Goal: Task Accomplishment & Management: Manage account settings

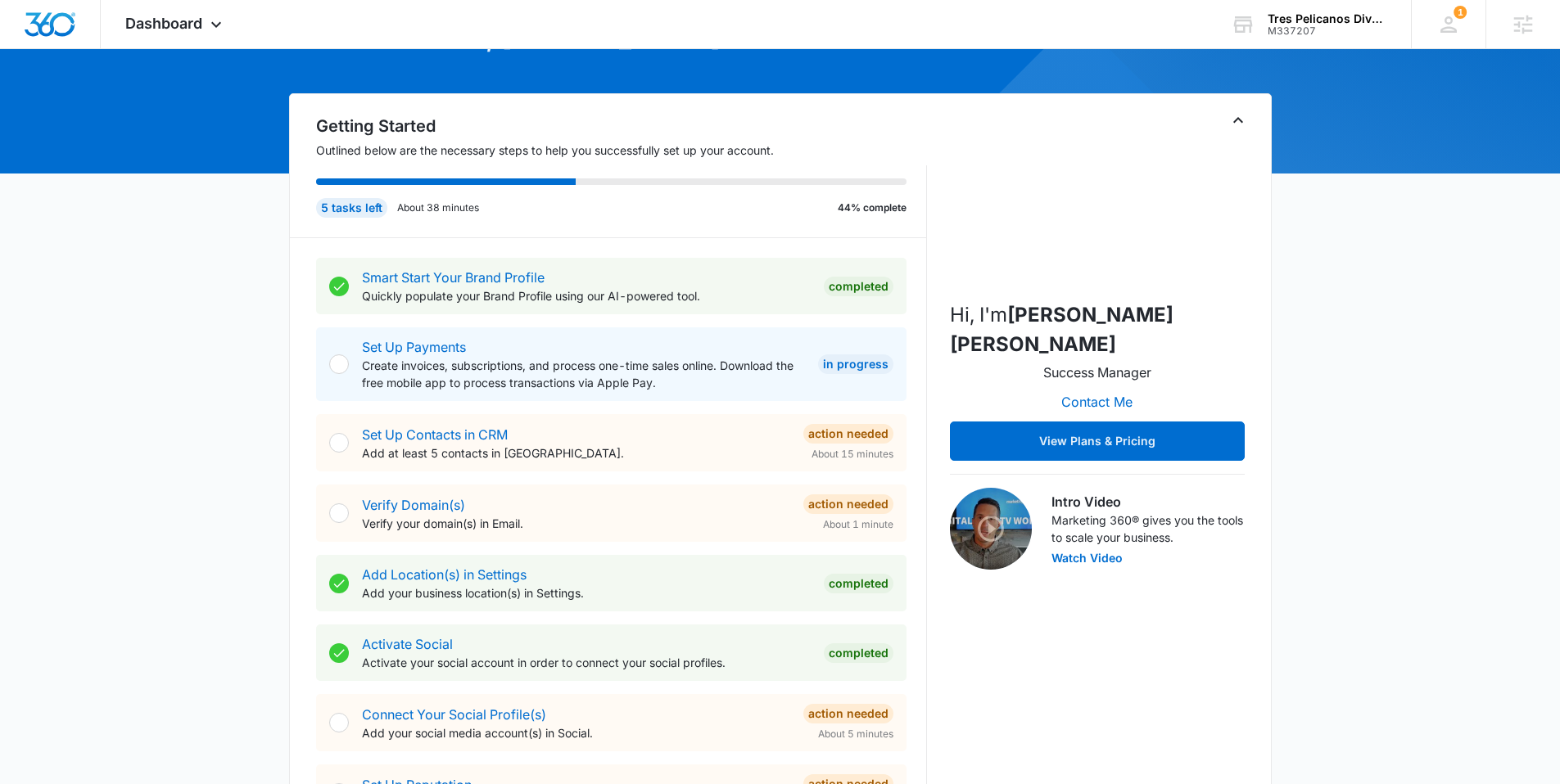
scroll to position [123, 0]
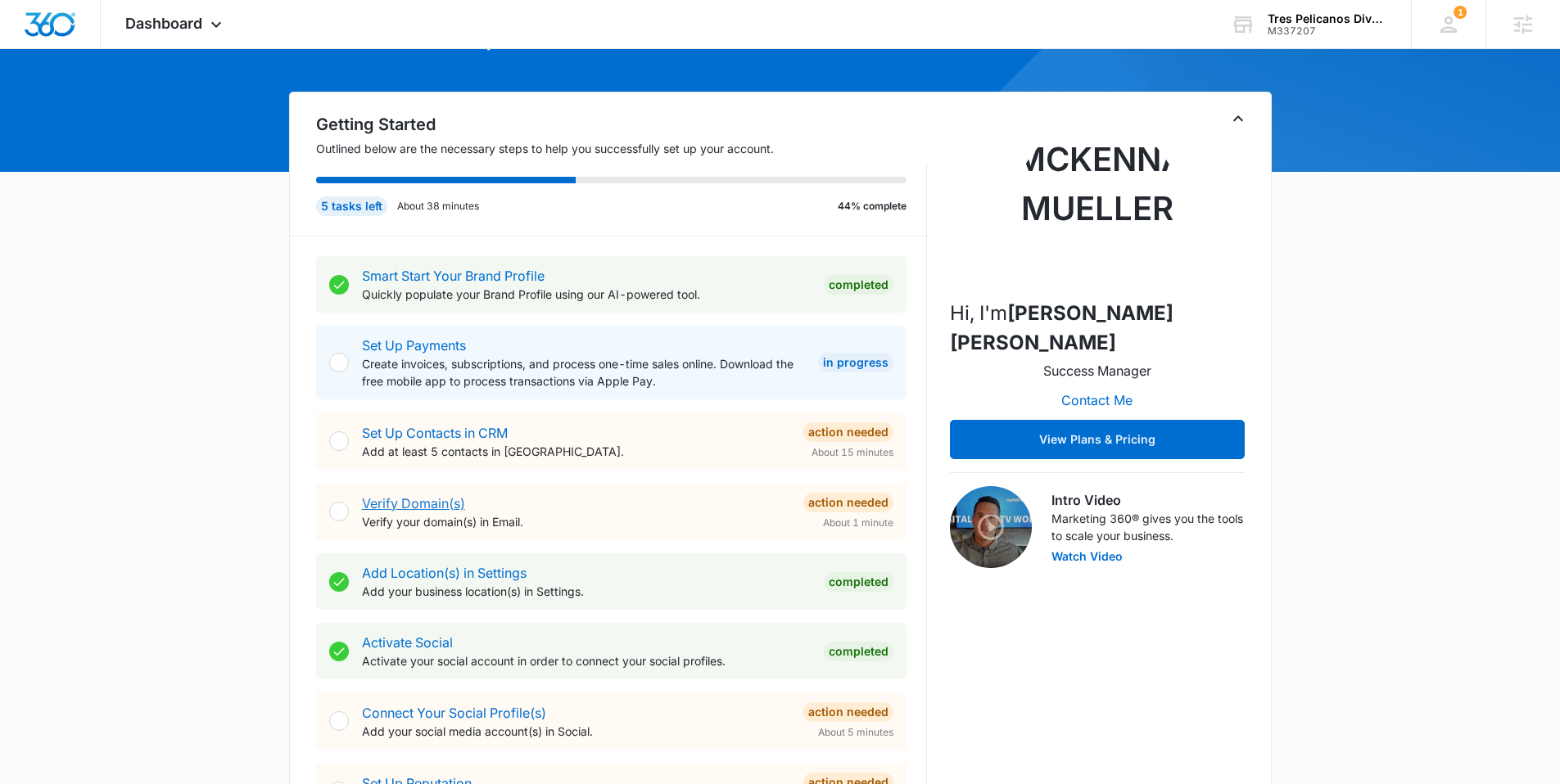
click at [407, 501] on link "Verify Domain(s)" at bounding box center [413, 503] width 103 height 16
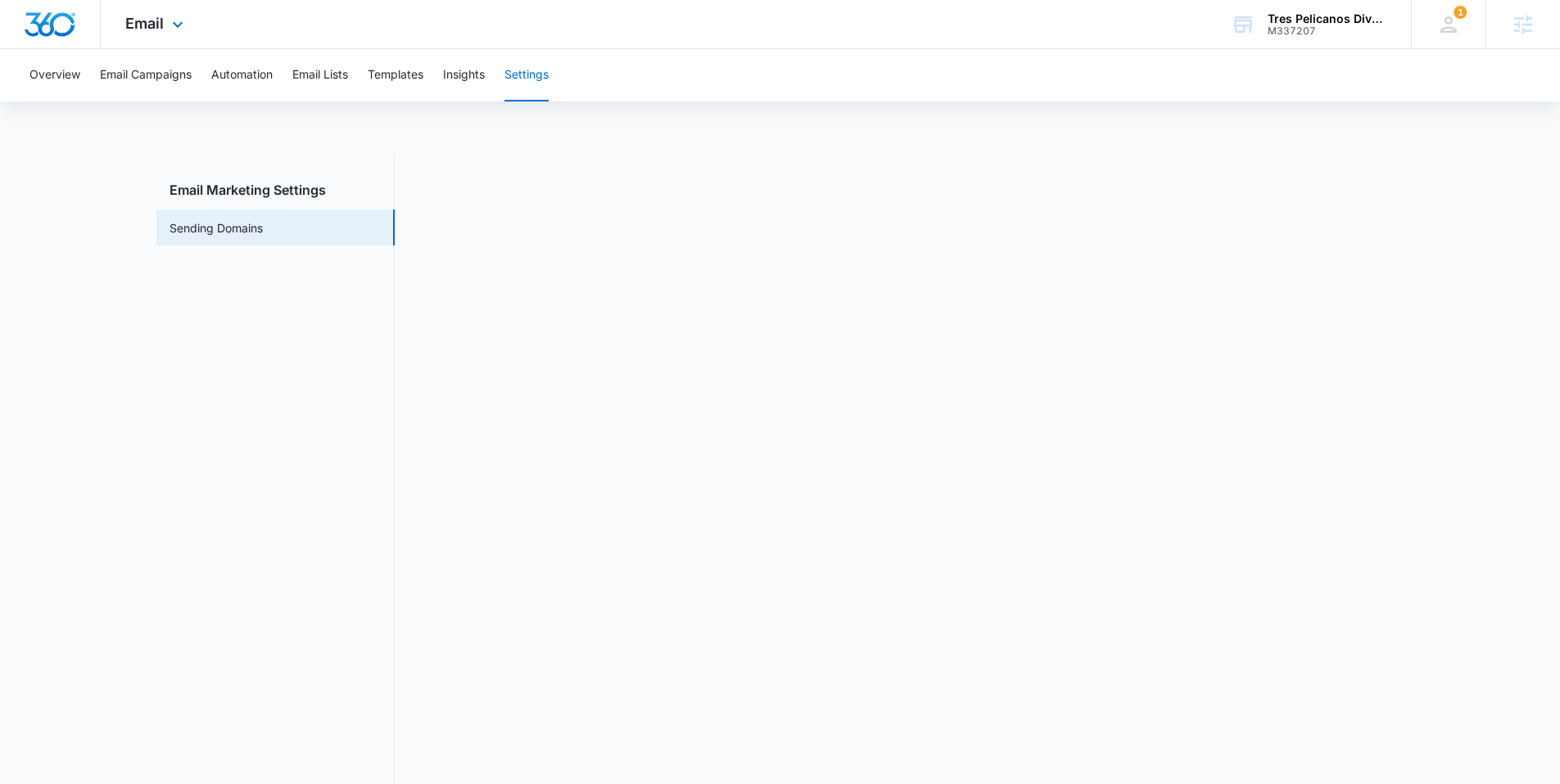
click at [42, 18] on img "Dashboard" at bounding box center [50, 24] width 53 height 25
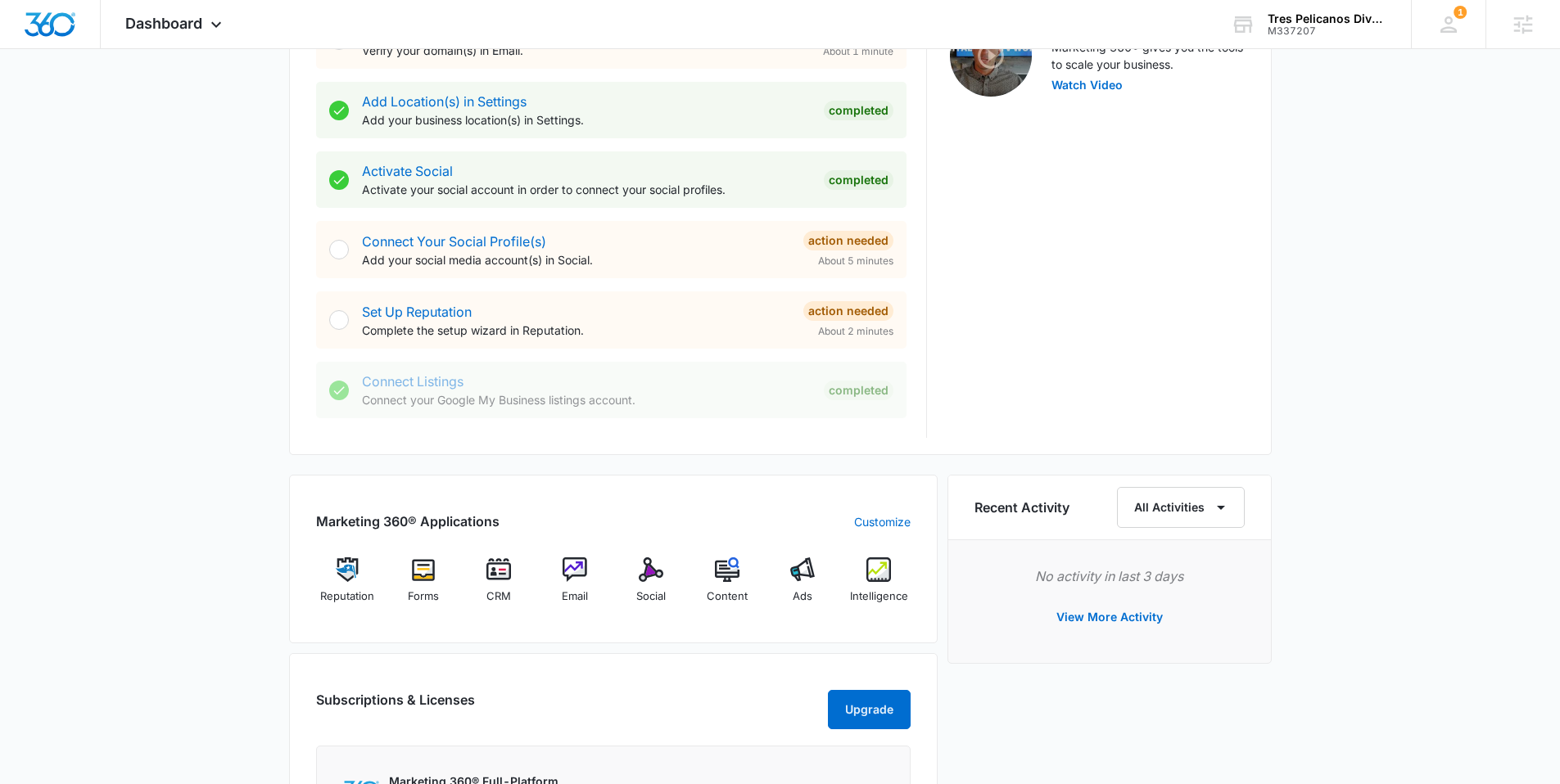
scroll to position [596, 0]
click at [335, 587] on span "Reputation" at bounding box center [348, 595] width 54 height 16
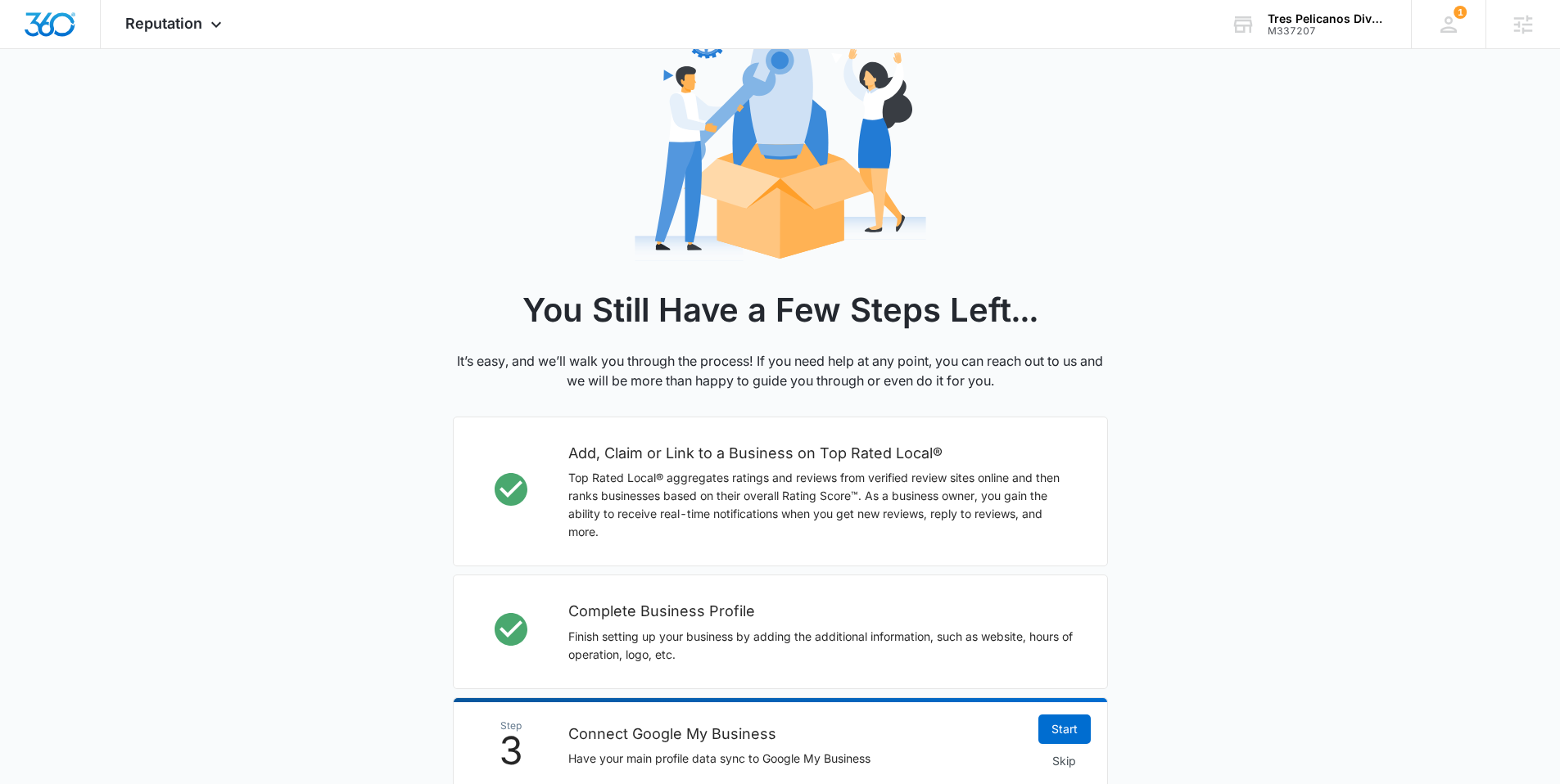
scroll to position [383, 0]
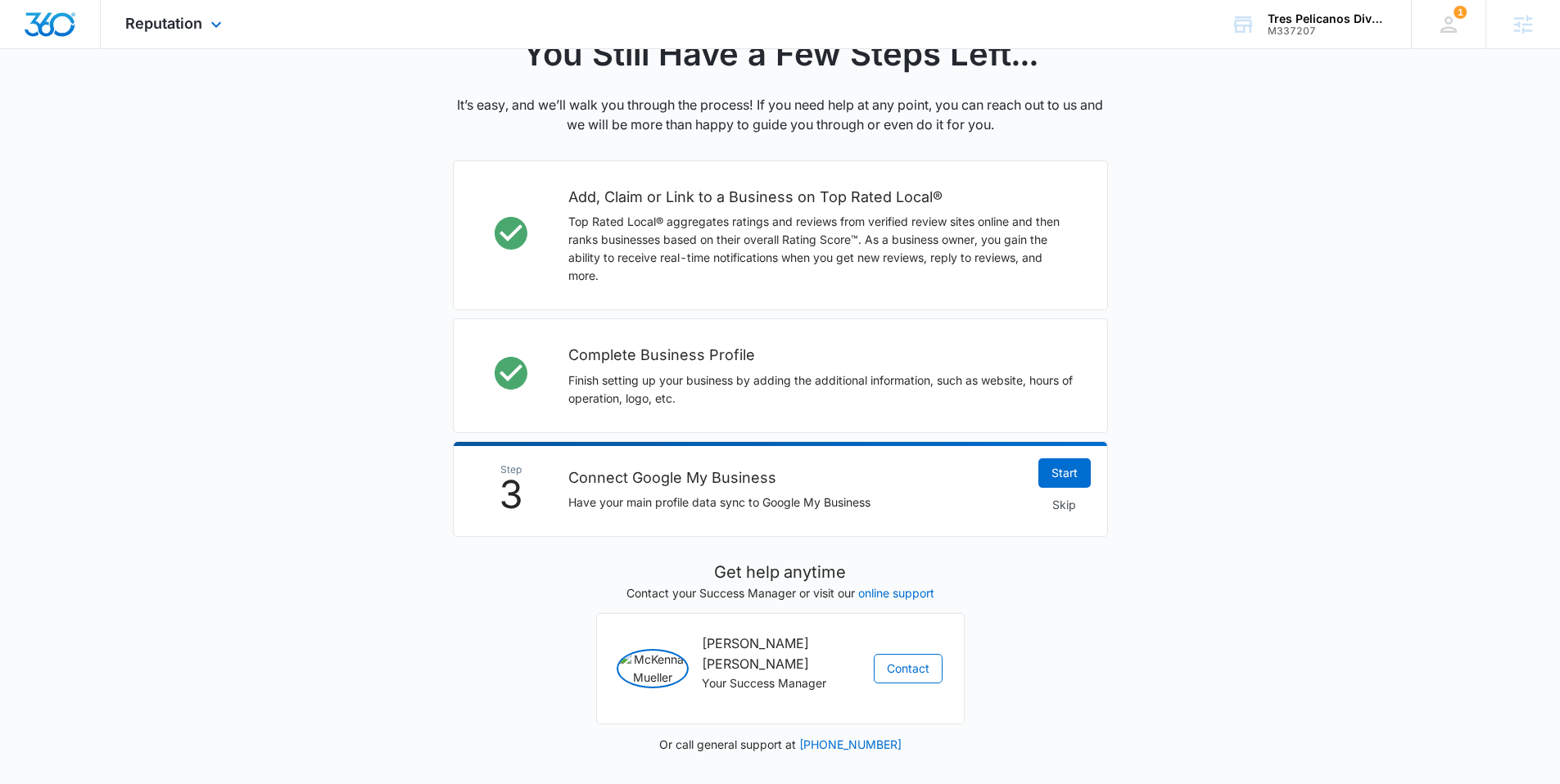
click at [52, 20] on img "Dashboard" at bounding box center [50, 24] width 53 height 25
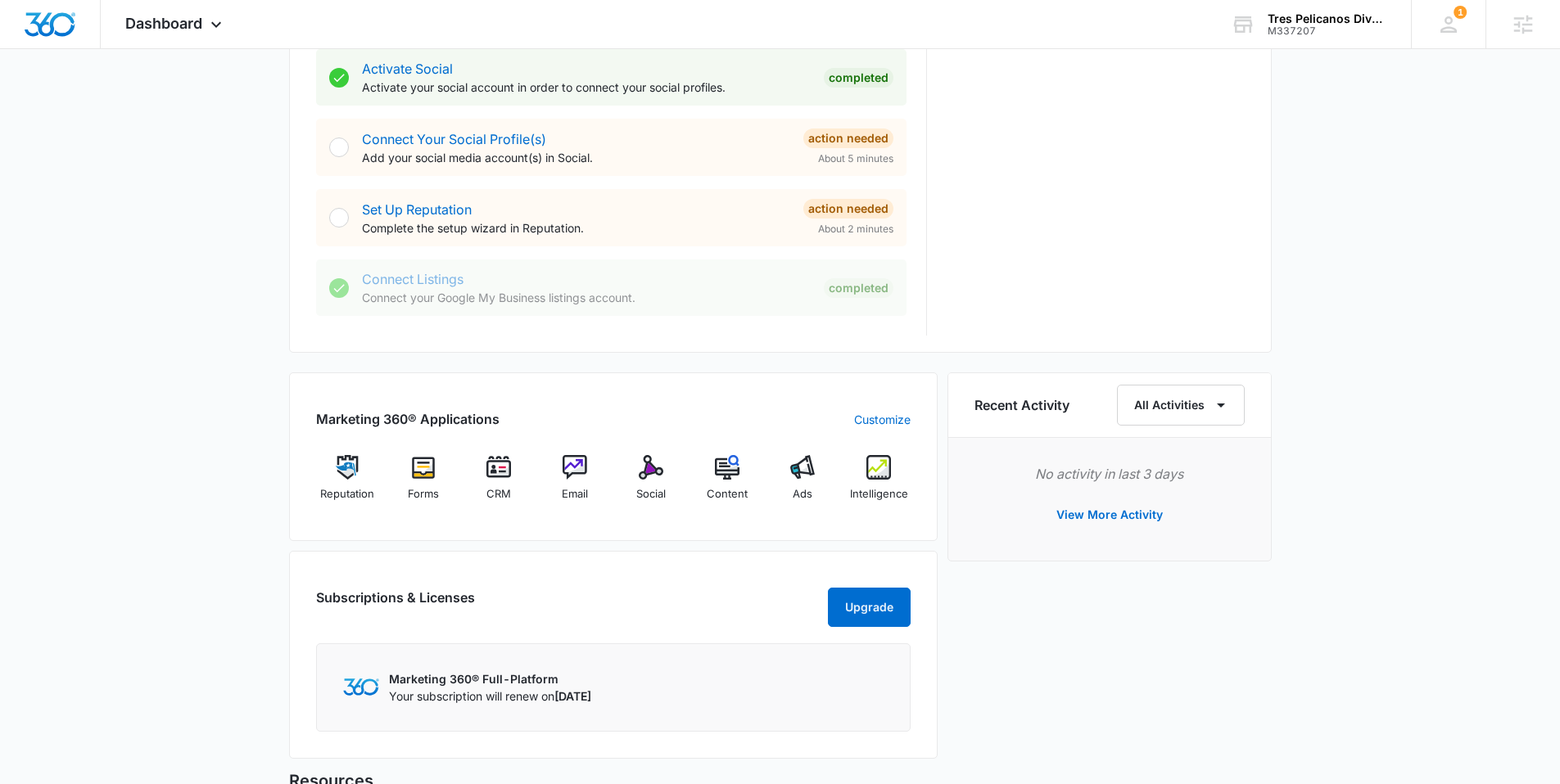
scroll to position [706, 0]
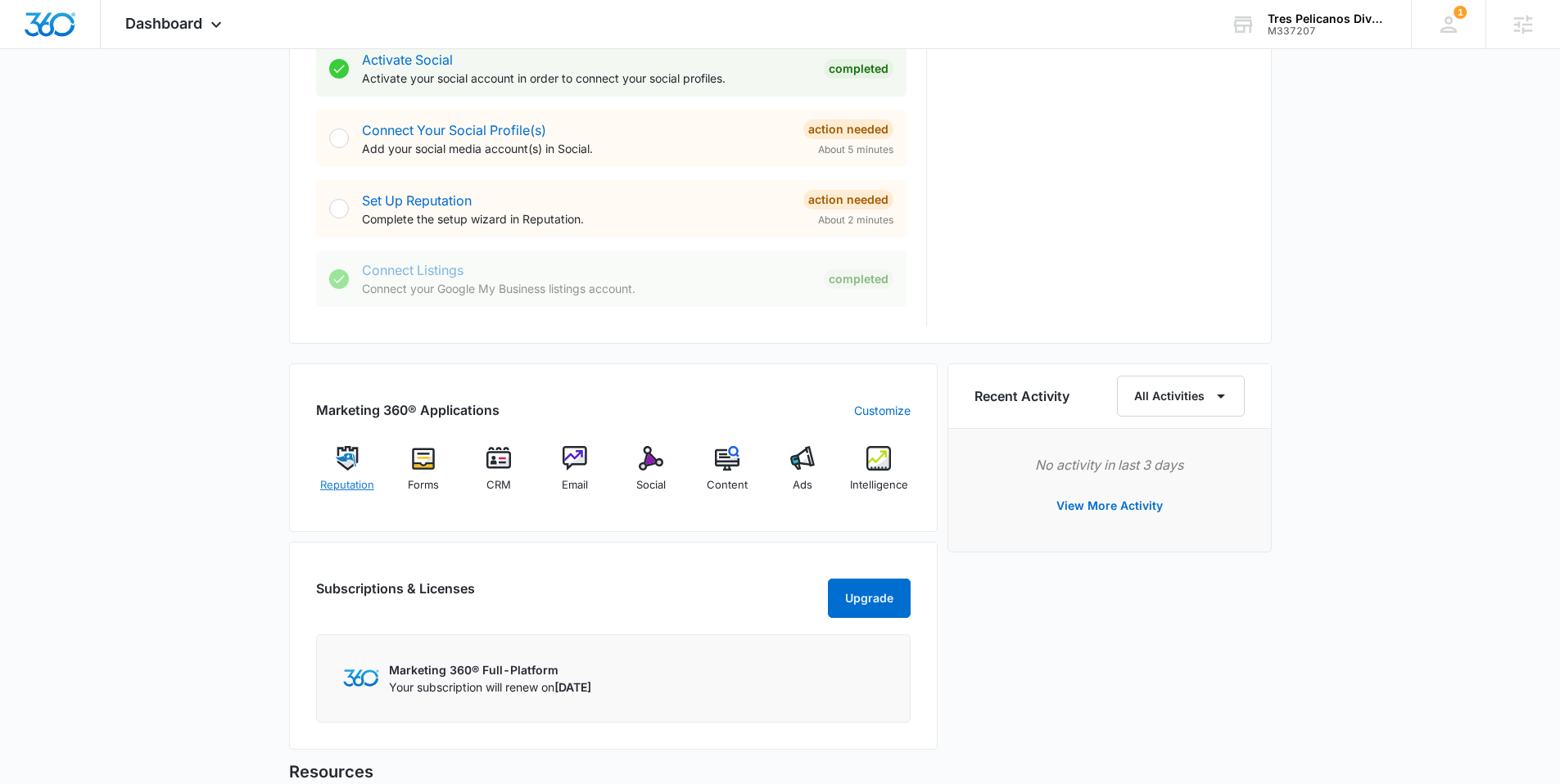
click at [346, 456] on img at bounding box center [347, 458] width 25 height 25
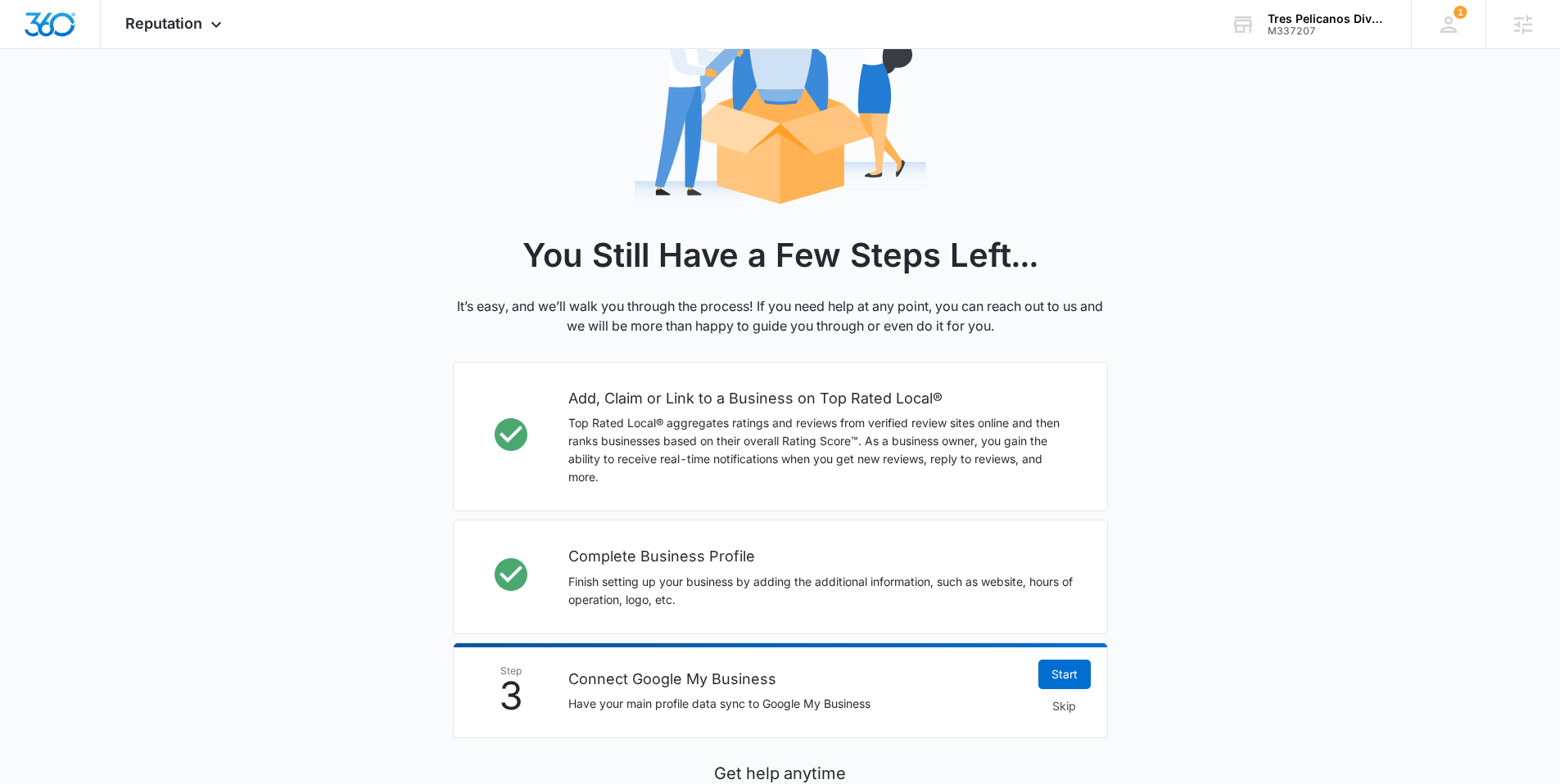
scroll to position [315, 0]
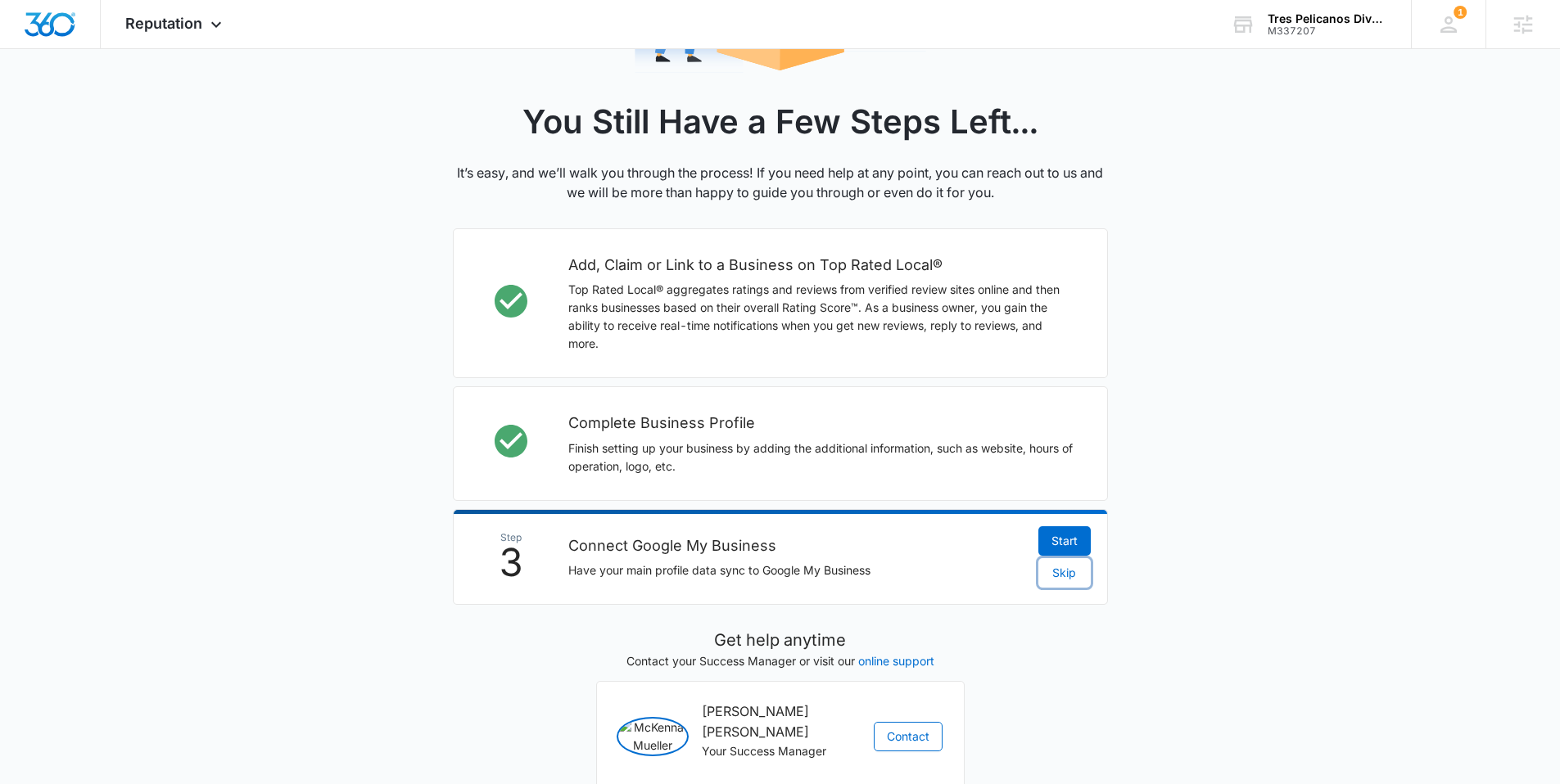
click at [1054, 576] on span "Skip" at bounding box center [1064, 572] width 24 height 18
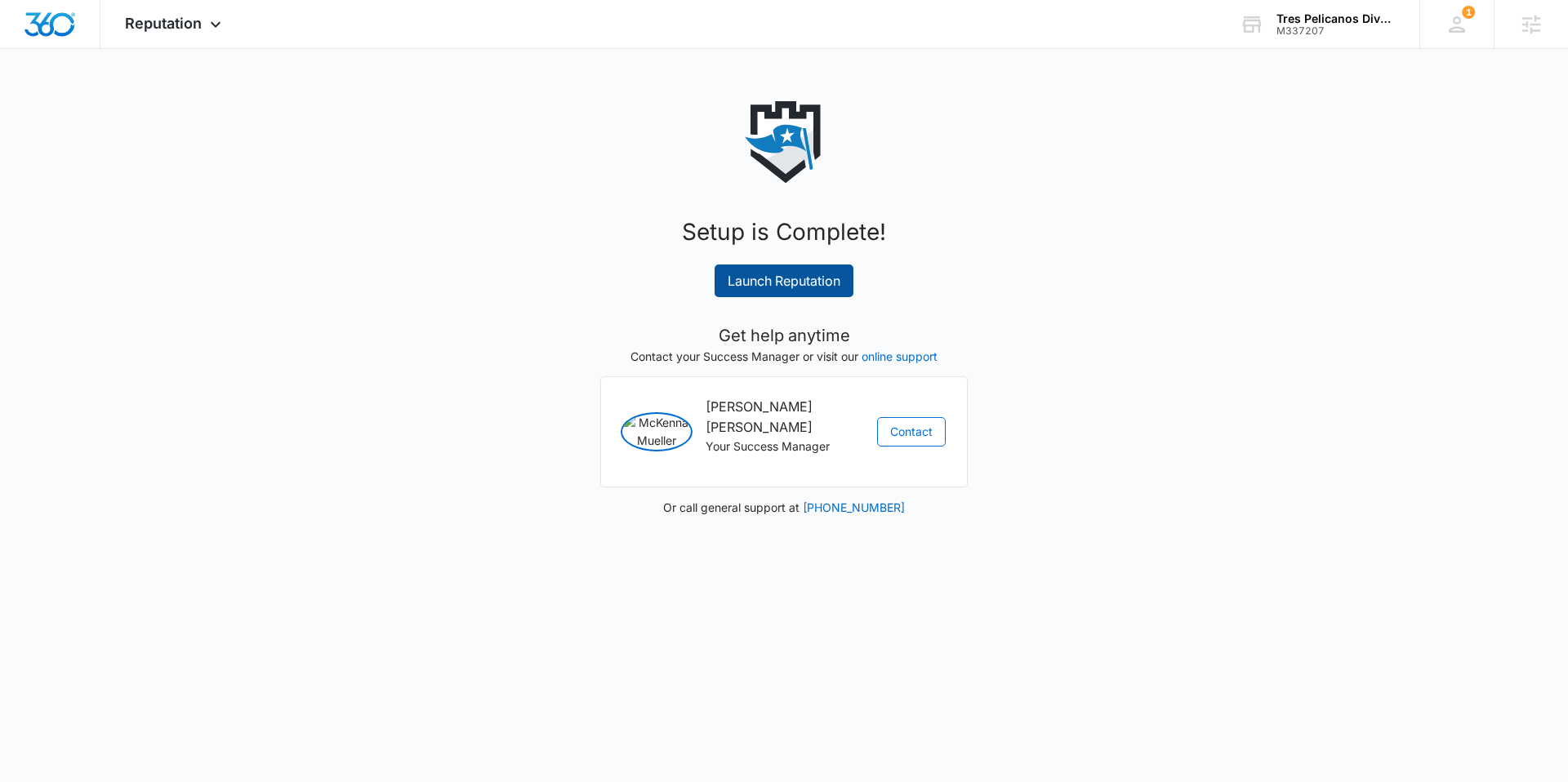
click at [815, 283] on link "Launch Reputation" at bounding box center [784, 280] width 139 height 33
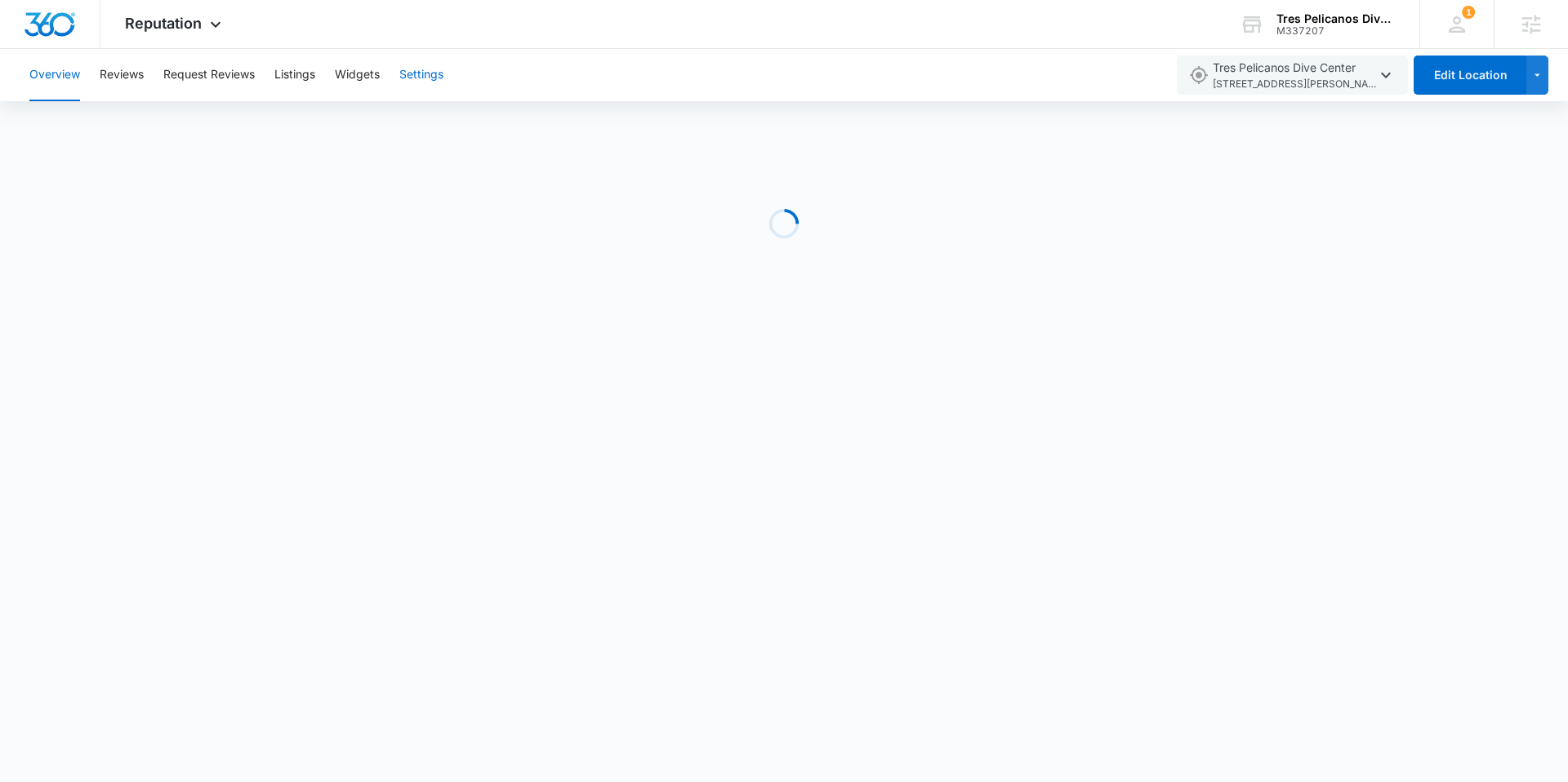
click at [409, 85] on button "Settings" at bounding box center [421, 75] width 44 height 53
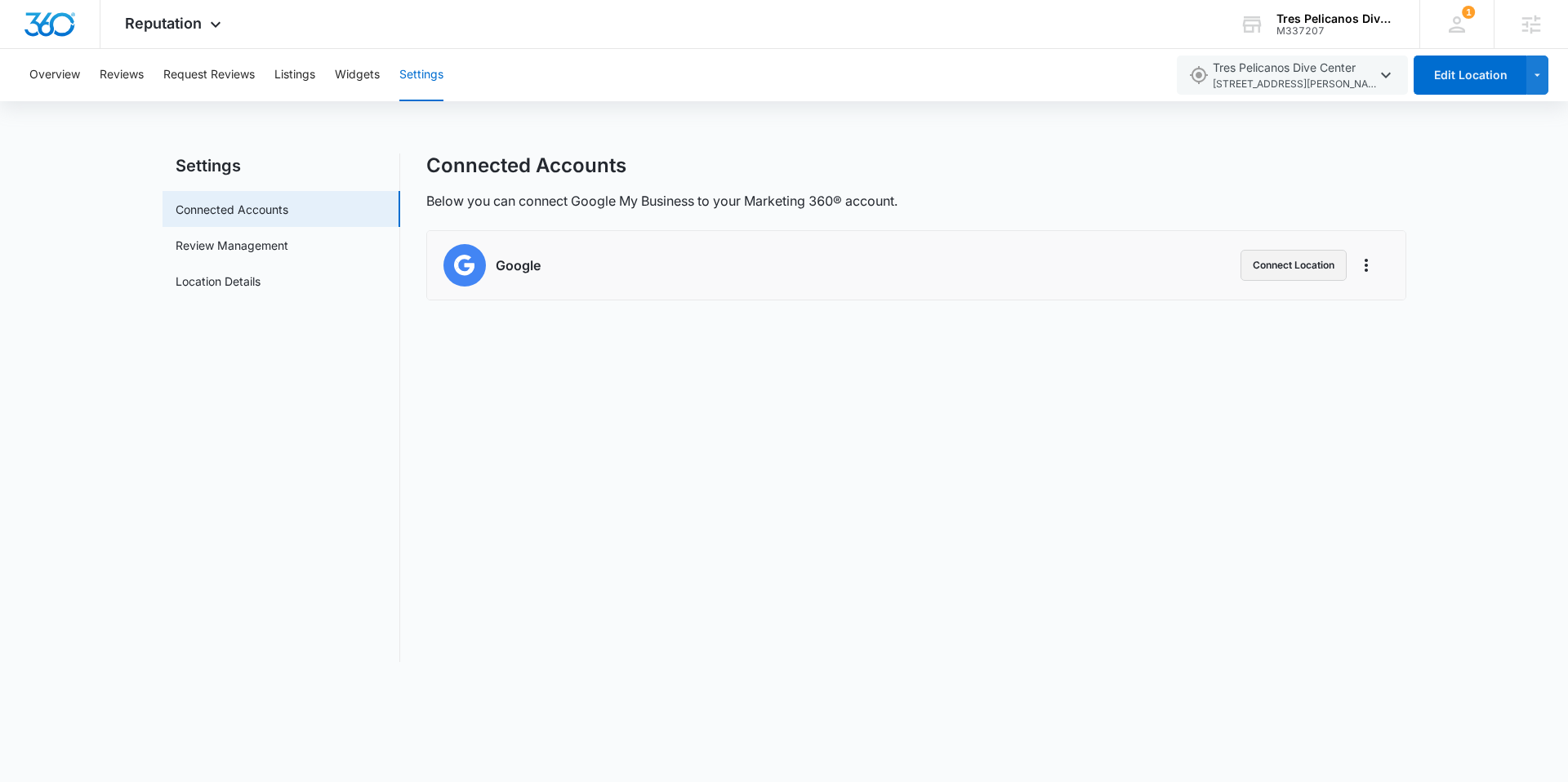
click at [1301, 263] on button "Connect Location" at bounding box center [1293, 265] width 106 height 31
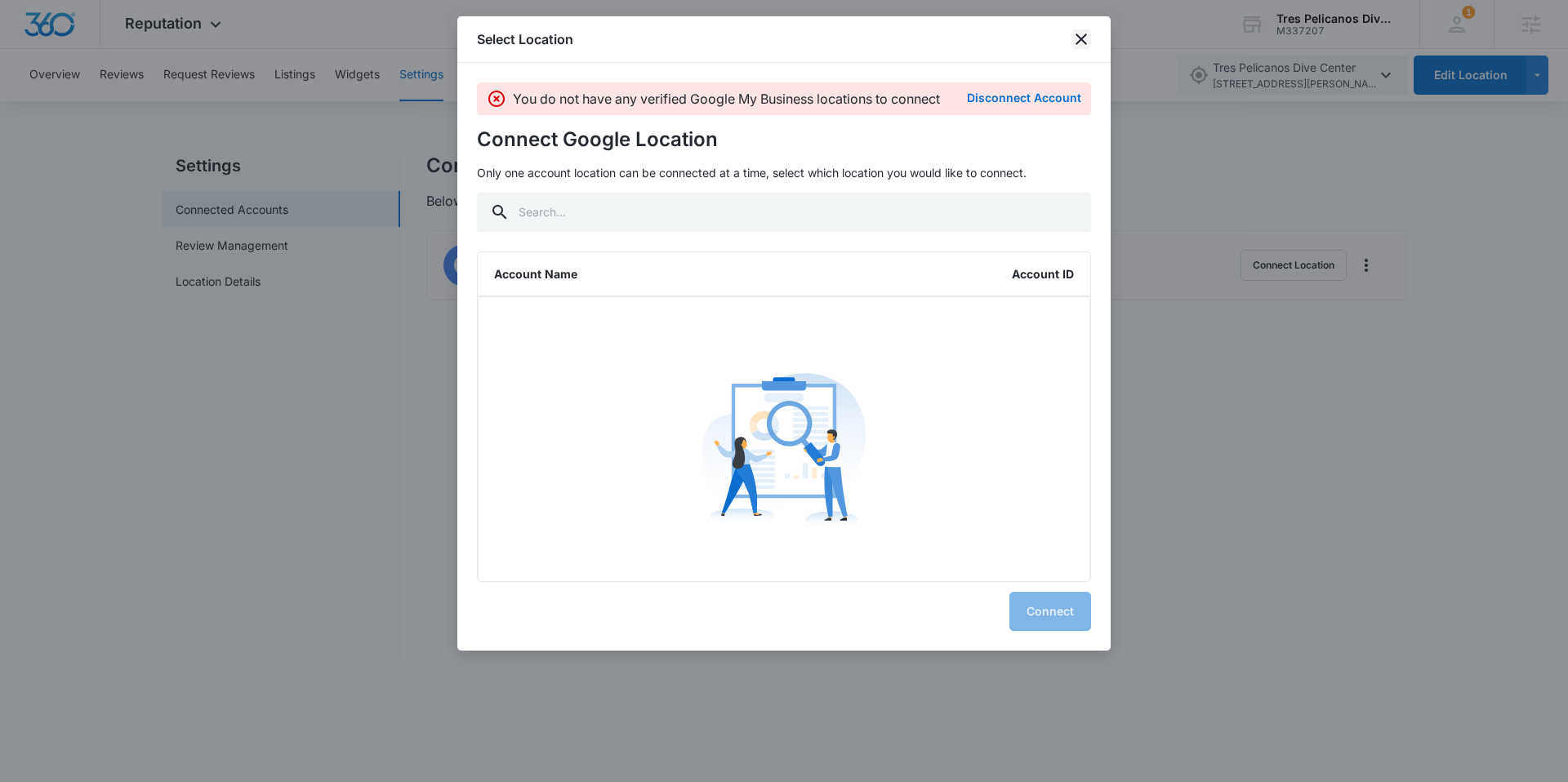
click at [1079, 31] on icon "close" at bounding box center [1081, 39] width 19 height 19
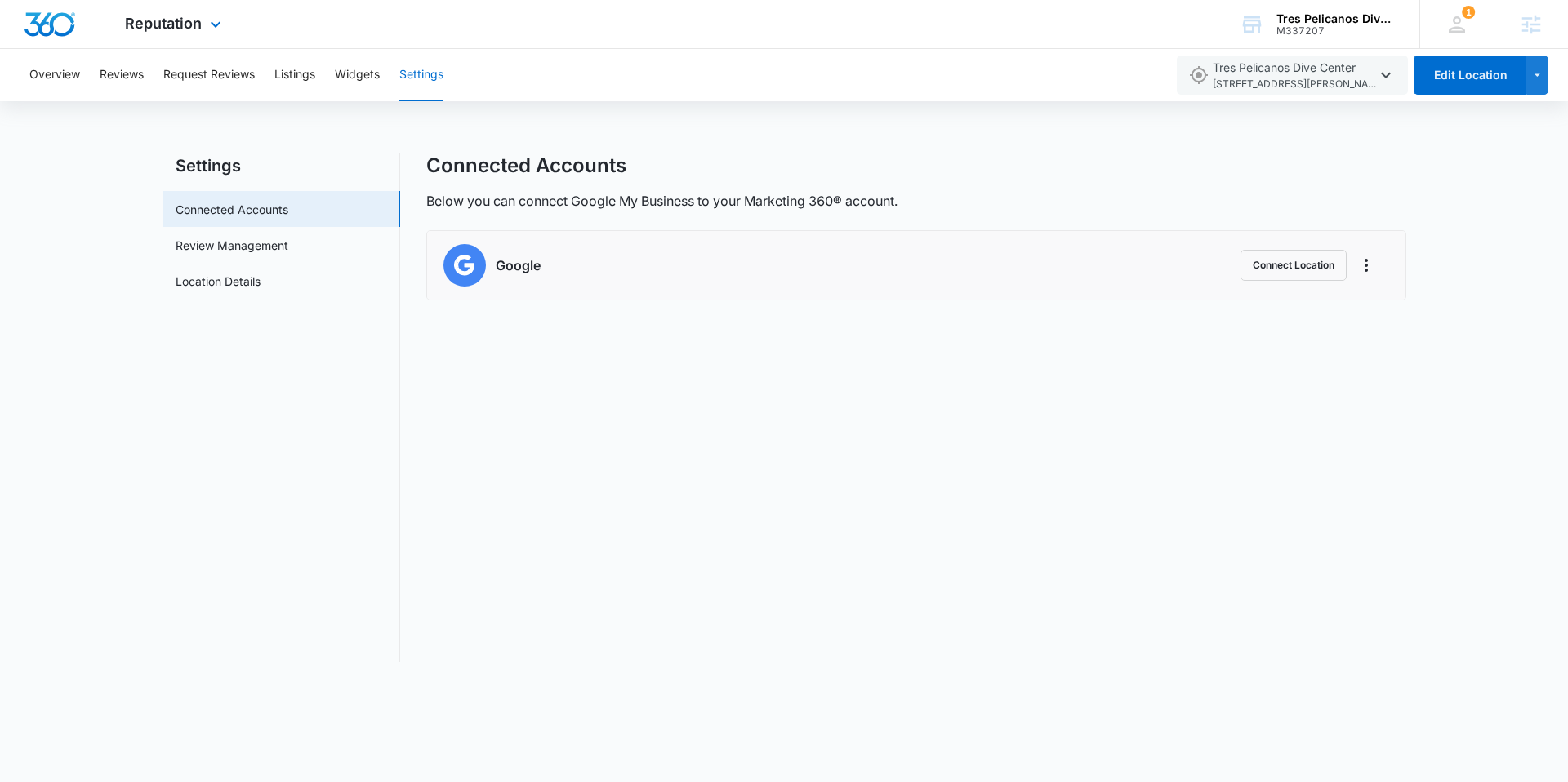
click at [47, 21] on img "Dashboard" at bounding box center [50, 24] width 53 height 25
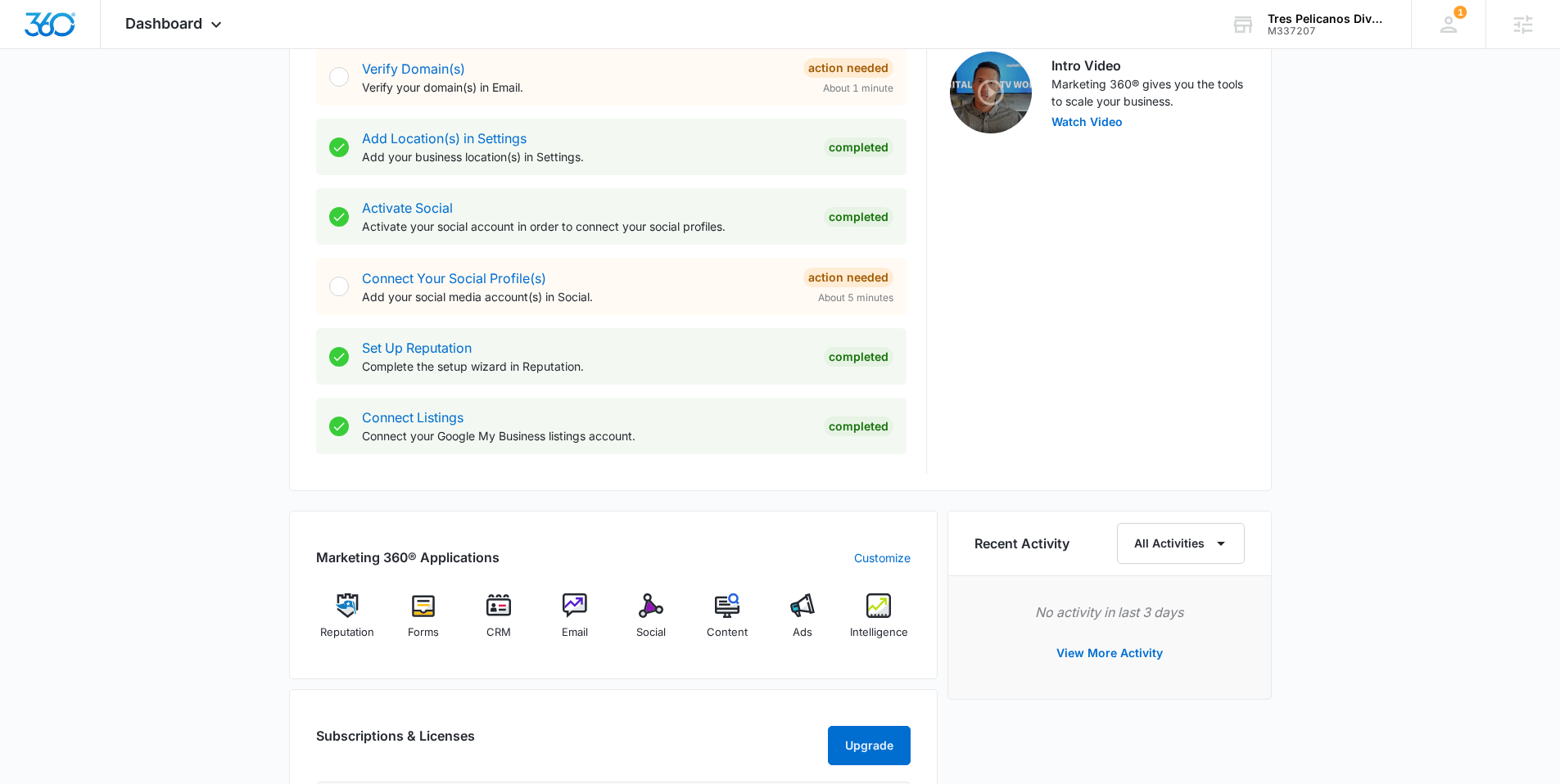
scroll to position [617, 0]
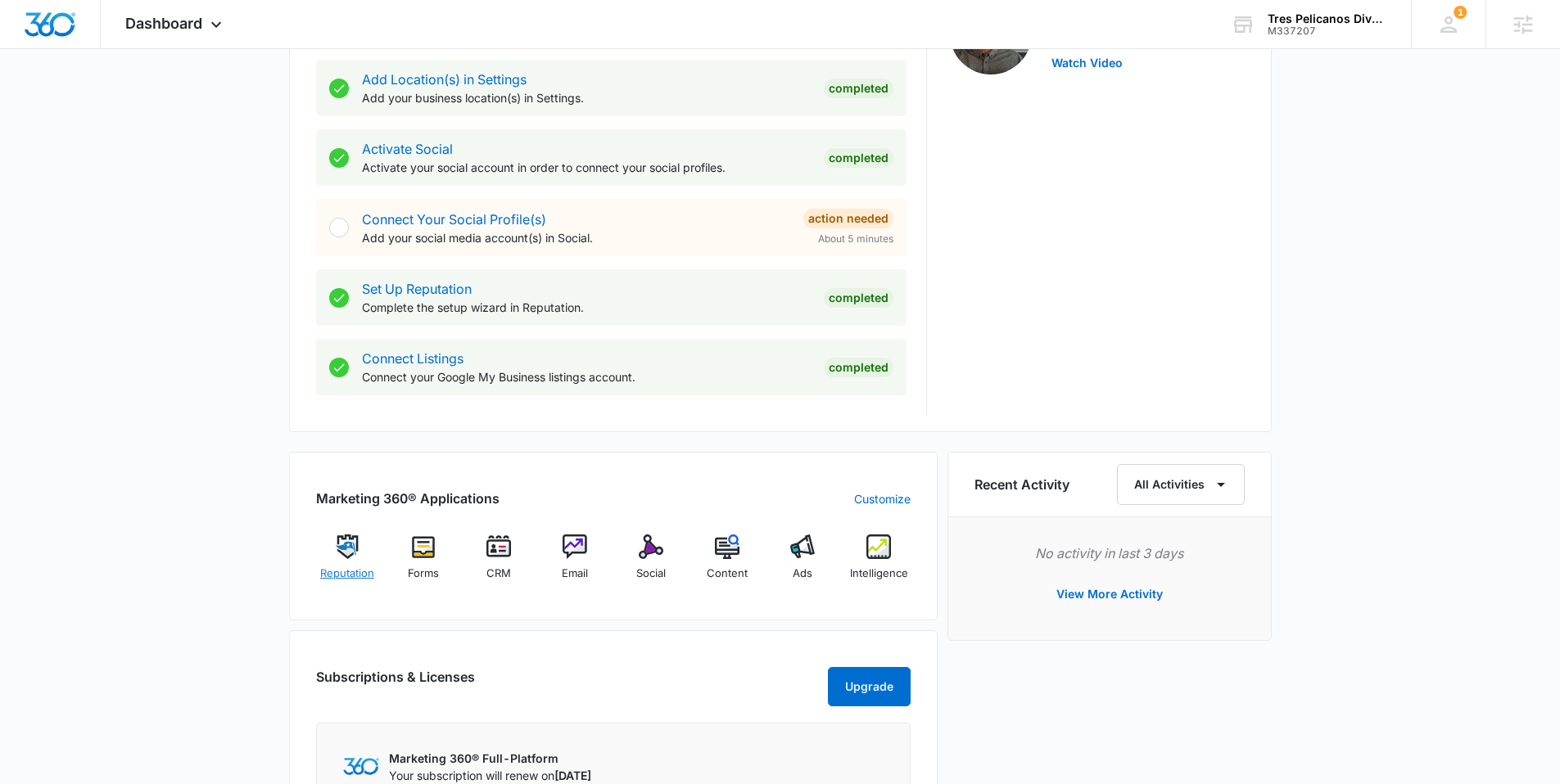
click at [348, 557] on img at bounding box center [347, 546] width 25 height 25
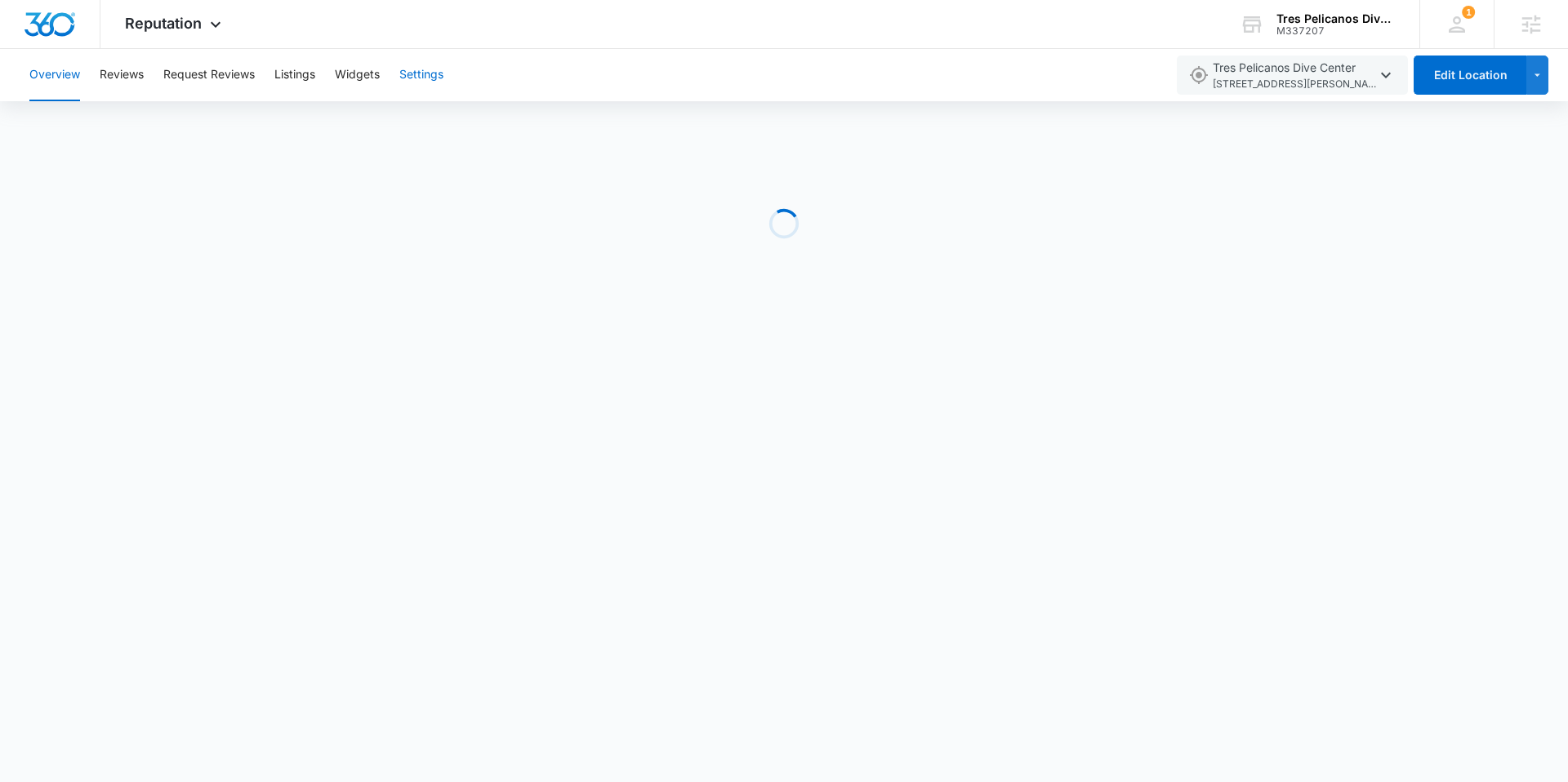
click at [429, 70] on button "Settings" at bounding box center [421, 75] width 44 height 53
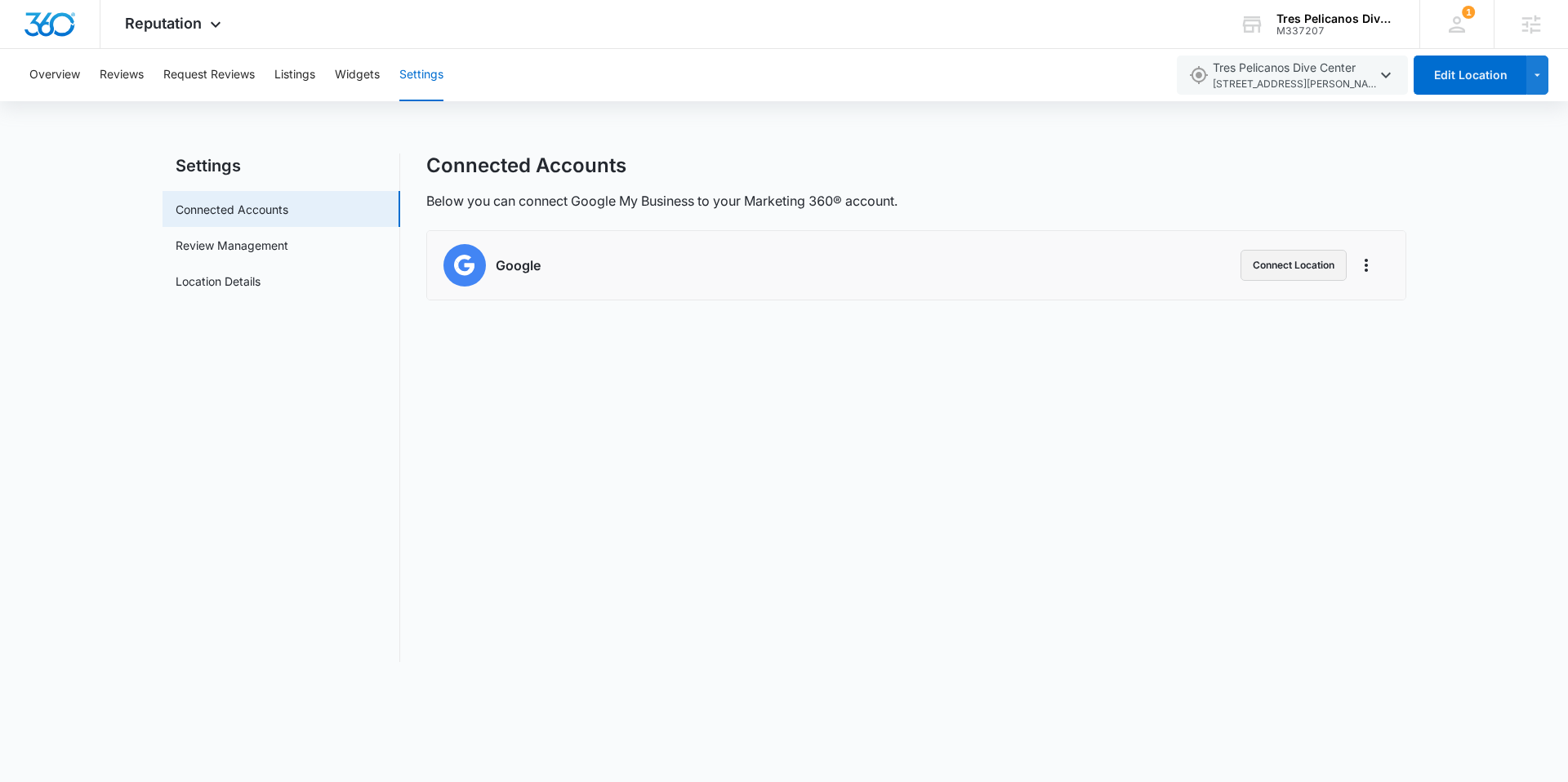
click at [1268, 267] on button "Connect Location" at bounding box center [1293, 265] width 106 height 31
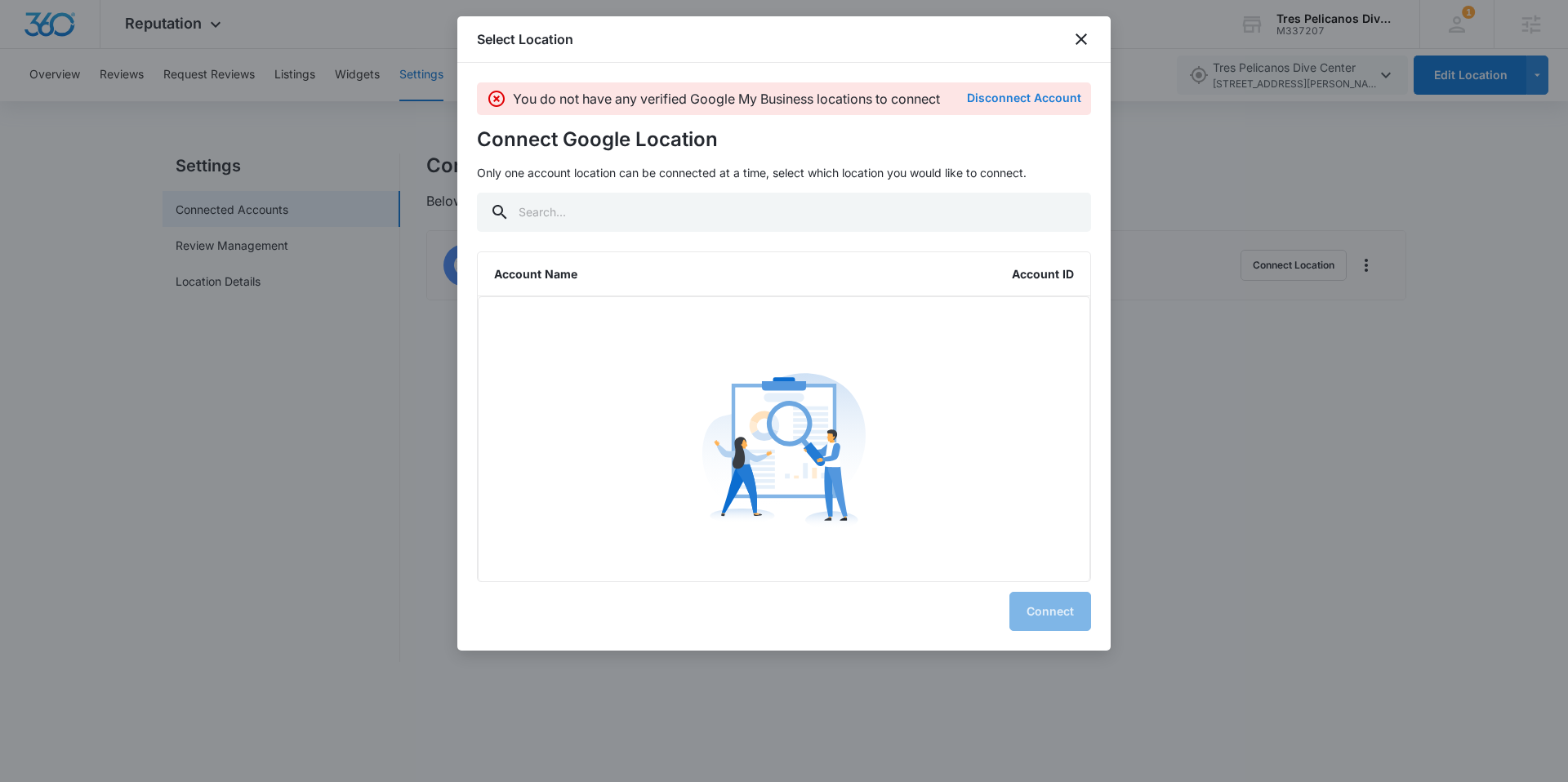
click at [1031, 101] on button "Disconnect Account" at bounding box center [1024, 97] width 114 height 11
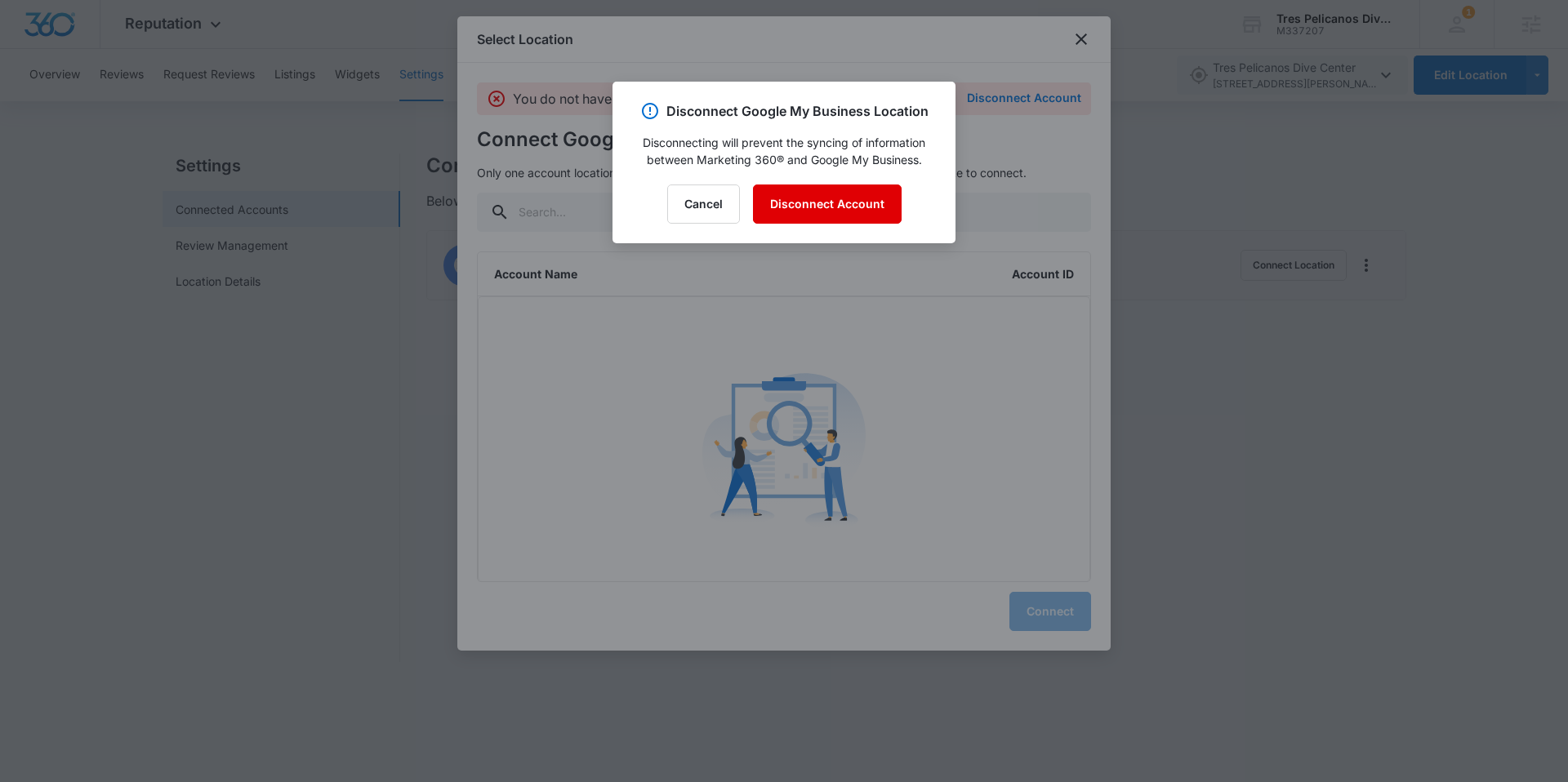
click at [830, 215] on button "Disconnect Account" at bounding box center [826, 204] width 148 height 39
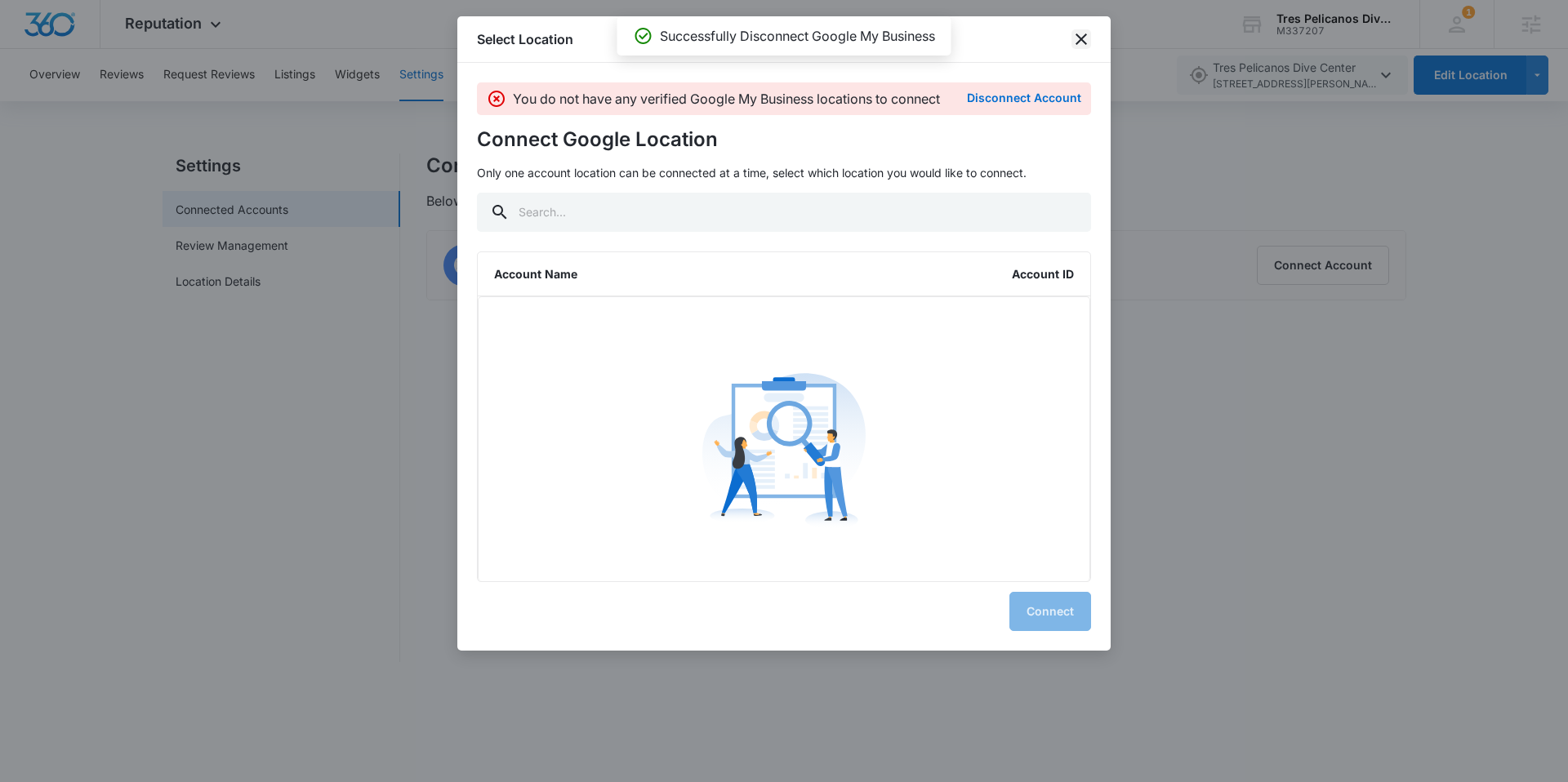
click at [1080, 40] on icon "close" at bounding box center [1081, 39] width 11 height 11
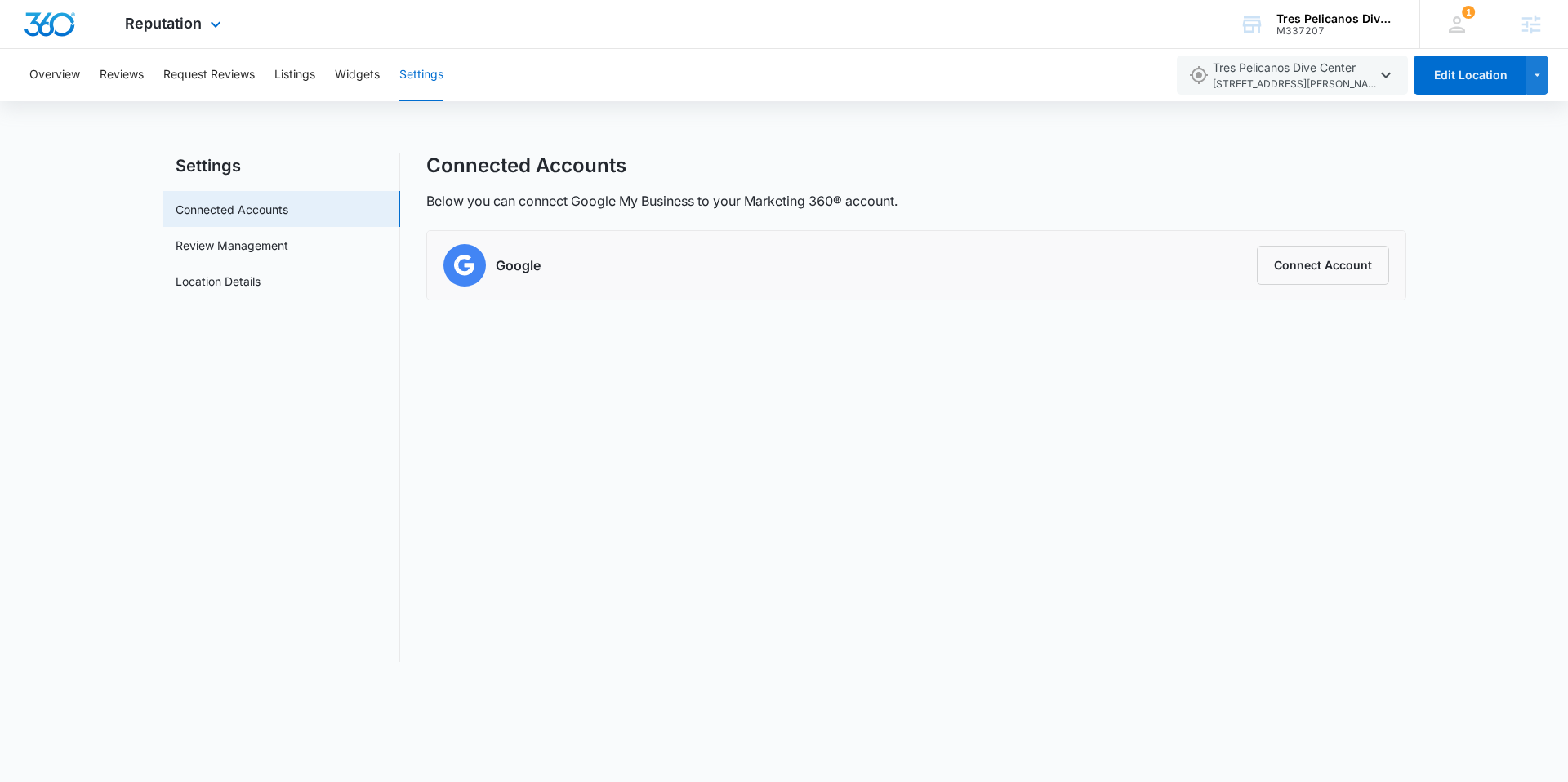
click at [48, 29] on img "Dashboard" at bounding box center [50, 24] width 53 height 25
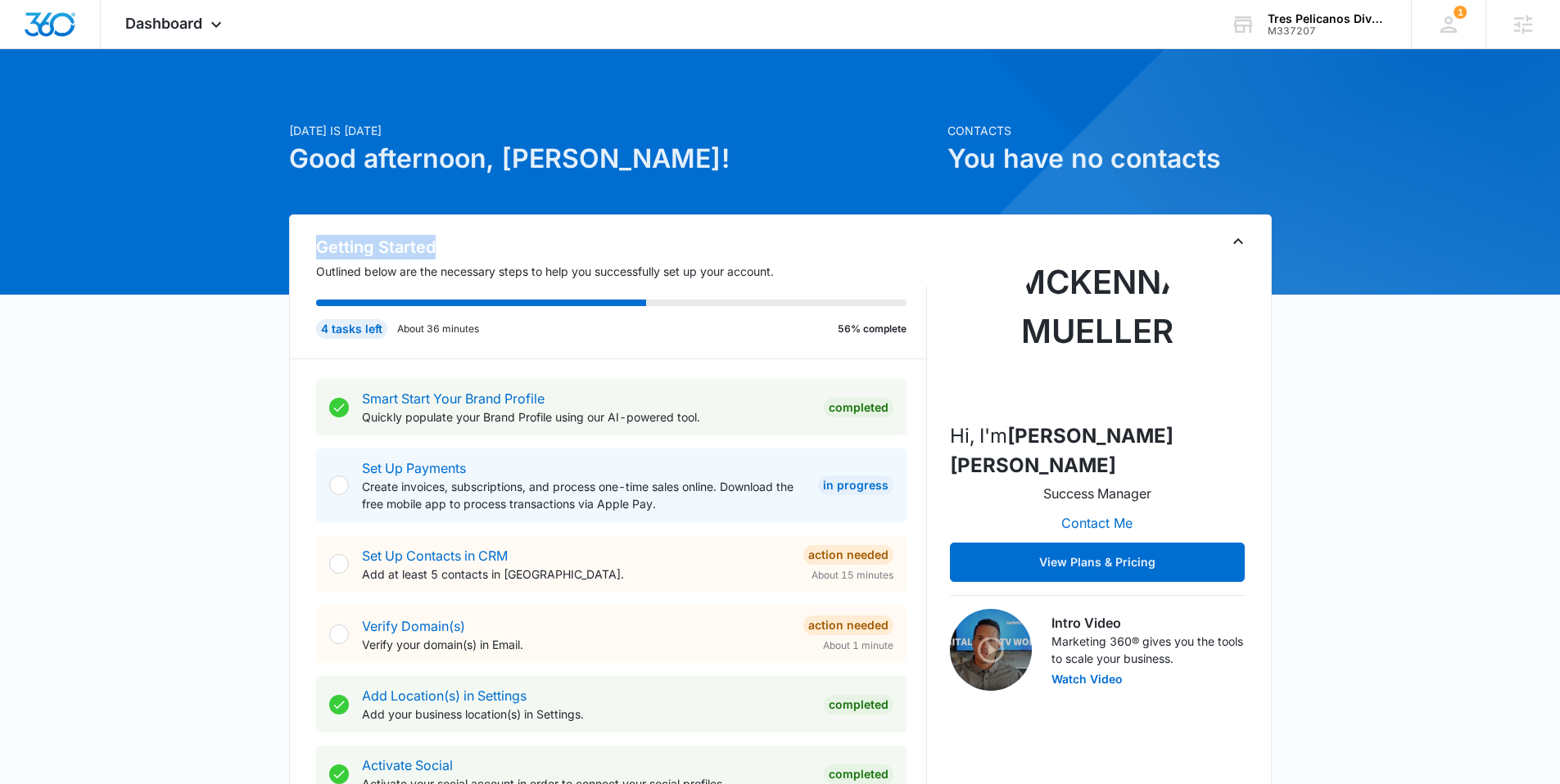
drag, startPoint x: 336, startPoint y: 243, endPoint x: 502, endPoint y: 239, distance: 166.0
click at [502, 239] on div "Getting Started Outlined below are the necessary steps to help you successfully…" at bounding box center [608, 297] width 637 height 124
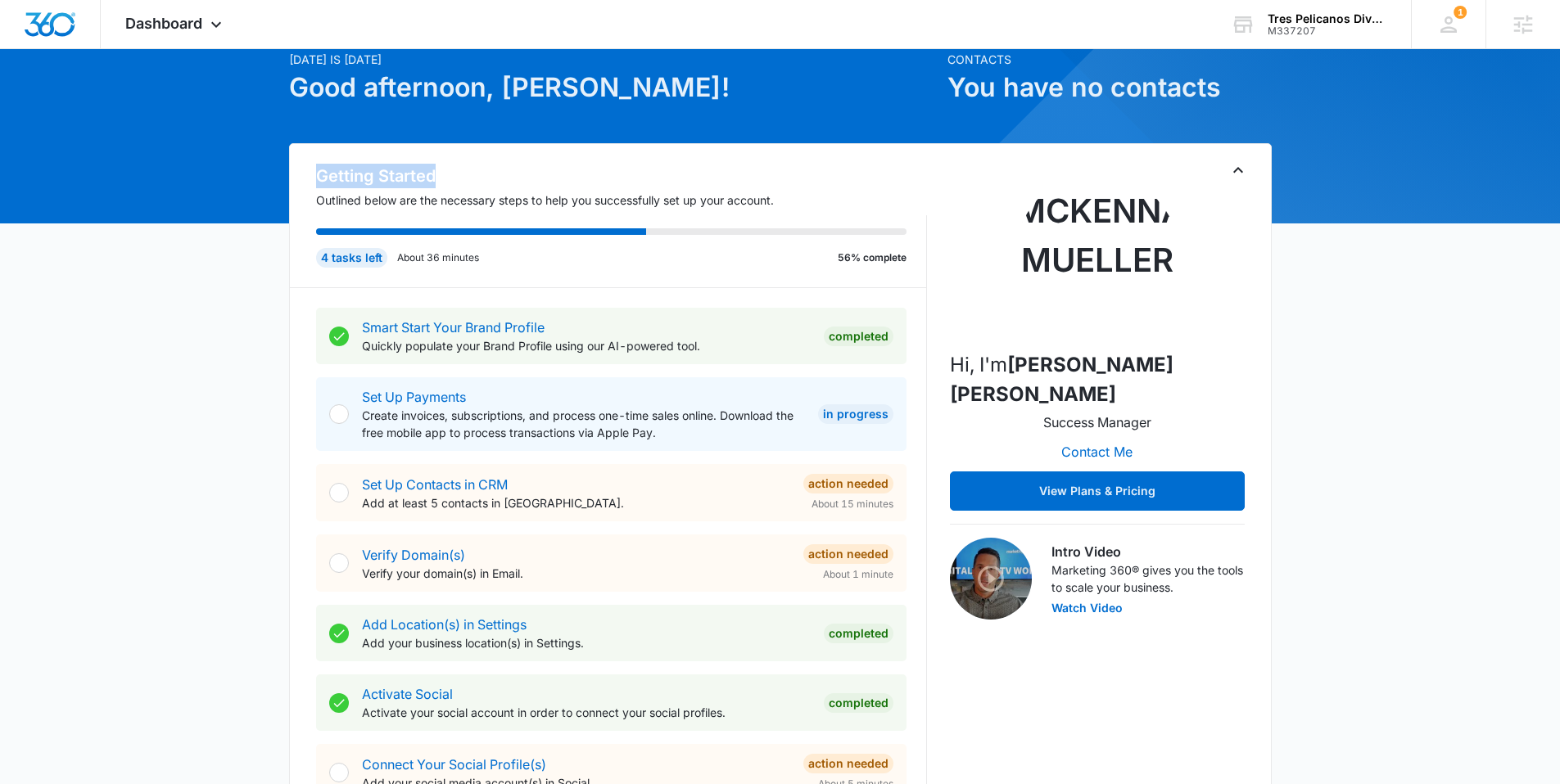
click at [485, 183] on h2 "Getting Started" at bounding box center [621, 176] width 611 height 25
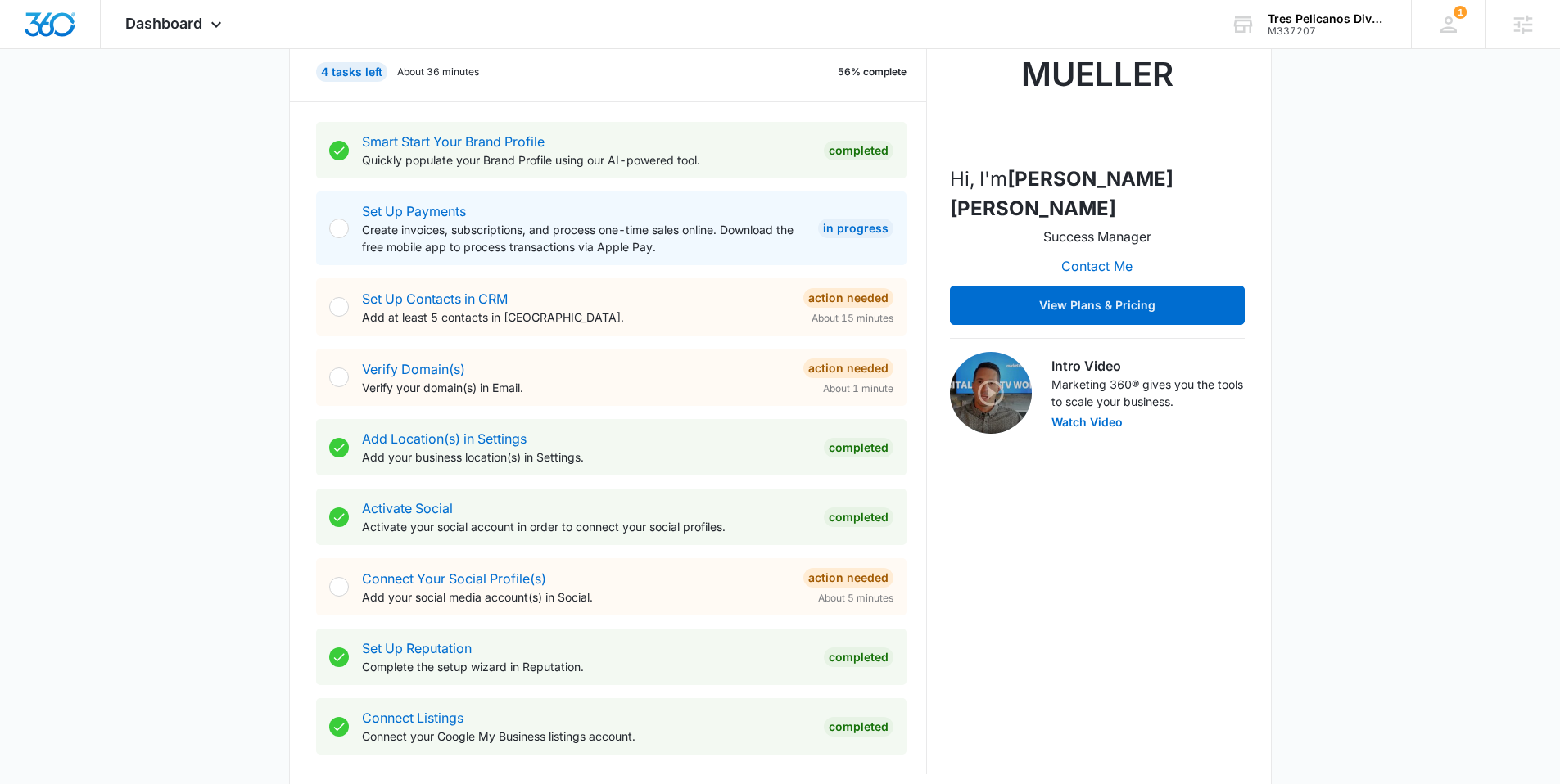
scroll to position [276, 0]
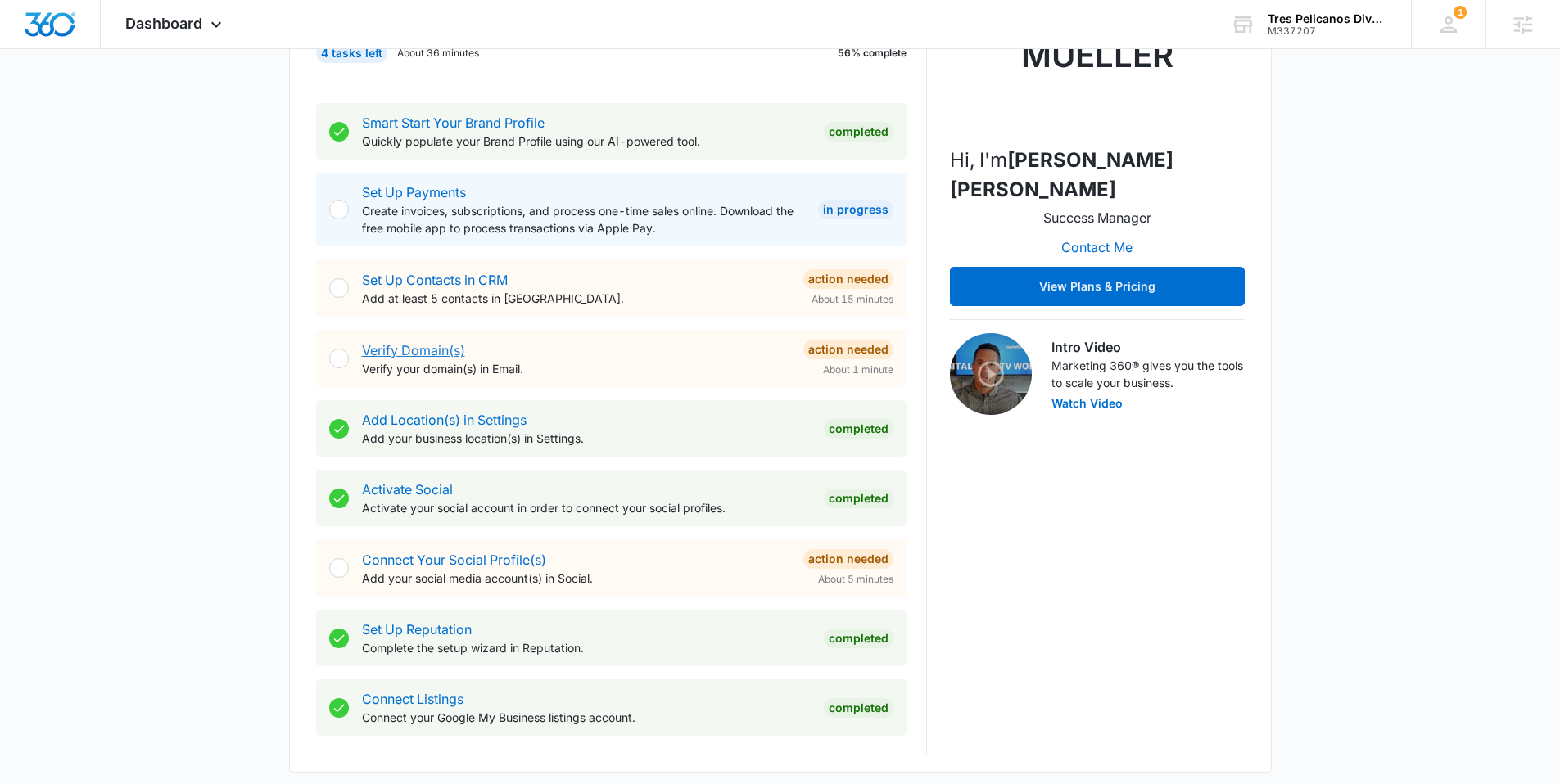
click at [418, 349] on link "Verify Domain(s)" at bounding box center [413, 350] width 103 height 16
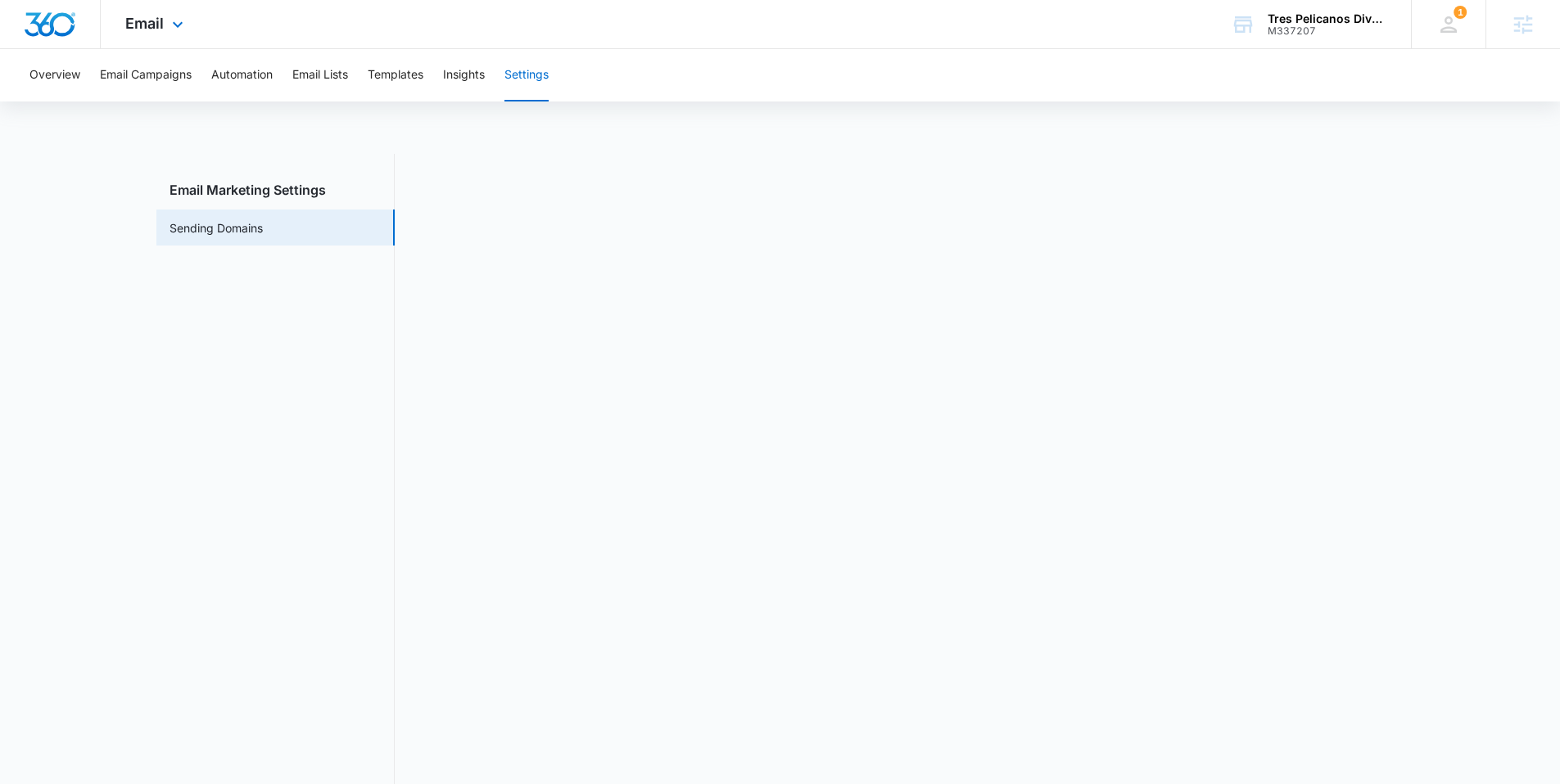
click at [55, 14] on img "Dashboard" at bounding box center [50, 24] width 53 height 25
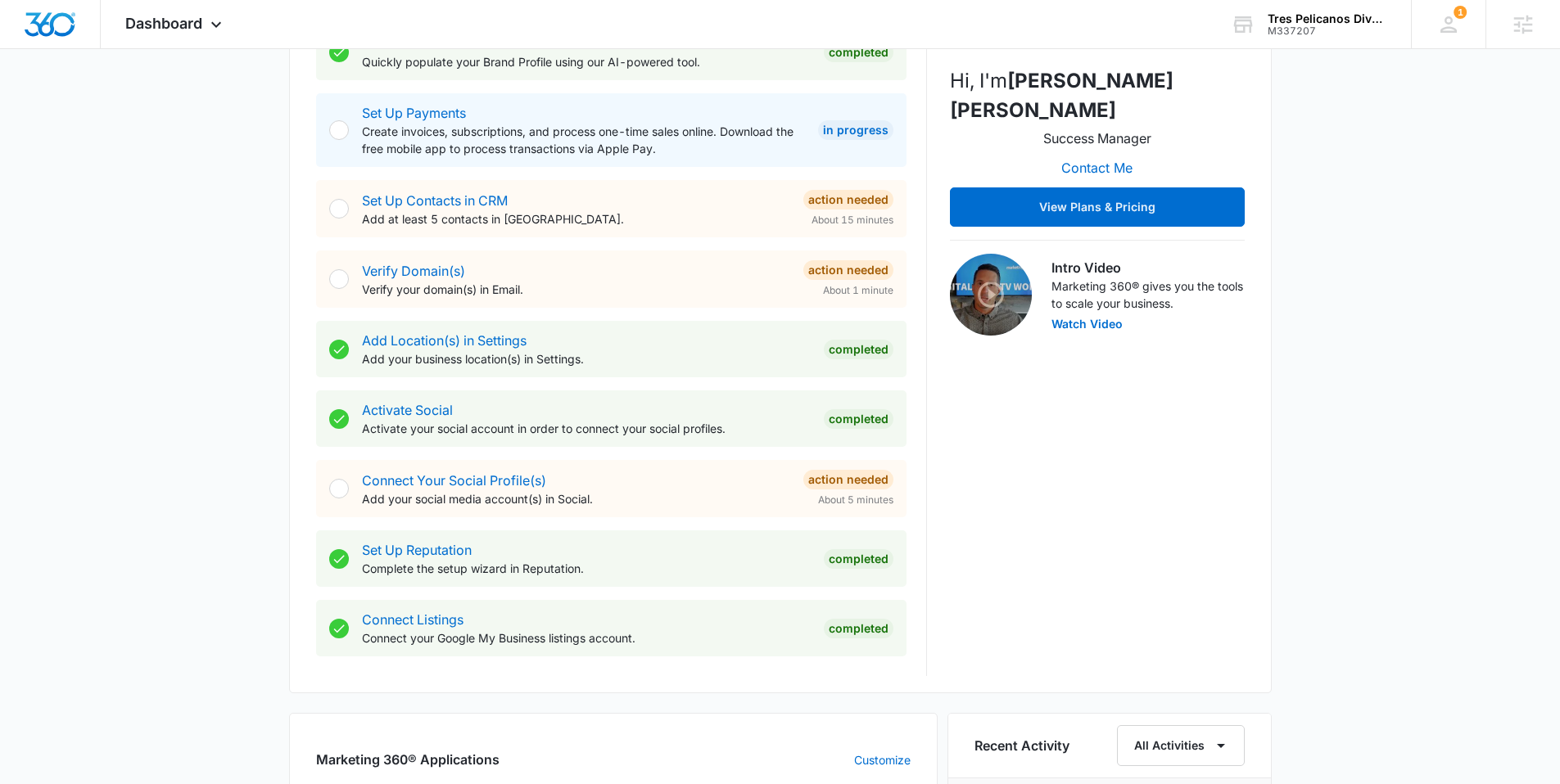
scroll to position [364, 0]
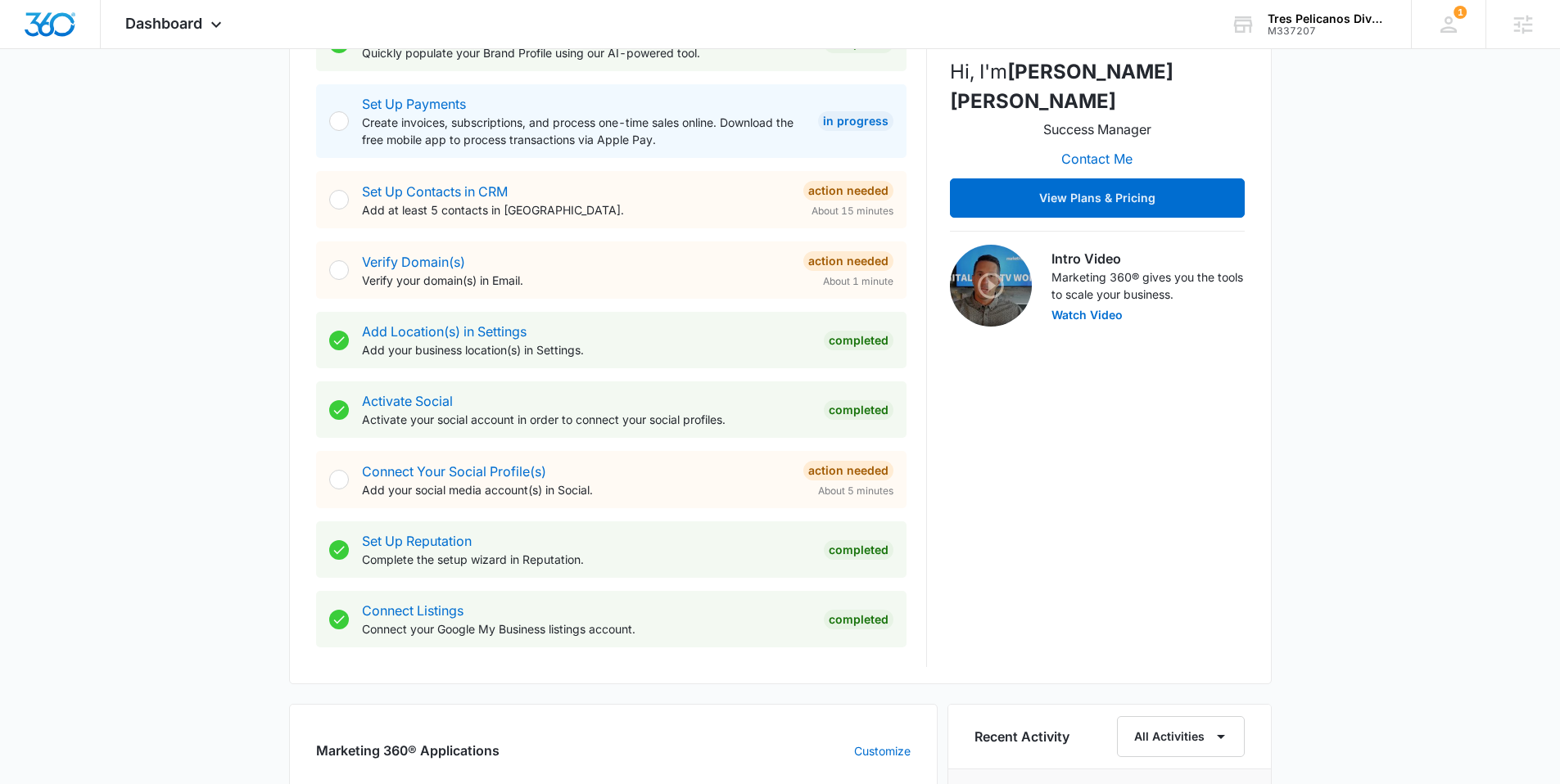
click at [271, 394] on div "Today is Tuesday, September 9th Good afternoon, Tyler! Contacts You have no con…" at bounding box center [780, 554] width 1560 height 1698
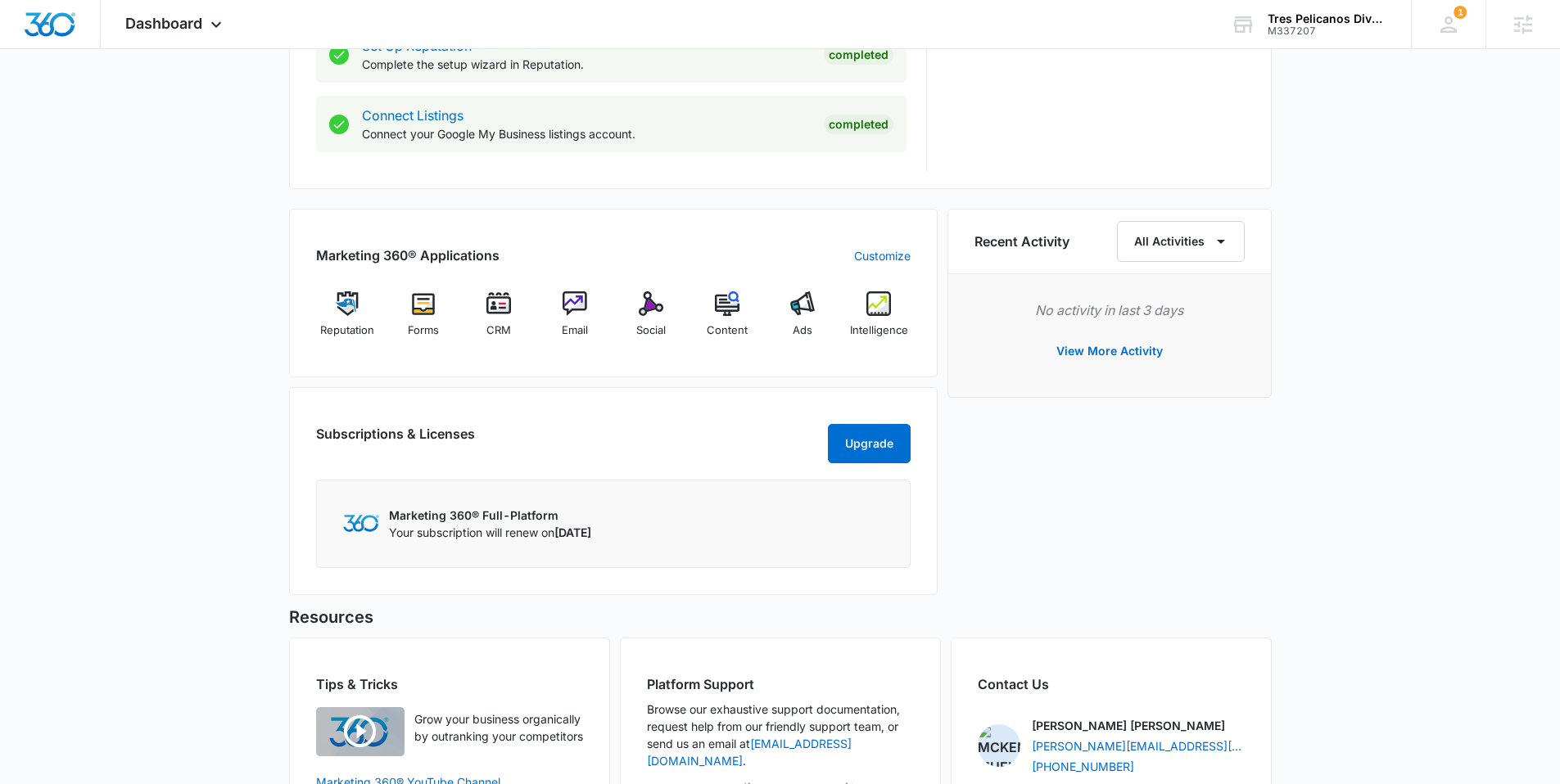
scroll to position [851, 0]
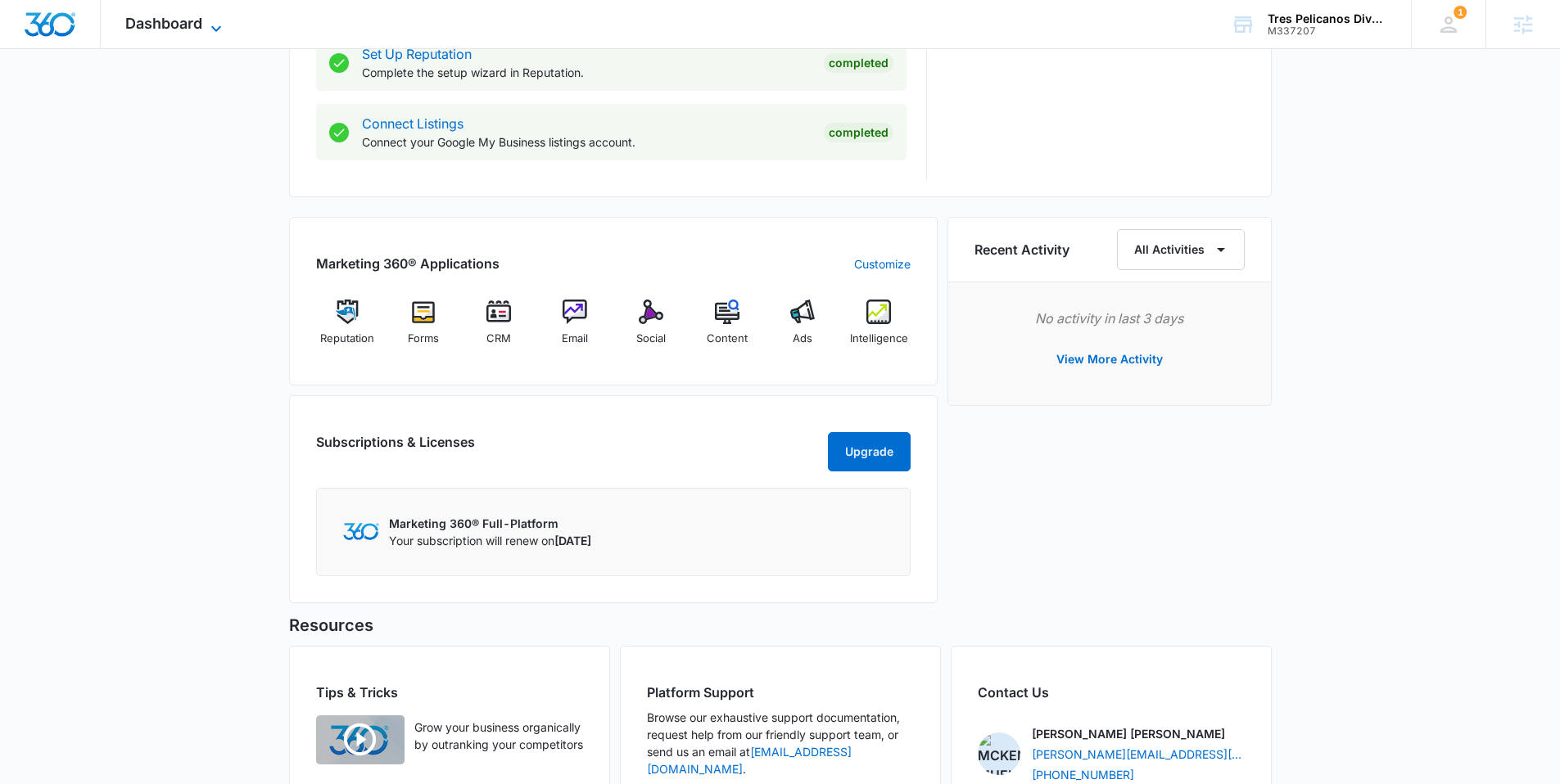
click at [169, 30] on span "Dashboard" at bounding box center [163, 23] width 77 height 17
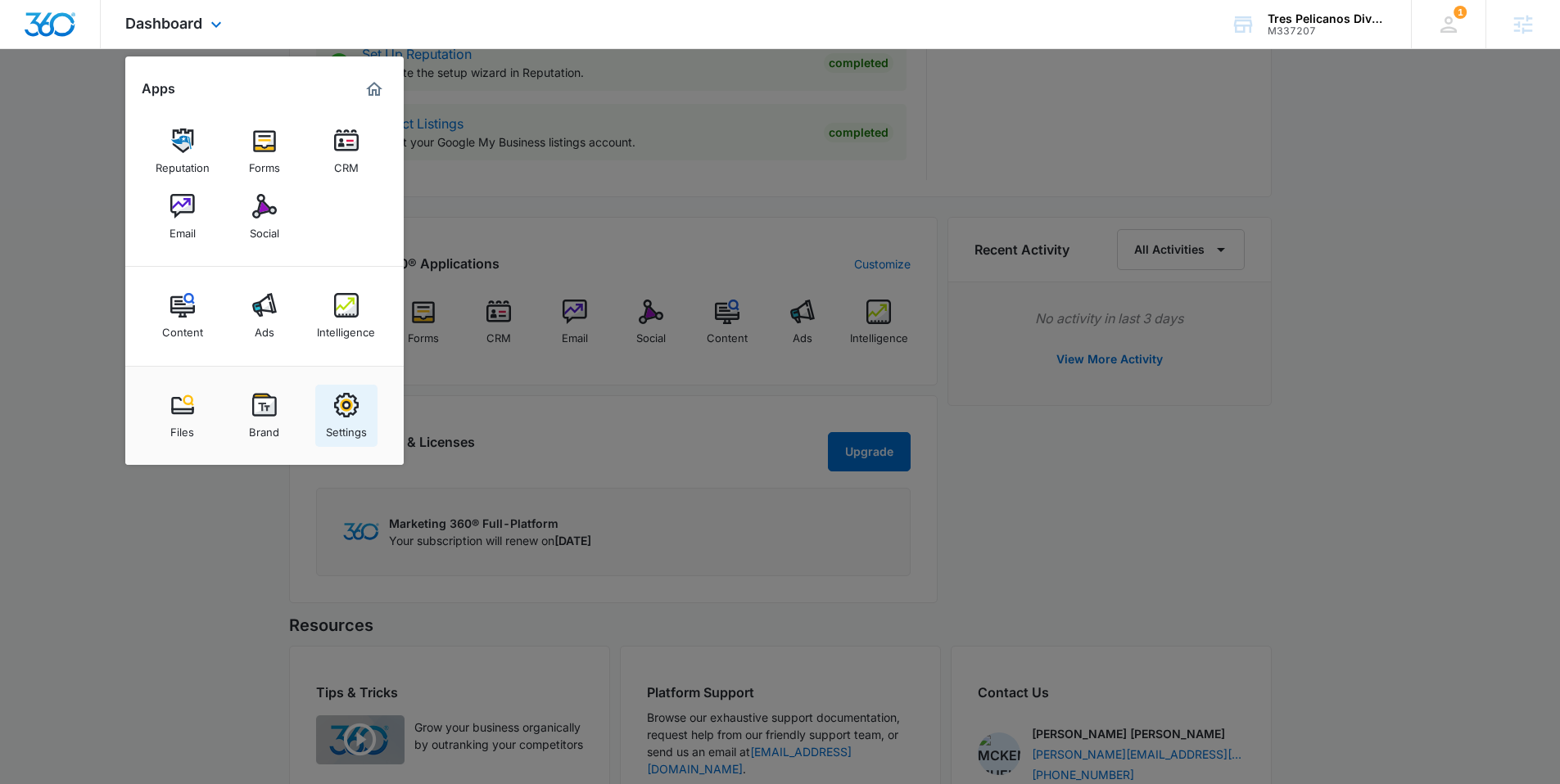
click at [346, 417] on div "Settings" at bounding box center [347, 427] width 41 height 21
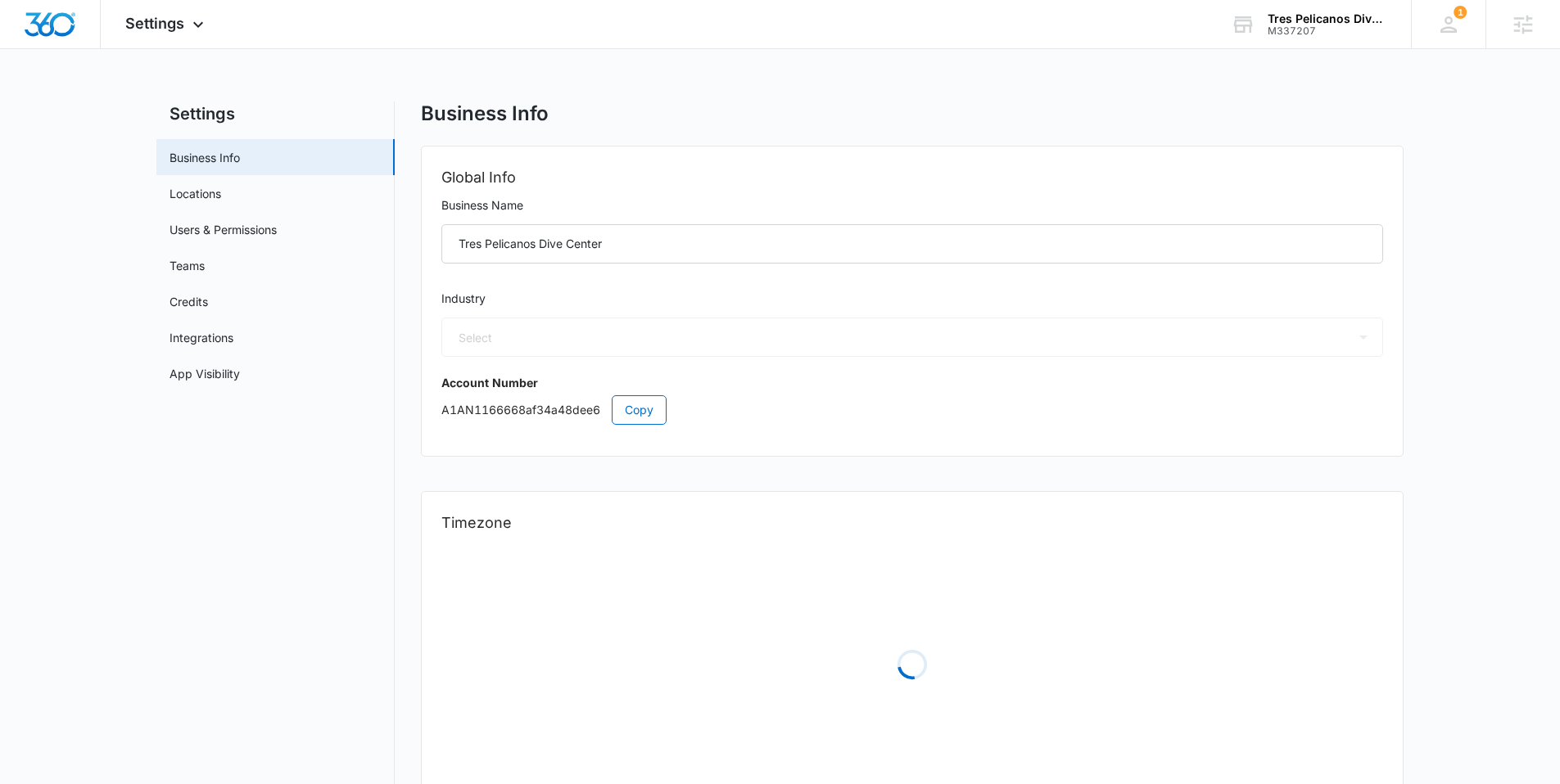
select select "52"
select select "US"
select select "America/Anchorage"
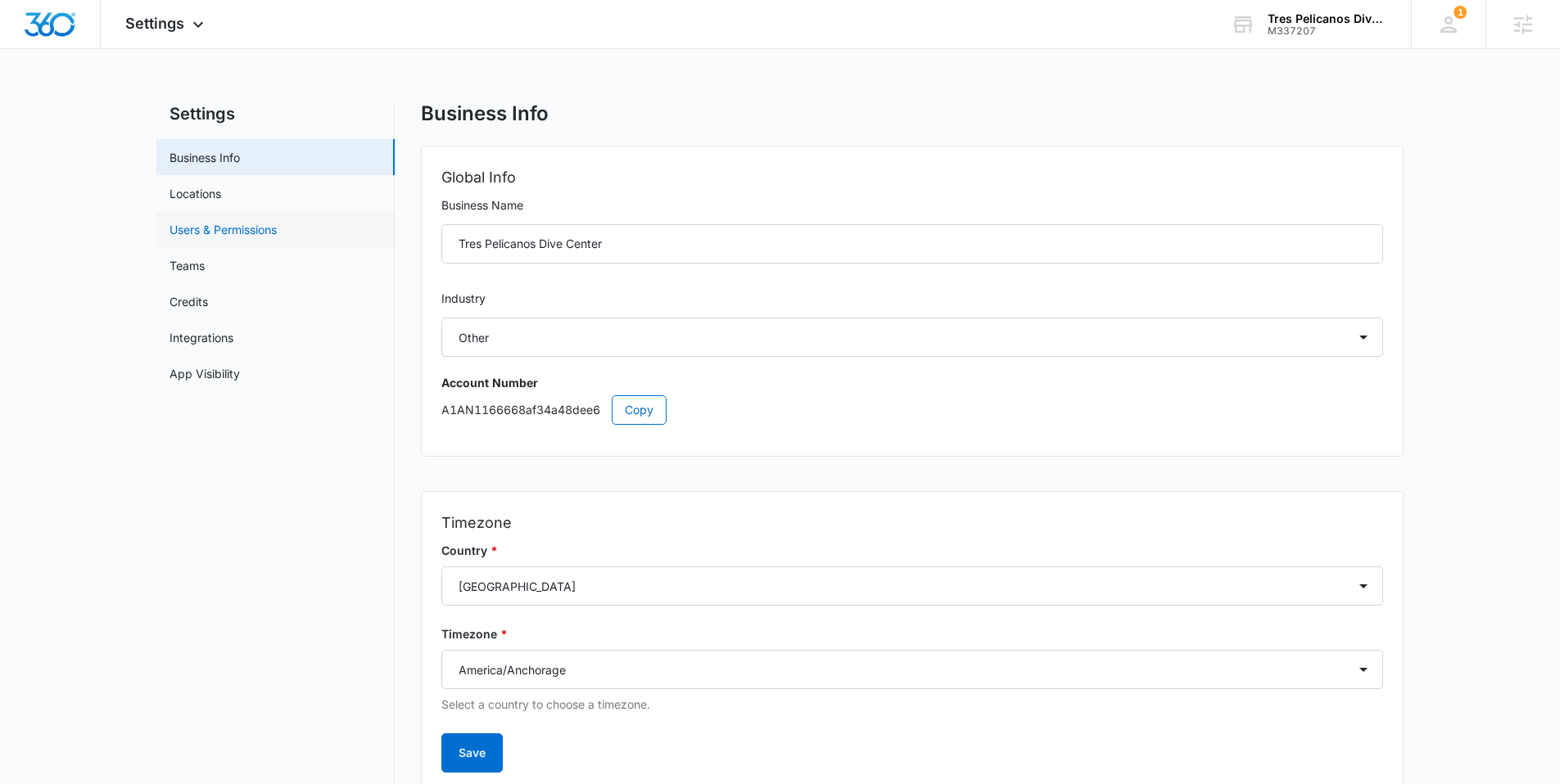
click at [257, 230] on link "Users & Permissions" at bounding box center [223, 229] width 107 height 17
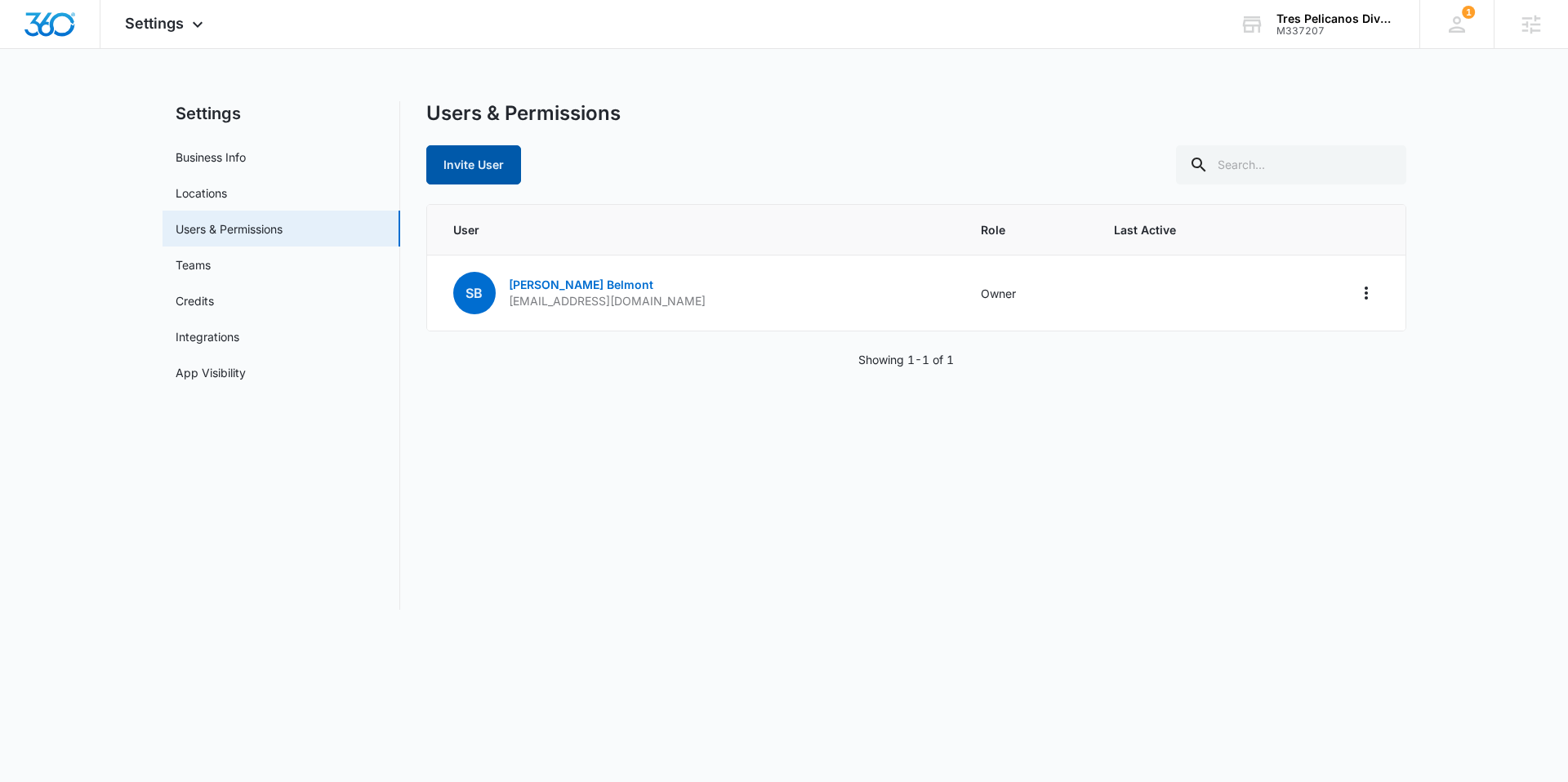
click at [481, 164] on button "Invite User" at bounding box center [474, 165] width 95 height 39
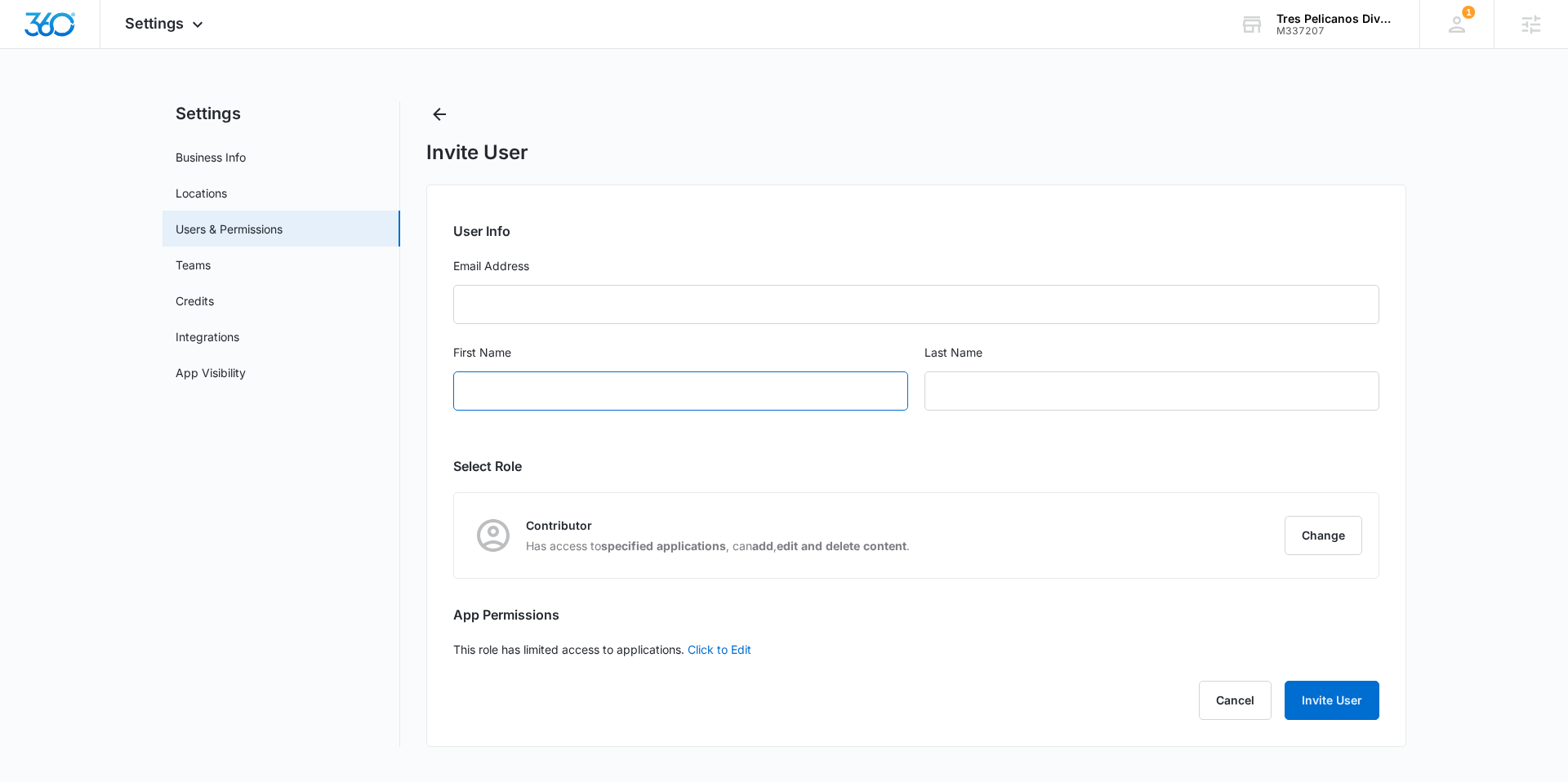
click at [528, 395] on input "First Name" at bounding box center [681, 391] width 455 height 39
paste input "Cyndie"
type input "Cyndie"
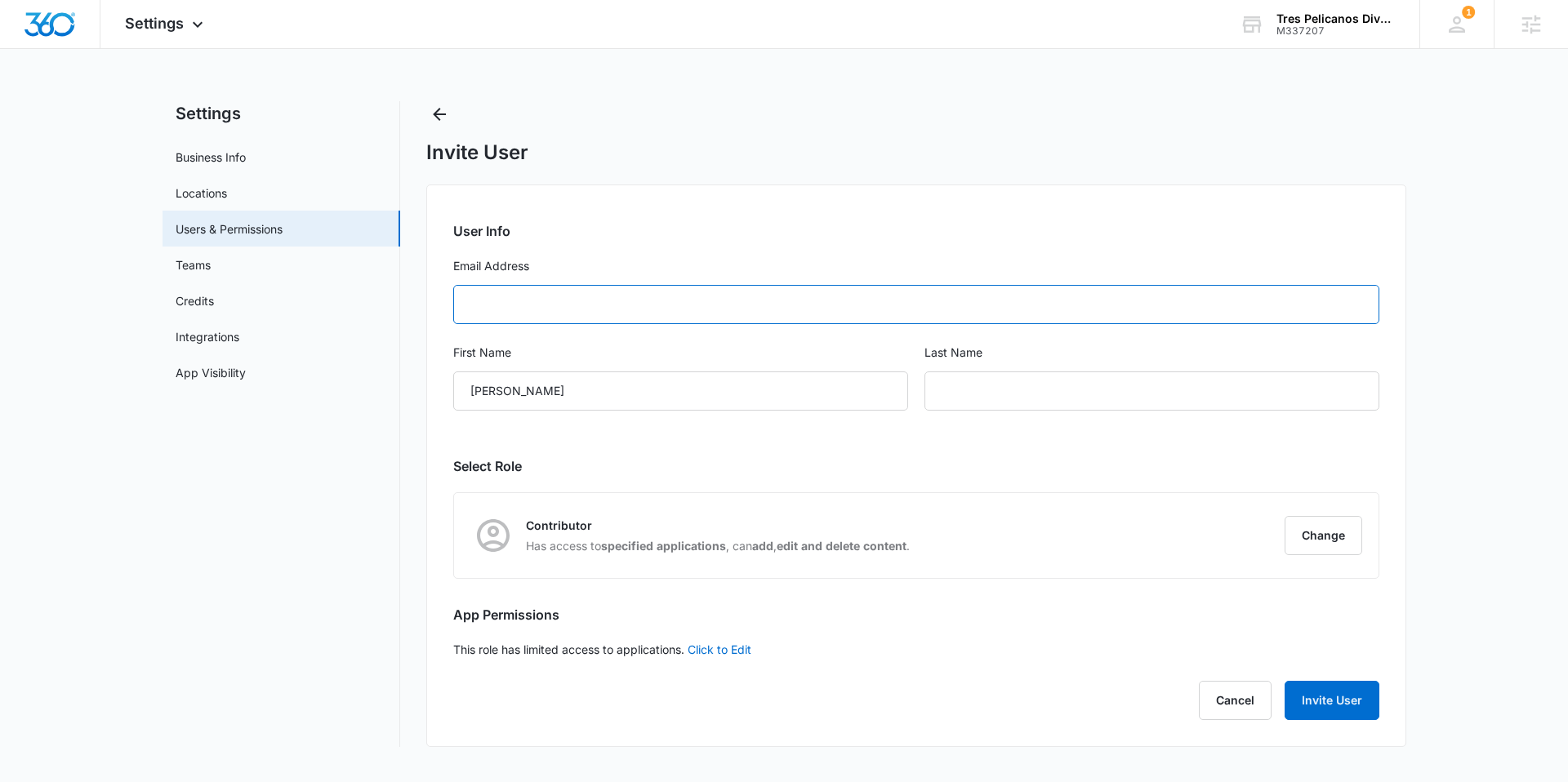
click at [586, 296] on input "Email Address" at bounding box center [916, 304] width 926 height 39
paste input "dive@trespelicanos.com"
type input "dive@trespelicanos.com"
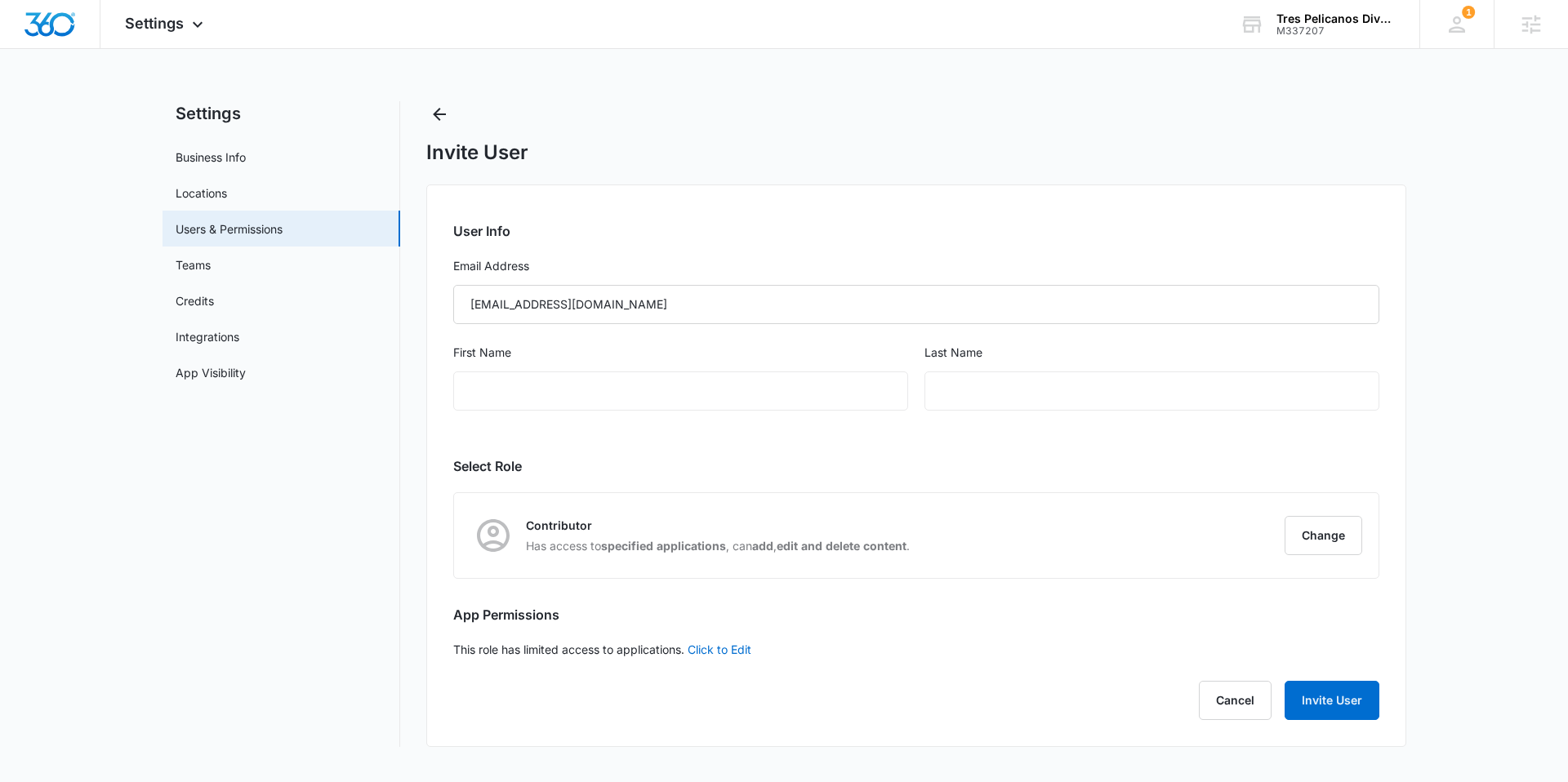
click at [665, 394] on div at bounding box center [681, 391] width 455 height 39
click at [661, 384] on div at bounding box center [681, 391] width 455 height 39
click at [1020, 394] on div at bounding box center [1152, 391] width 455 height 39
click at [439, 111] on icon "Back" at bounding box center [439, 114] width 19 height 19
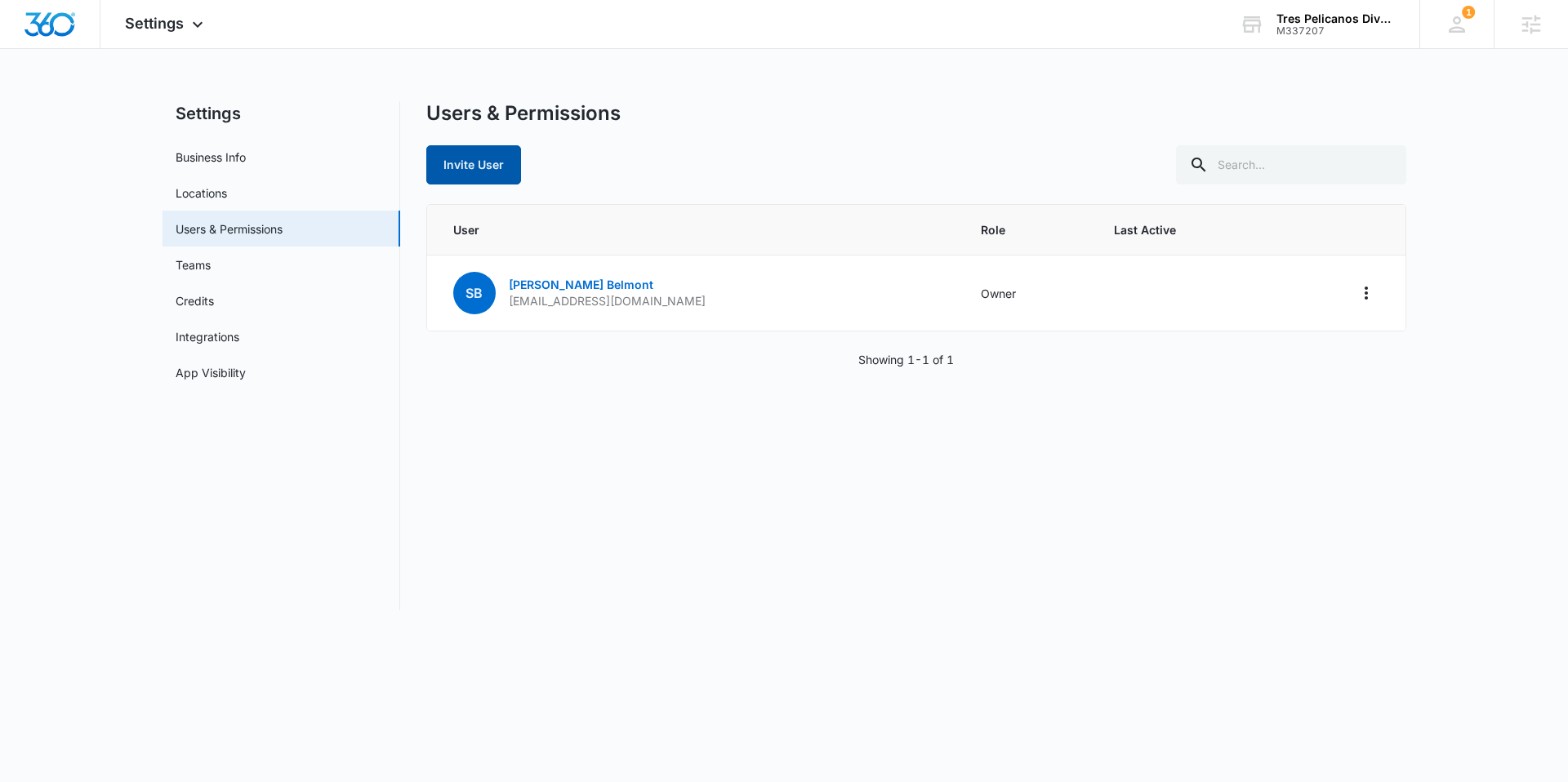
click at [490, 150] on button "Invite User" at bounding box center [474, 165] width 95 height 39
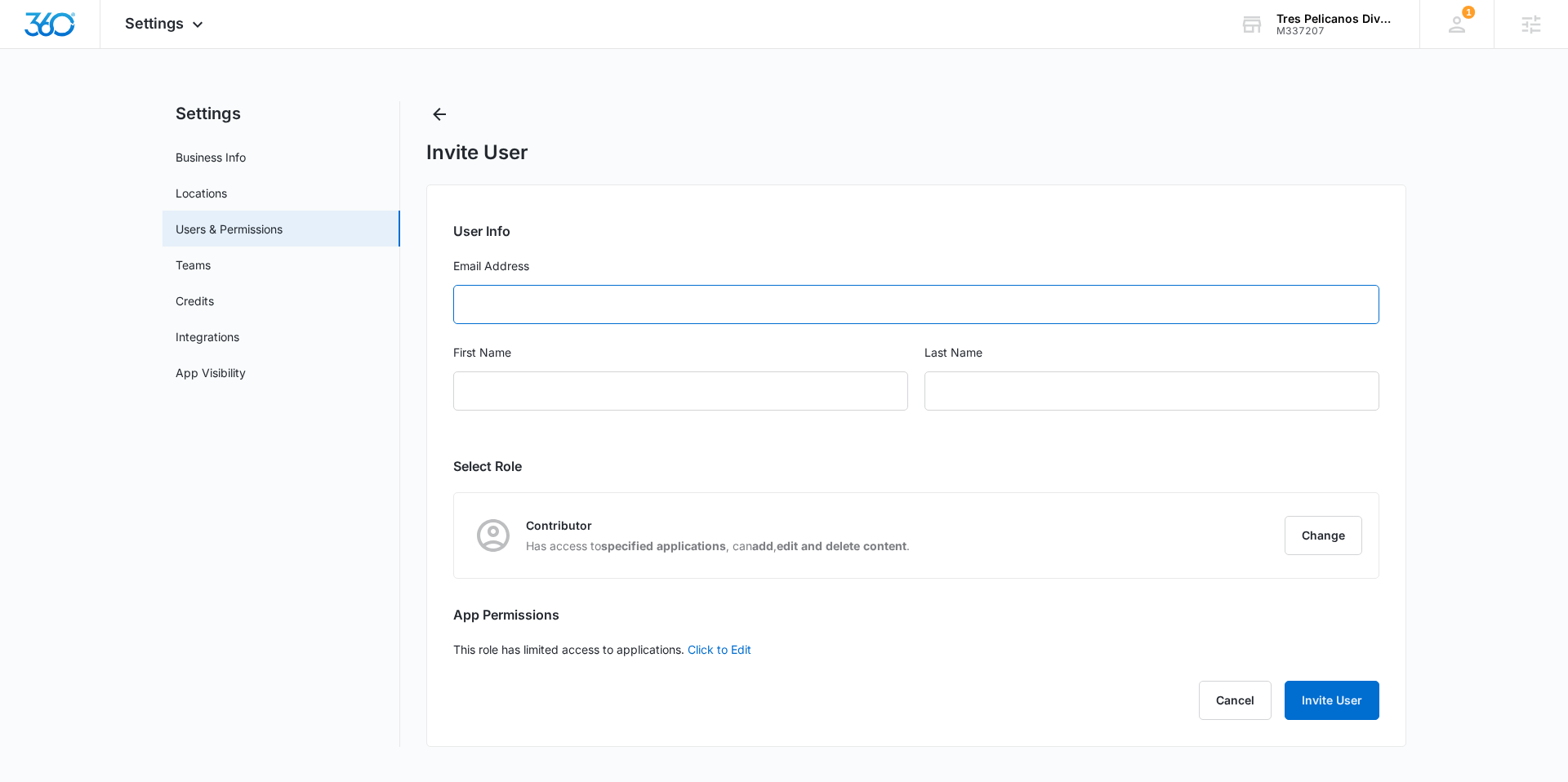
click at [600, 300] on input "Email Address" at bounding box center [916, 304] width 926 height 39
paste input "dive@trespelicanos.com"
type input "dive@trespelicanos.com"
click at [535, 379] on div at bounding box center [681, 391] width 455 height 39
click at [1293, 546] on button "Change" at bounding box center [1324, 535] width 78 height 39
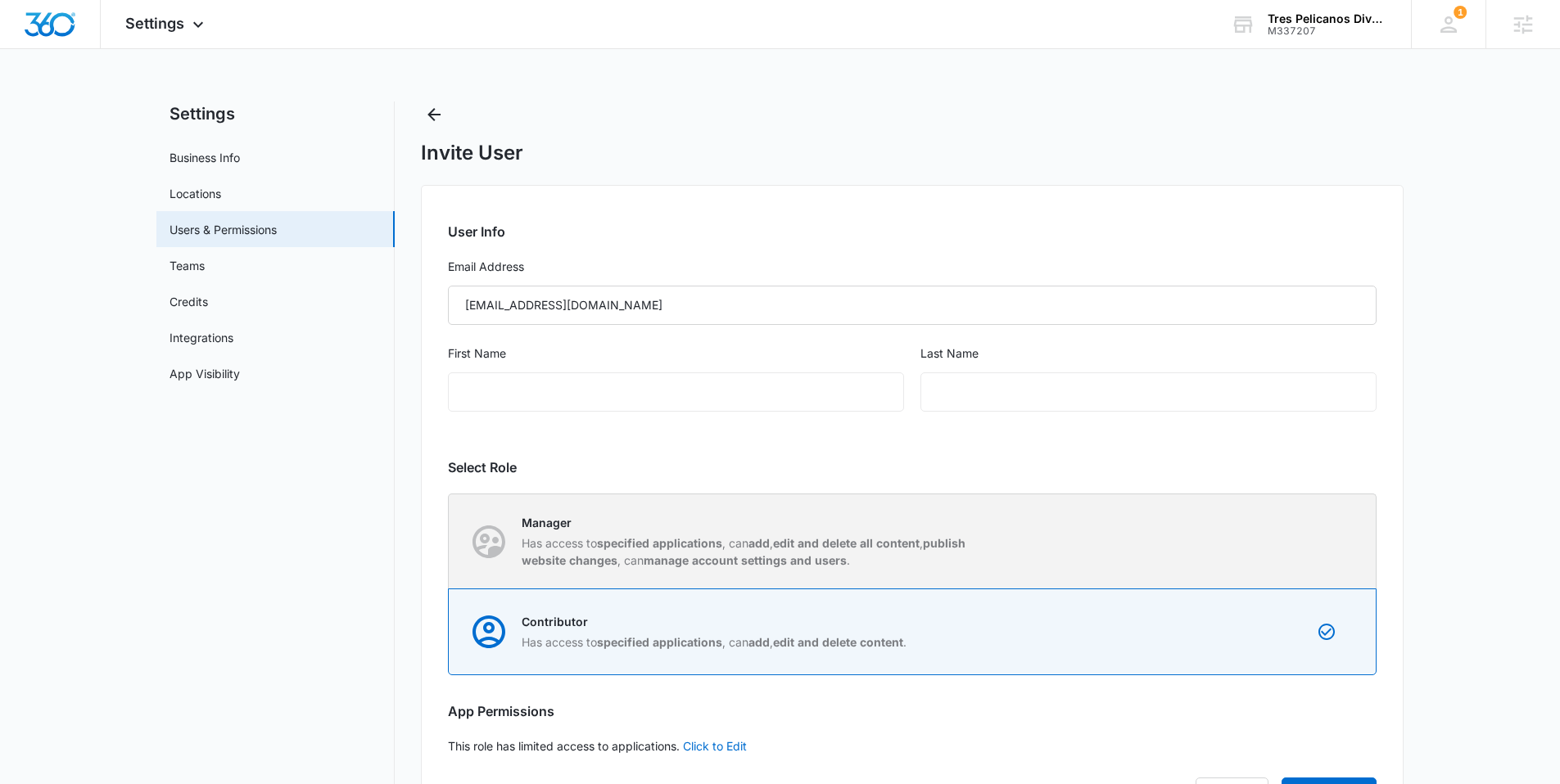
click at [821, 506] on div "Manager Has access to specified applications , can add , edit and delete all co…" at bounding box center [913, 541] width 926 height 94
click at [449, 541] on input "Manager Has access to specified applications , can add , edit and delete all co…" at bounding box center [449, 541] width 1 height 1
radio input "true"
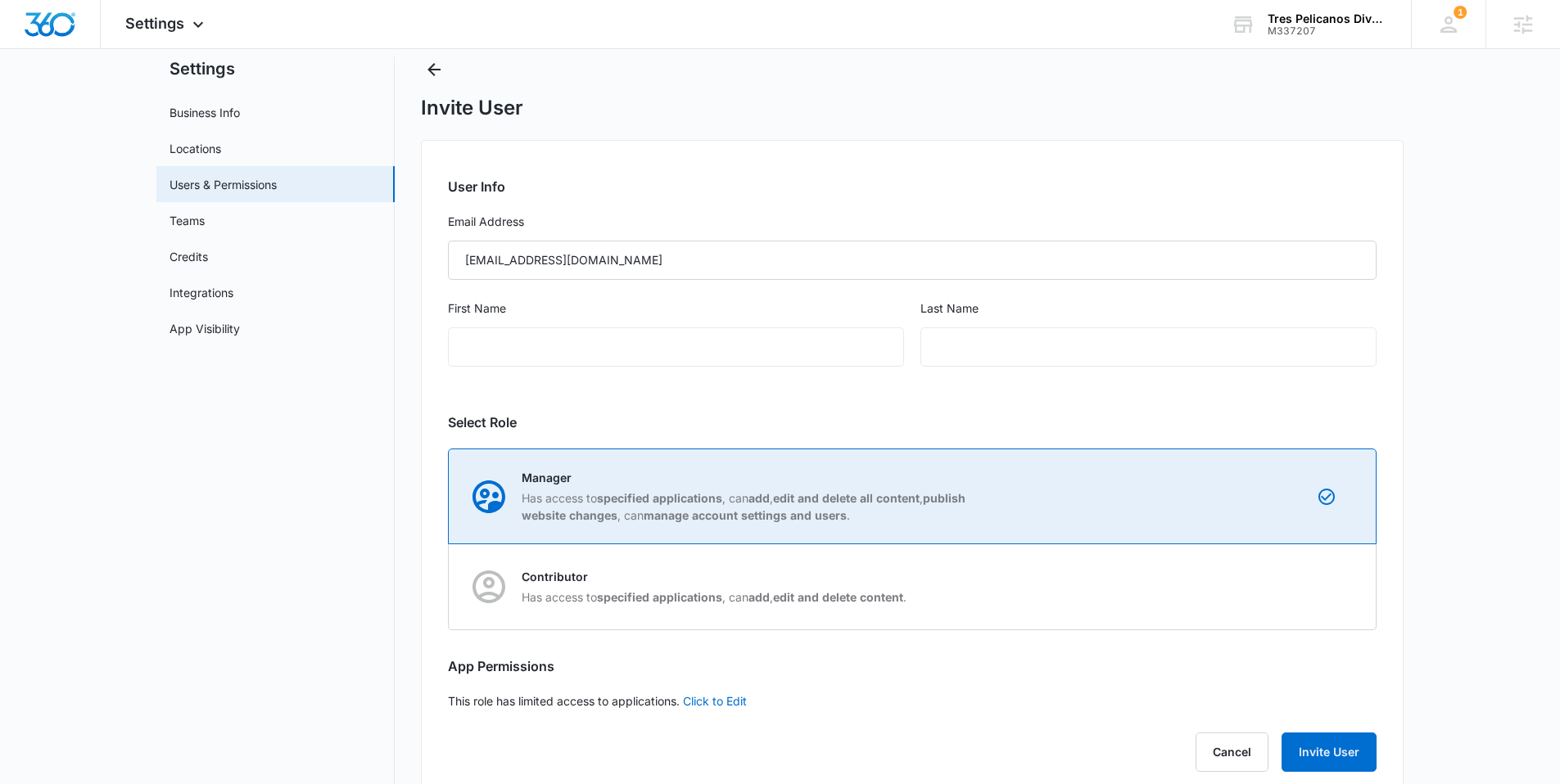
scroll to position [79, 0]
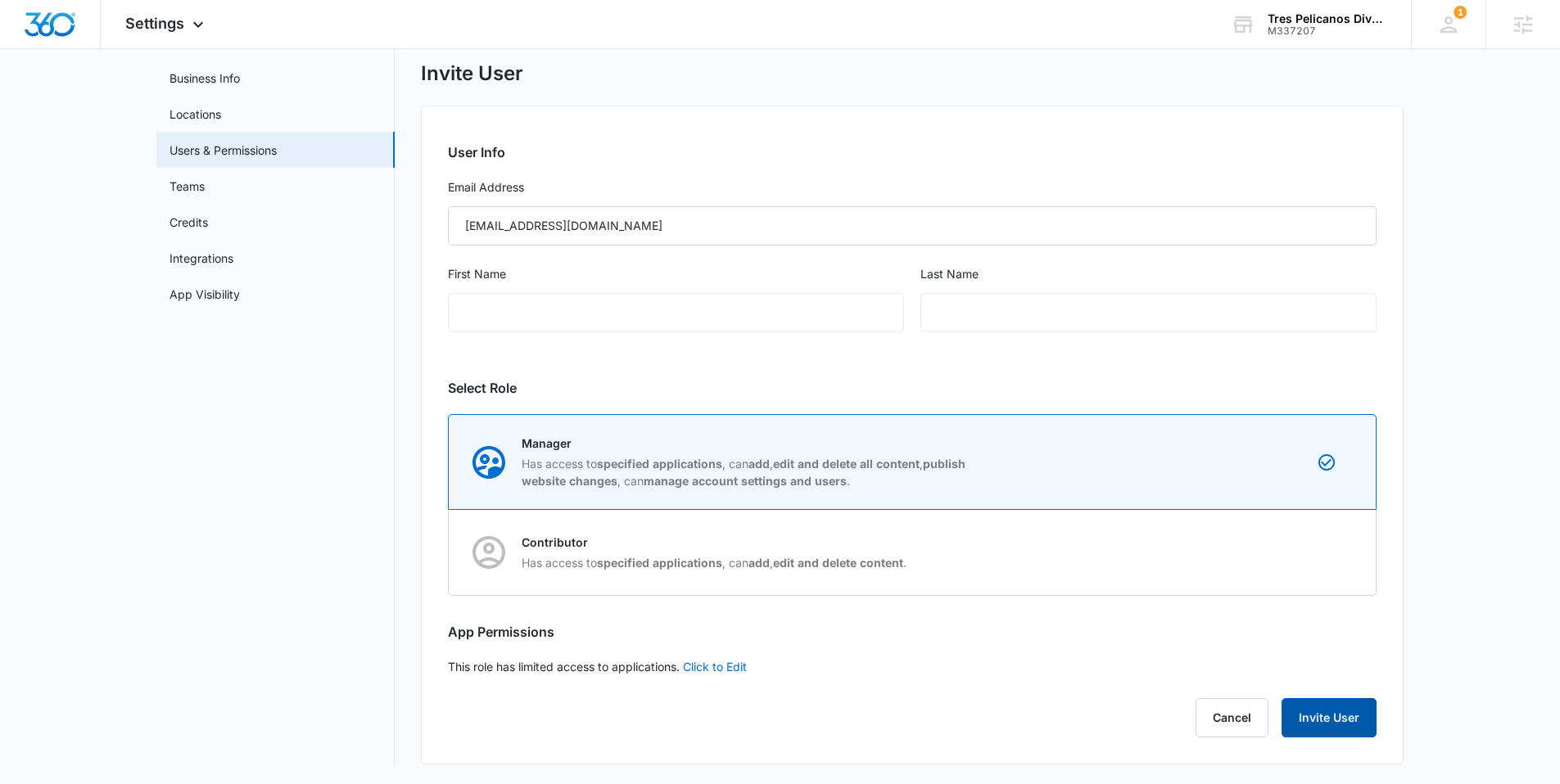
click at [1330, 729] on button "Invite User" at bounding box center [1329, 718] width 95 height 39
click at [561, 314] on div at bounding box center [675, 313] width 456 height 39
click at [462, 307] on div at bounding box center [675, 313] width 456 height 39
click at [667, 234] on input "dive@trespelicanos.com" at bounding box center [912, 226] width 929 height 39
type input "dive@trespelicanos.com"
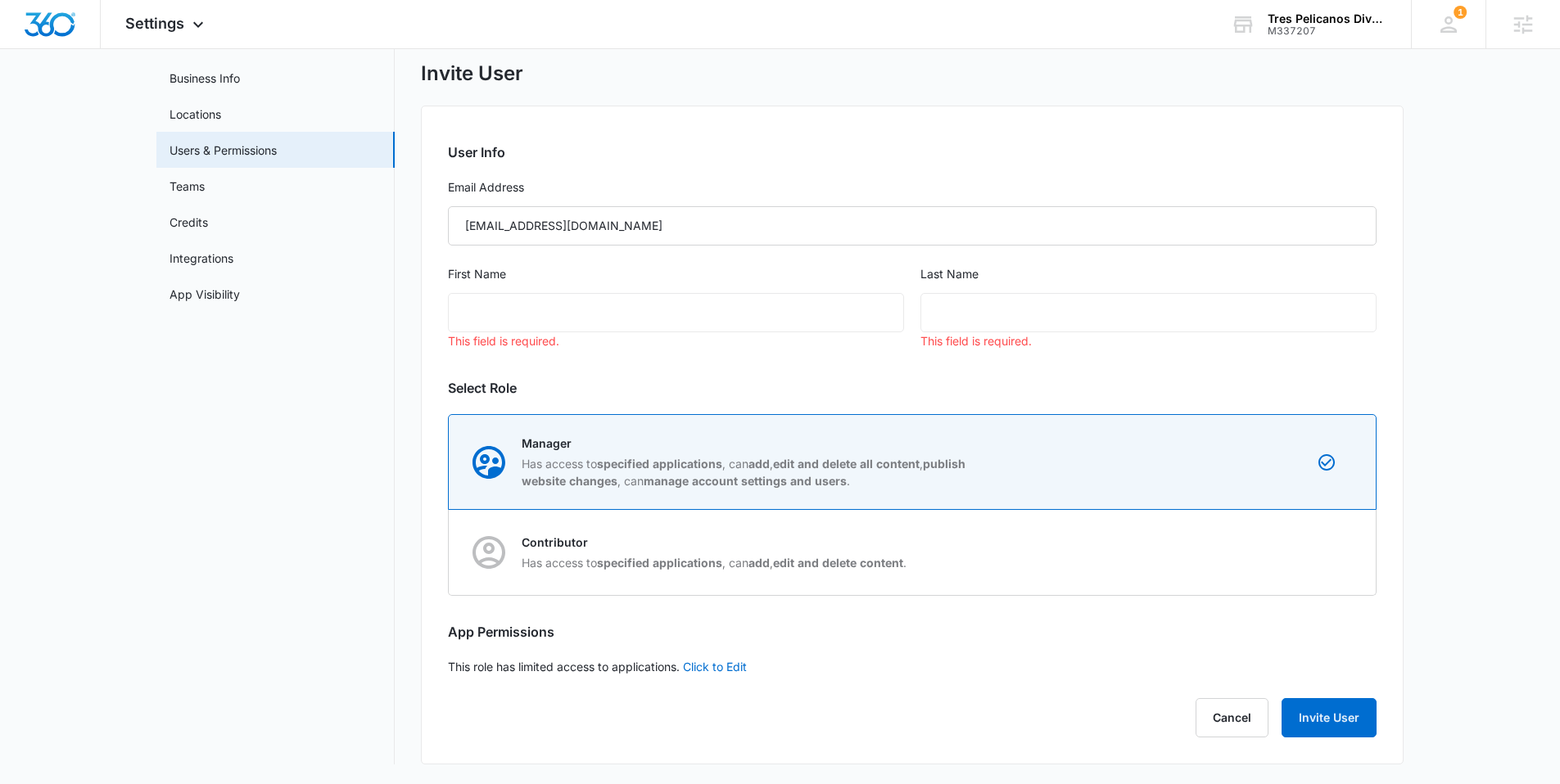
click at [605, 324] on div at bounding box center [675, 313] width 456 height 39
click at [607, 229] on input "dive@trespelicanos.com" at bounding box center [912, 226] width 929 height 39
click at [514, 317] on div at bounding box center [675, 313] width 456 height 39
click at [1043, 307] on div at bounding box center [1148, 313] width 456 height 39
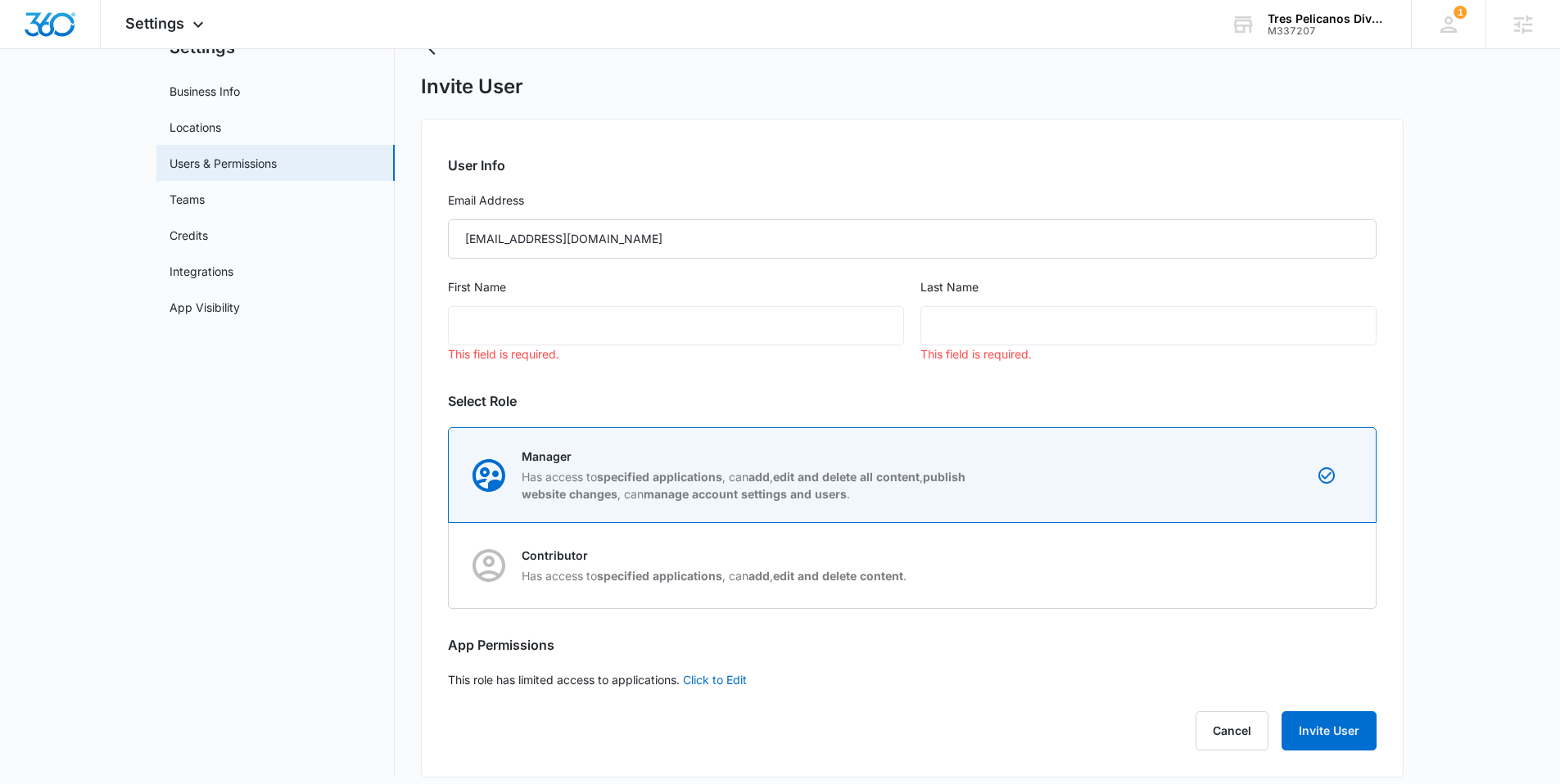
scroll to position [35, 0]
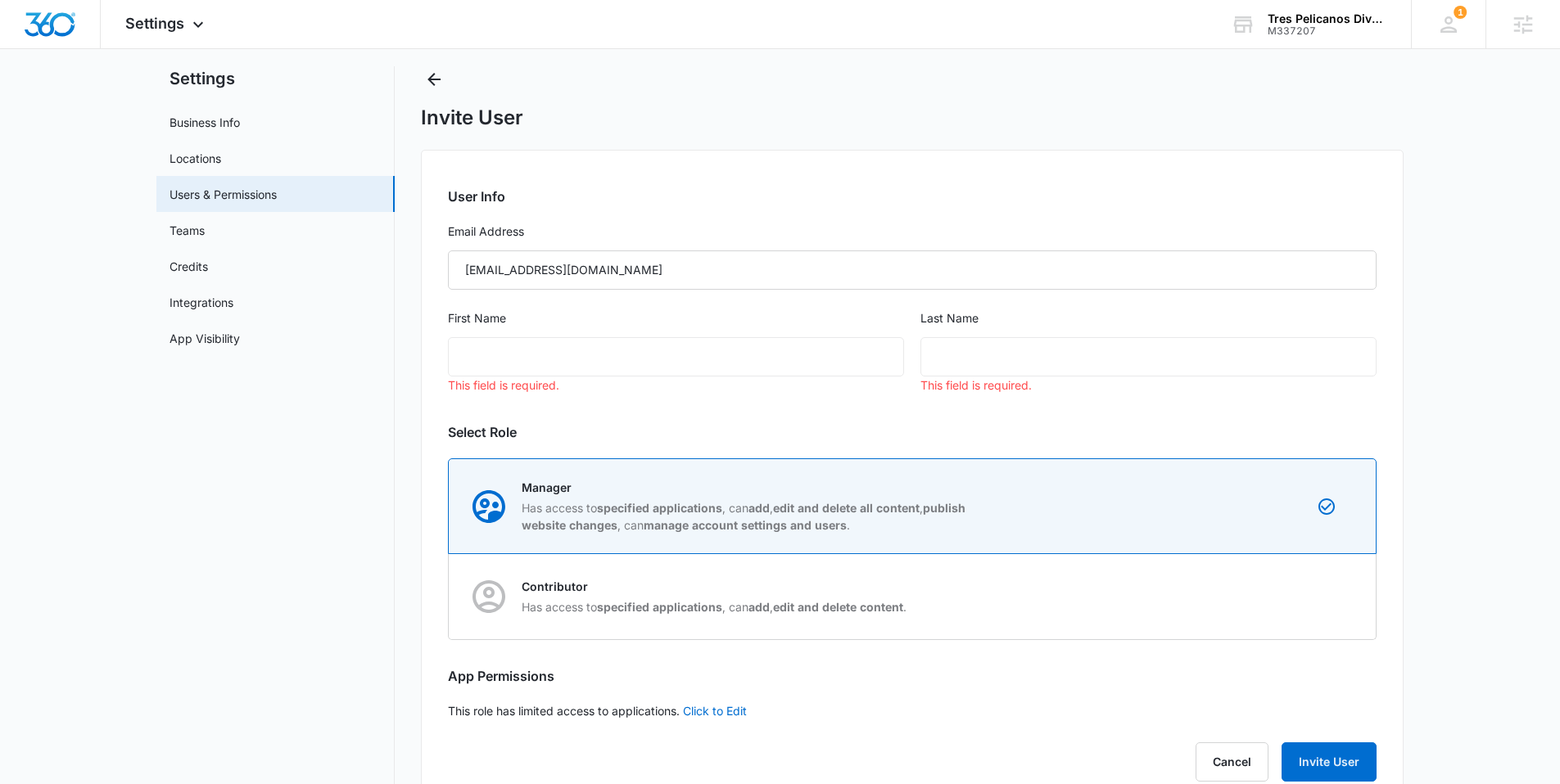
click at [419, 76] on div "Settings Business Info Locations Users & Permissions Teams Credits Integrations…" at bounding box center [780, 437] width 1247 height 742
click at [432, 74] on icon "Back" at bounding box center [433, 79] width 20 height 20
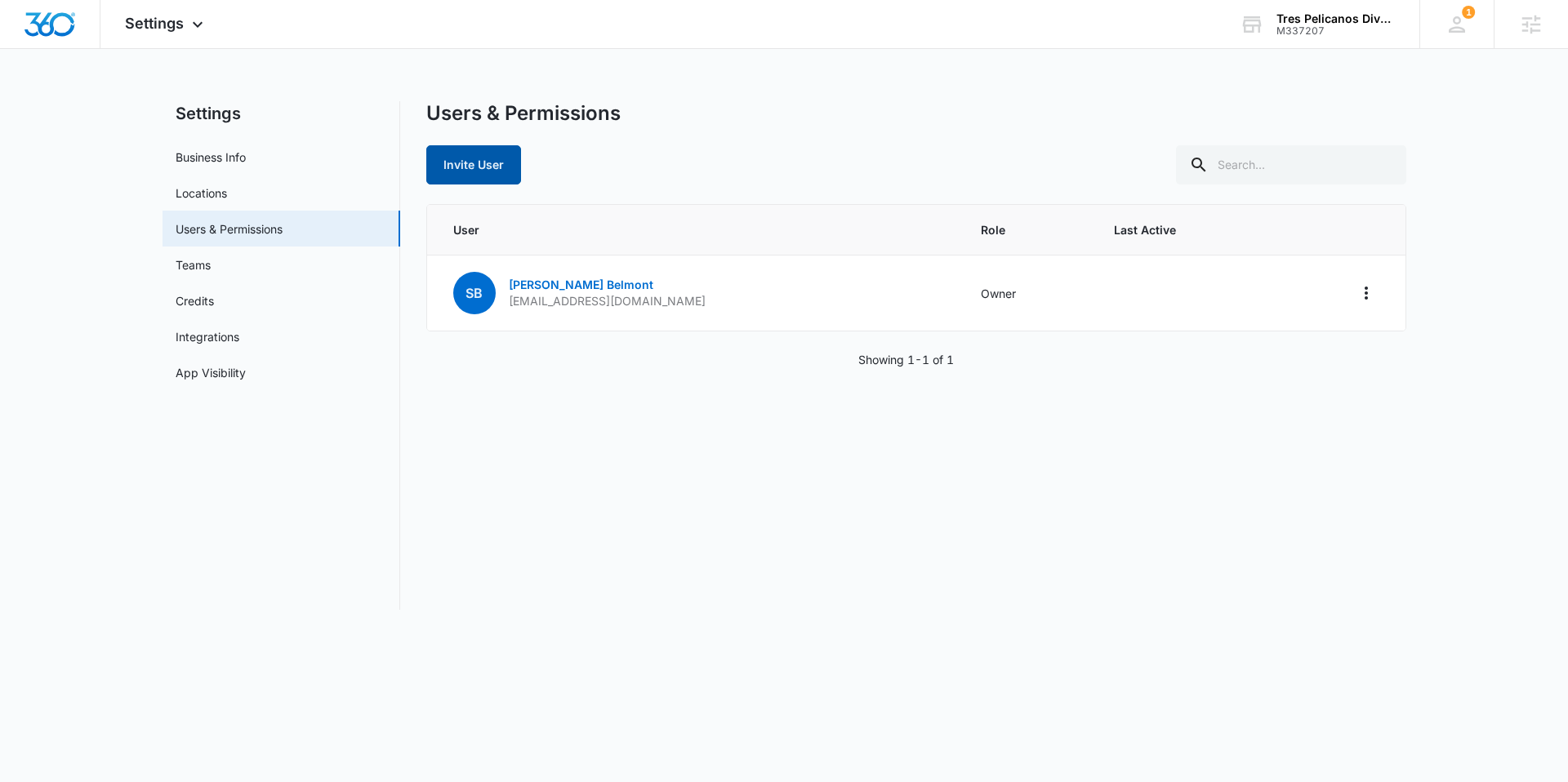
click at [465, 169] on button "Invite User" at bounding box center [474, 165] width 95 height 39
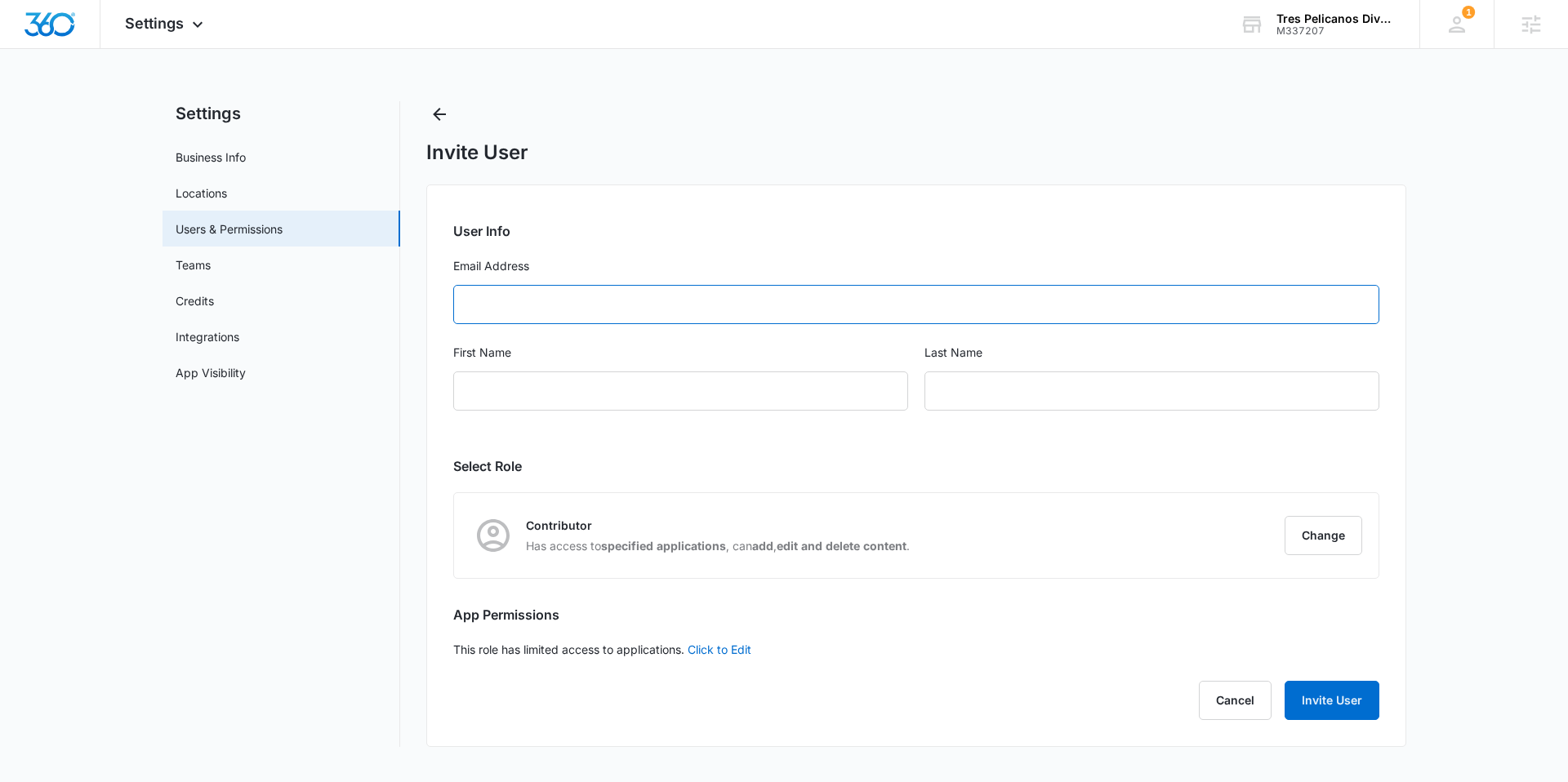
click at [598, 312] on input "Email Address" at bounding box center [916, 304] width 926 height 39
paste input "dive@trespelicanos.com"
type input "dive@trespelicanos.com"
click at [612, 382] on div at bounding box center [681, 391] width 455 height 39
click at [58, 23] on img "Dashboard" at bounding box center [50, 24] width 53 height 25
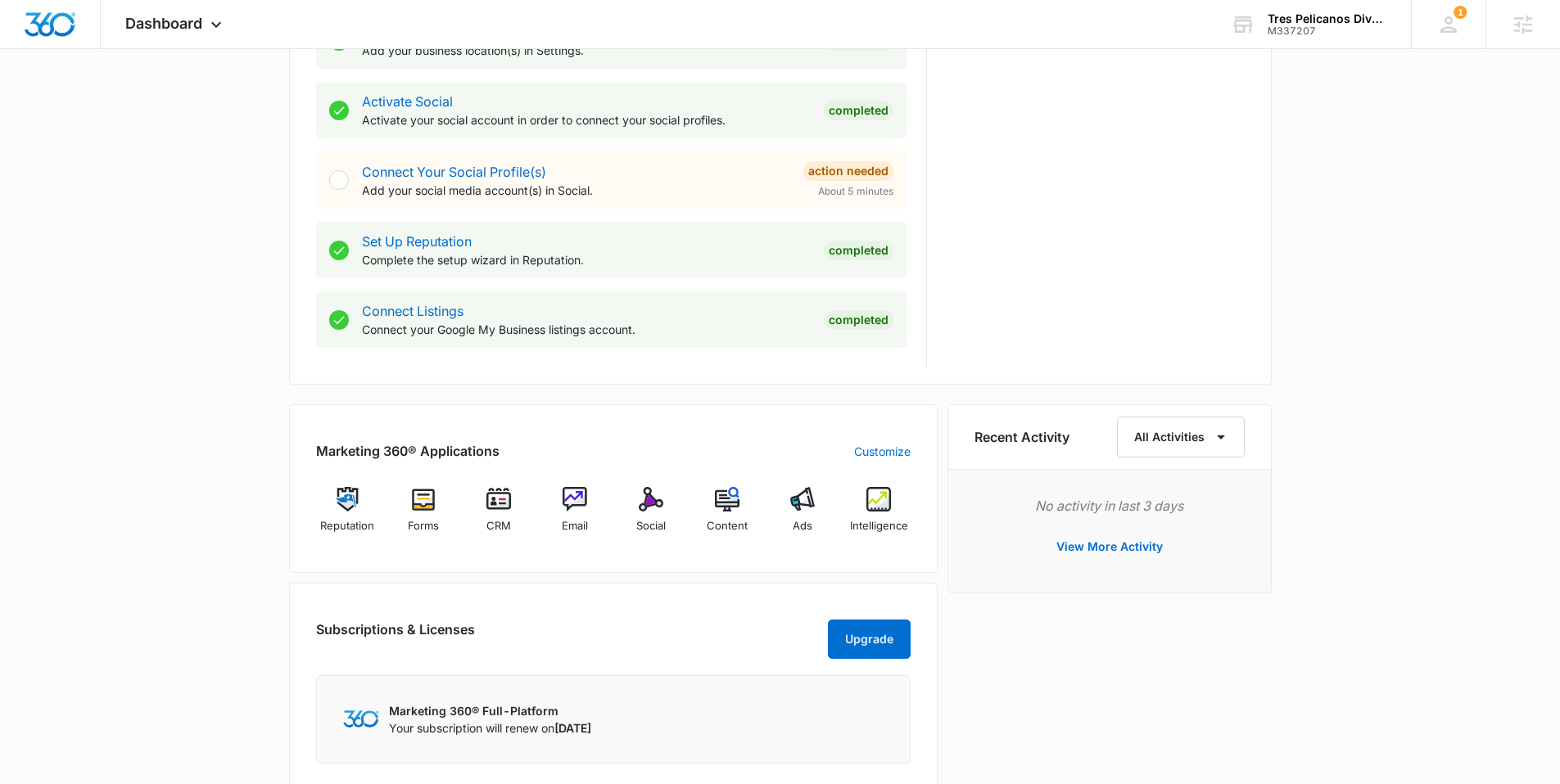
scroll to position [689, 0]
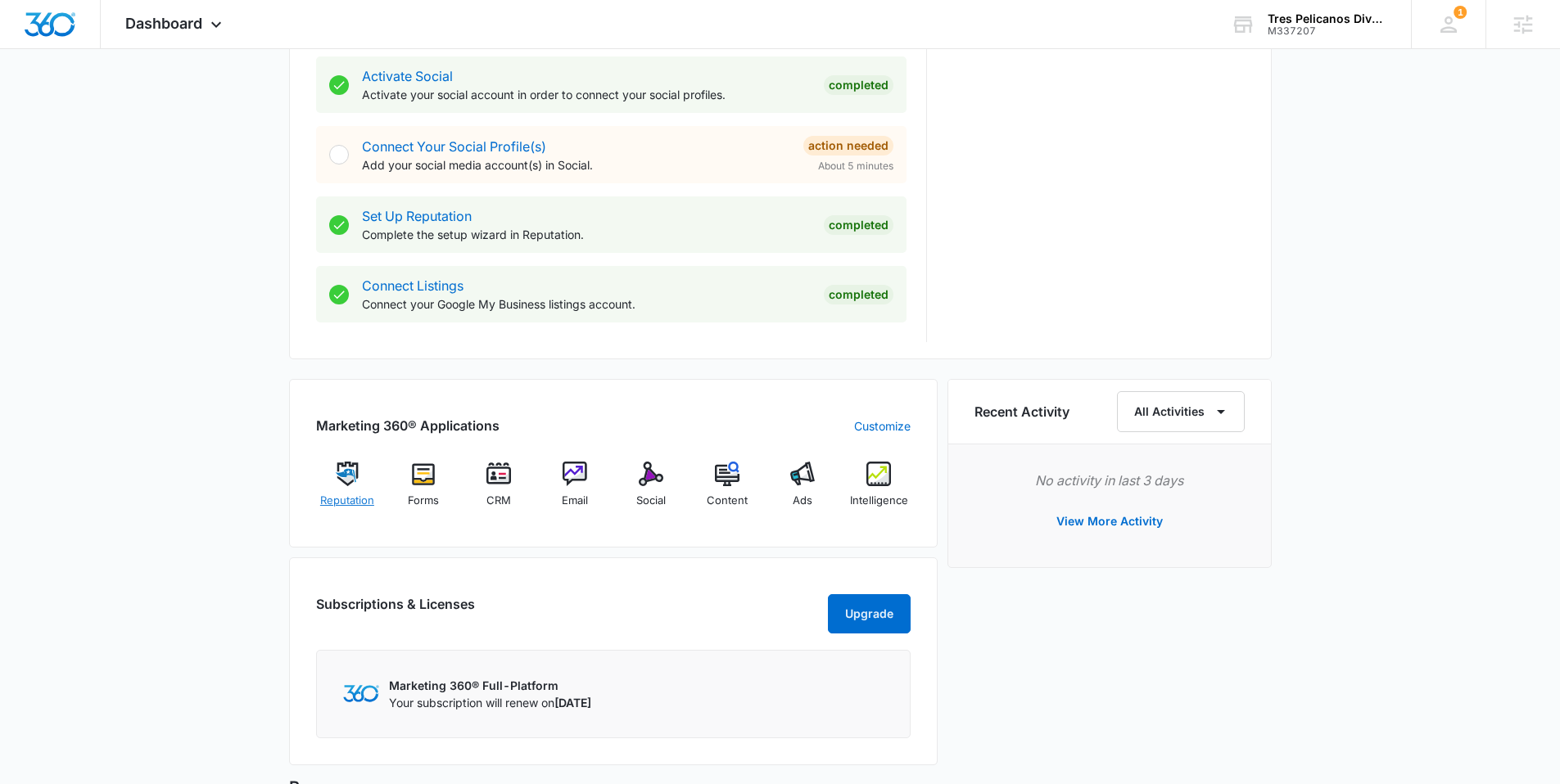
click at [349, 473] on img at bounding box center [347, 474] width 25 height 25
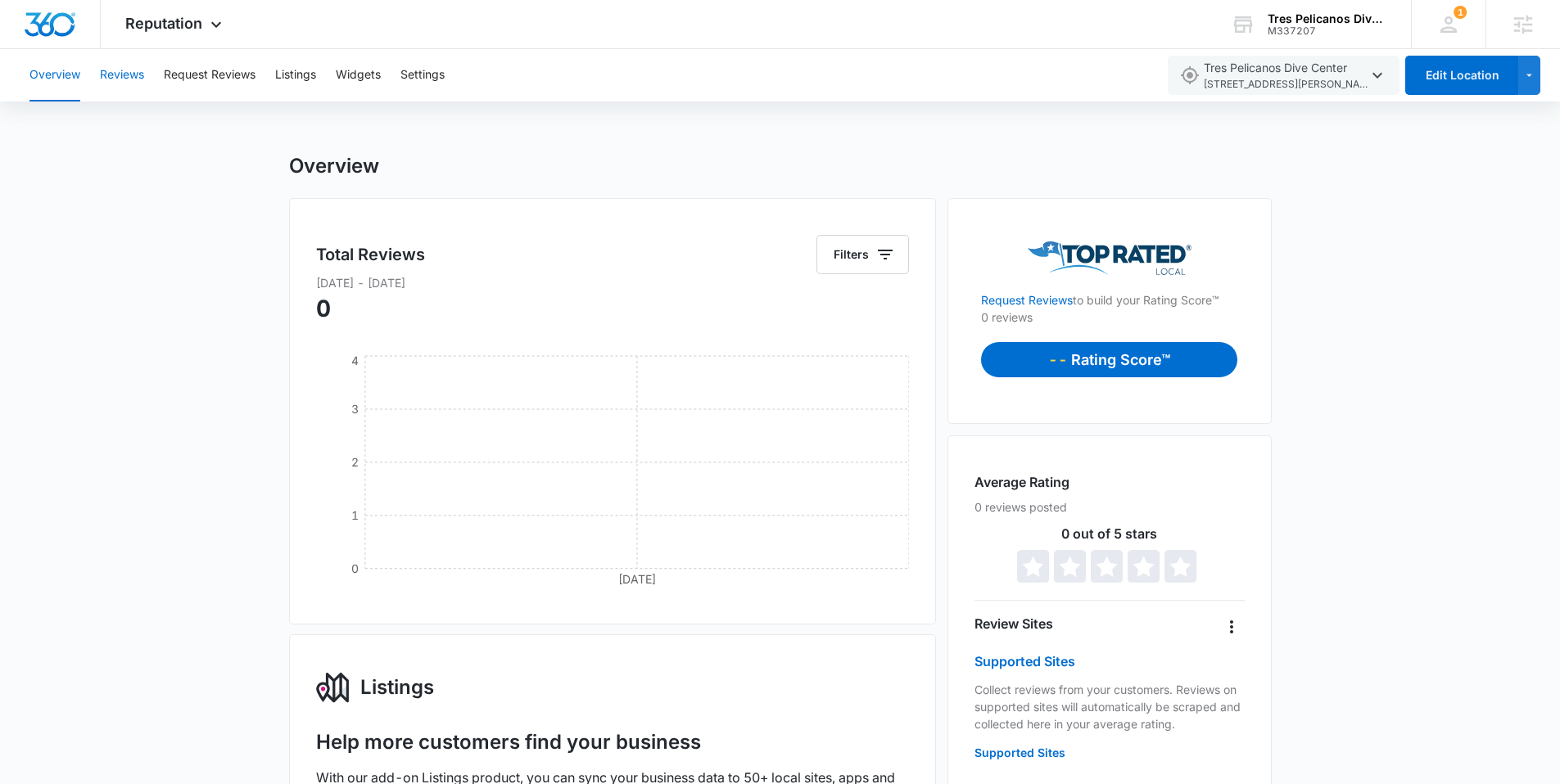
click at [118, 82] on button "Reviews" at bounding box center [122, 76] width 44 height 53
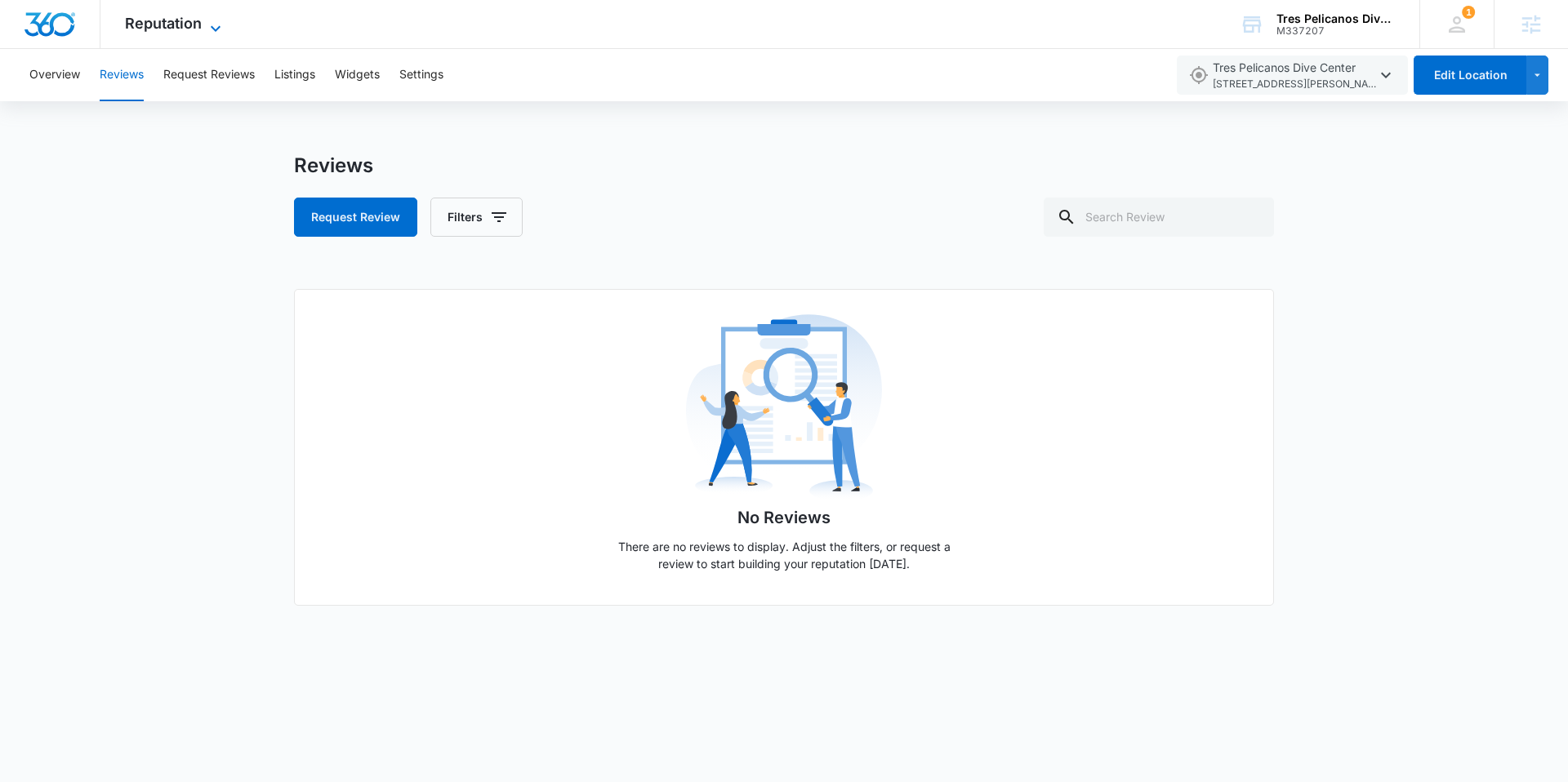
click at [146, 19] on span "Reputation" at bounding box center [163, 23] width 77 height 17
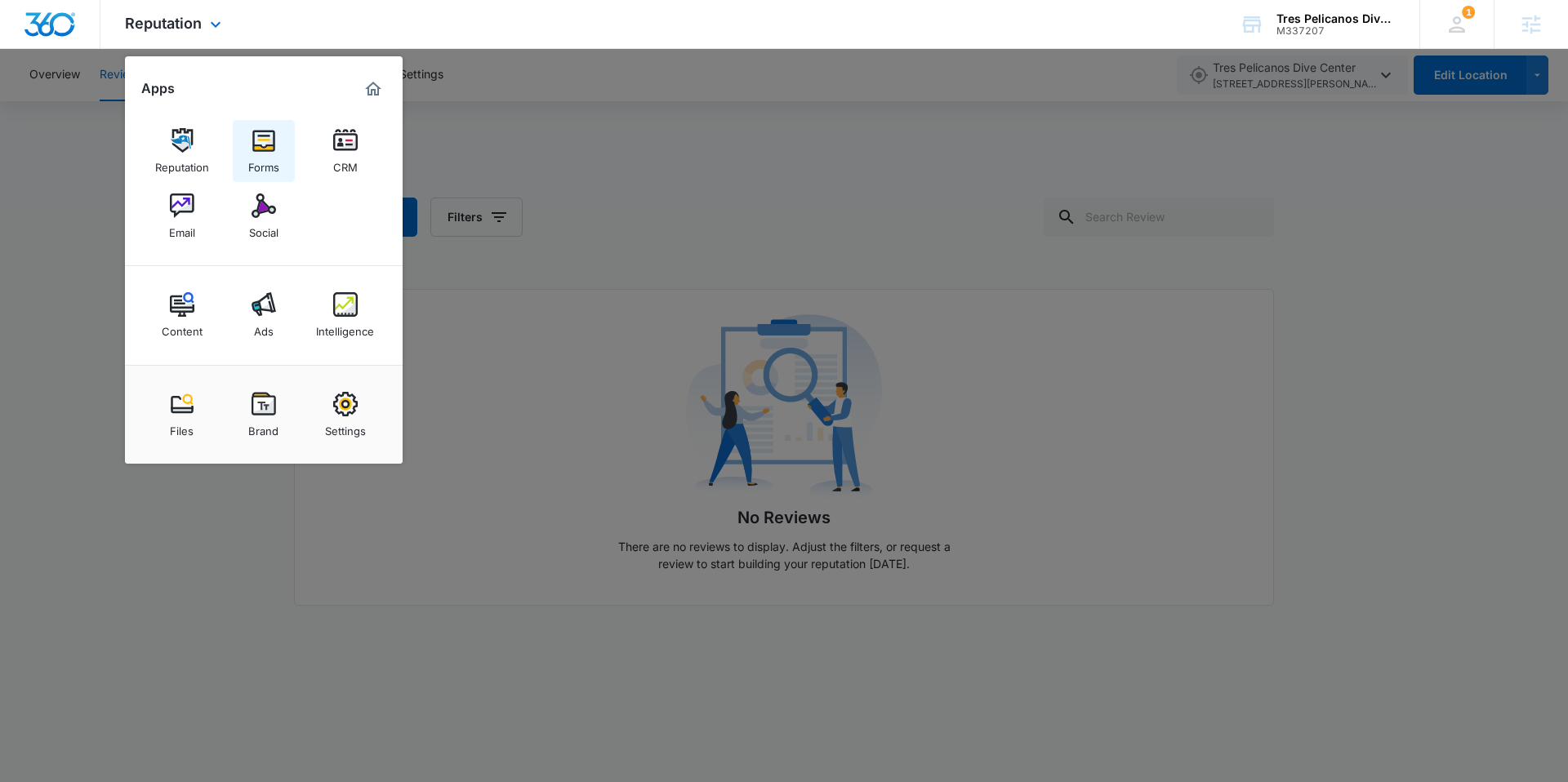
click at [264, 143] on img at bounding box center [264, 140] width 25 height 25
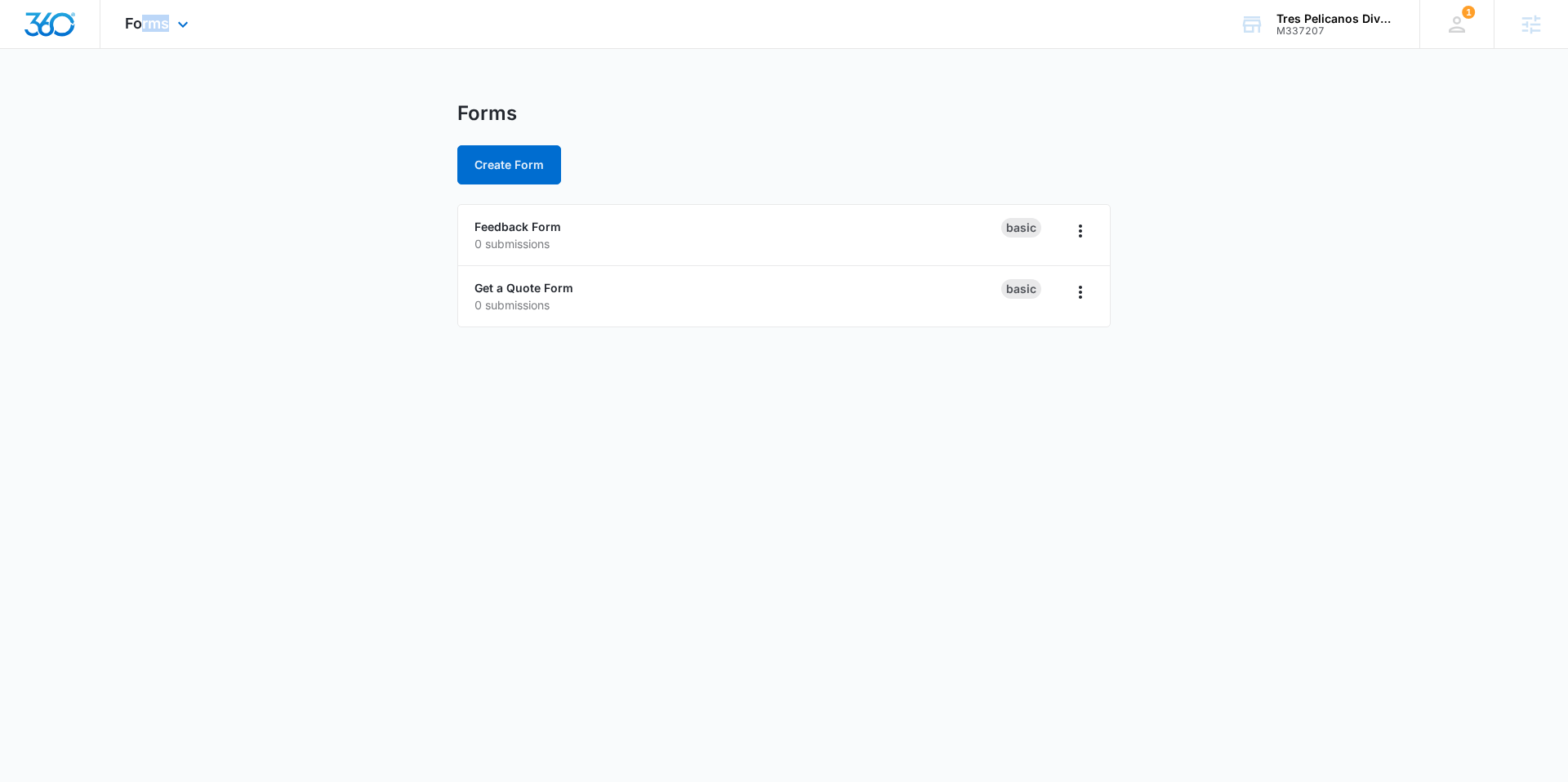
click at [143, 32] on div "Forms Apps Reputation Forms CRM Email Social Content Ads Intelligence Files Bra…" at bounding box center [159, 24] width 117 height 48
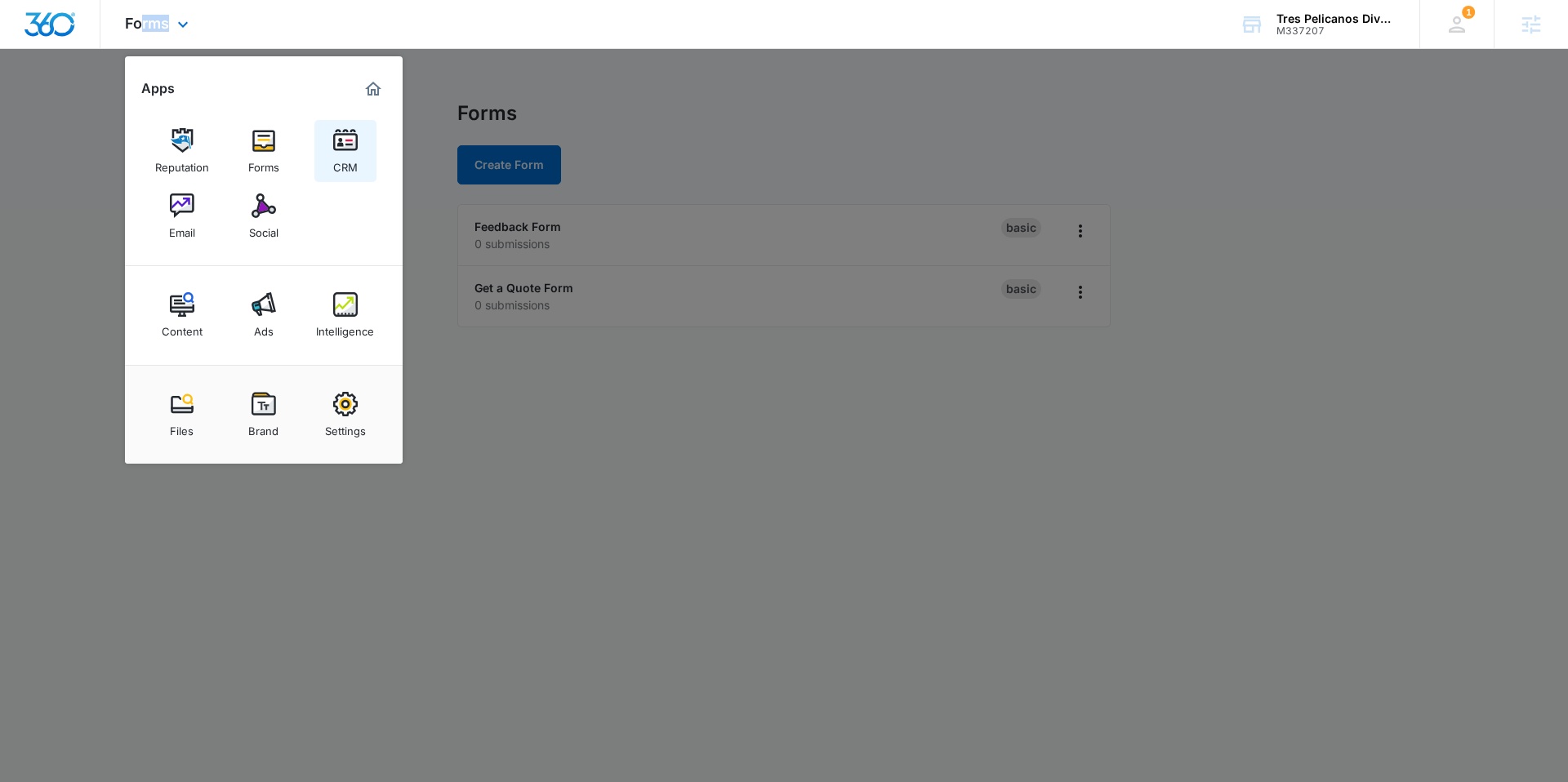
click at [346, 151] on img at bounding box center [345, 140] width 25 height 25
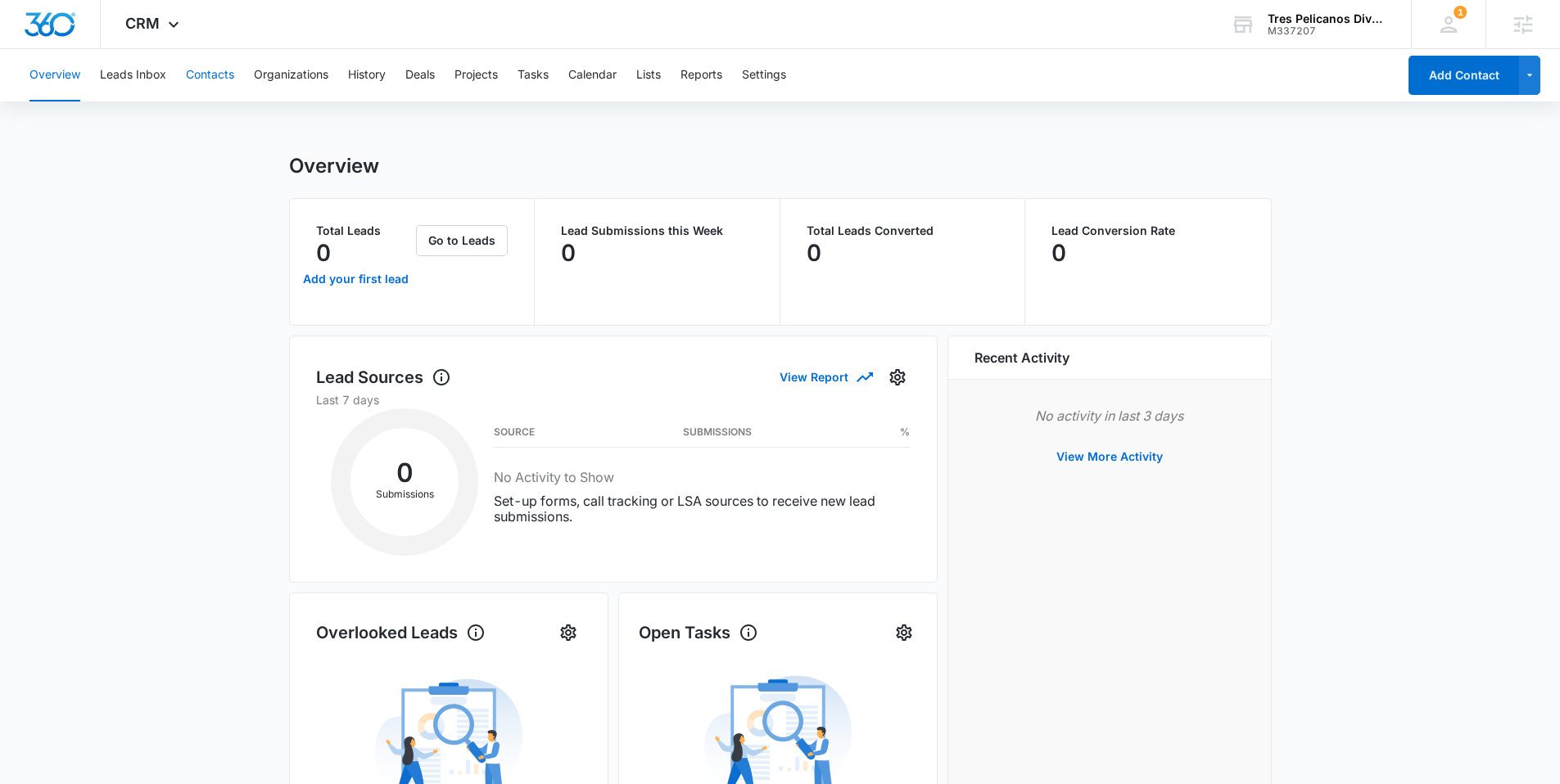
click at [201, 76] on button "Contacts" at bounding box center [210, 76] width 48 height 53
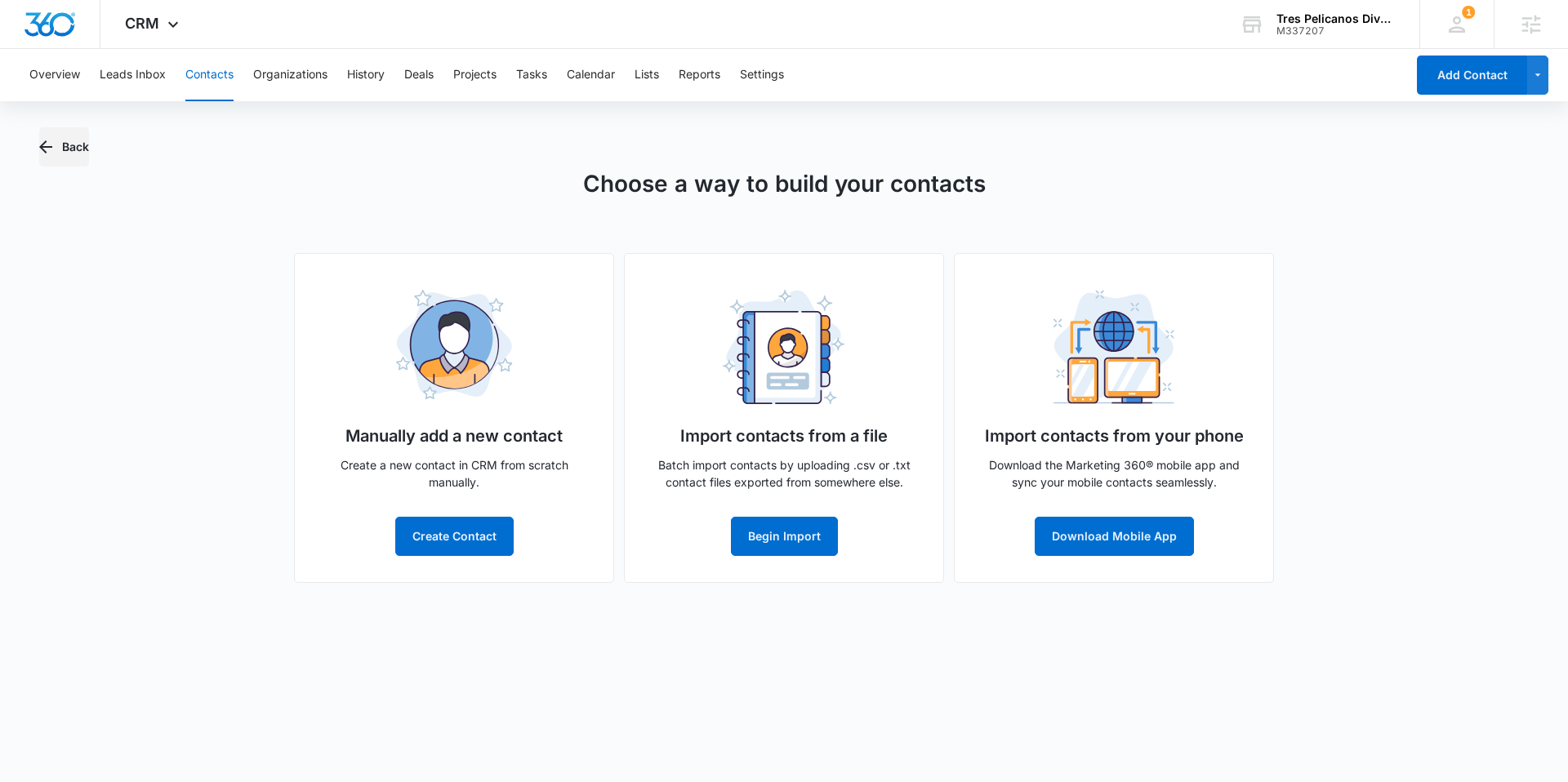
click at [45, 149] on icon "button" at bounding box center [45, 147] width 19 height 19
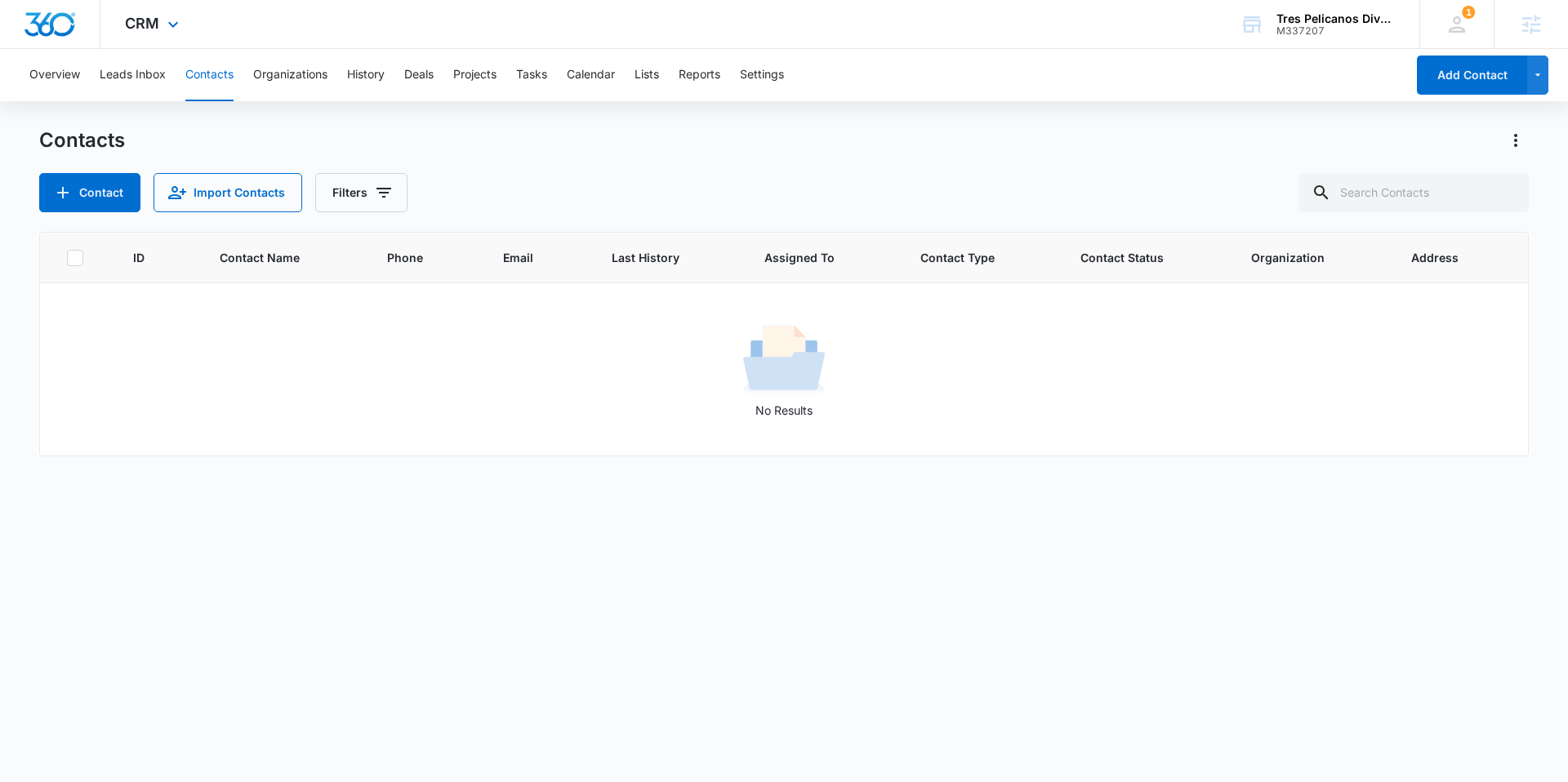
click at [131, 8] on div "CRM Apps Reputation Forms CRM Email Social Content Ads Intelligence Files Brand…" at bounding box center [154, 24] width 107 height 48
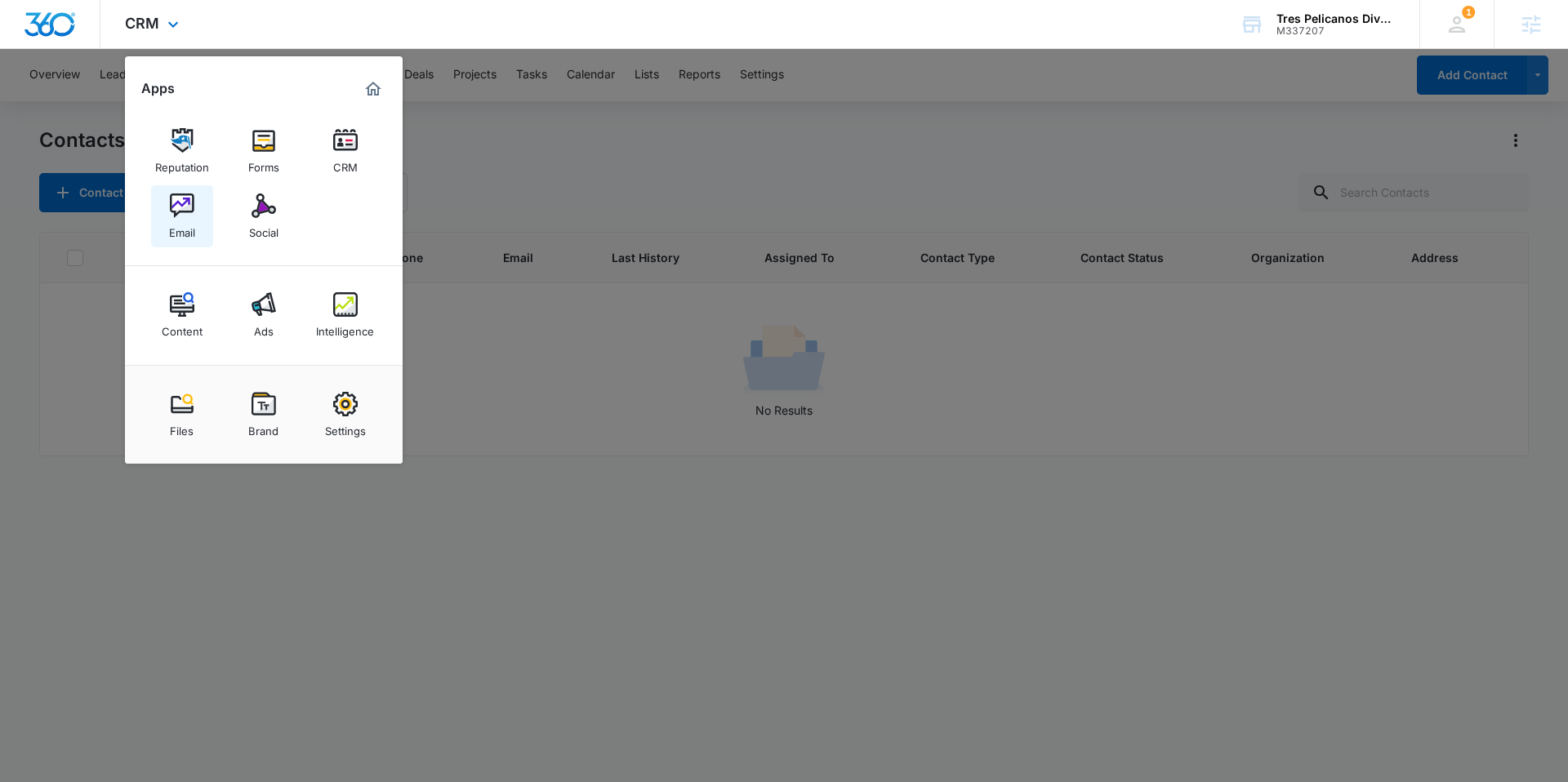
click at [184, 219] on div "Email" at bounding box center [181, 228] width 26 height 21
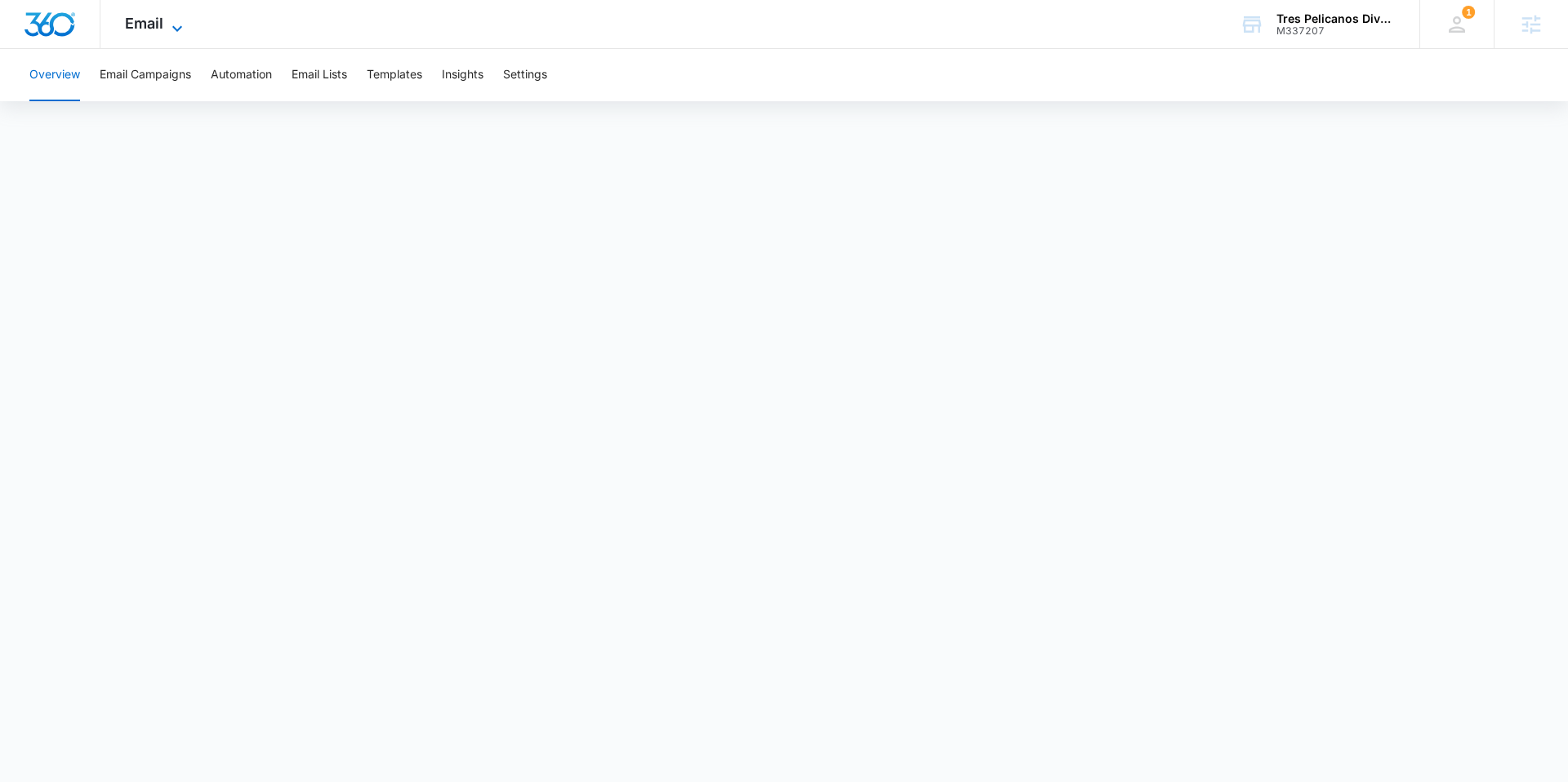
click at [147, 31] on span "Email" at bounding box center [143, 23] width 38 height 17
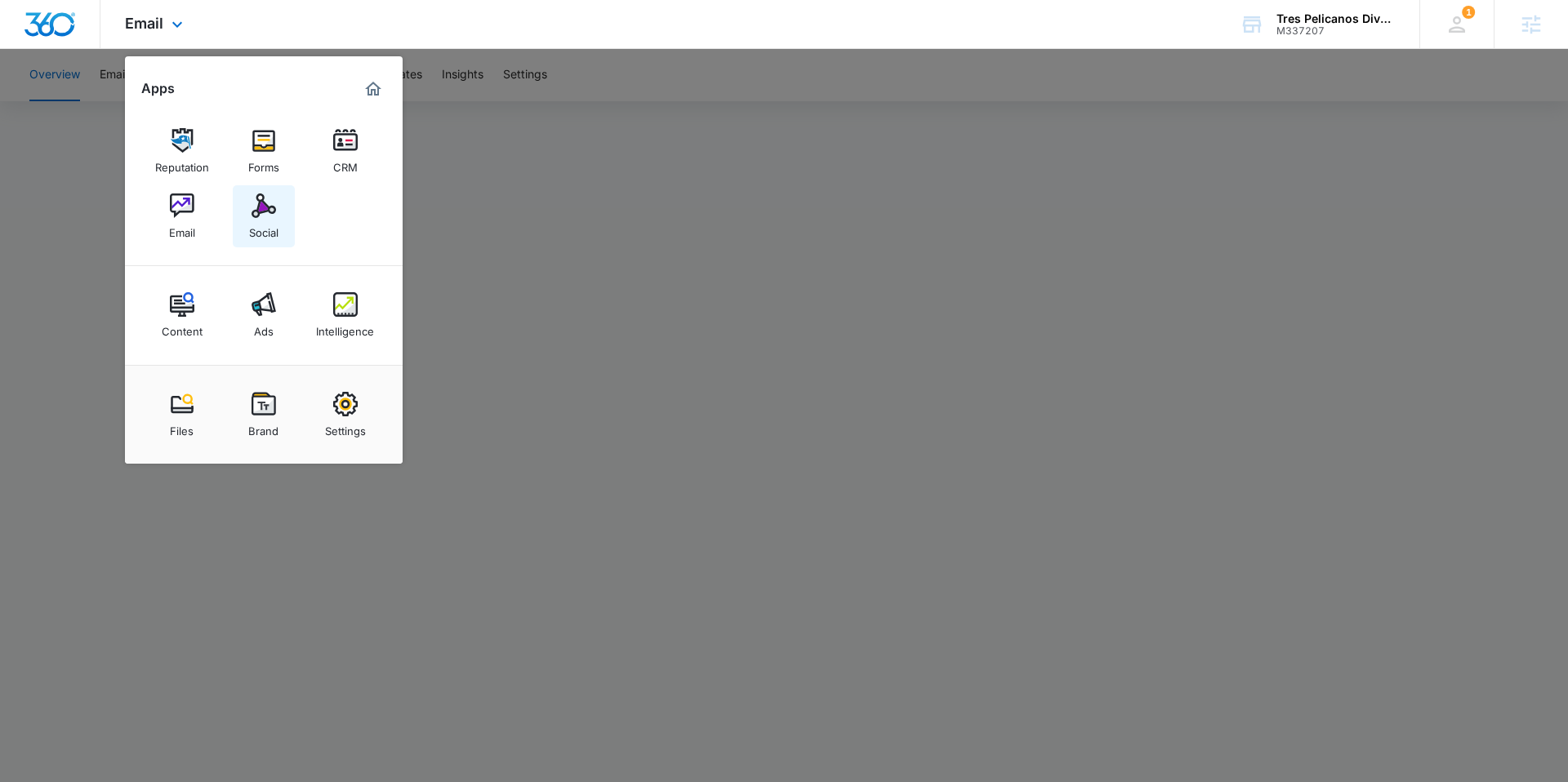
click at [267, 208] on img at bounding box center [264, 205] width 25 height 25
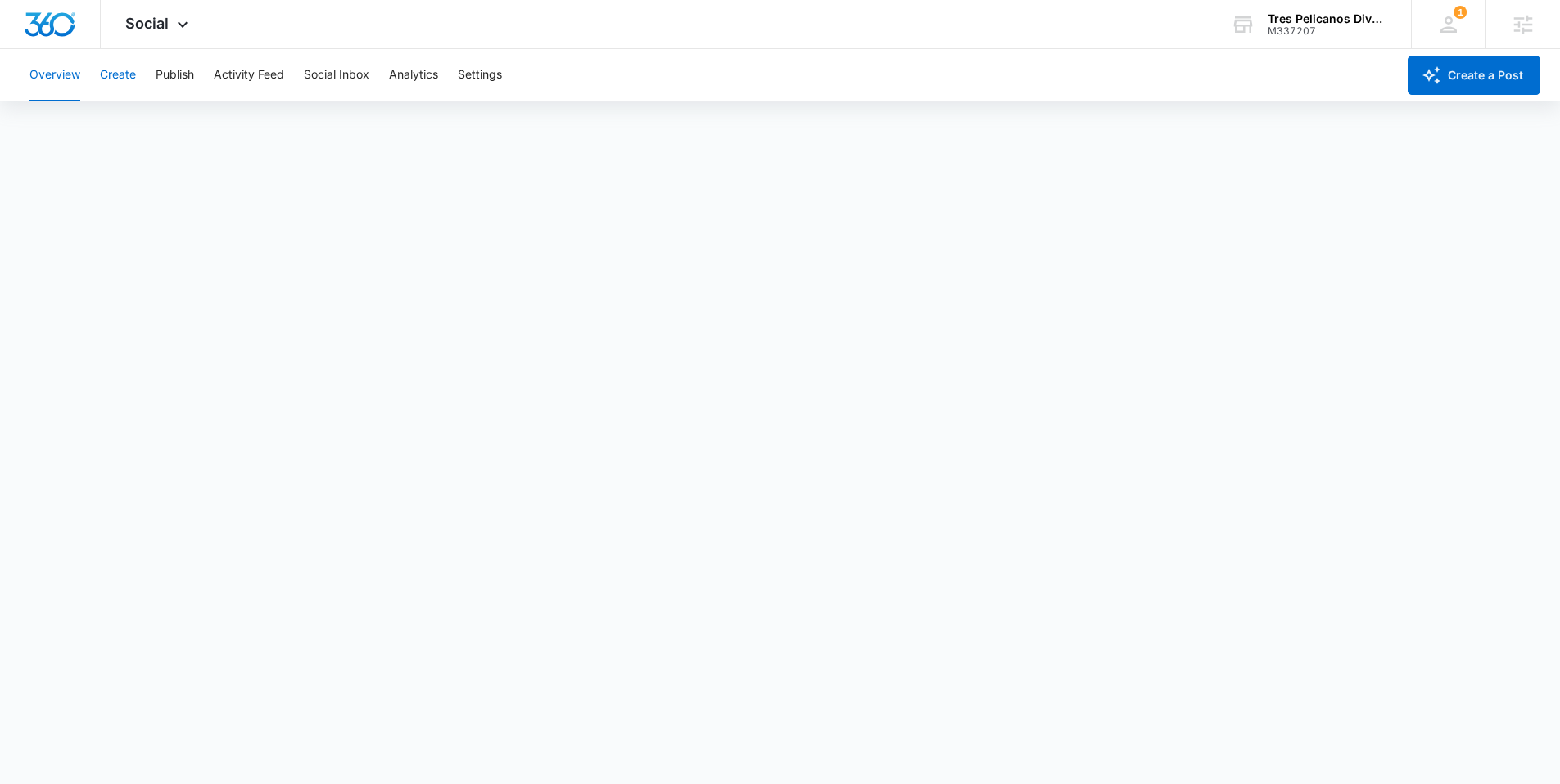
click at [122, 76] on button "Create" at bounding box center [118, 76] width 36 height 53
click at [148, 21] on span "Social" at bounding box center [146, 23] width 43 height 17
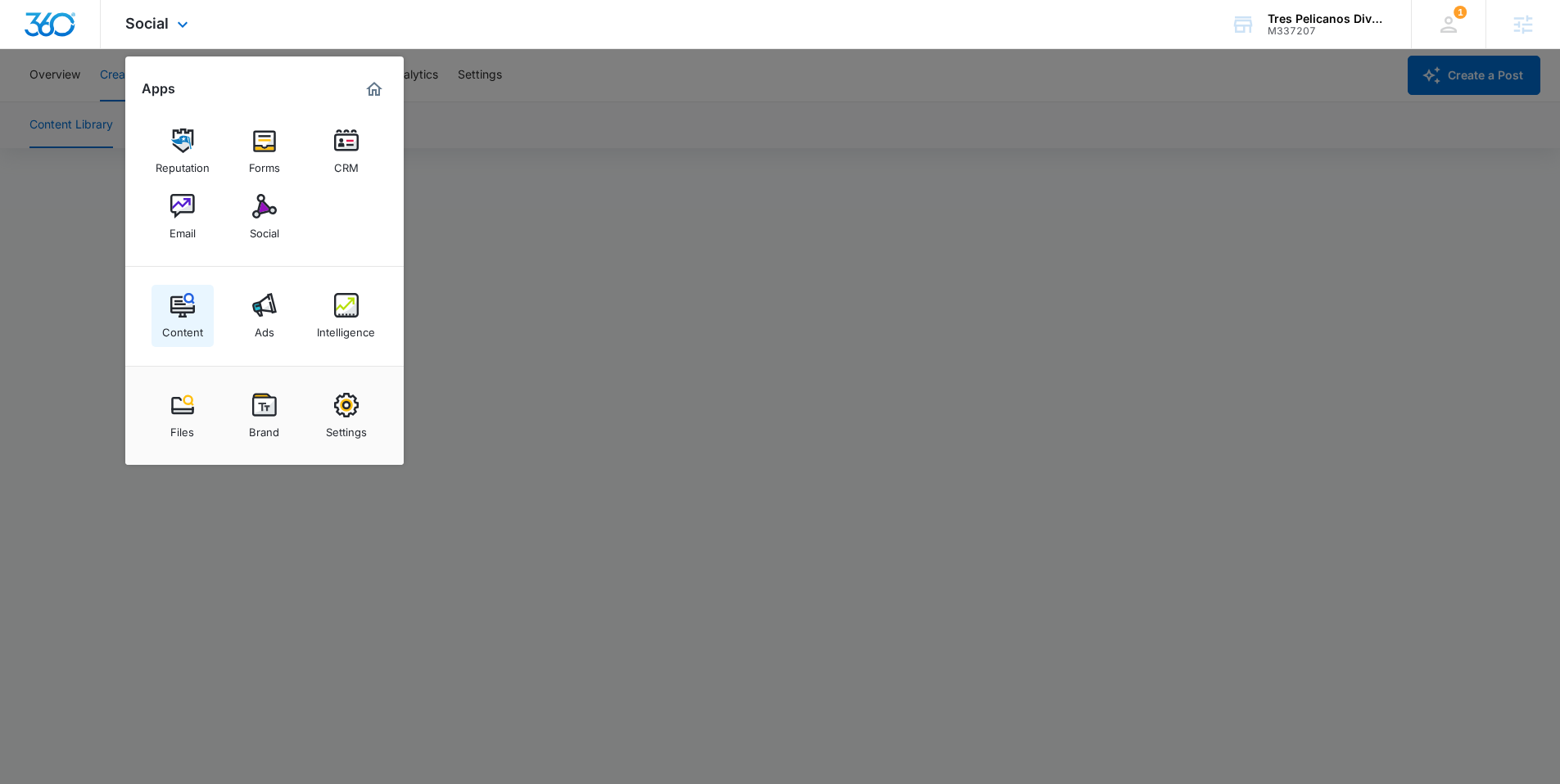
click at [175, 310] on img at bounding box center [182, 305] width 25 height 25
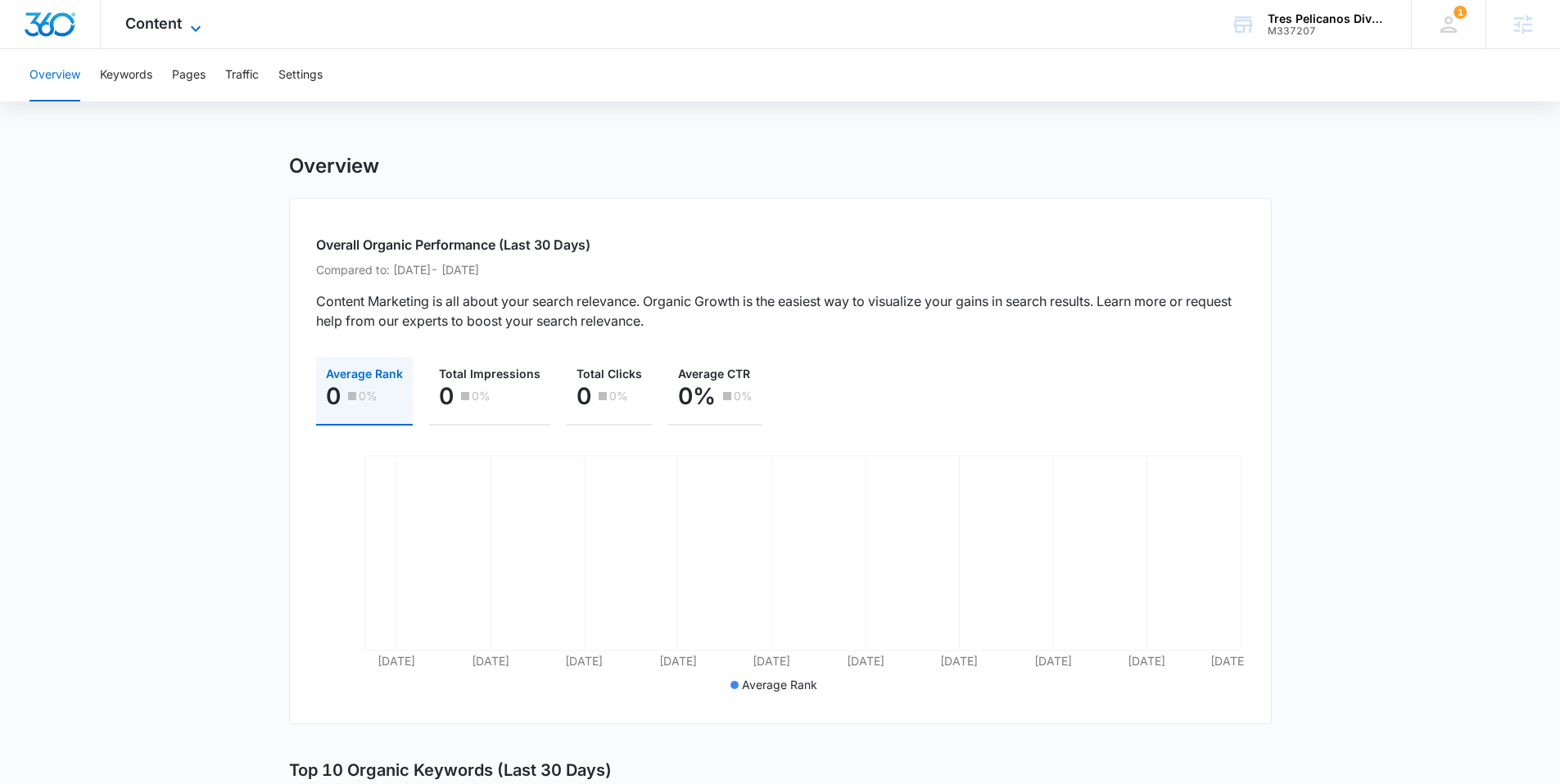
click at [150, 20] on span "Content" at bounding box center [153, 23] width 56 height 17
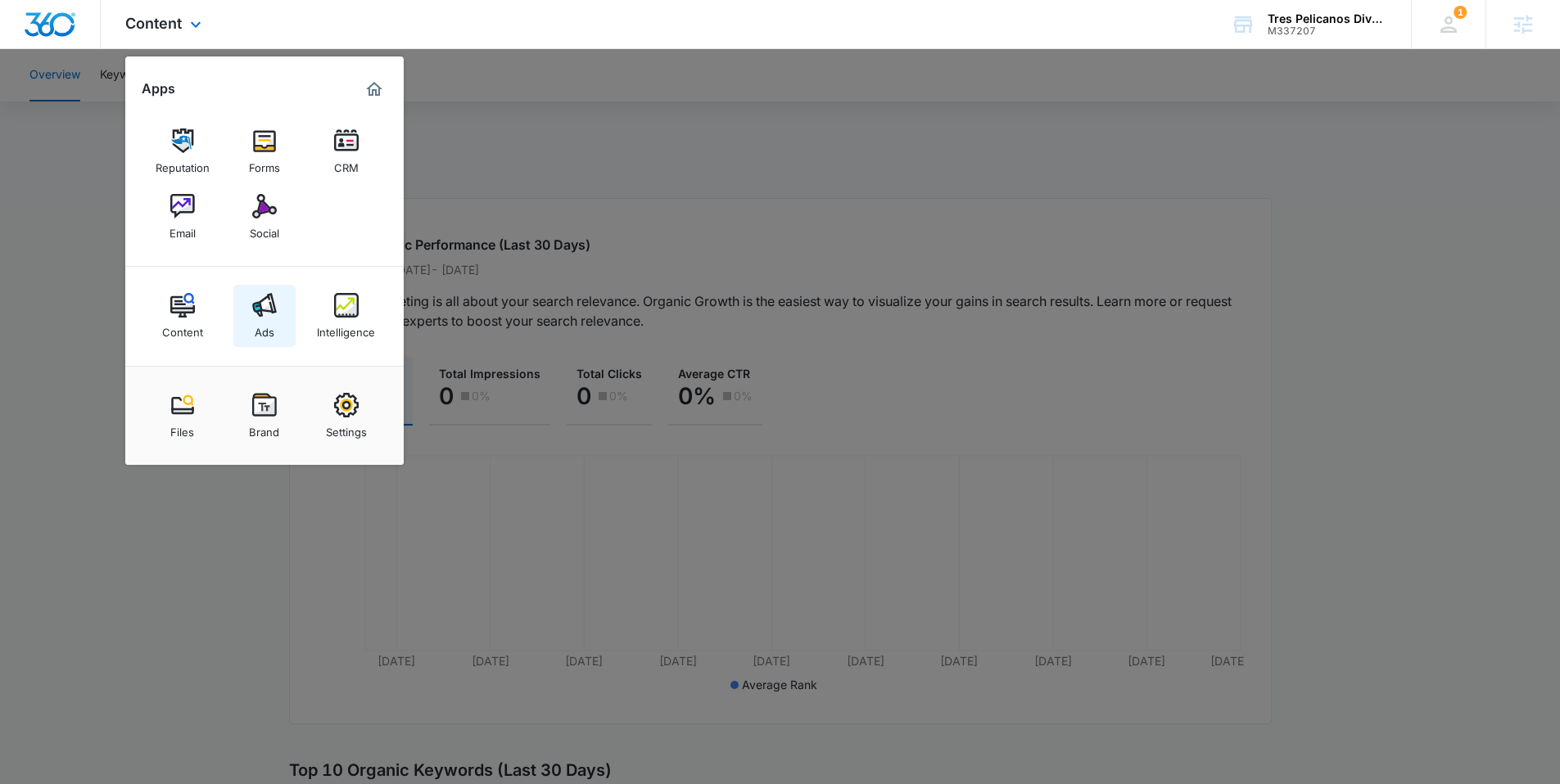
click at [262, 312] on img at bounding box center [264, 305] width 25 height 25
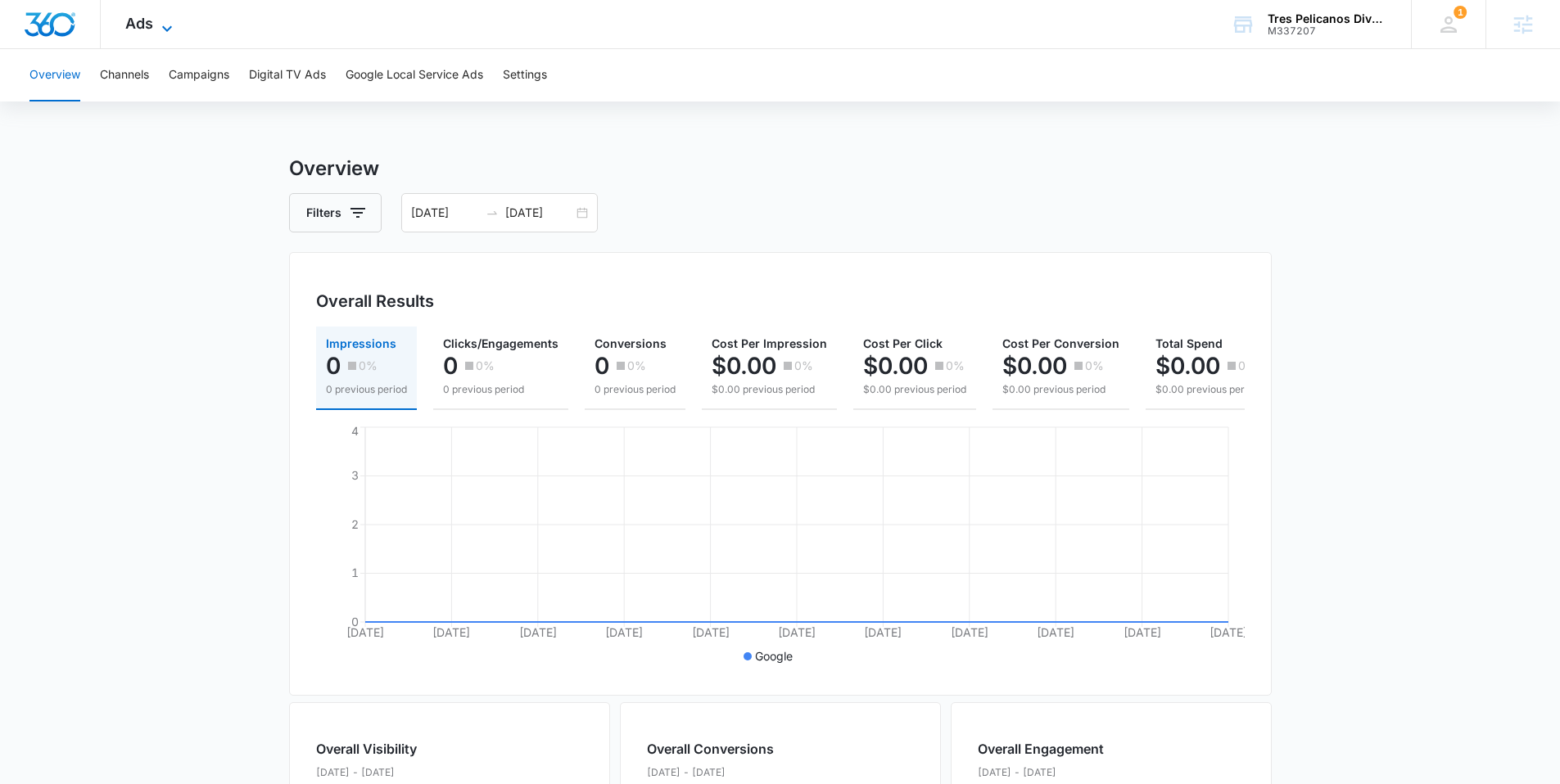
click at [133, 22] on span "Ads" at bounding box center [138, 23] width 28 height 17
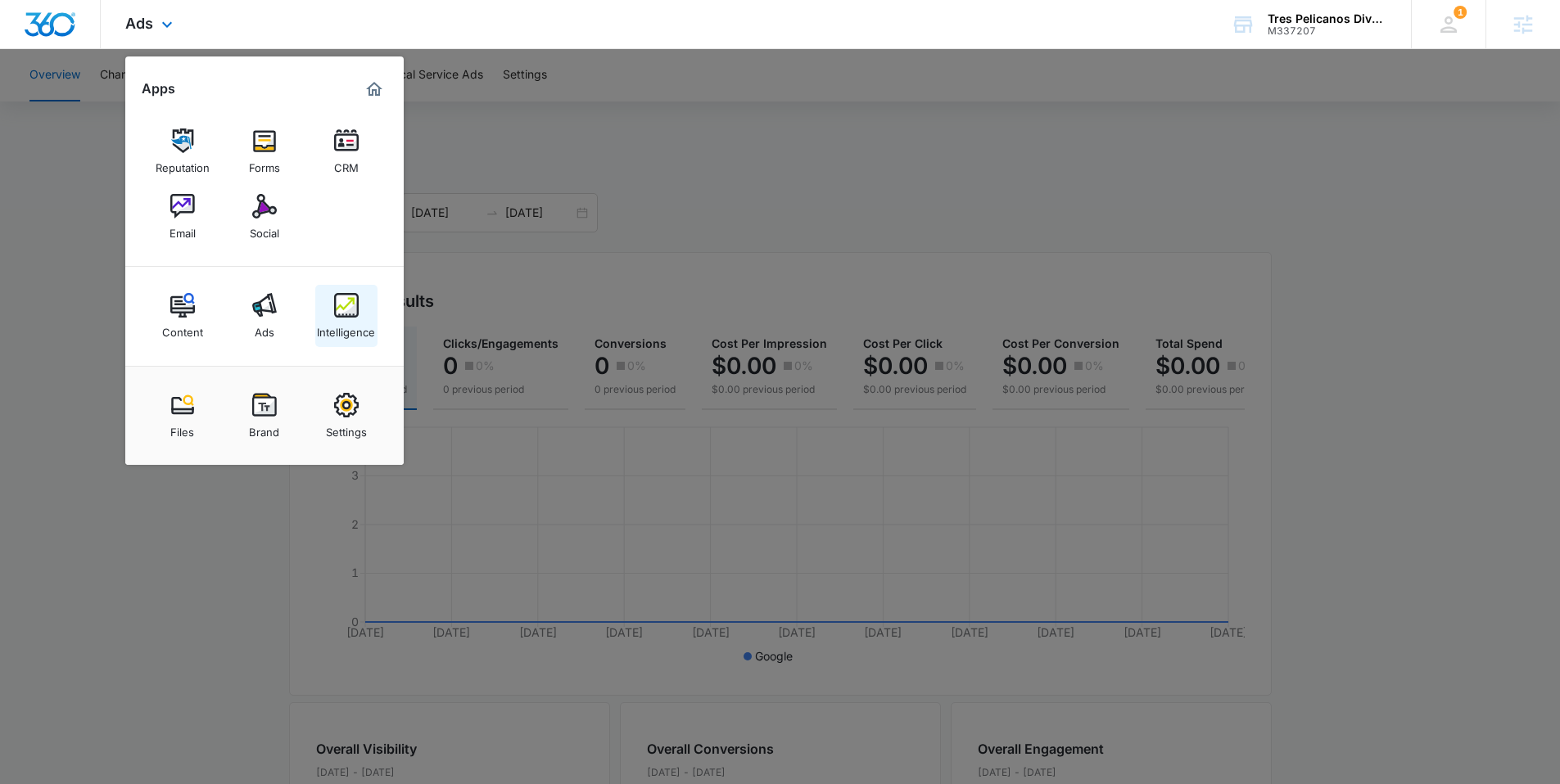
click at [355, 310] on img at bounding box center [346, 305] width 25 height 25
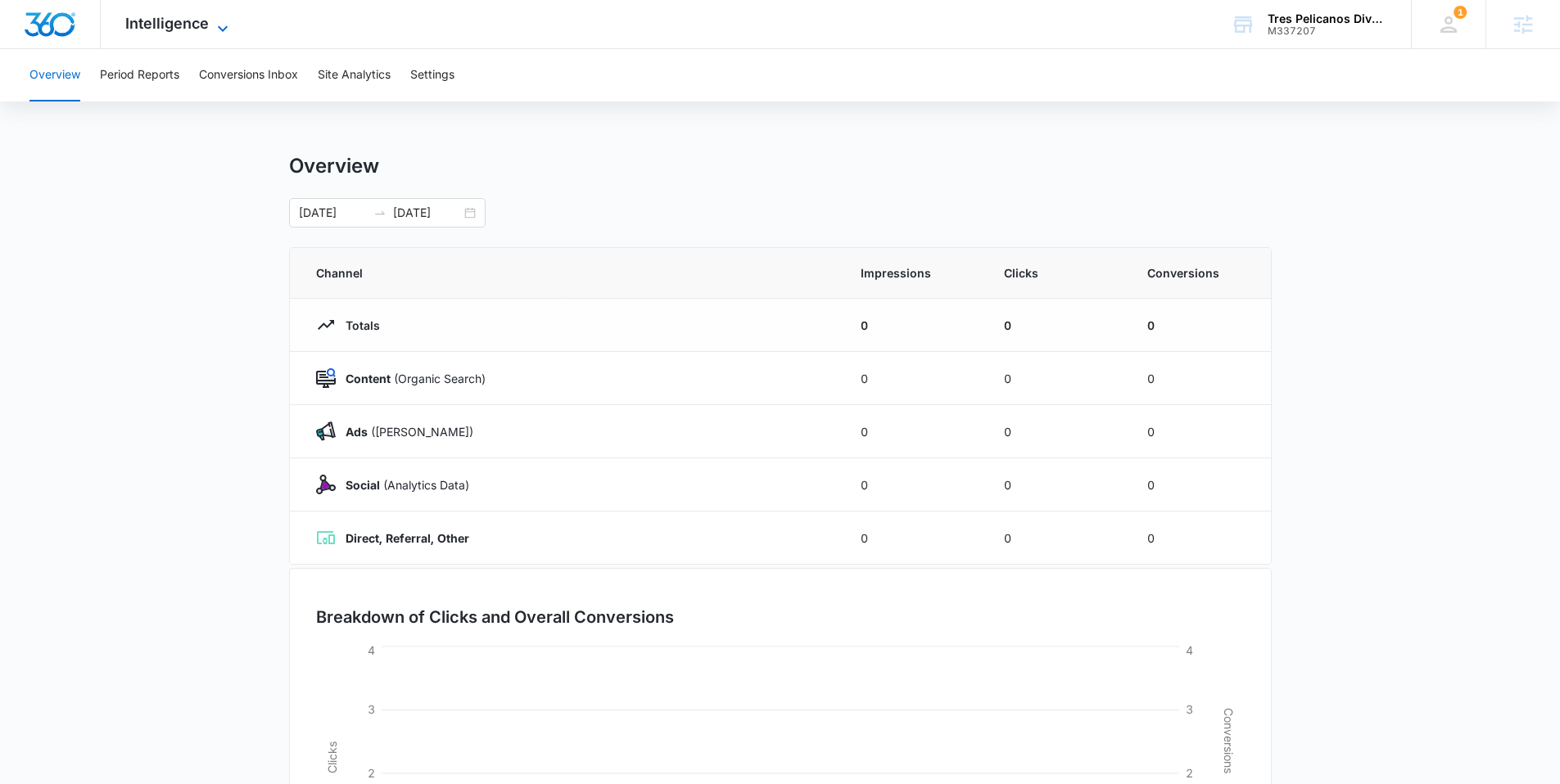
click at [169, 26] on span "Intelligence" at bounding box center [167, 23] width 83 height 17
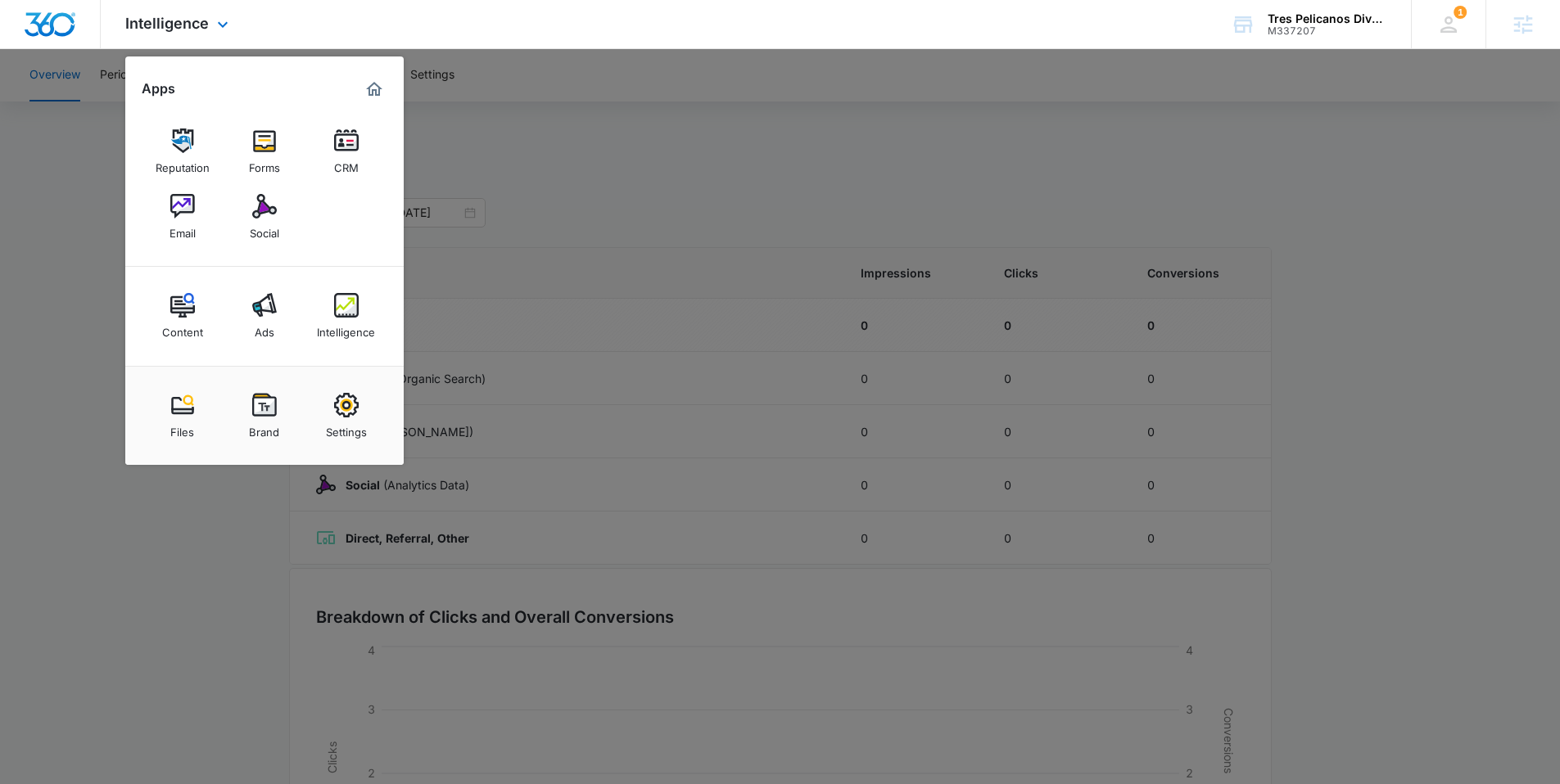
click at [371, 93] on img "Marketing 360® Dashboard" at bounding box center [374, 88] width 20 height 20
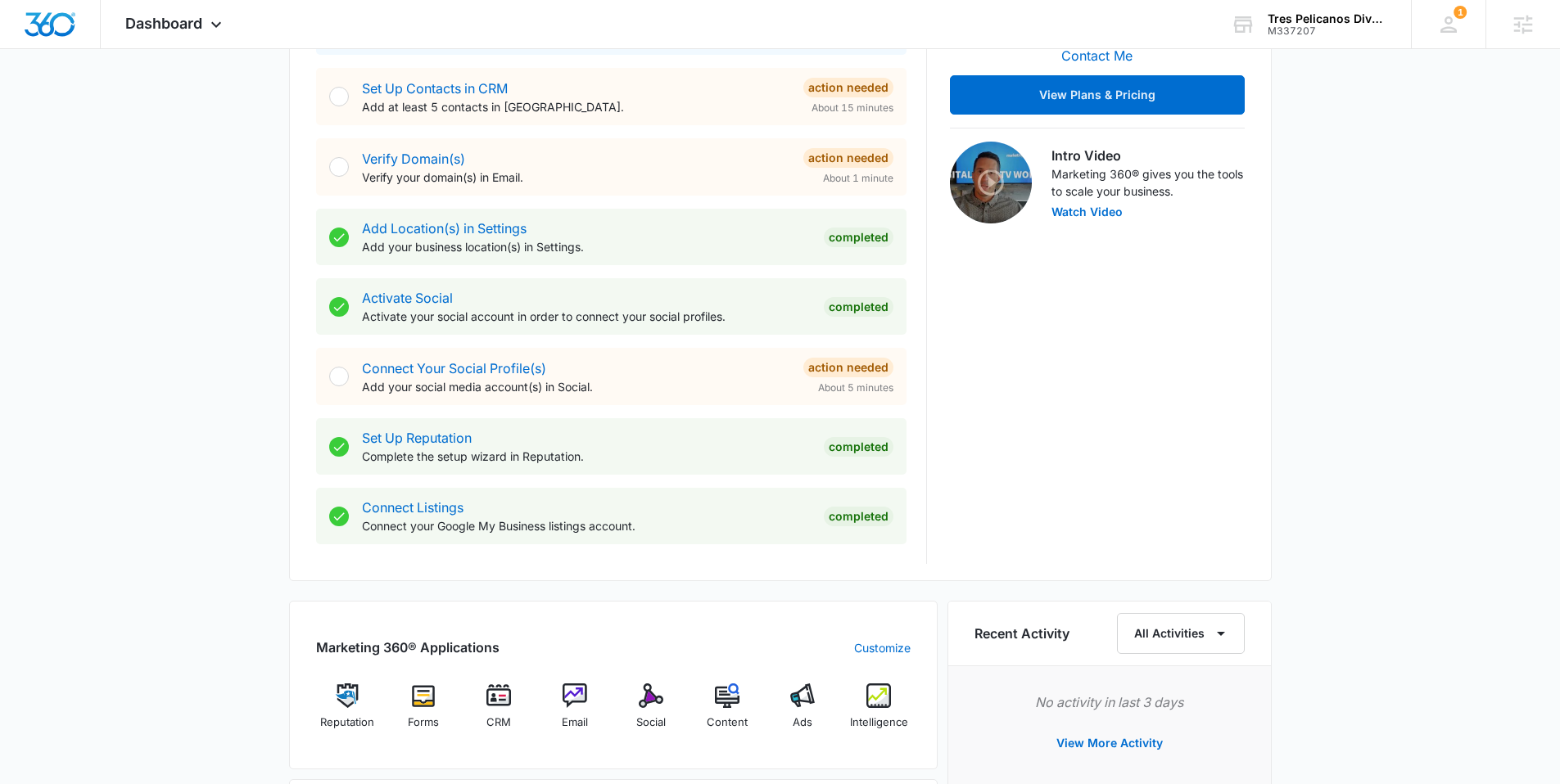
scroll to position [471, 0]
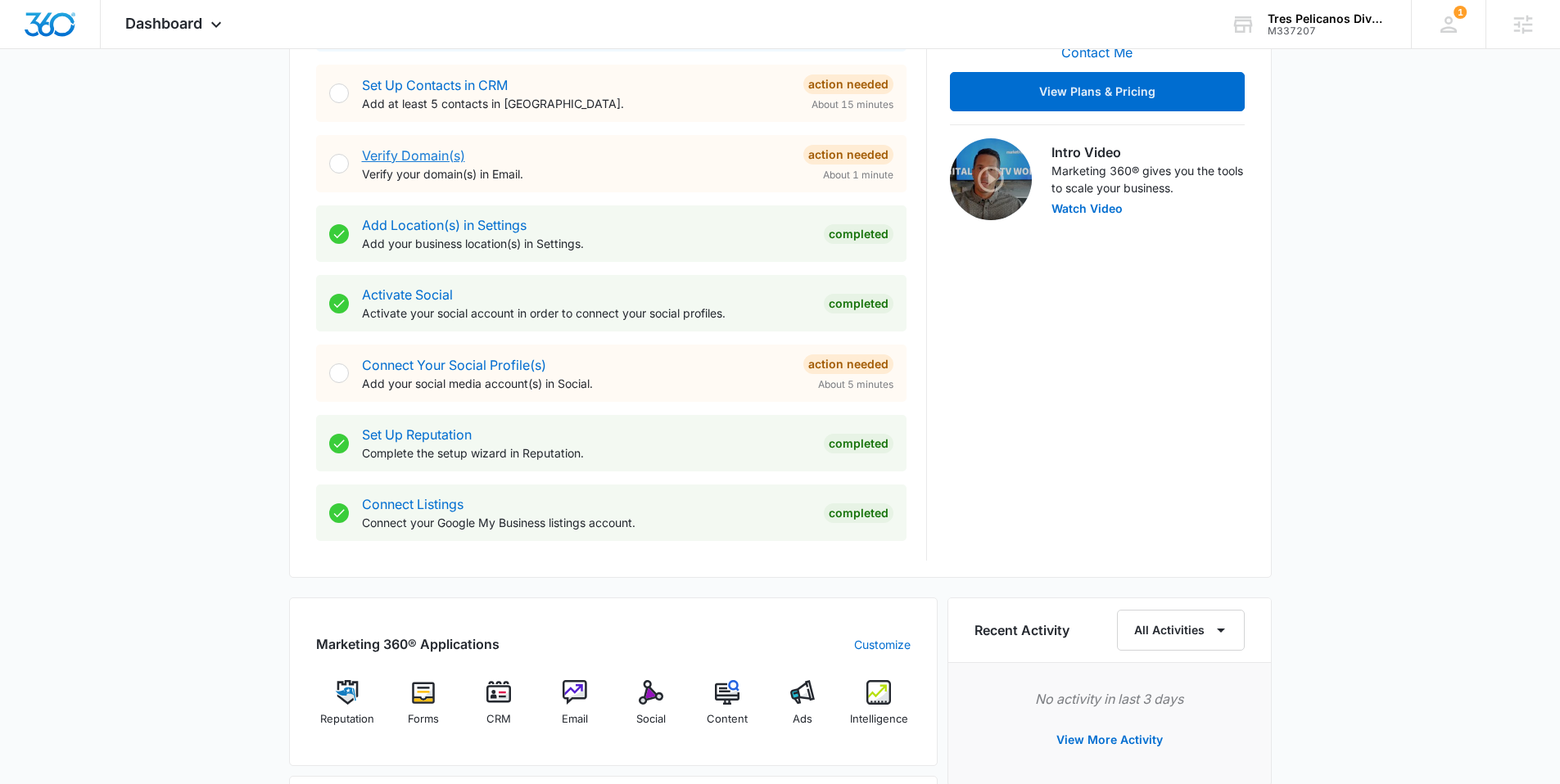
click at [421, 154] on link "Verify Domain(s)" at bounding box center [413, 155] width 103 height 16
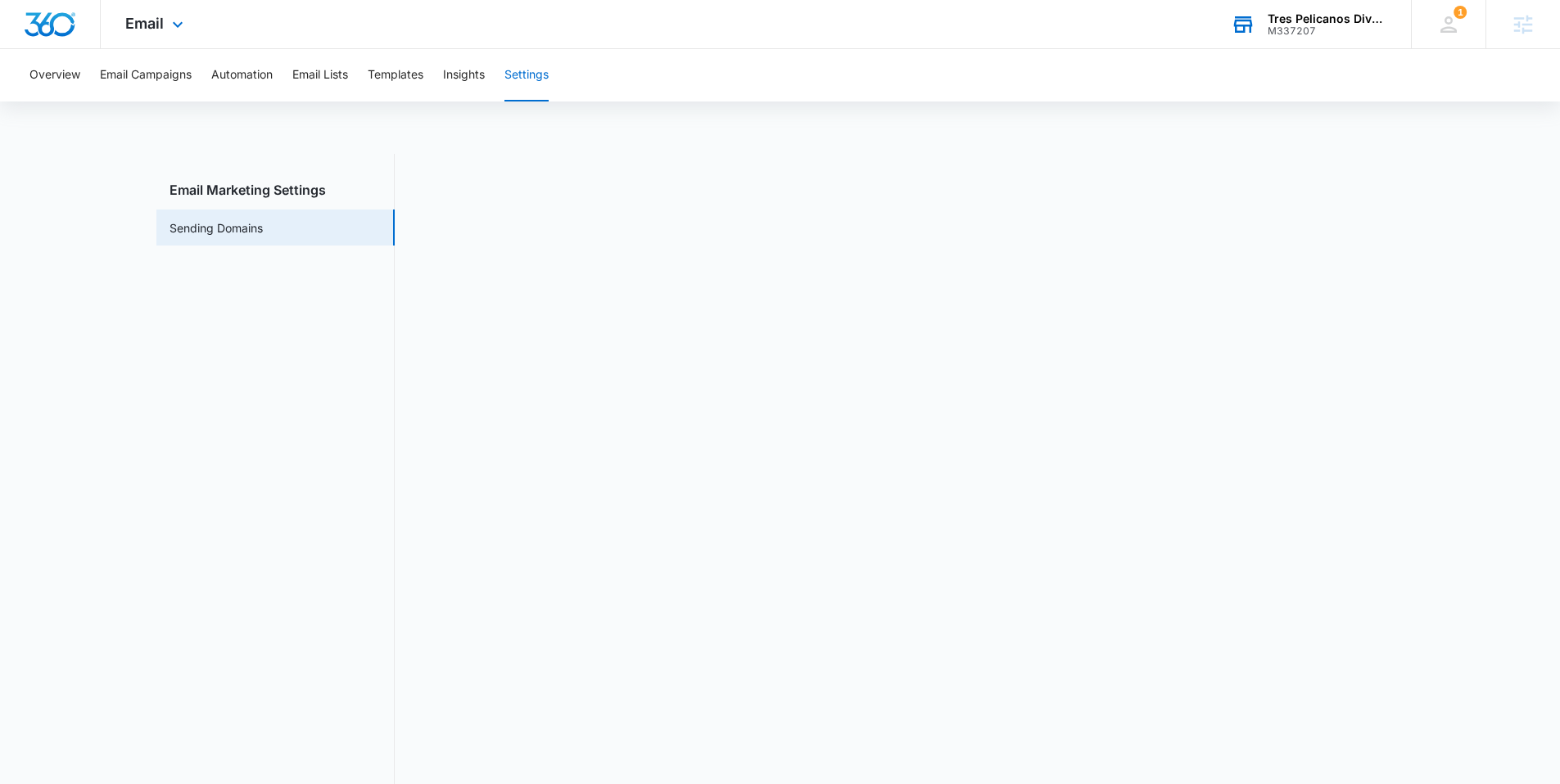
click at [1297, 26] on div "M337207" at bounding box center [1327, 31] width 120 height 11
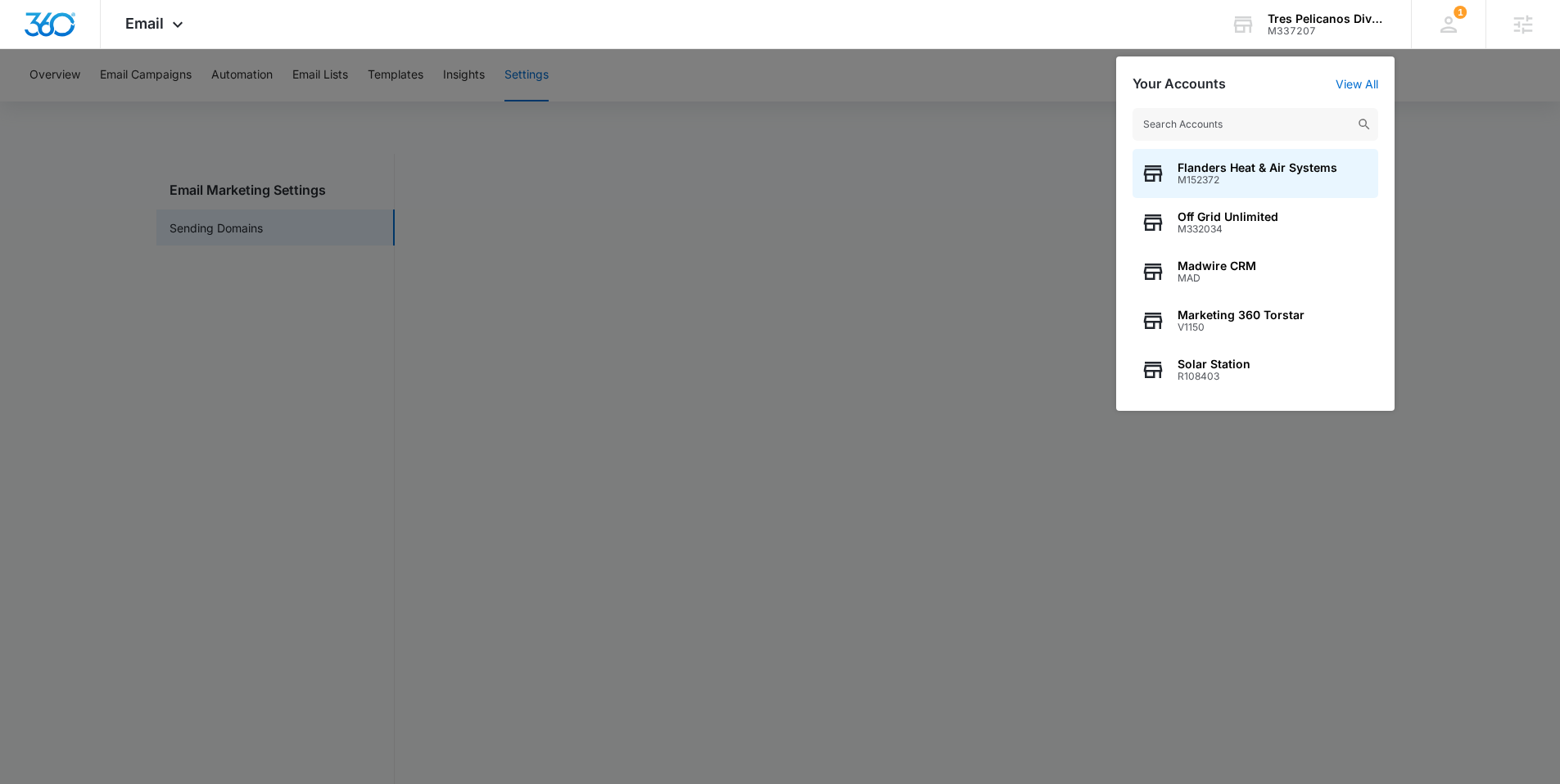
click at [969, 104] on div at bounding box center [780, 392] width 1560 height 784
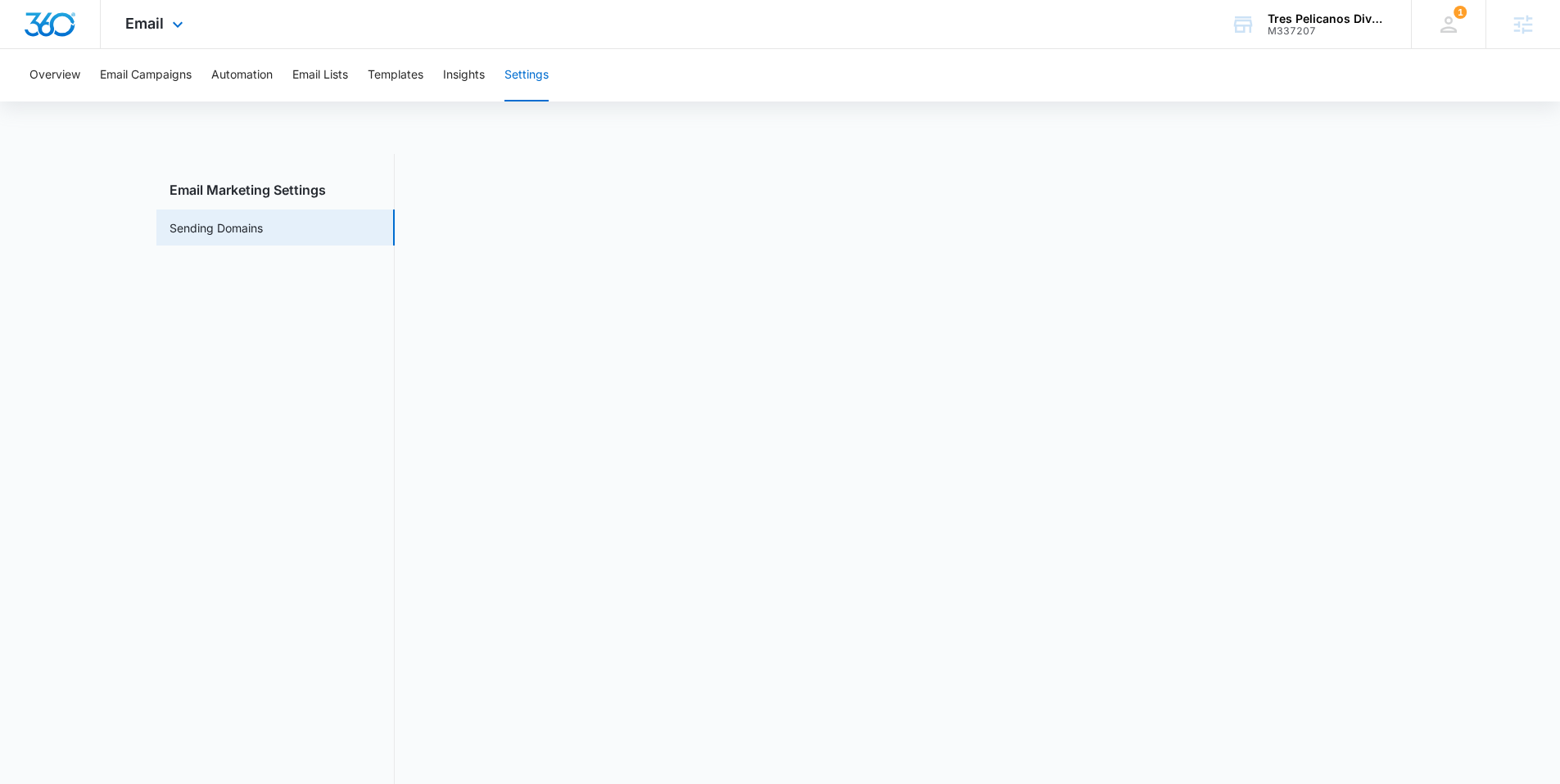
click at [57, 21] on img "Dashboard" at bounding box center [50, 24] width 53 height 25
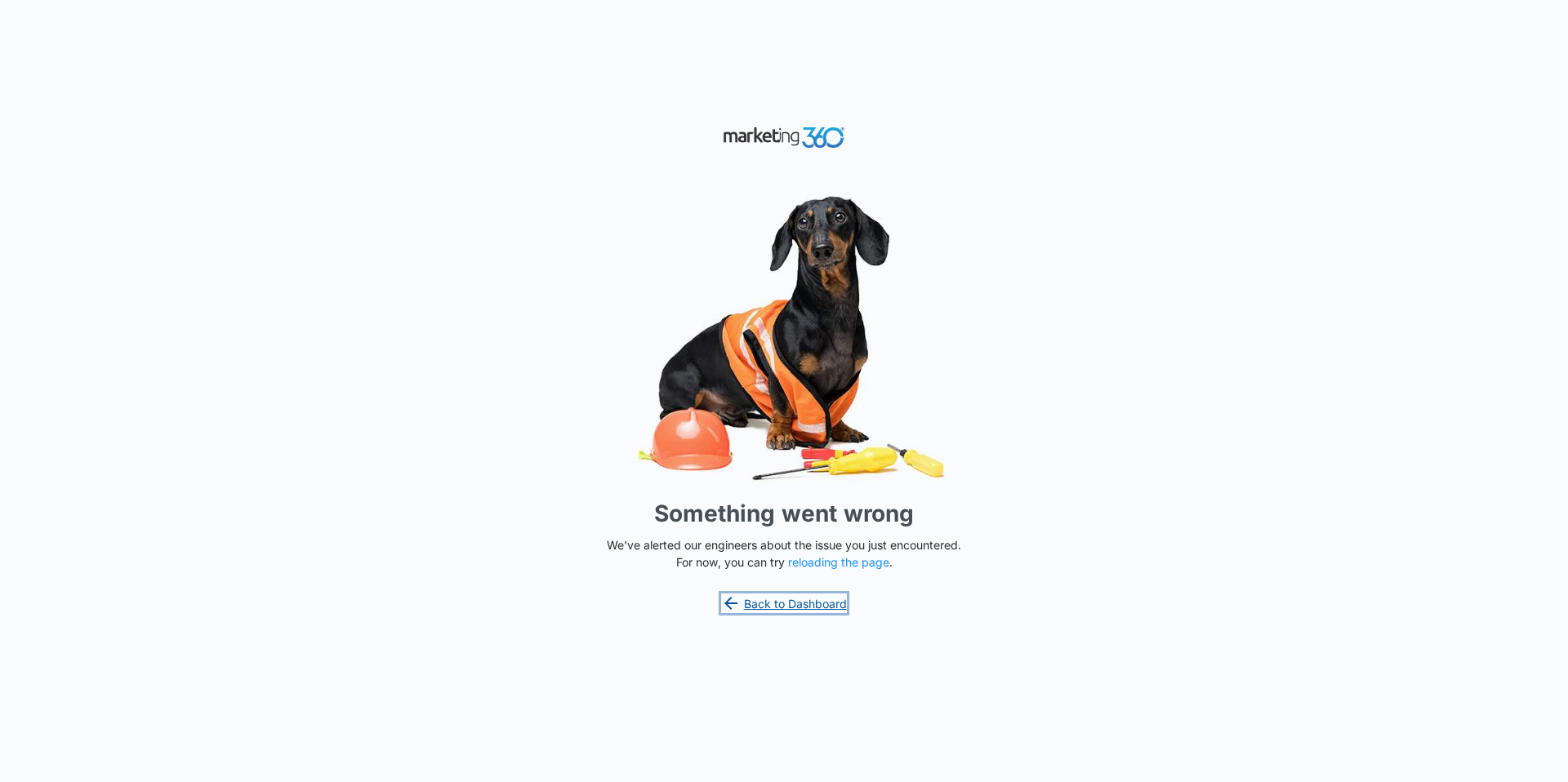
click at [791, 603] on link "Back to Dashboard" at bounding box center [784, 603] width 125 height 19
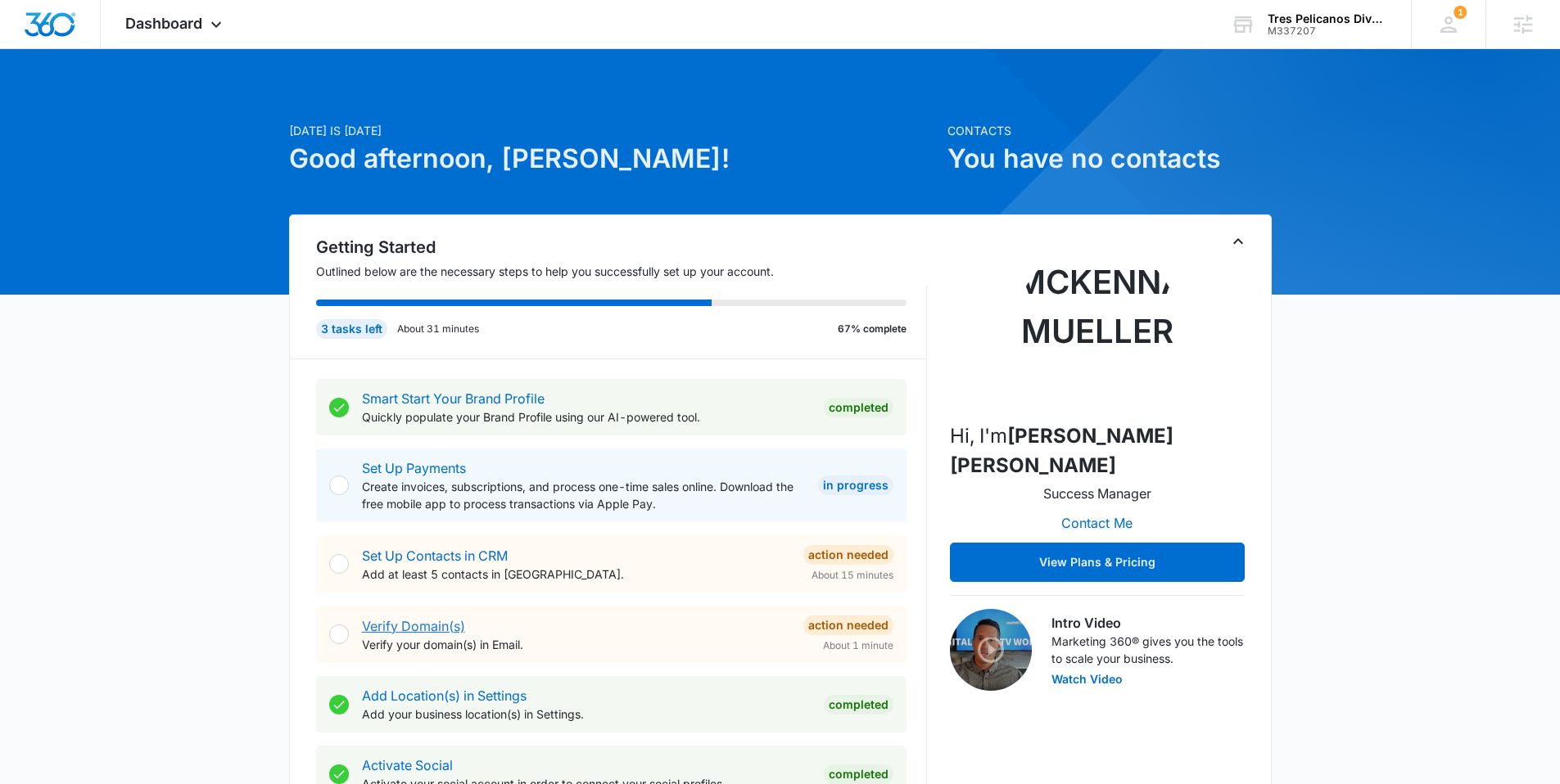
click at [428, 620] on link "Verify Domain(s)" at bounding box center [413, 626] width 103 height 16
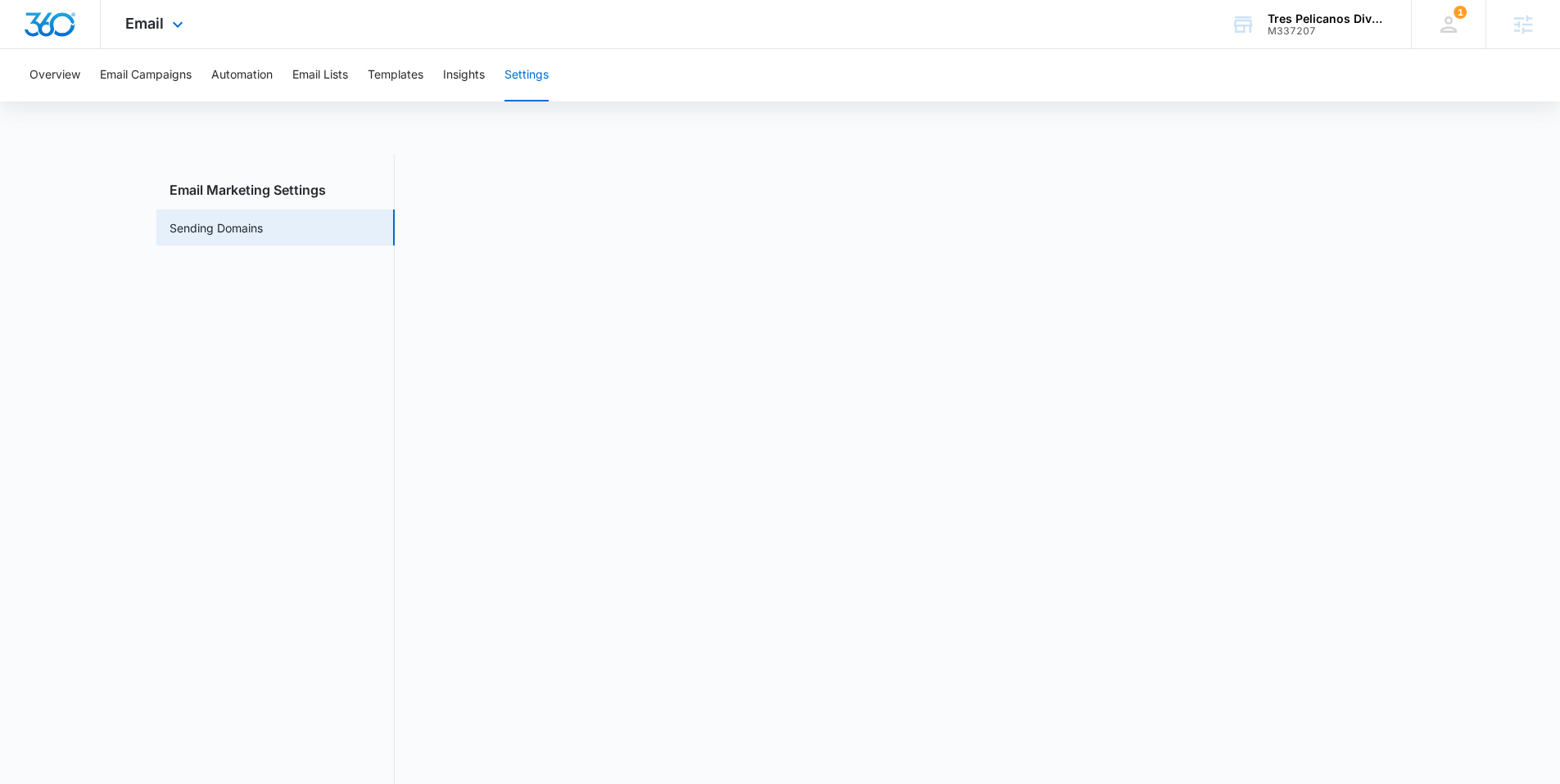
click at [34, 12] on img "Dashboard" at bounding box center [50, 24] width 53 height 25
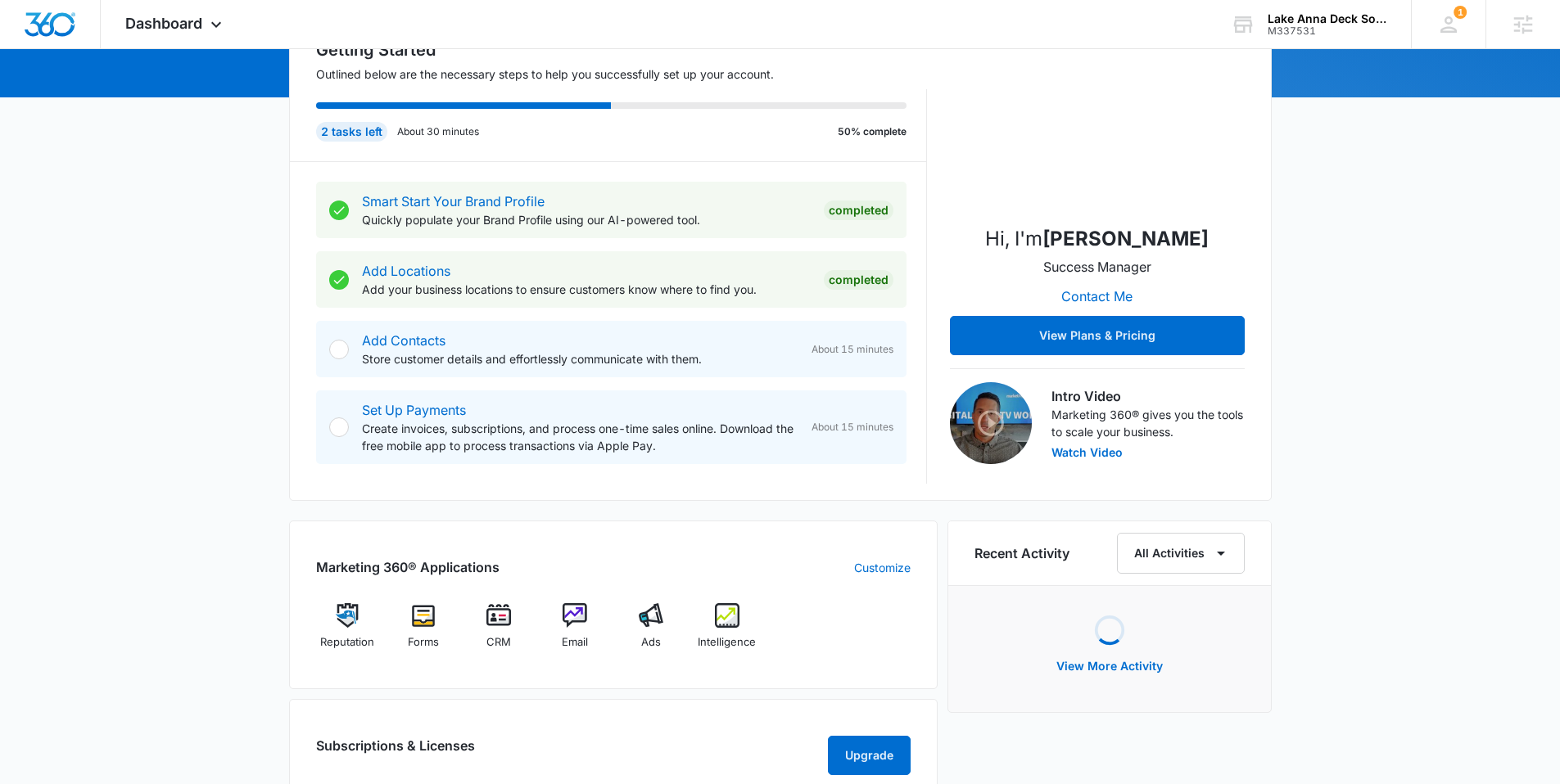
scroll to position [285, 0]
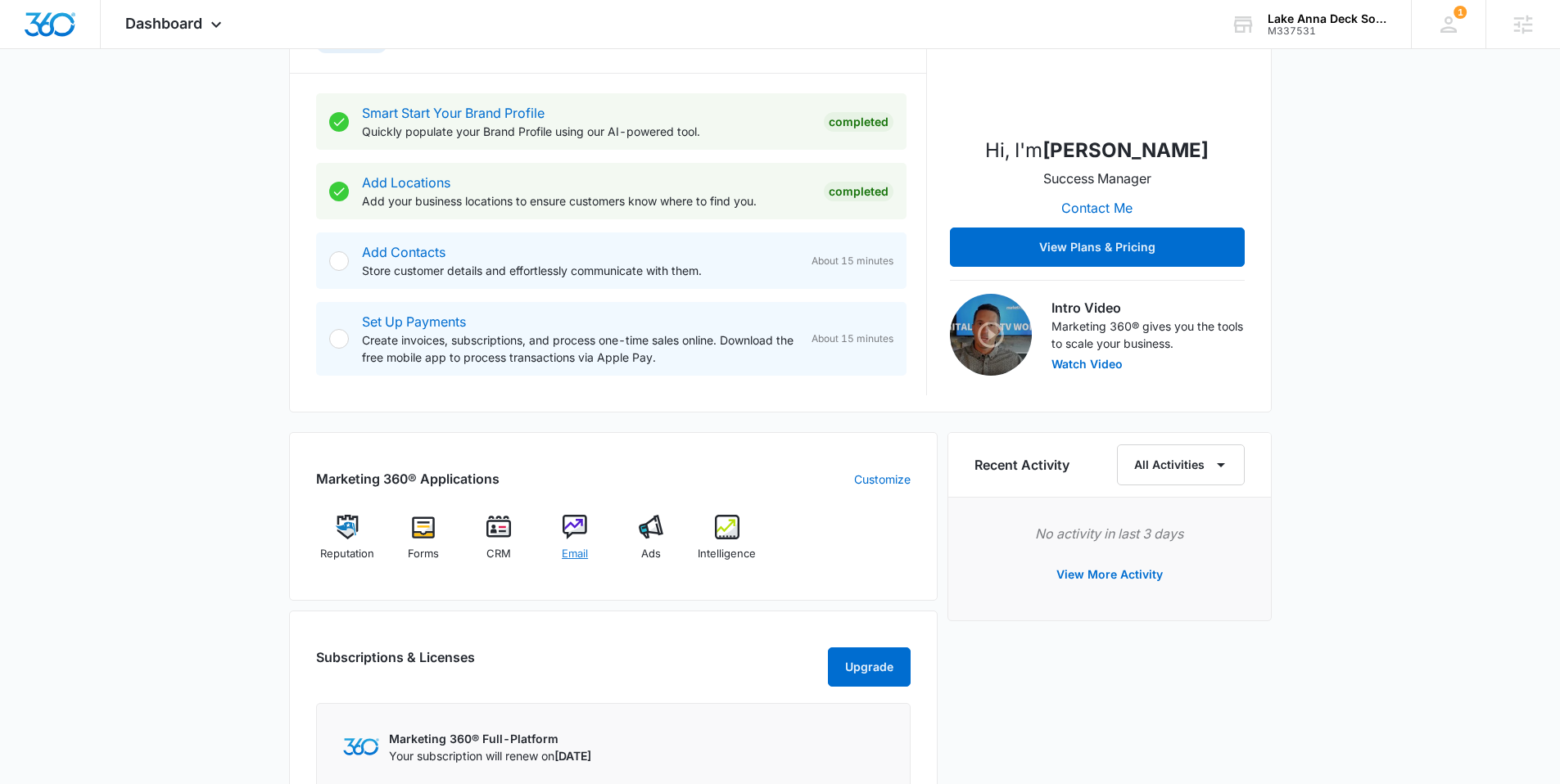
click at [575, 532] on img at bounding box center [574, 527] width 25 height 25
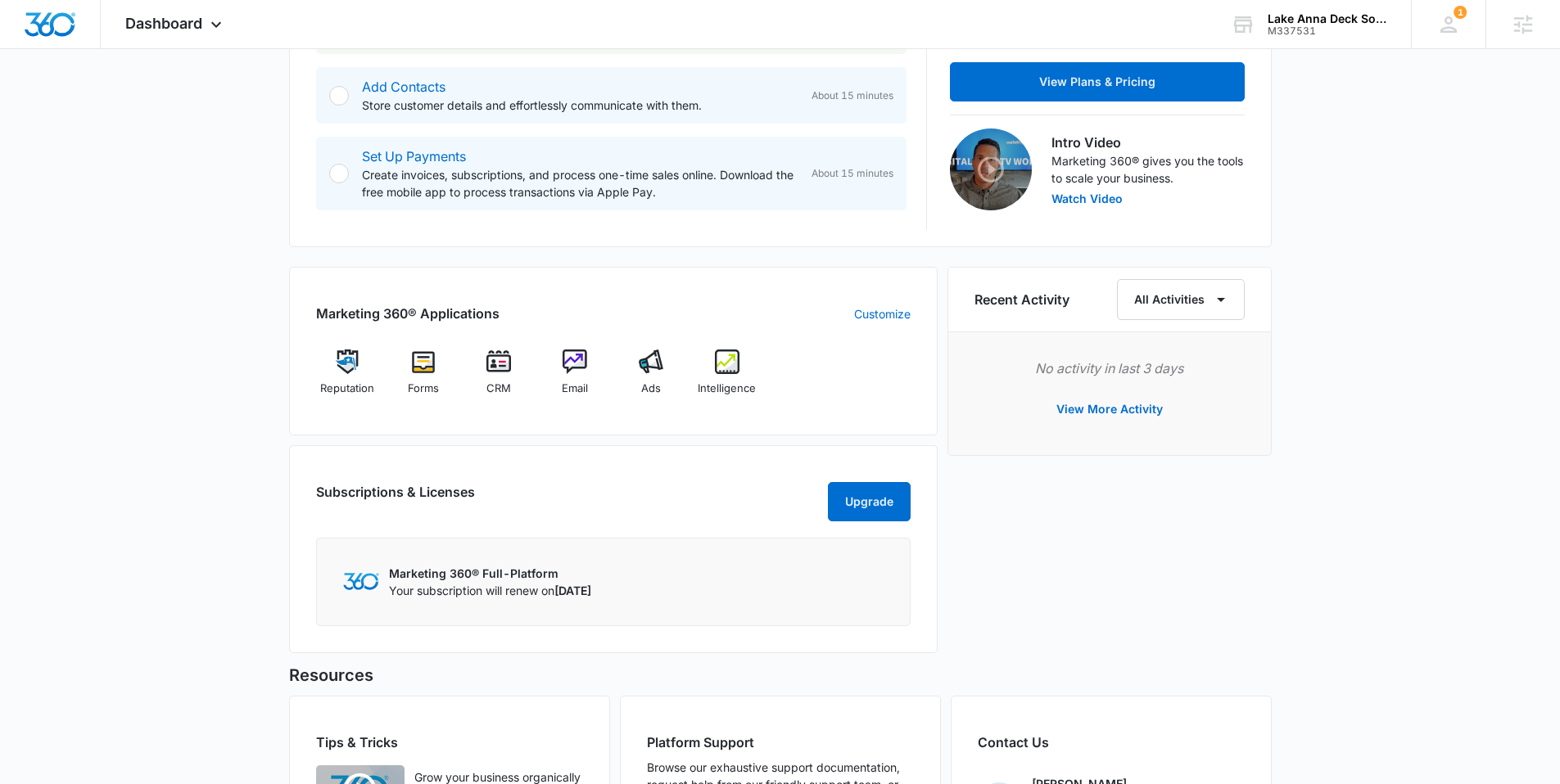
scroll to position [454, 0]
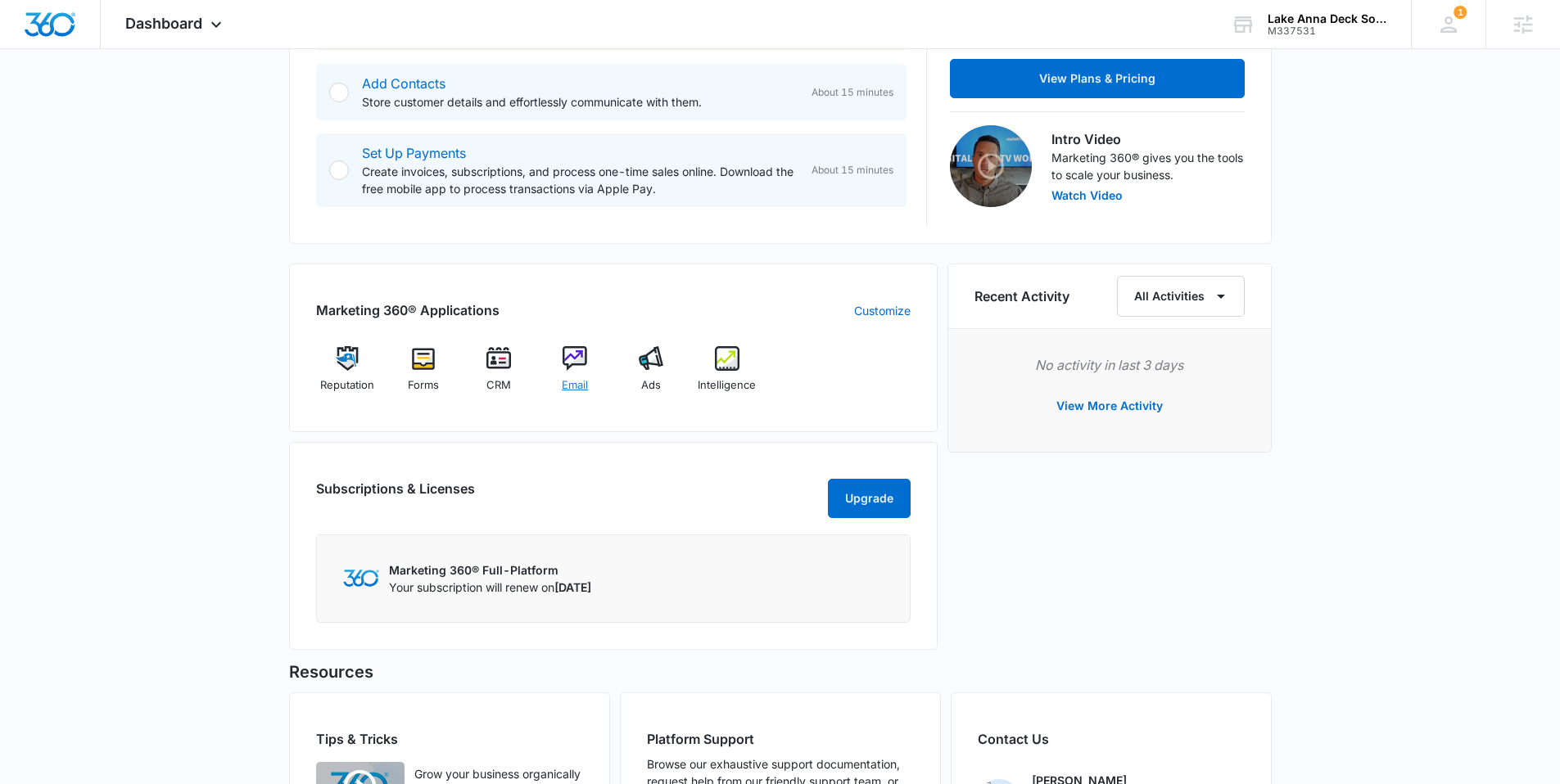
click at [565, 358] on img at bounding box center [574, 358] width 25 height 25
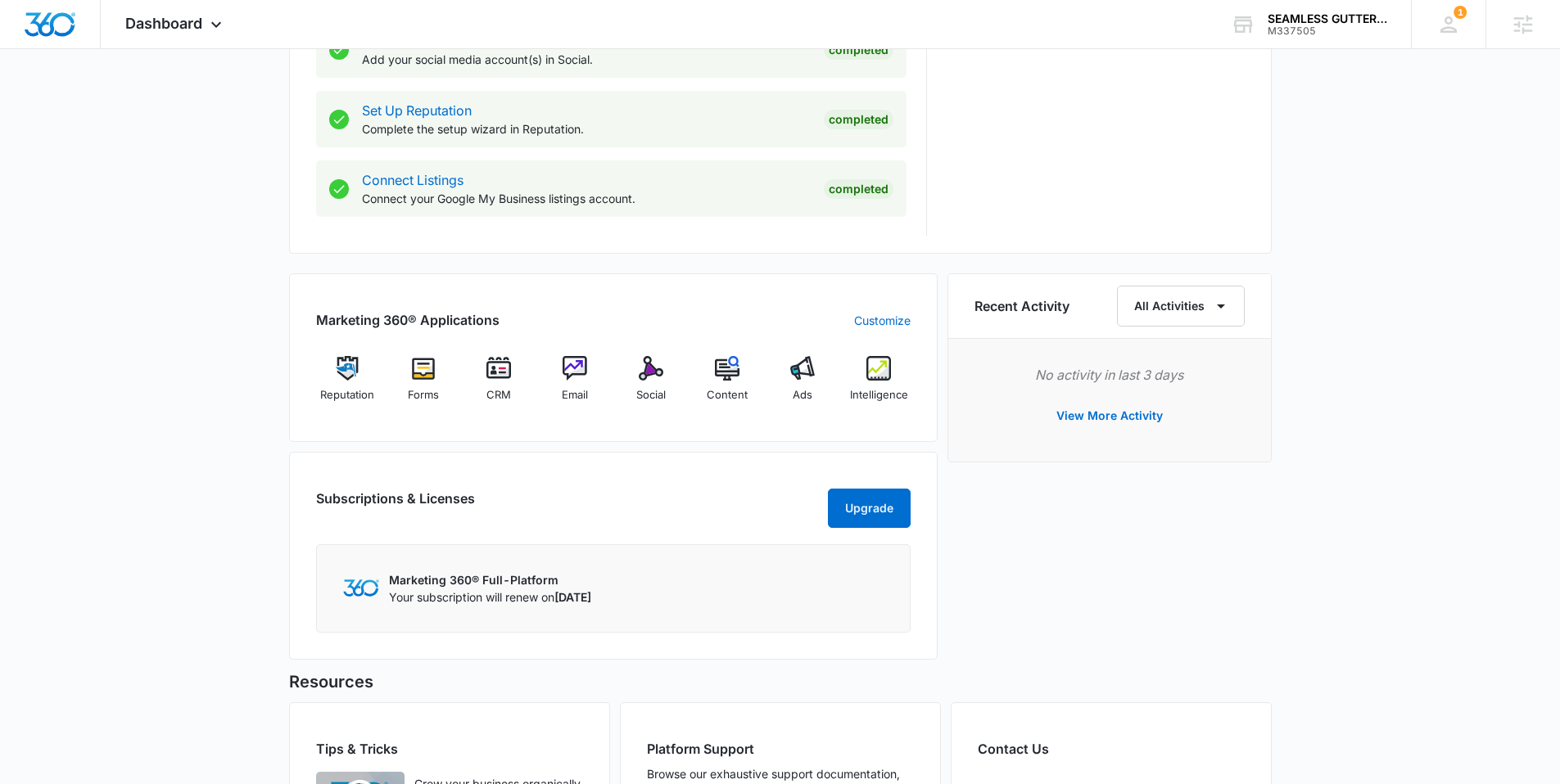
scroll to position [865, 0]
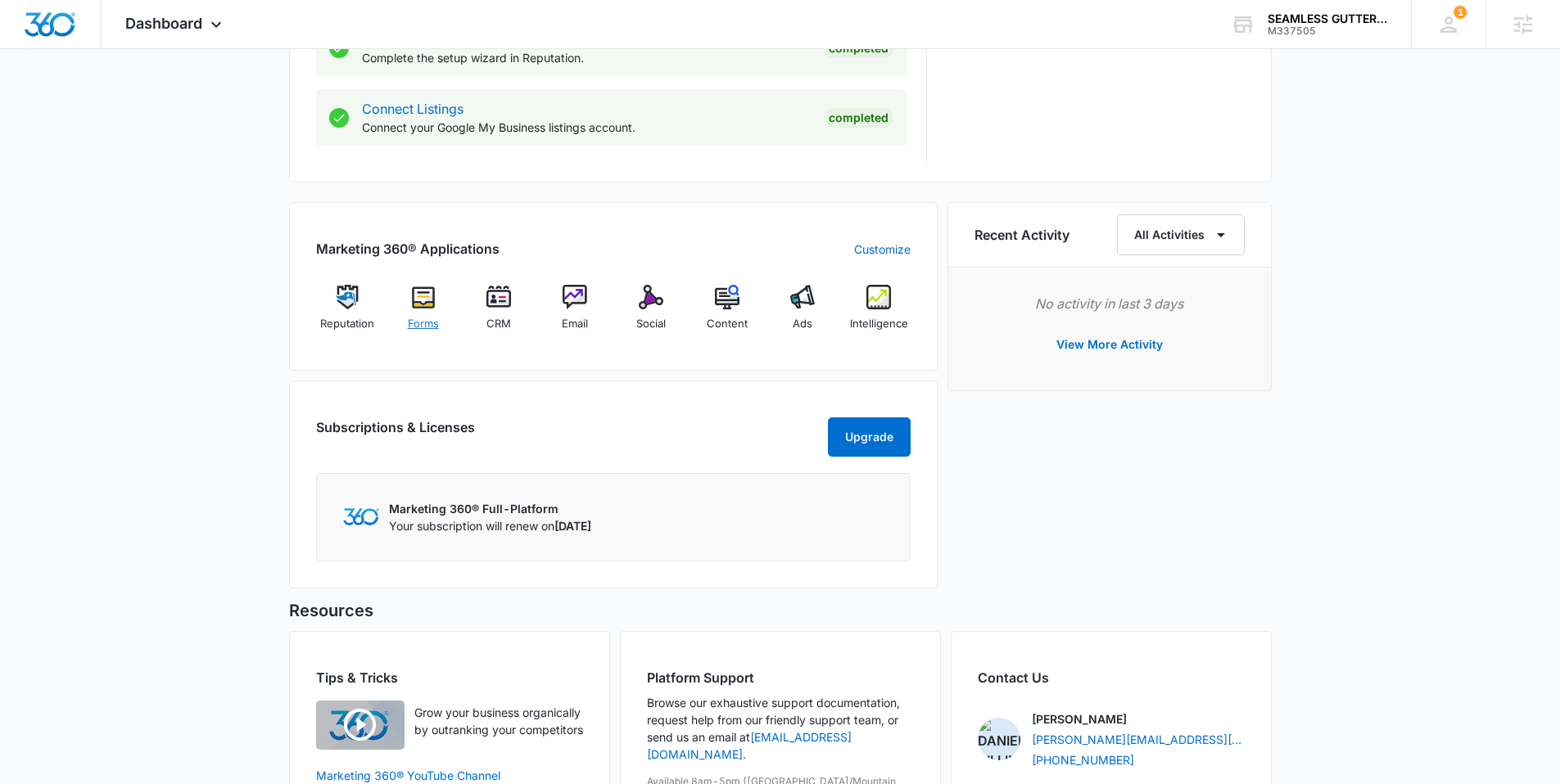
click at [427, 310] on div "Forms" at bounding box center [423, 313] width 63 height 59
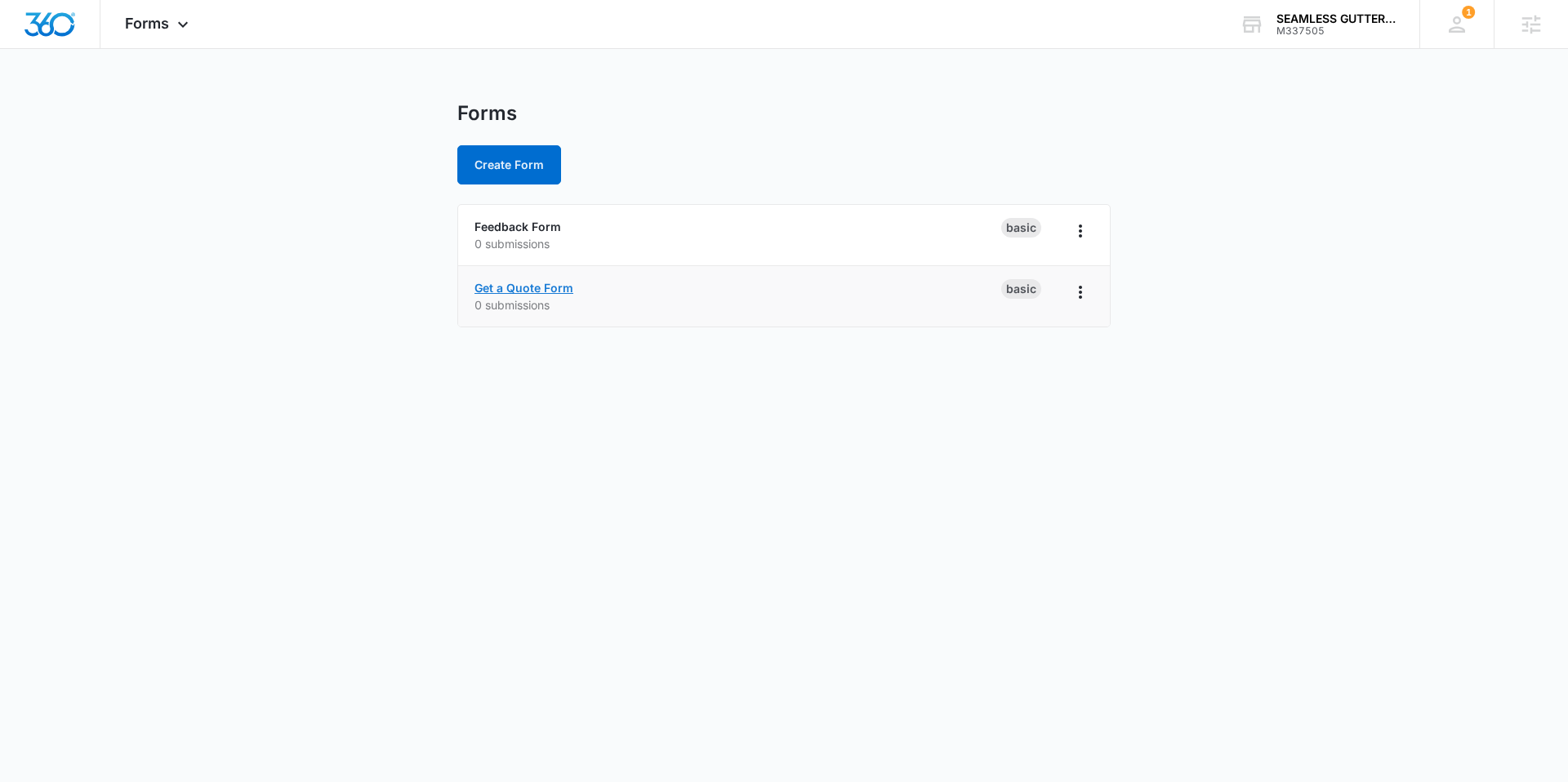
click at [526, 286] on link "Get a Quote Form" at bounding box center [524, 288] width 99 height 14
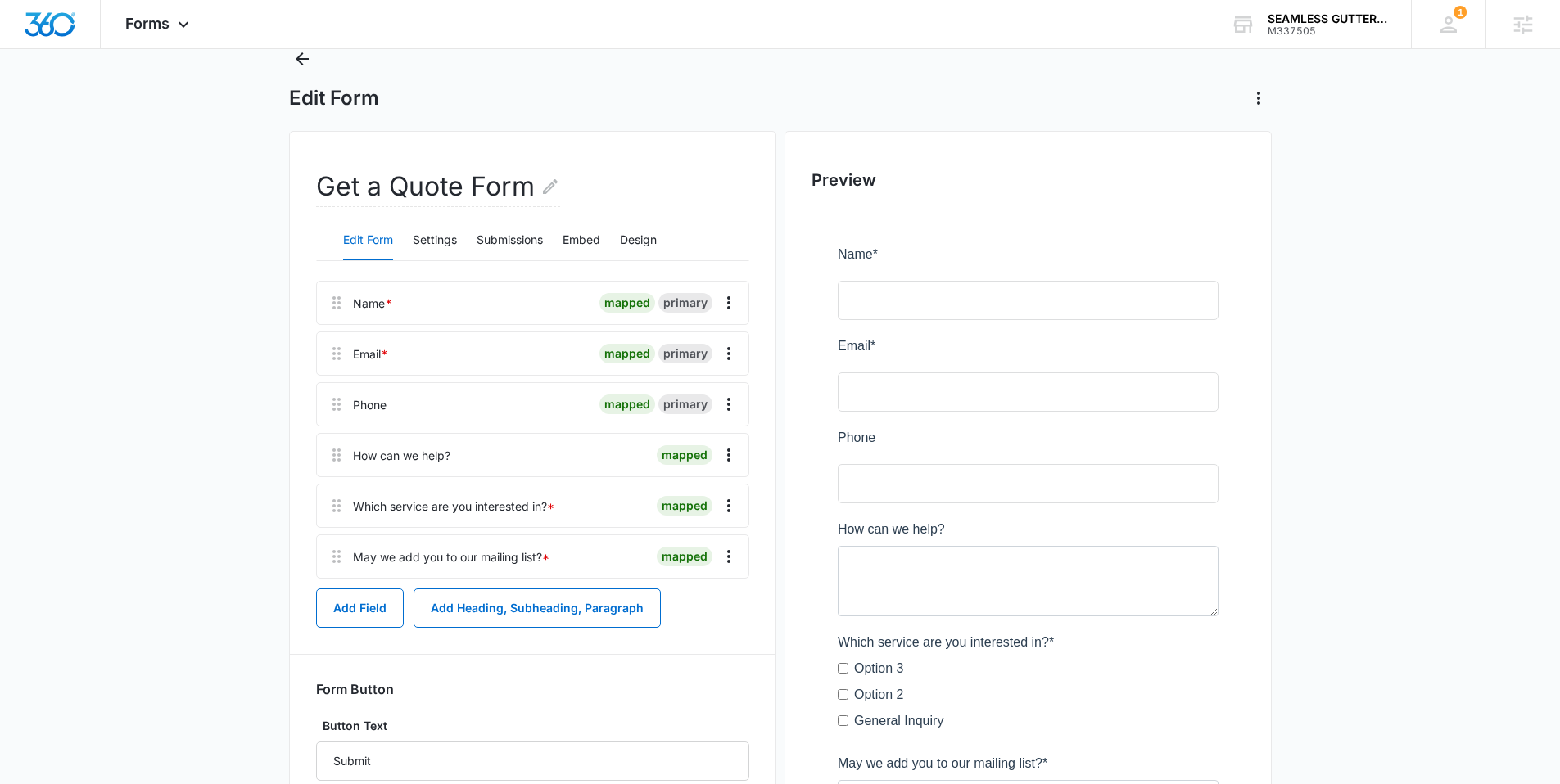
scroll to position [58, 0]
click at [734, 507] on icon "Overflow Menu" at bounding box center [728, 503] width 20 height 20
click at [682, 573] on div "Delete" at bounding box center [684, 573] width 34 height 11
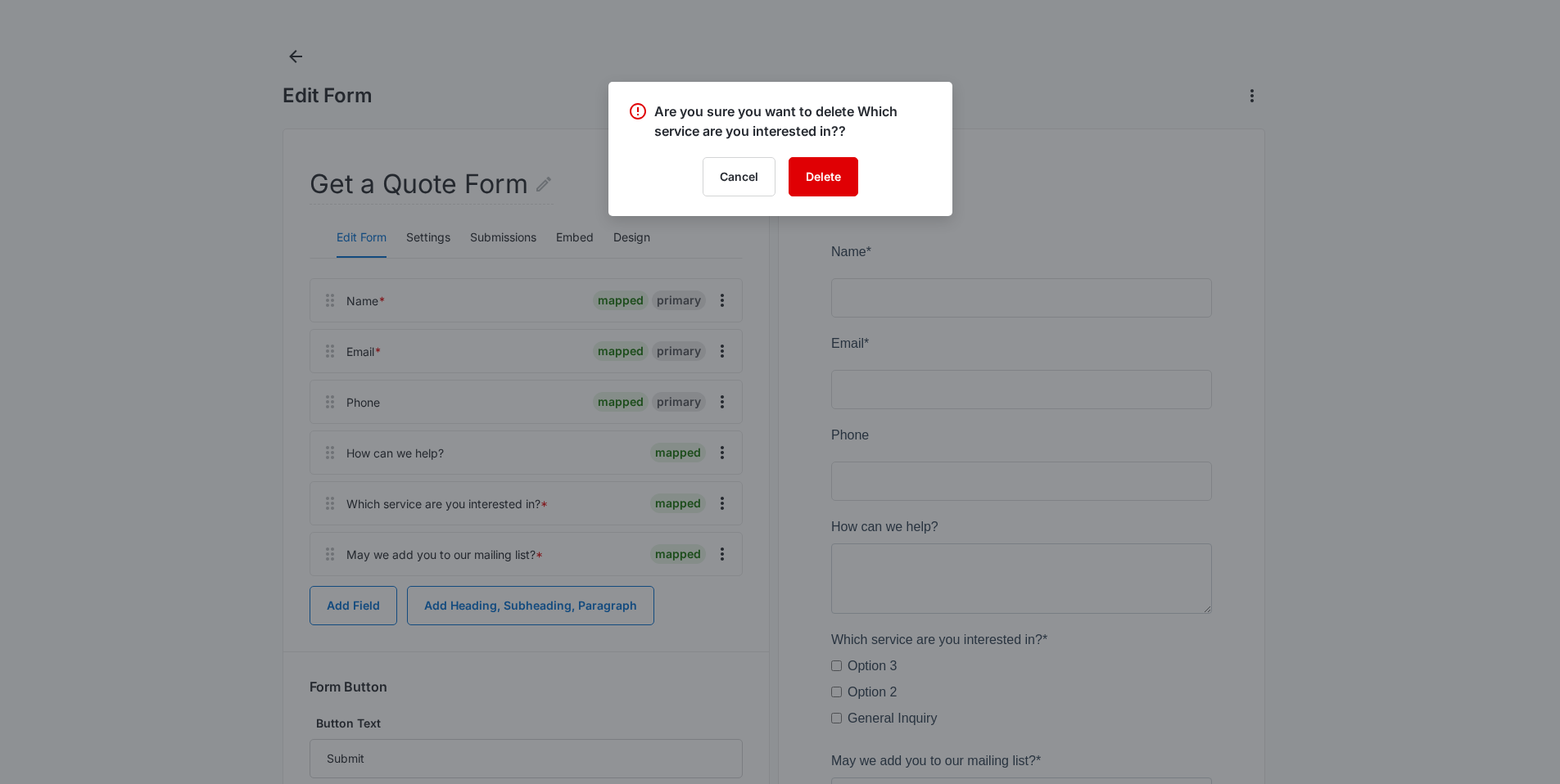
click at [822, 175] on button "Delete" at bounding box center [823, 177] width 70 height 39
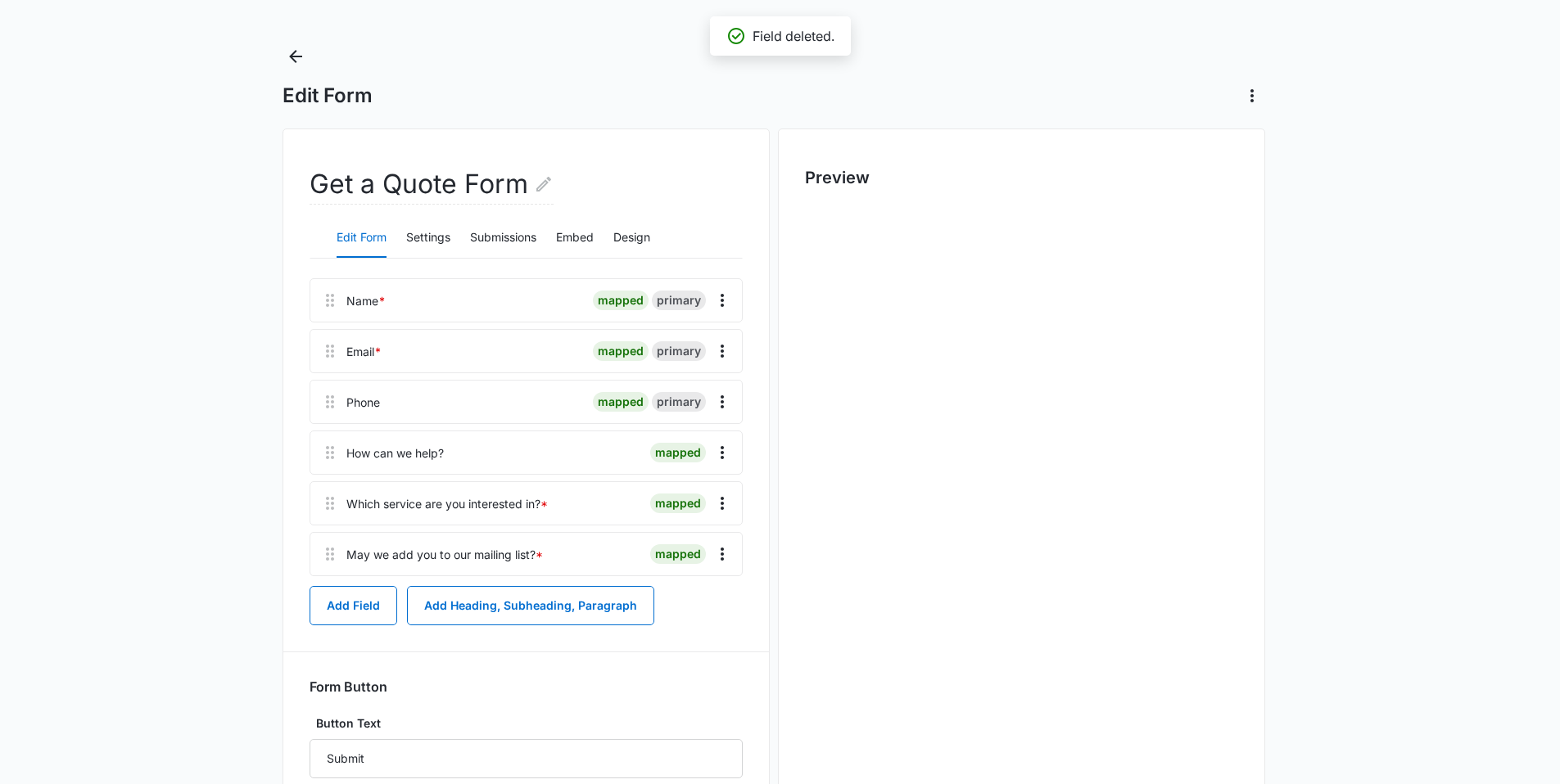
scroll to position [0, 0]
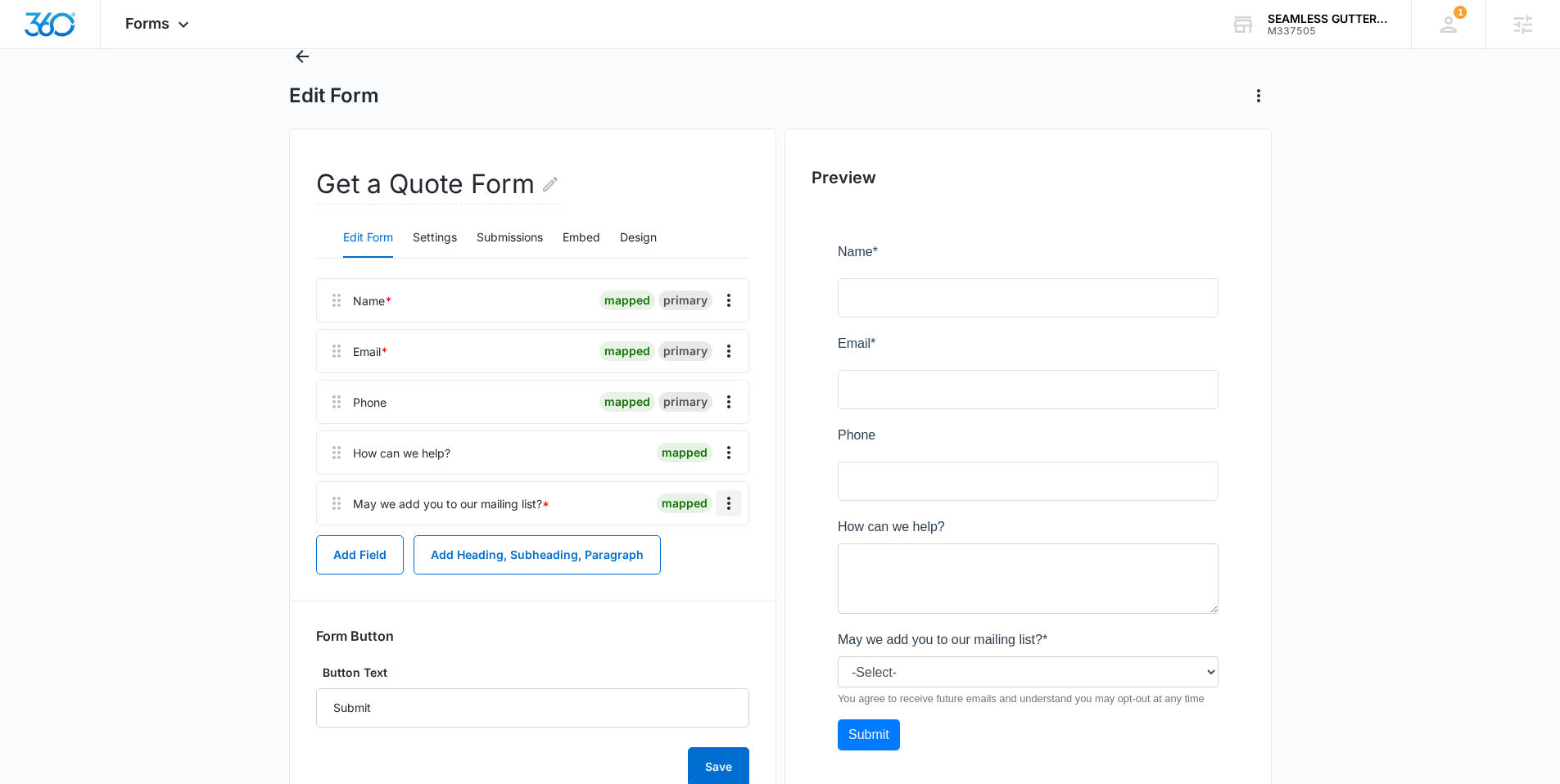
click at [730, 503] on icon "Overflow Menu" at bounding box center [728, 503] width 20 height 20
click at [709, 552] on button "Edit" at bounding box center [694, 549] width 93 height 25
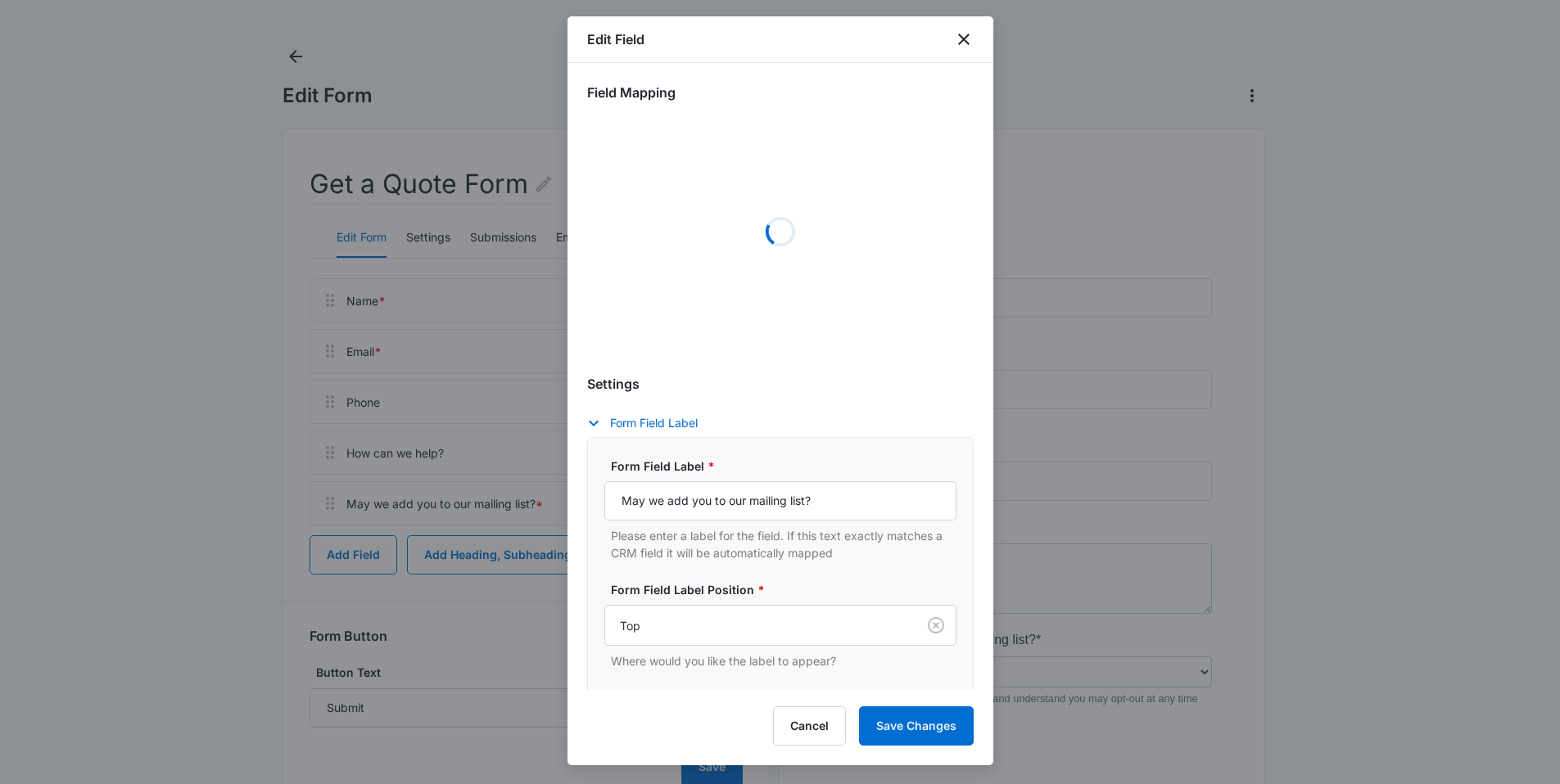
select select "333"
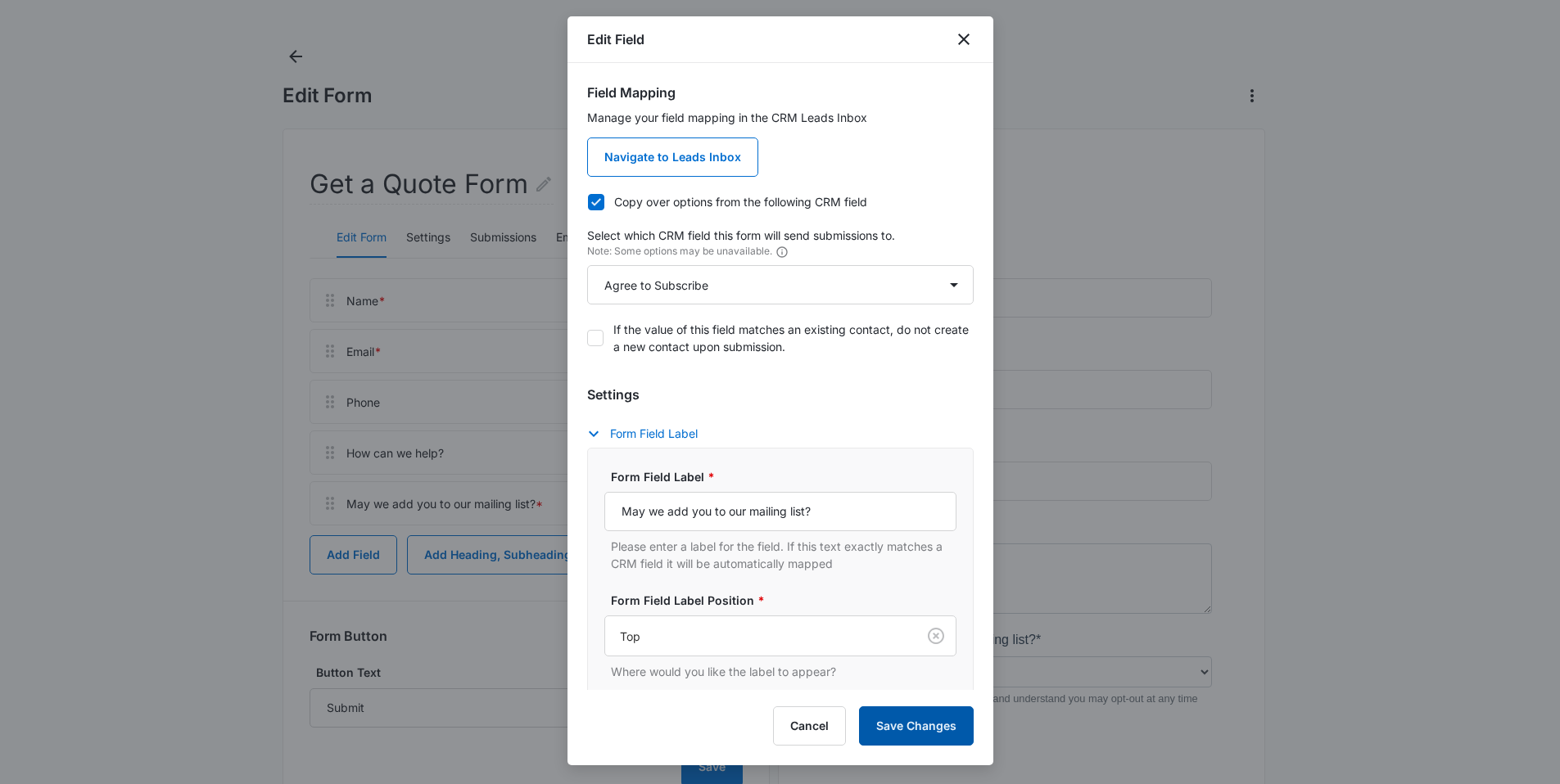
click at [896, 742] on button "Save Changes" at bounding box center [916, 726] width 115 height 39
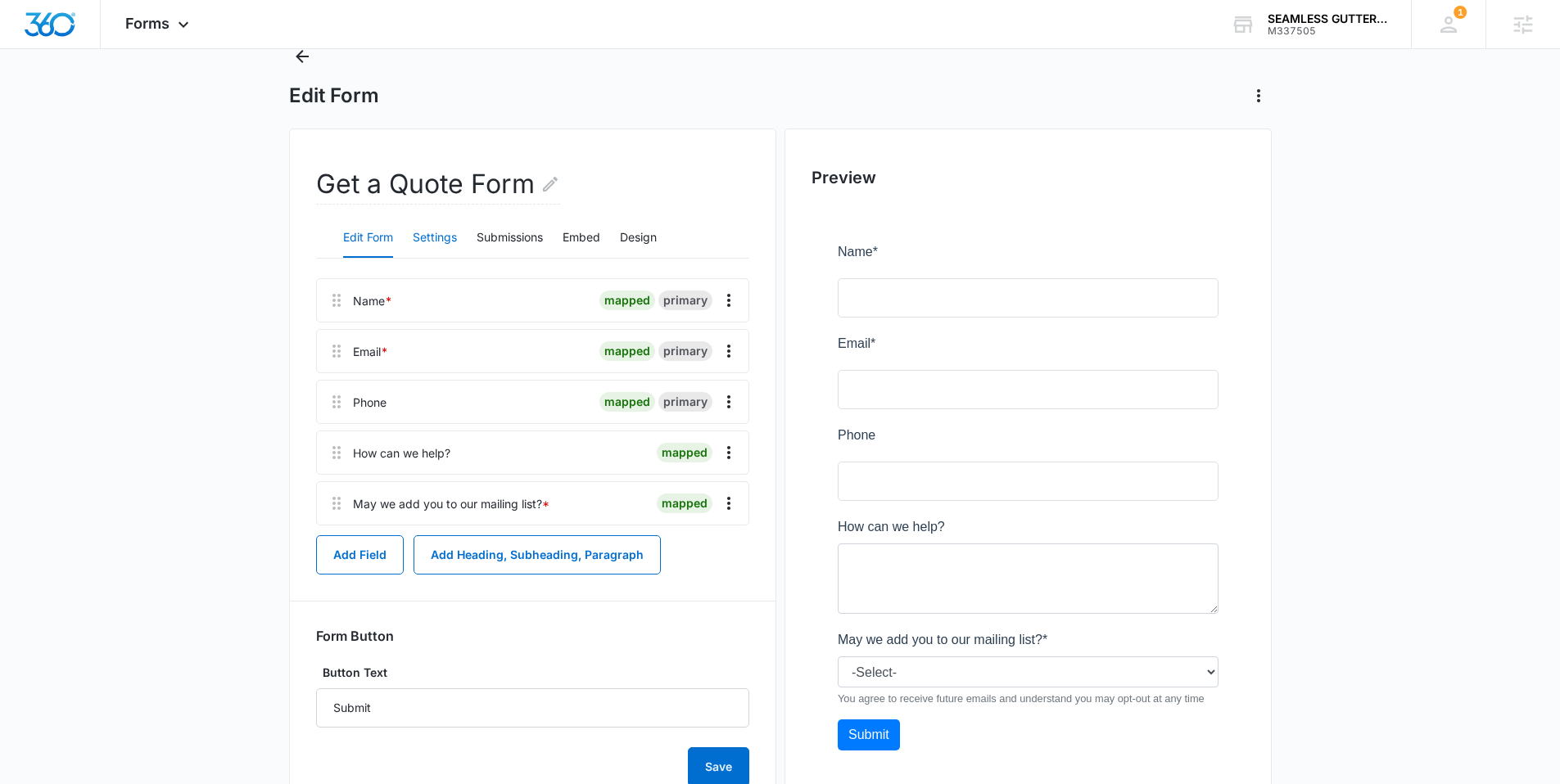
click at [424, 243] on button "Settings" at bounding box center [435, 238] width 44 height 39
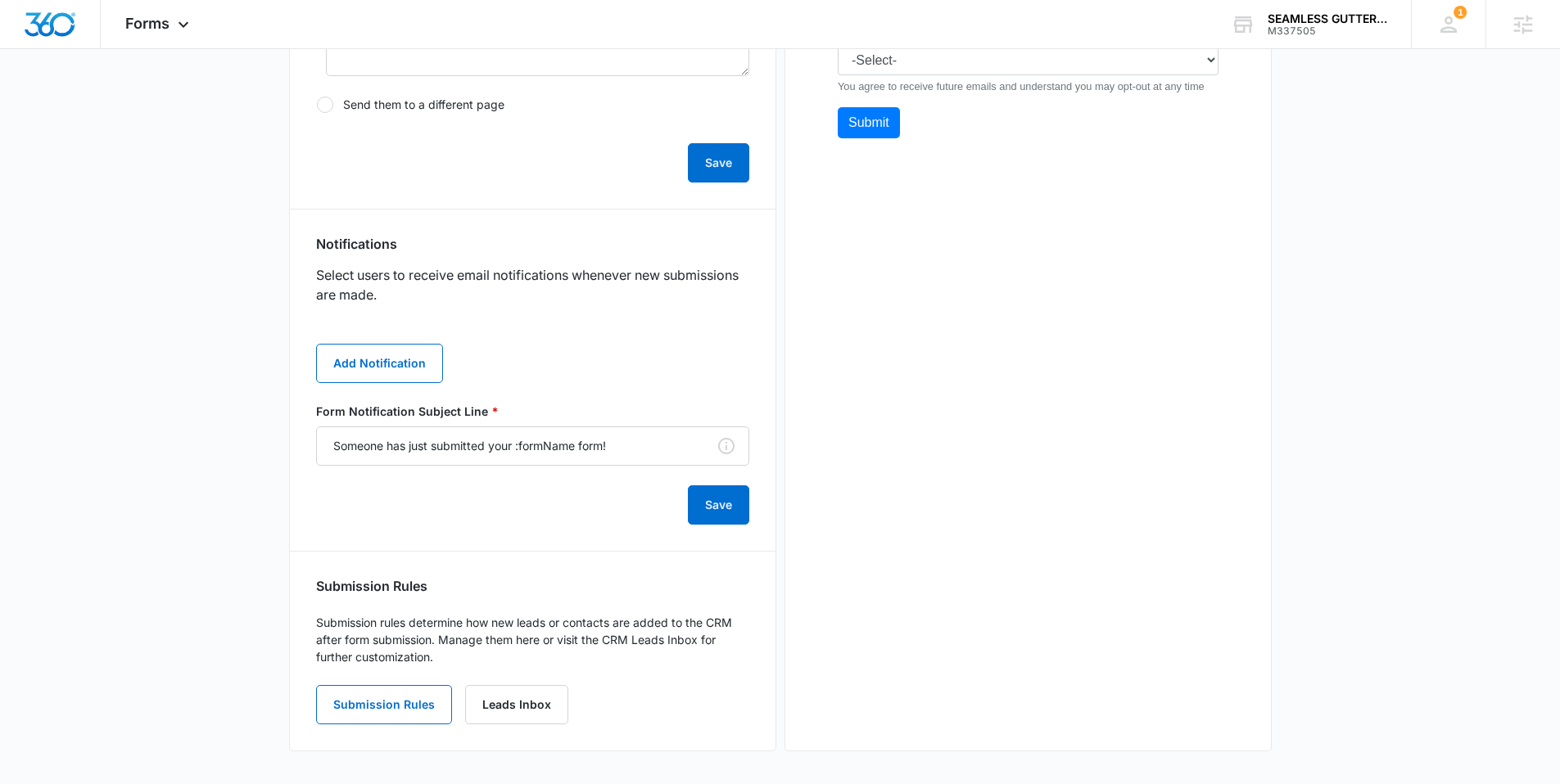
scroll to position [670, 0]
click at [375, 363] on button "Add Notification" at bounding box center [379, 364] width 127 height 39
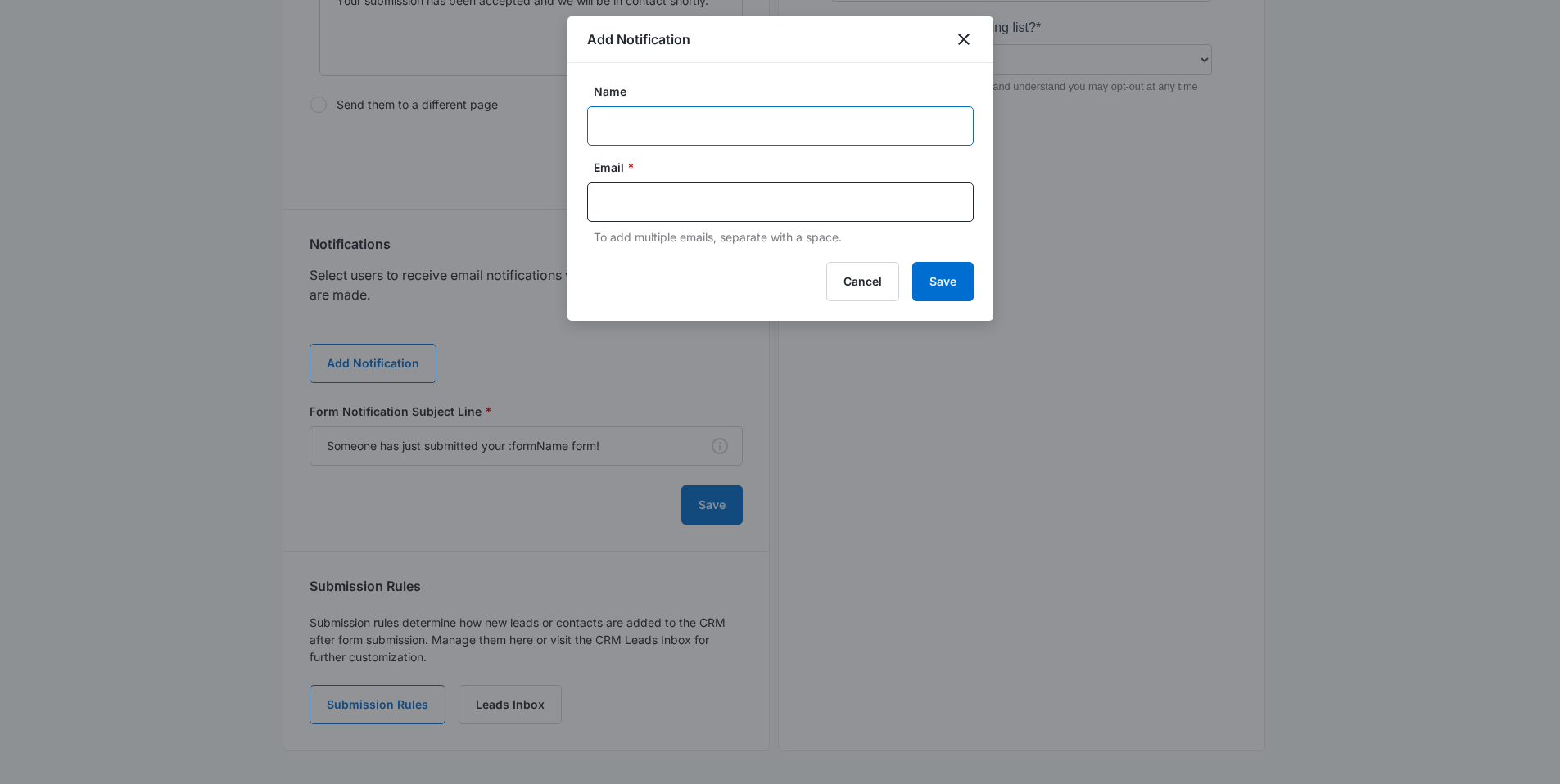
click at [668, 128] on input "Name" at bounding box center [780, 126] width 387 height 39
paste input "isthomas46@live.com"
type input "isthomas46@live.com"
click at [655, 216] on div at bounding box center [780, 202] width 387 height 39
click at [664, 210] on input "text" at bounding box center [782, 202] width 355 height 25
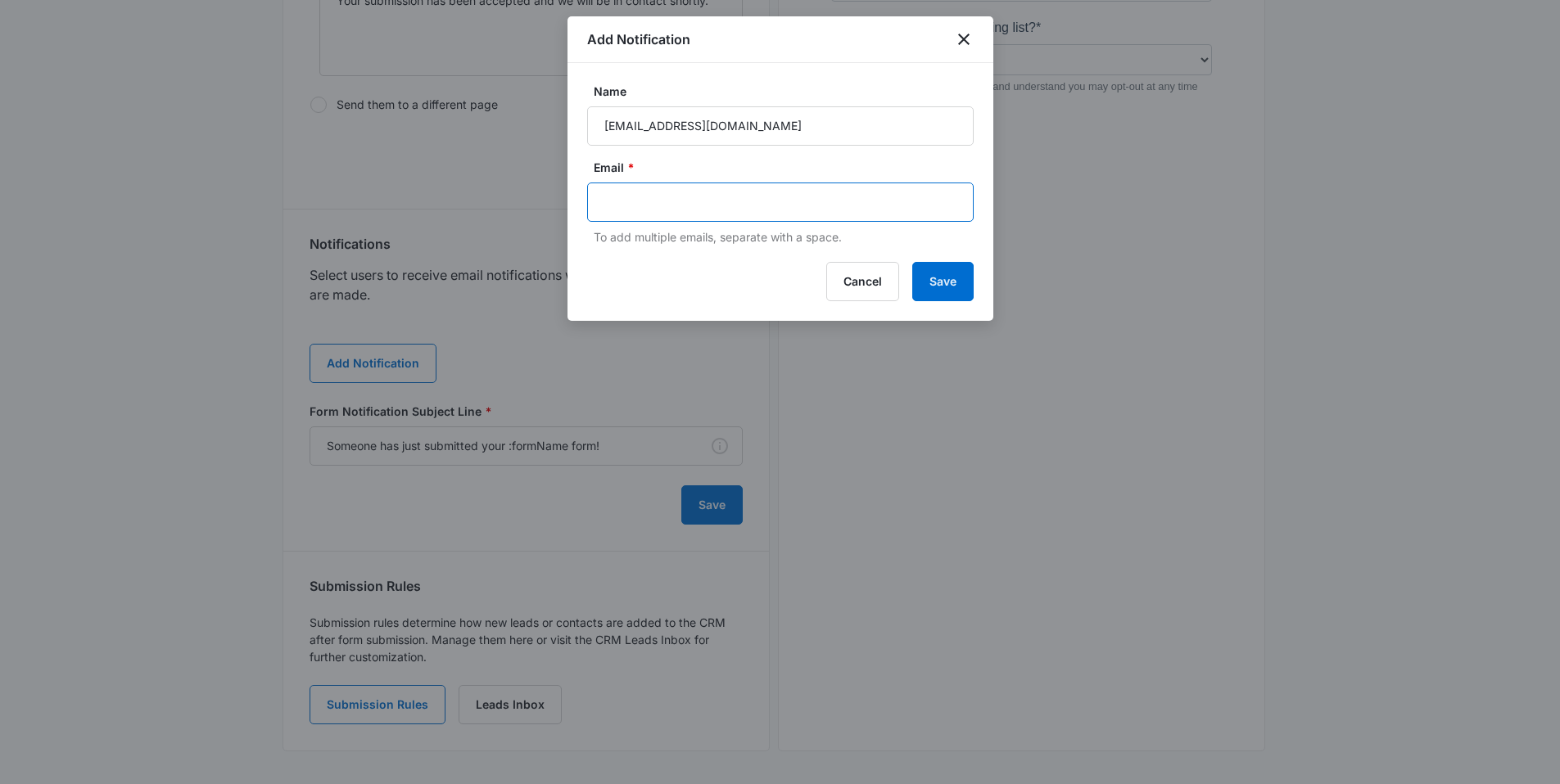
paste input "isthomas46@live.com"
type input "isthomas46@live.com"
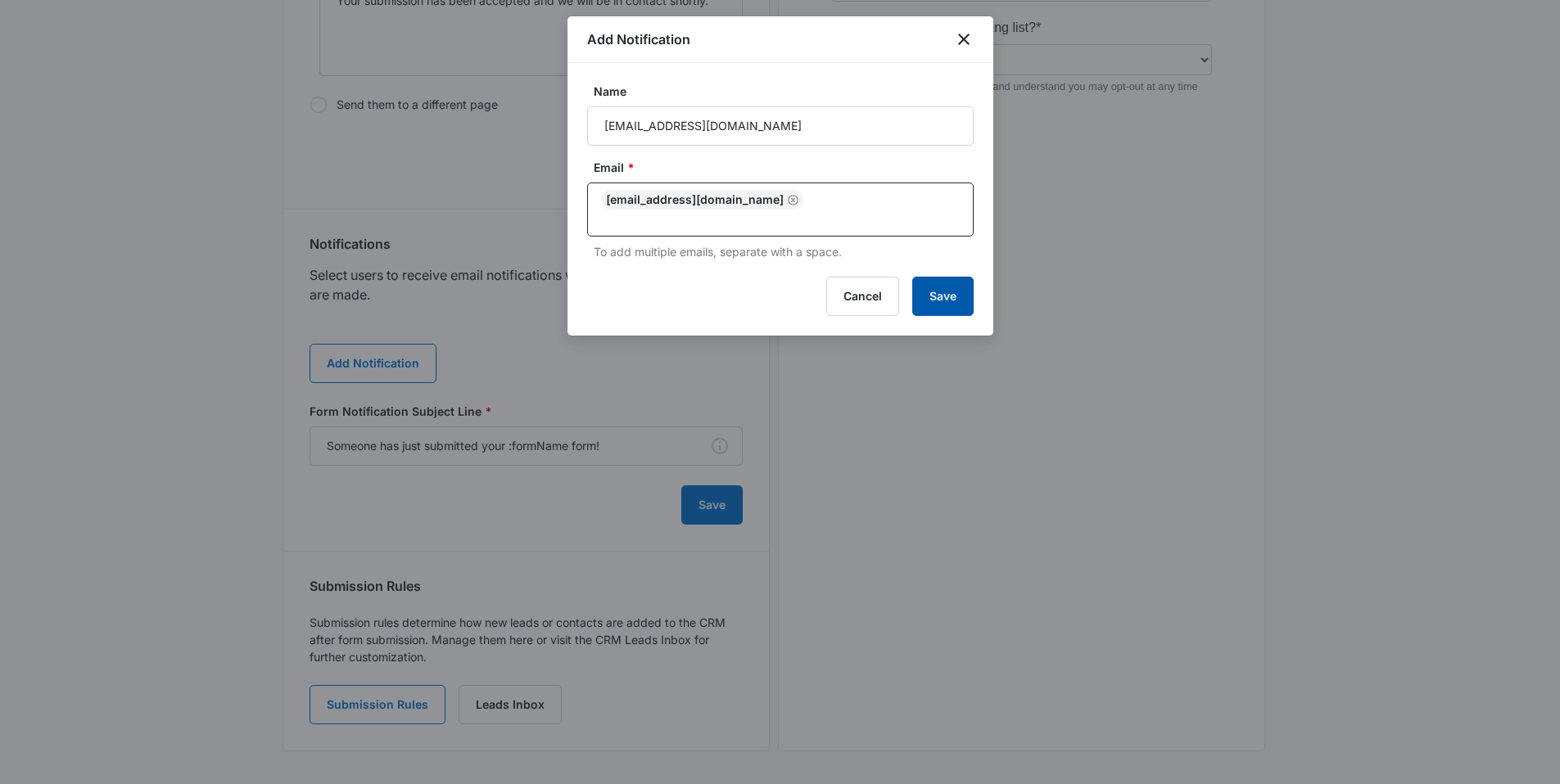
click at [939, 277] on button "Save" at bounding box center [943, 296] width 61 height 39
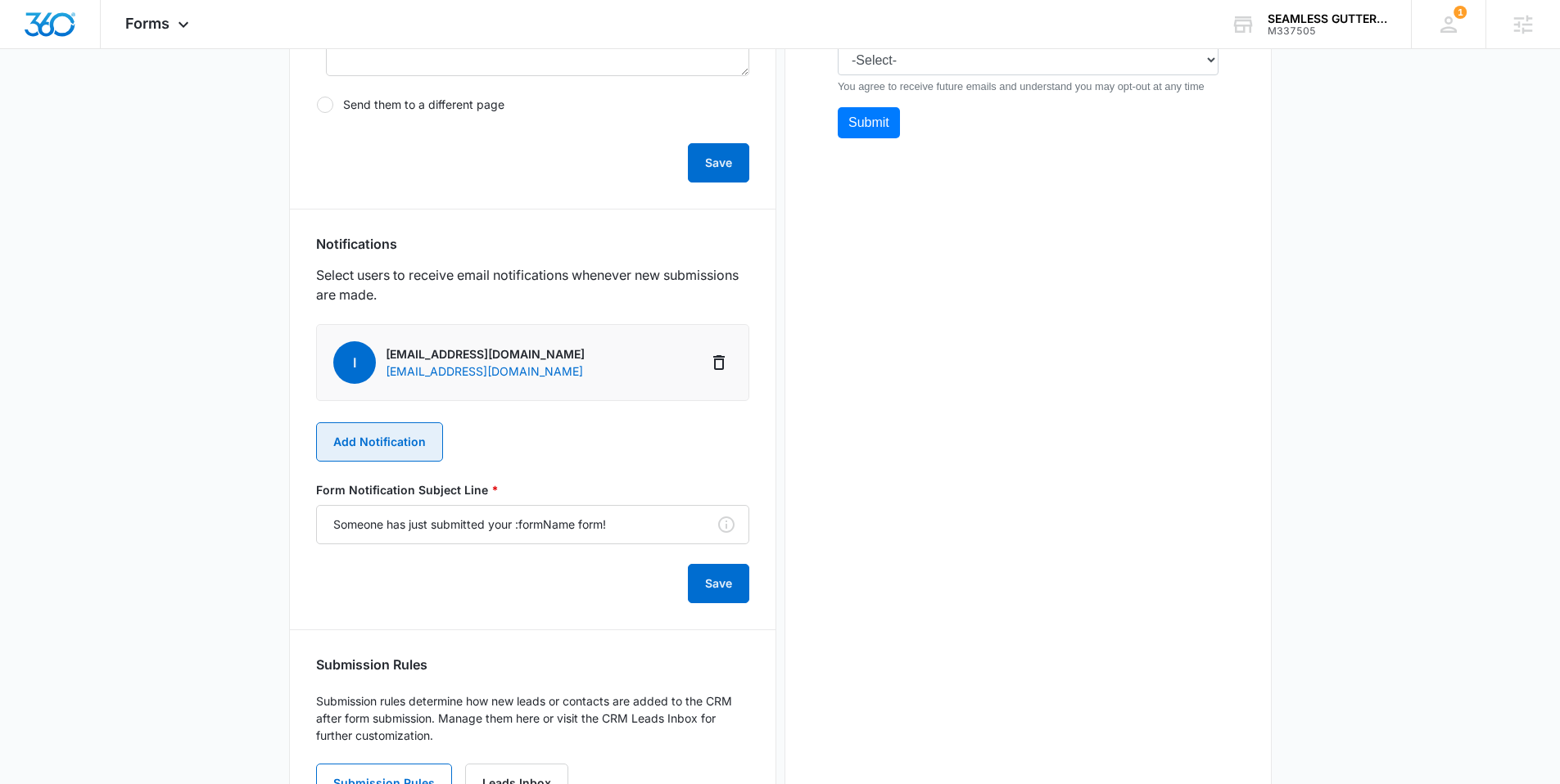
click at [393, 437] on button "Add Notification" at bounding box center [379, 442] width 127 height 39
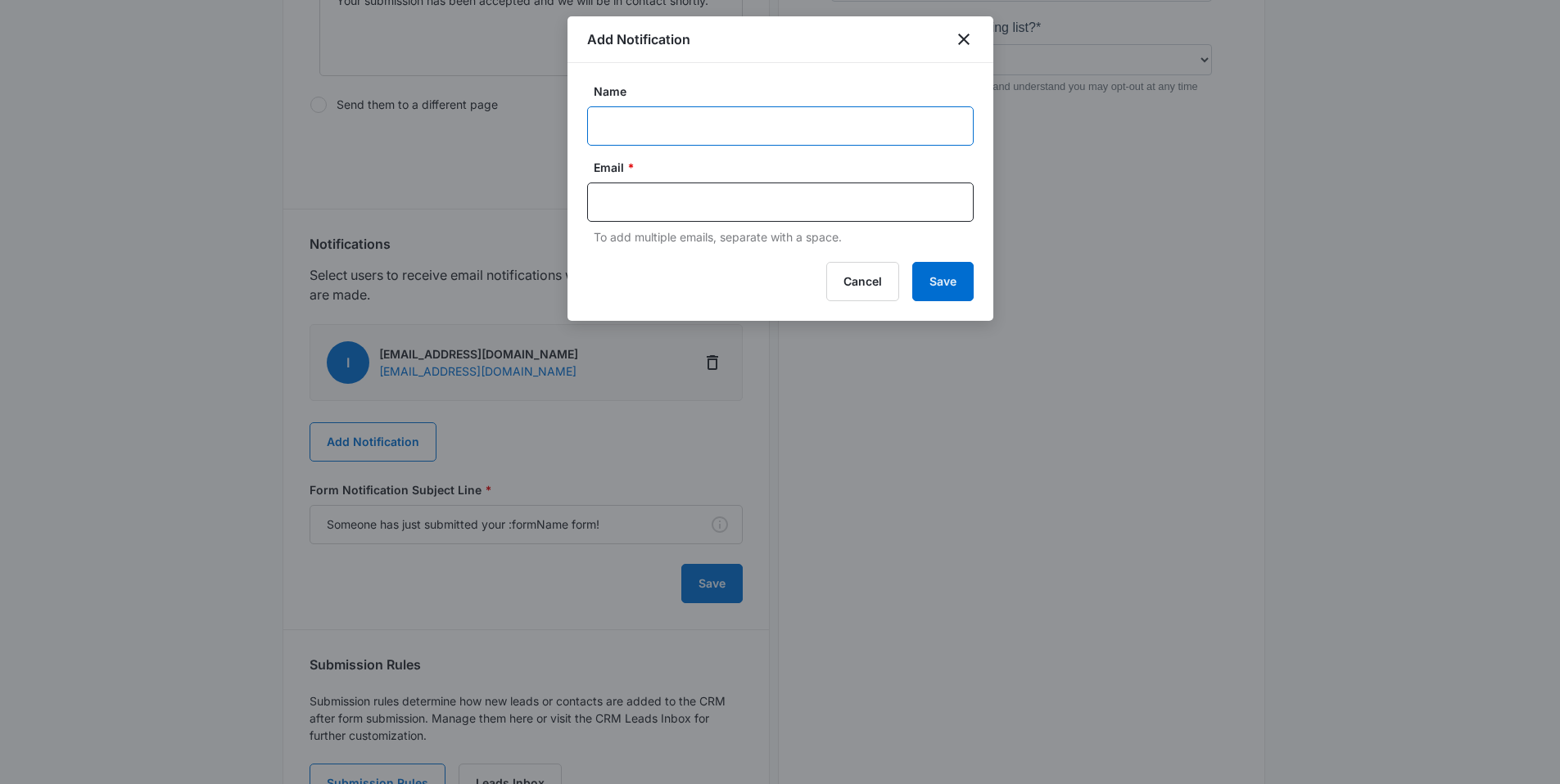
click at [644, 114] on input "Name" at bounding box center [780, 126] width 387 height 39
paste input "MSM Notification - M# Business Name"
drag, startPoint x: 854, startPoint y: 127, endPoint x: 712, endPoint y: 130, distance: 142.0
click at [712, 130] on input "MSM Notification - M# Business Name" at bounding box center [780, 126] width 387 height 39
paste input "337505 Account Name SEAMLESS GUTTERS AND MORE"
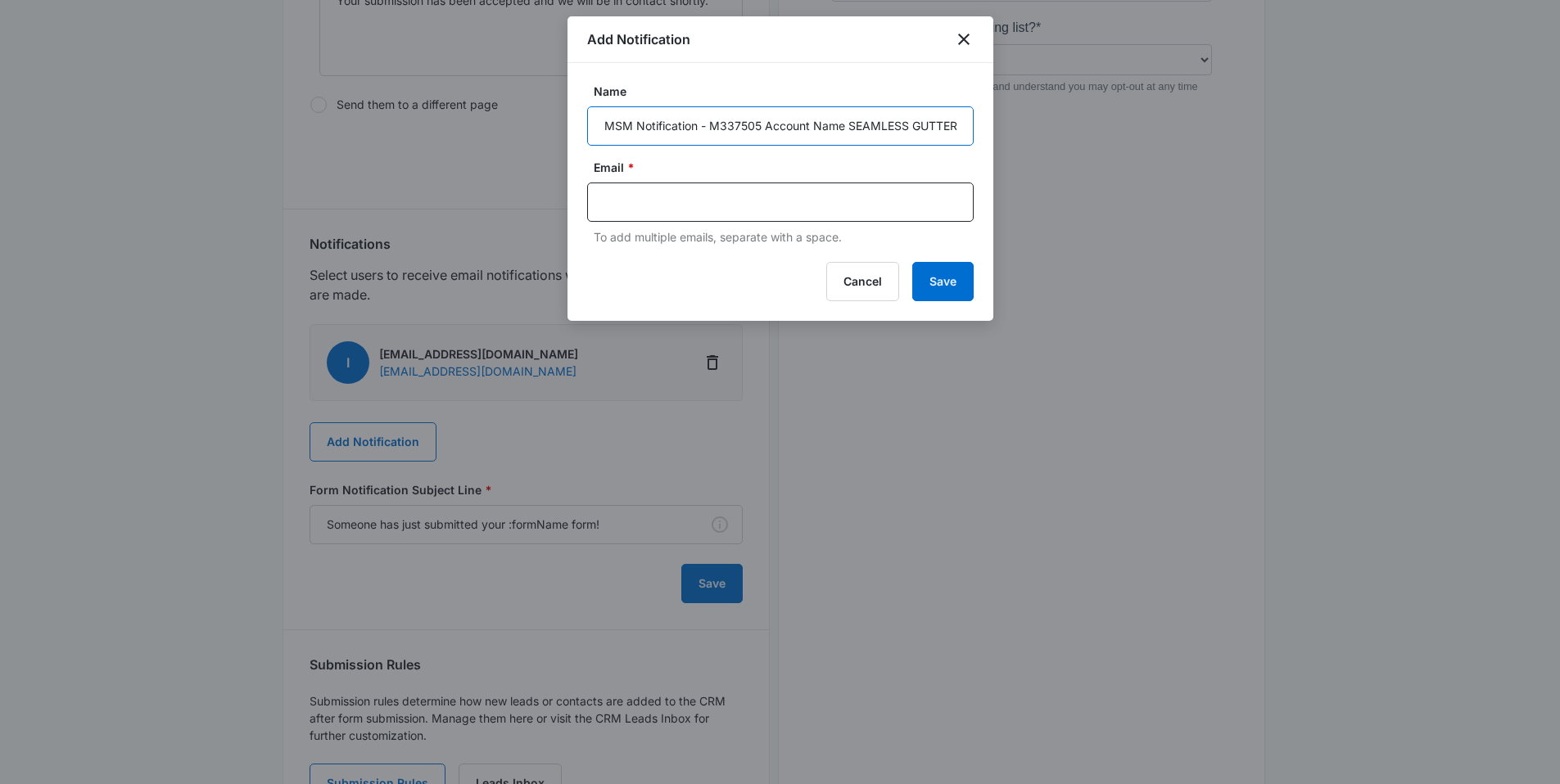
scroll to position [0, 74]
click at [736, 129] on input "MSM Notification - M337505 Account Name SEAMLESS GUTTERS AND MORE" at bounding box center [780, 126] width 387 height 39
click at [737, 129] on input "MSM Notification - M337505 Account Name SEAMLESS GUTTERS AND MORE" at bounding box center [780, 126] width 387 height 39
click at [747, 125] on input "MSM Notification - M337505 Account SEAMLESS GUTTERS AND MORE" at bounding box center [780, 126] width 387 height 39
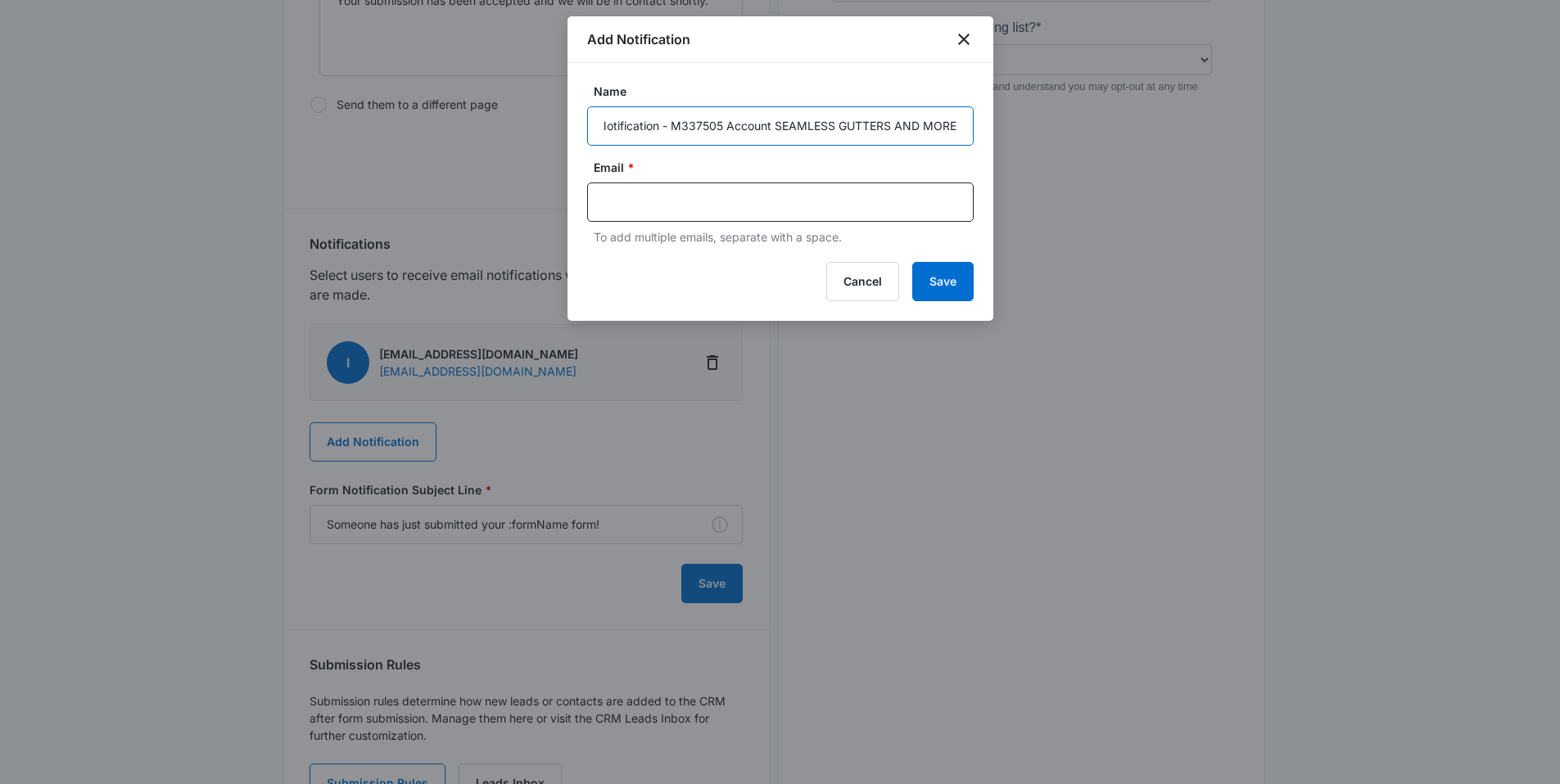
click at [747, 125] on input "MSM Notification - M337505 Account SEAMLESS GUTTERS AND MORE" at bounding box center [780, 126] width 387 height 39
type input "MSM Notification - M337505 SEAMLESS GUTTERS AND MORE"
click at [681, 190] on input "text" at bounding box center [782, 202] width 355 height 25
paste input "danielle.billington@madwire.com"
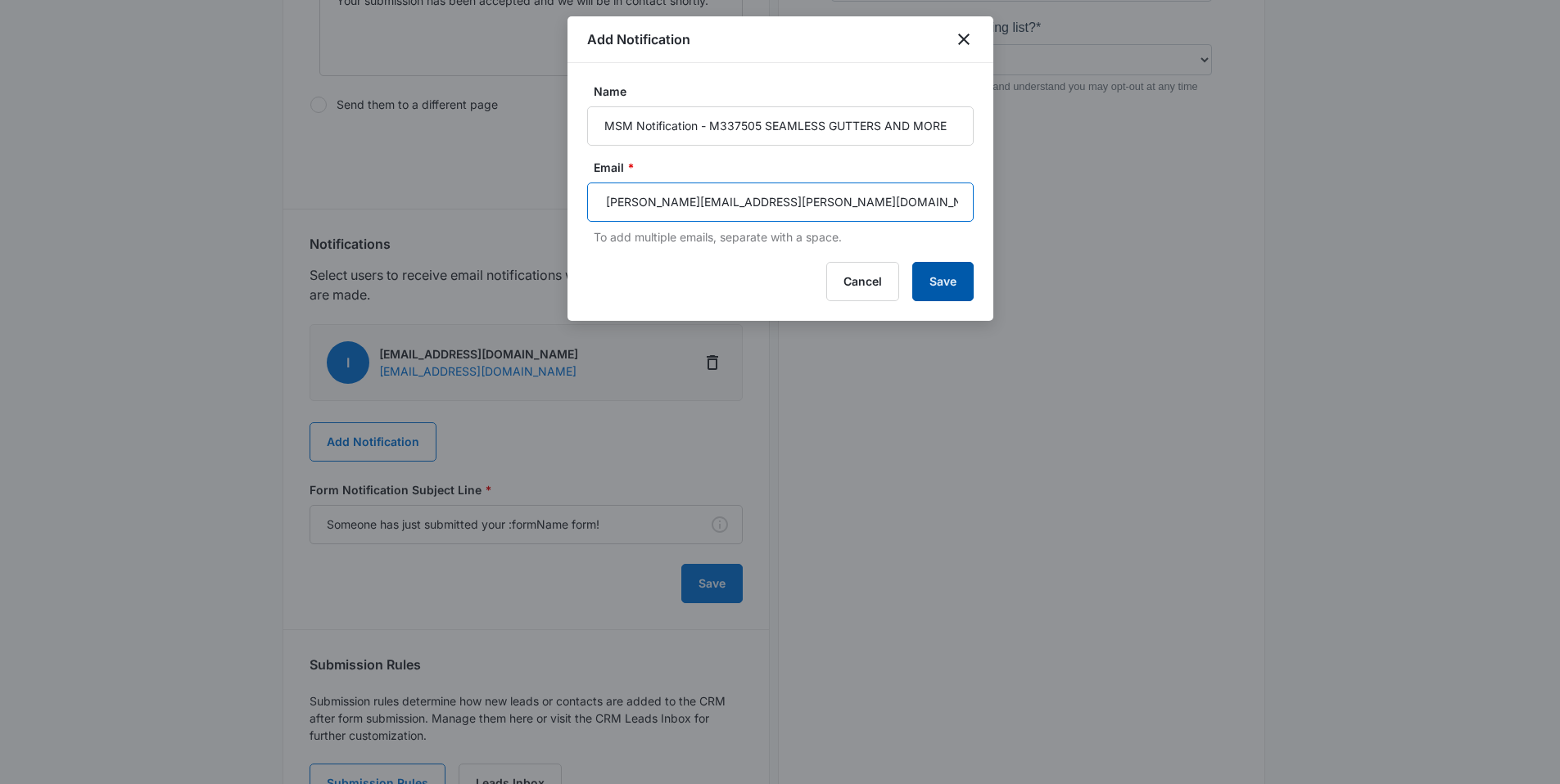
type input "danielle.billington@madwire.com"
click at [935, 269] on button "Save" at bounding box center [943, 281] width 61 height 39
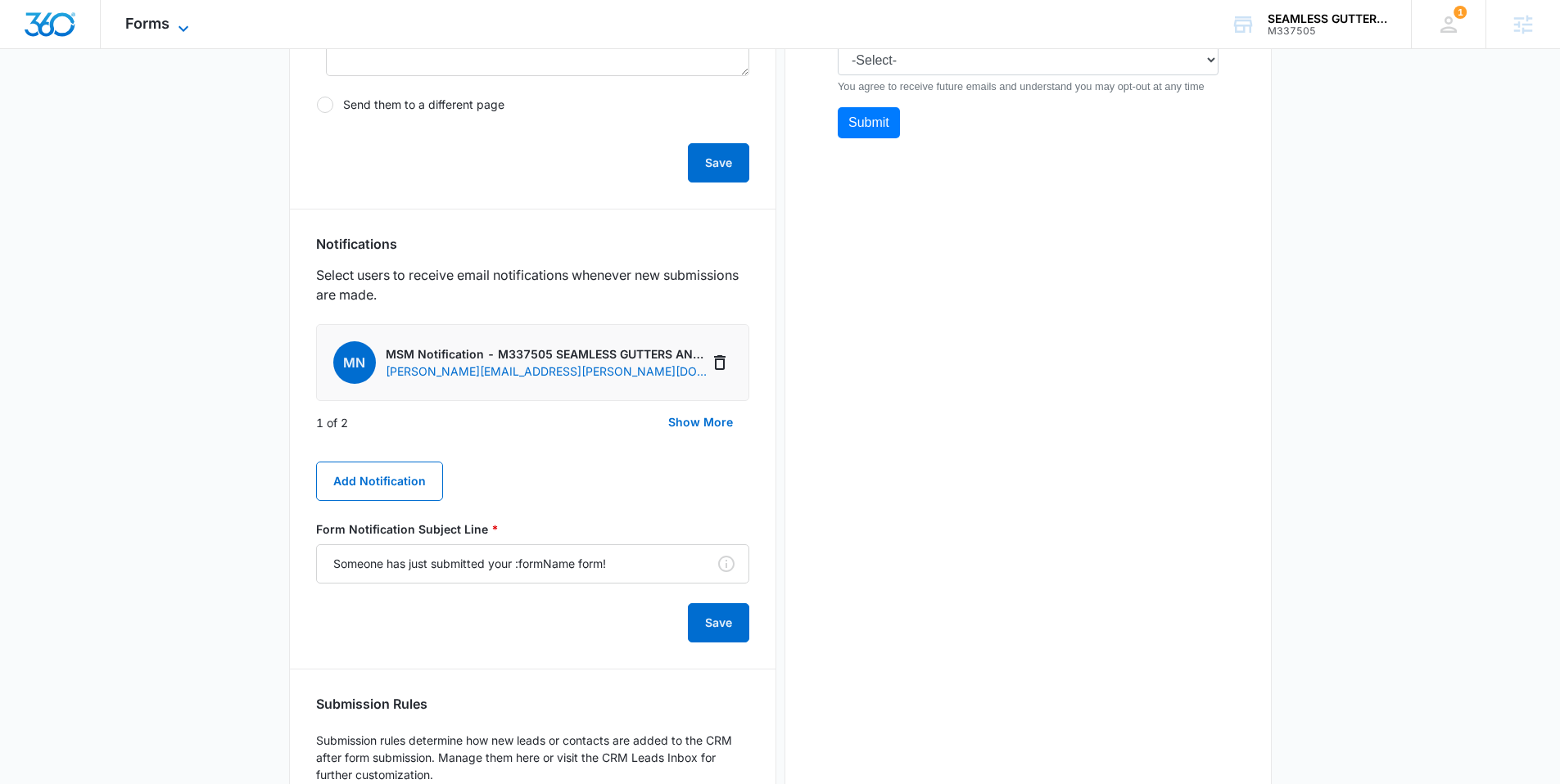
click at [152, 31] on span "Forms" at bounding box center [147, 23] width 44 height 17
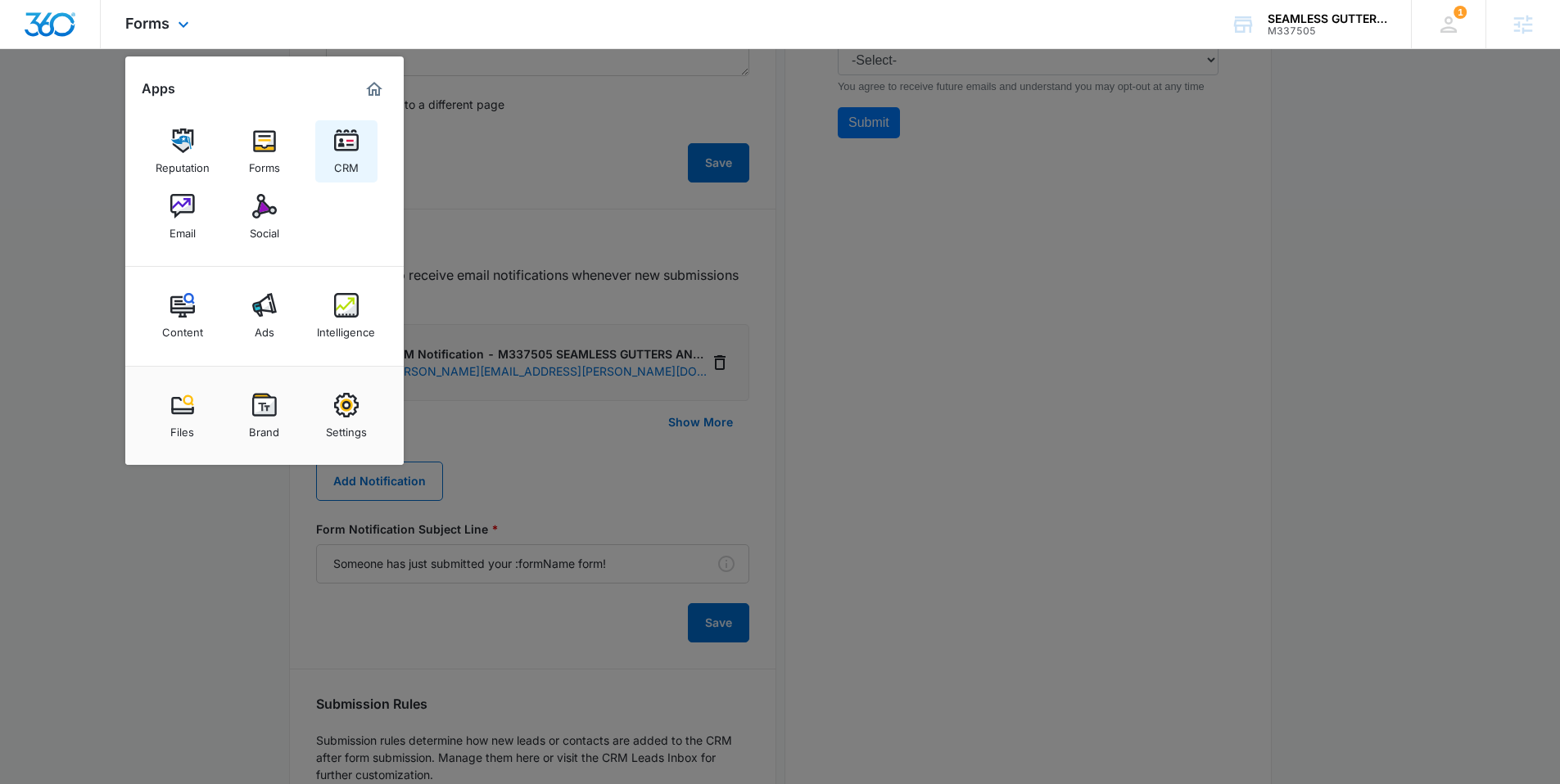
click at [340, 138] on img at bounding box center [346, 140] width 25 height 25
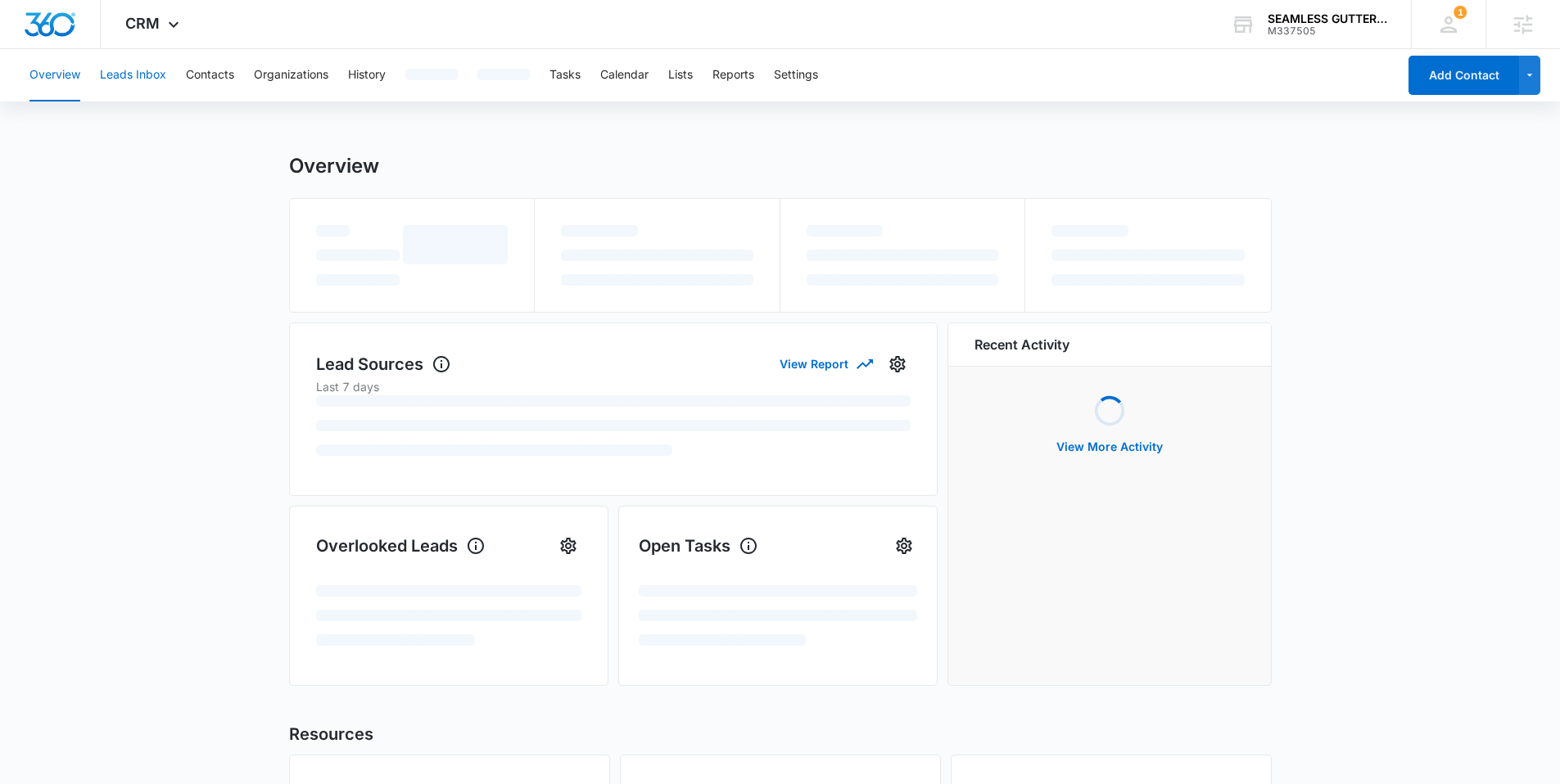
click at [134, 78] on button "Leads Inbox" at bounding box center [133, 76] width 66 height 53
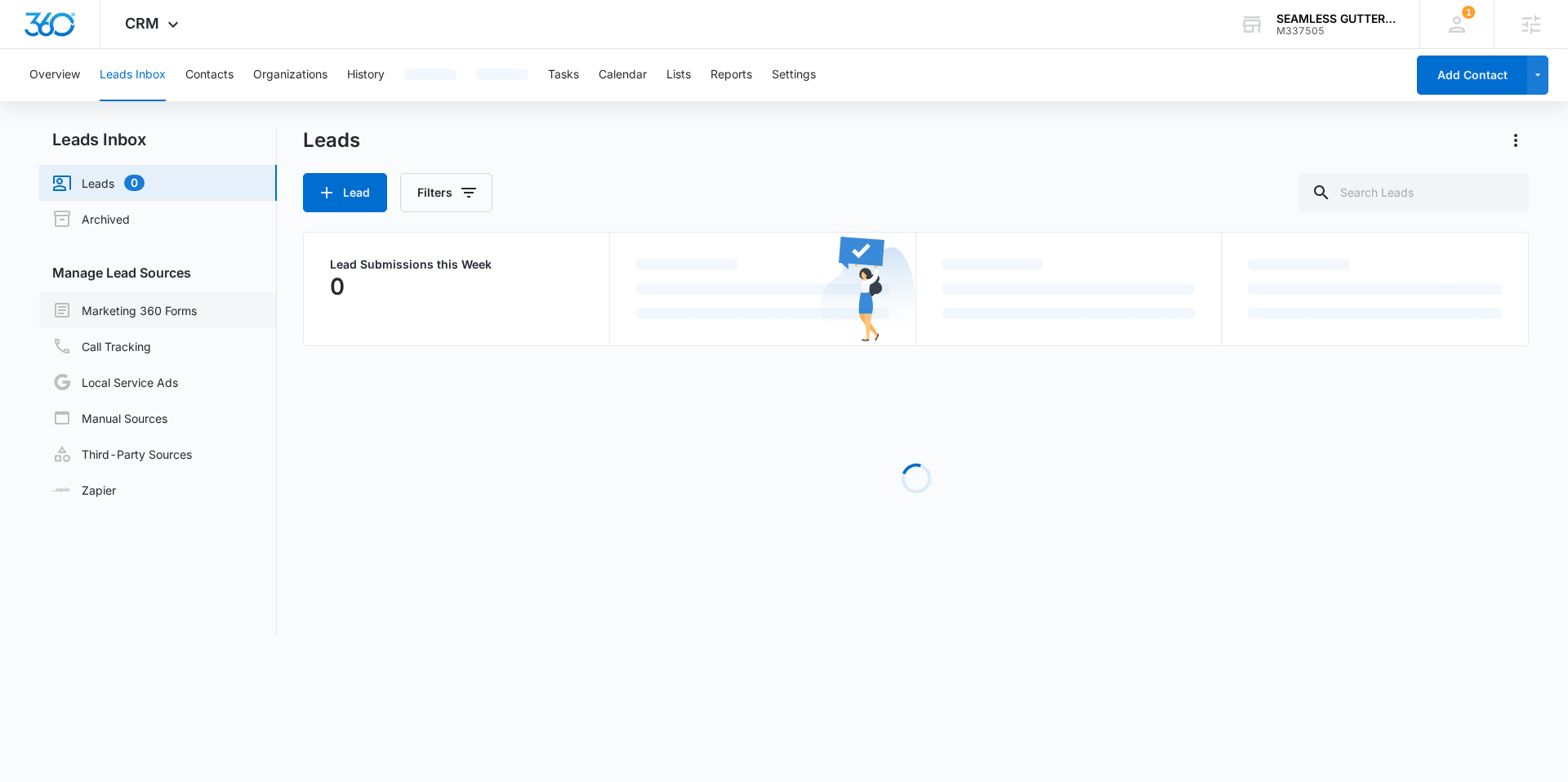
click at [164, 315] on link "Marketing 360 Forms" at bounding box center [125, 310] width 145 height 19
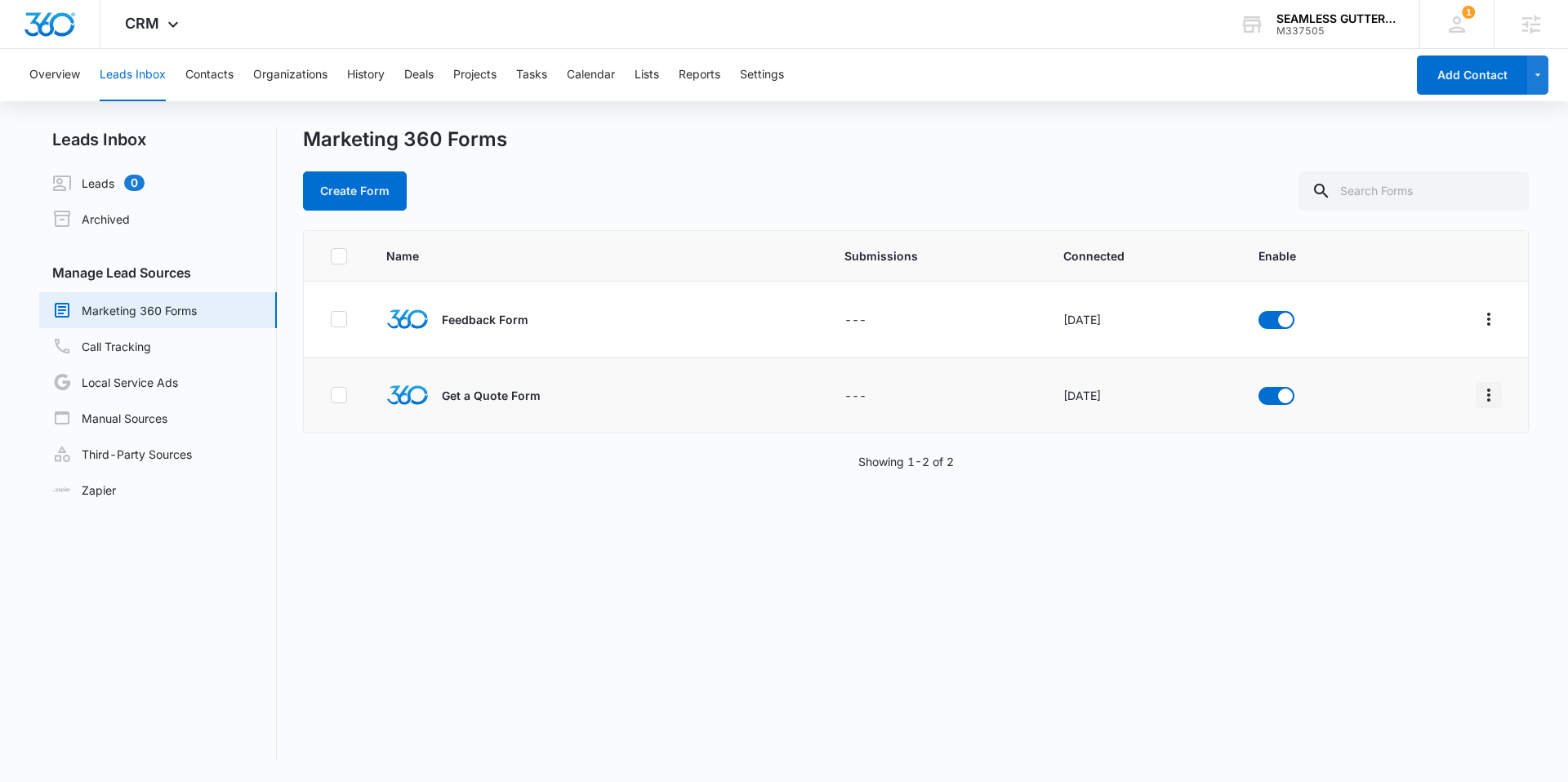
click at [1487, 390] on icon "Overflow Menu" at bounding box center [1489, 395] width 3 height 13
click at [1443, 485] on div "Field Mapping" at bounding box center [1404, 489] width 92 height 11
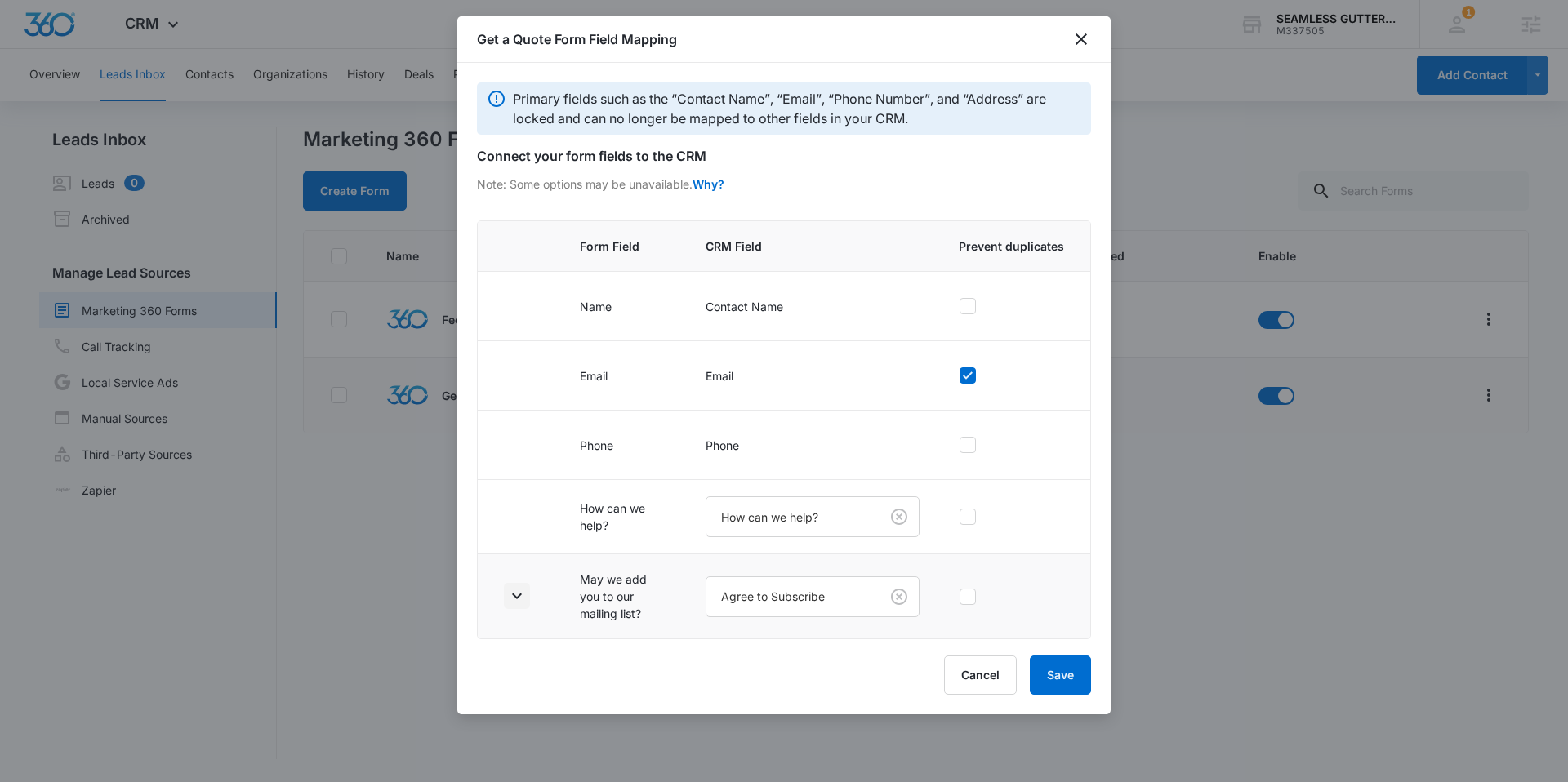
click at [514, 598] on icon "button" at bounding box center [516, 596] width 19 height 19
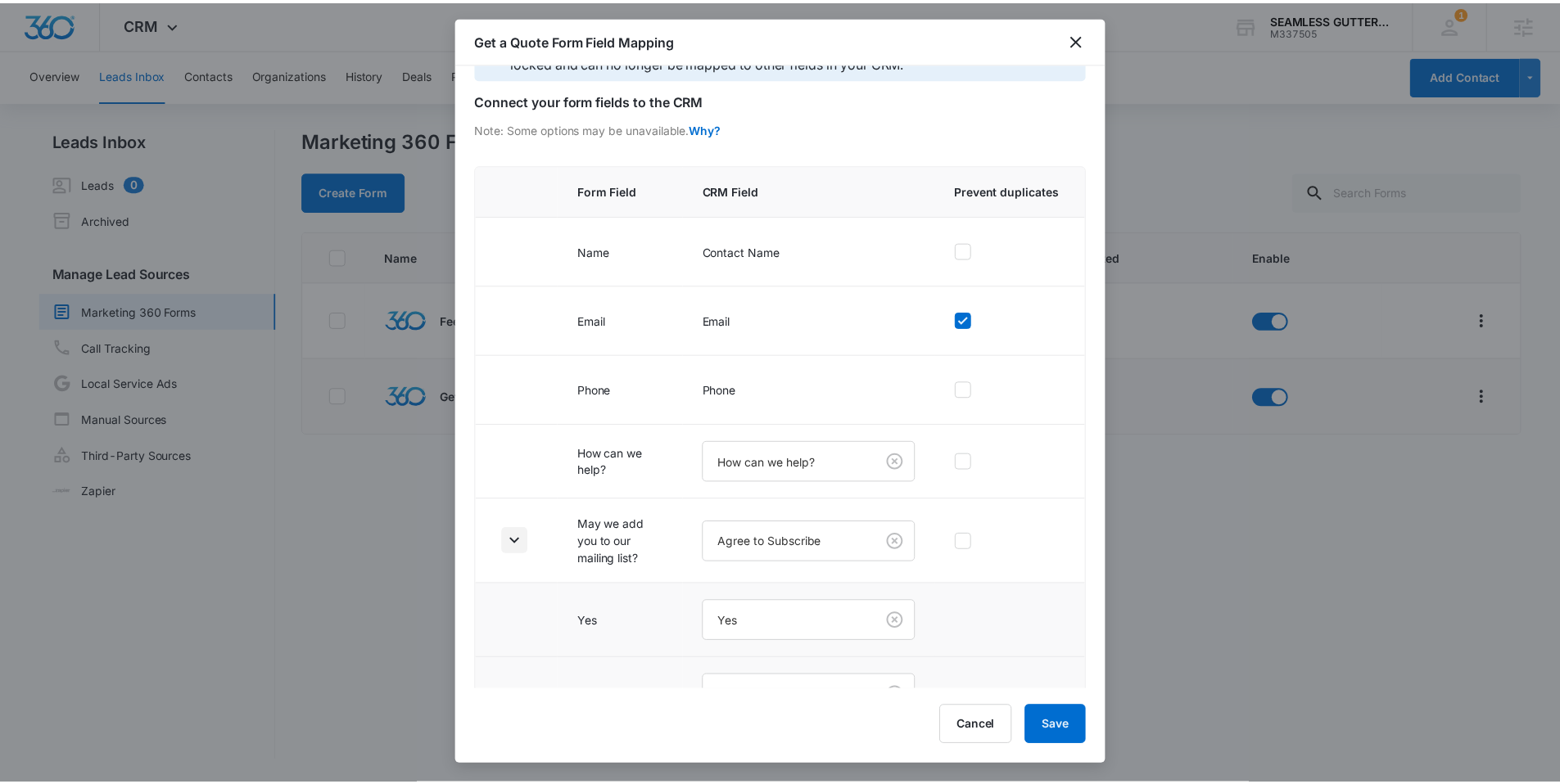
scroll to position [100, 0]
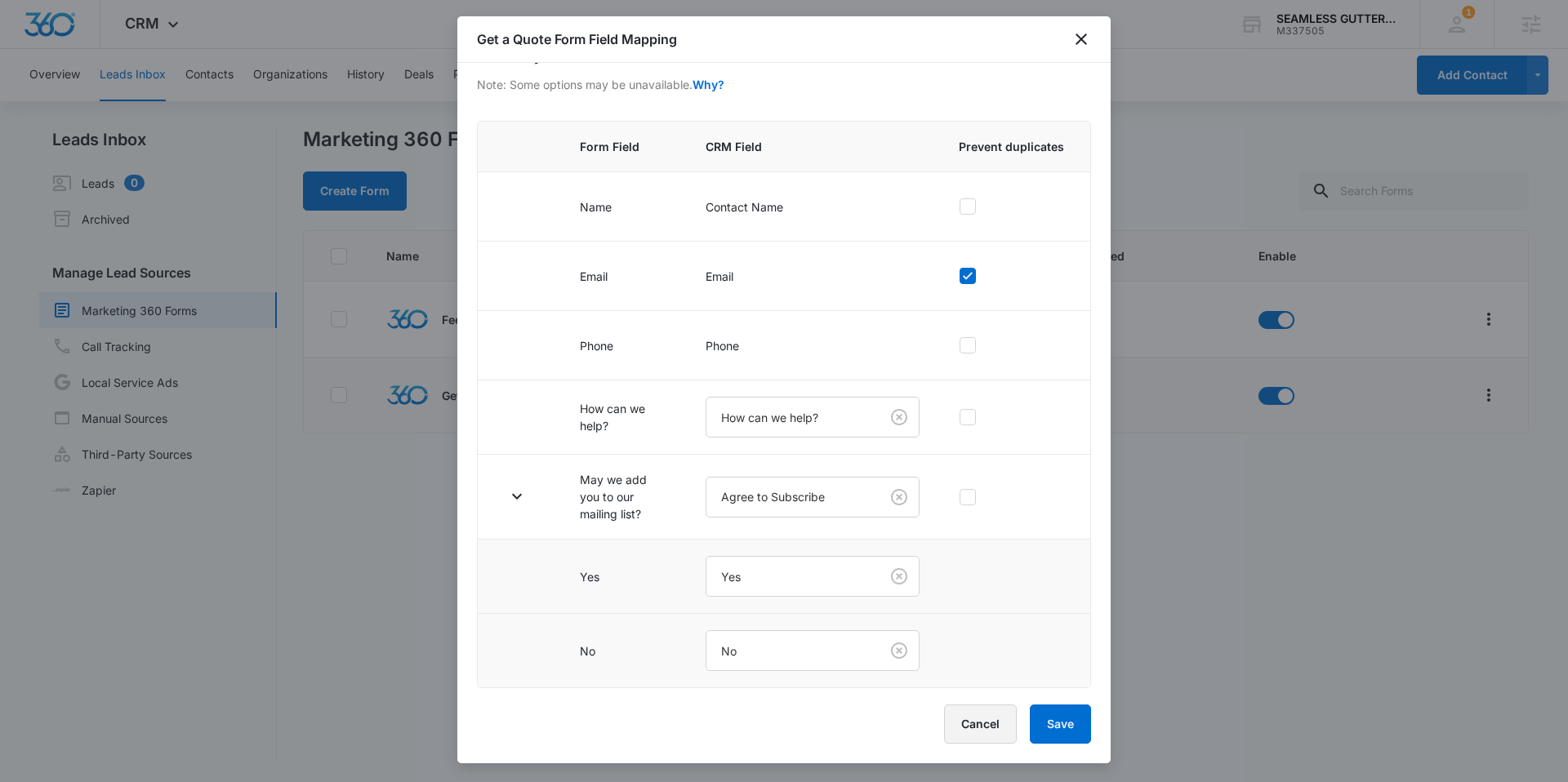
click at [975, 716] on button "Cancel" at bounding box center [981, 724] width 73 height 39
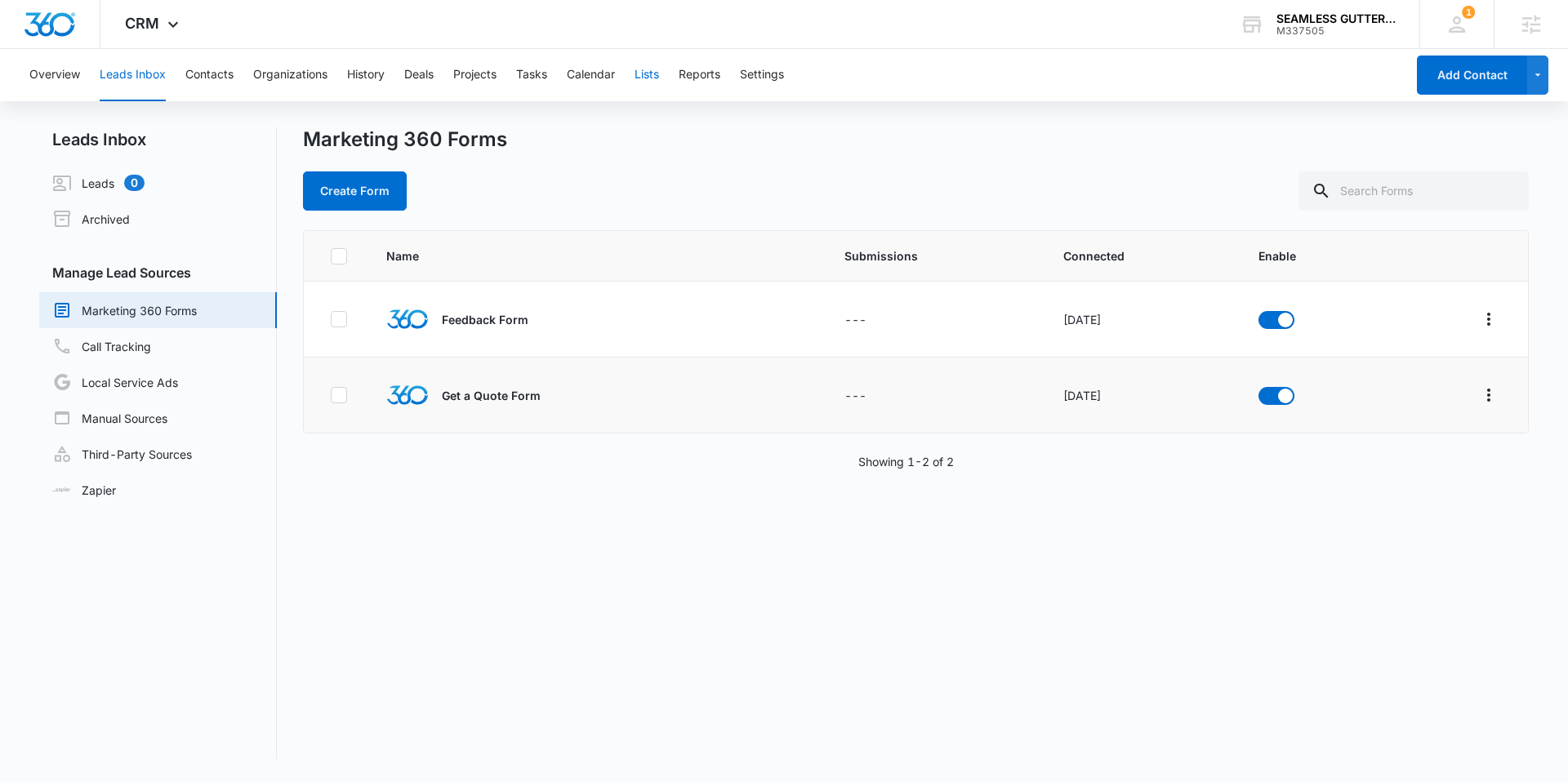
click at [648, 68] on button "Lists" at bounding box center [647, 75] width 25 height 53
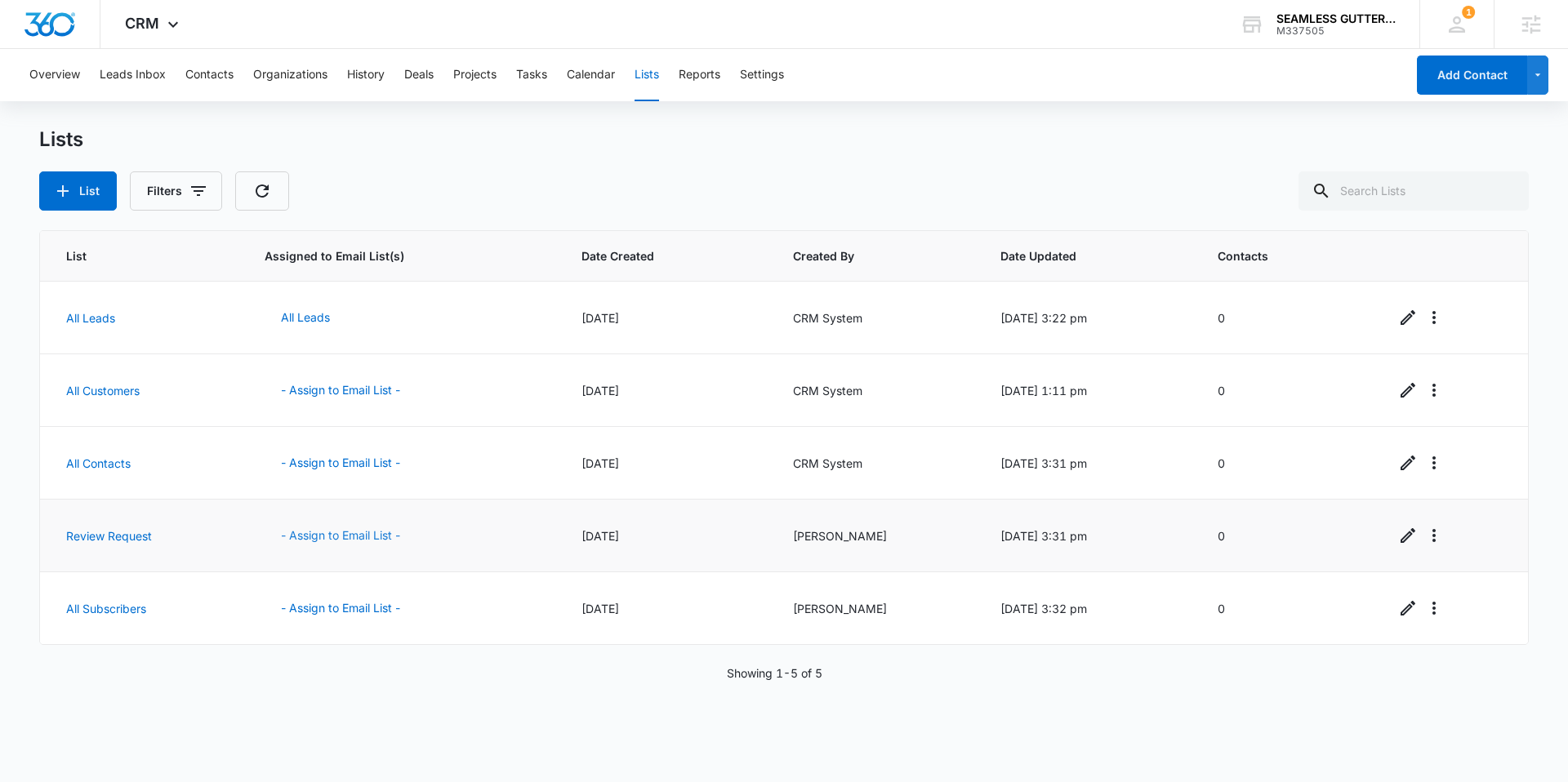
click at [314, 538] on button "- Assign to Email List -" at bounding box center [340, 535] width 152 height 39
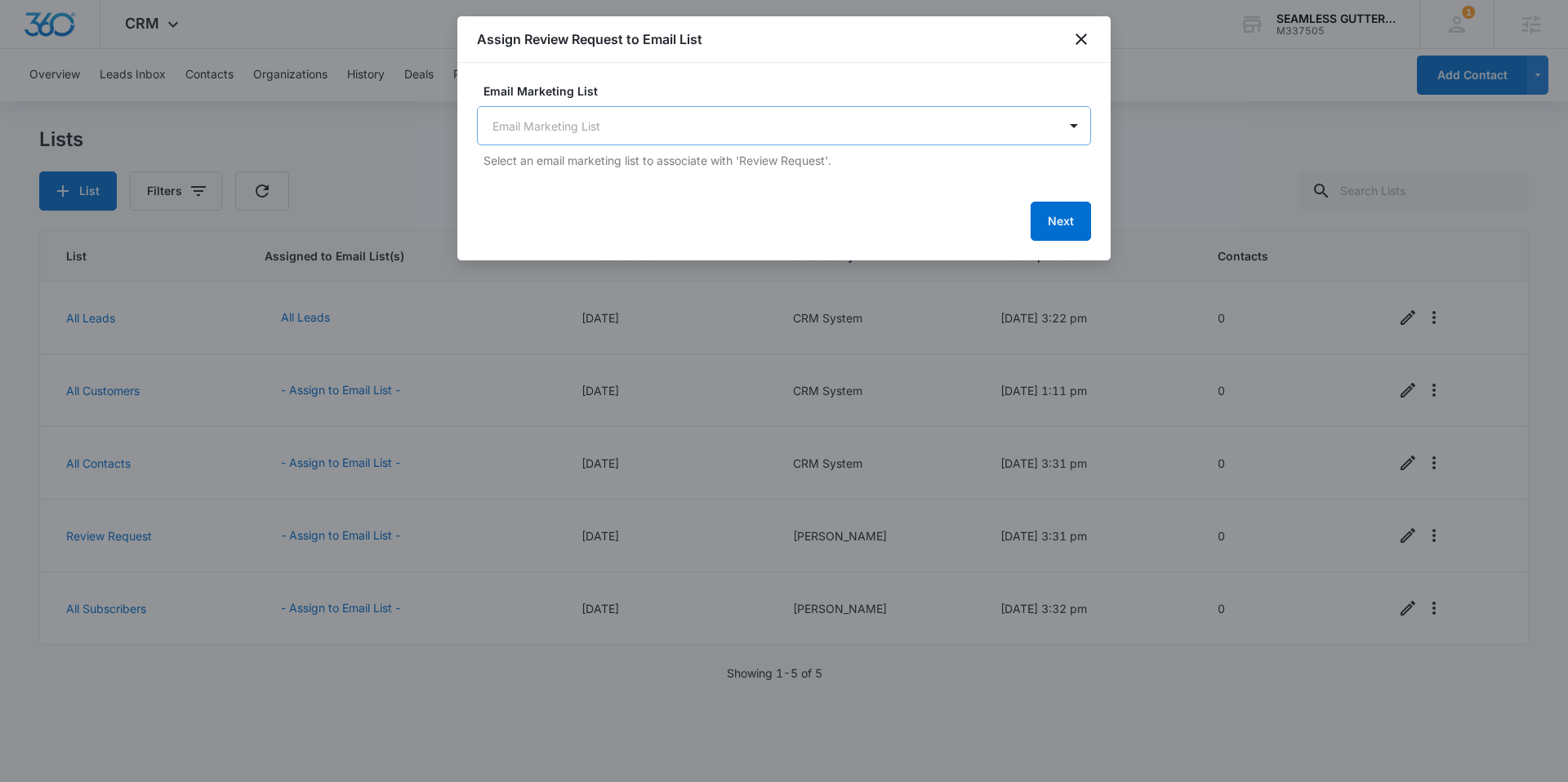
click at [610, 127] on body "CRM Apps Reputation Forms CRM Email Social Content Ads Intelligence Files Brand…" at bounding box center [784, 391] width 1568 height 782
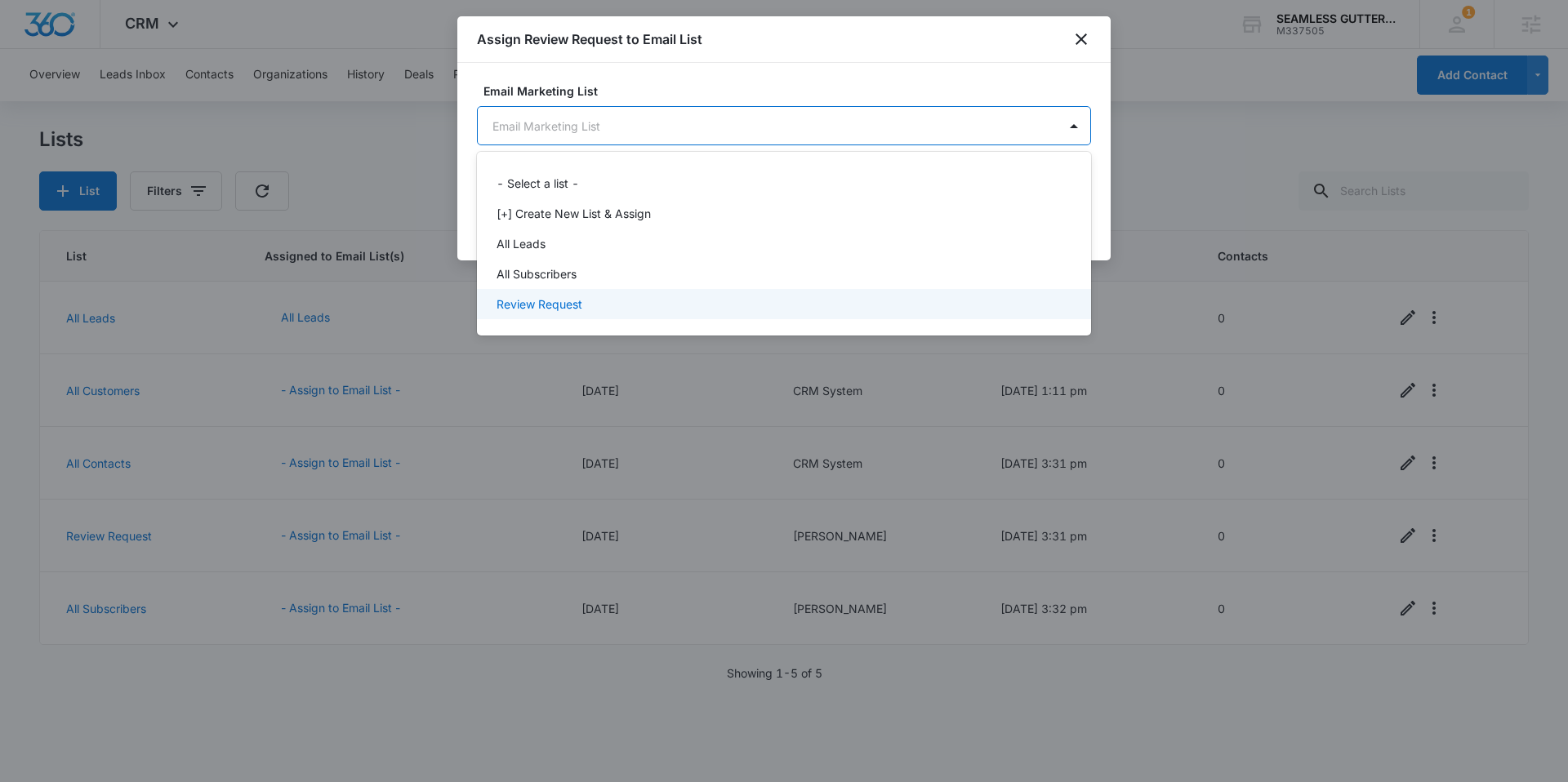
click at [605, 304] on div "Review Request" at bounding box center [782, 304] width 572 height 17
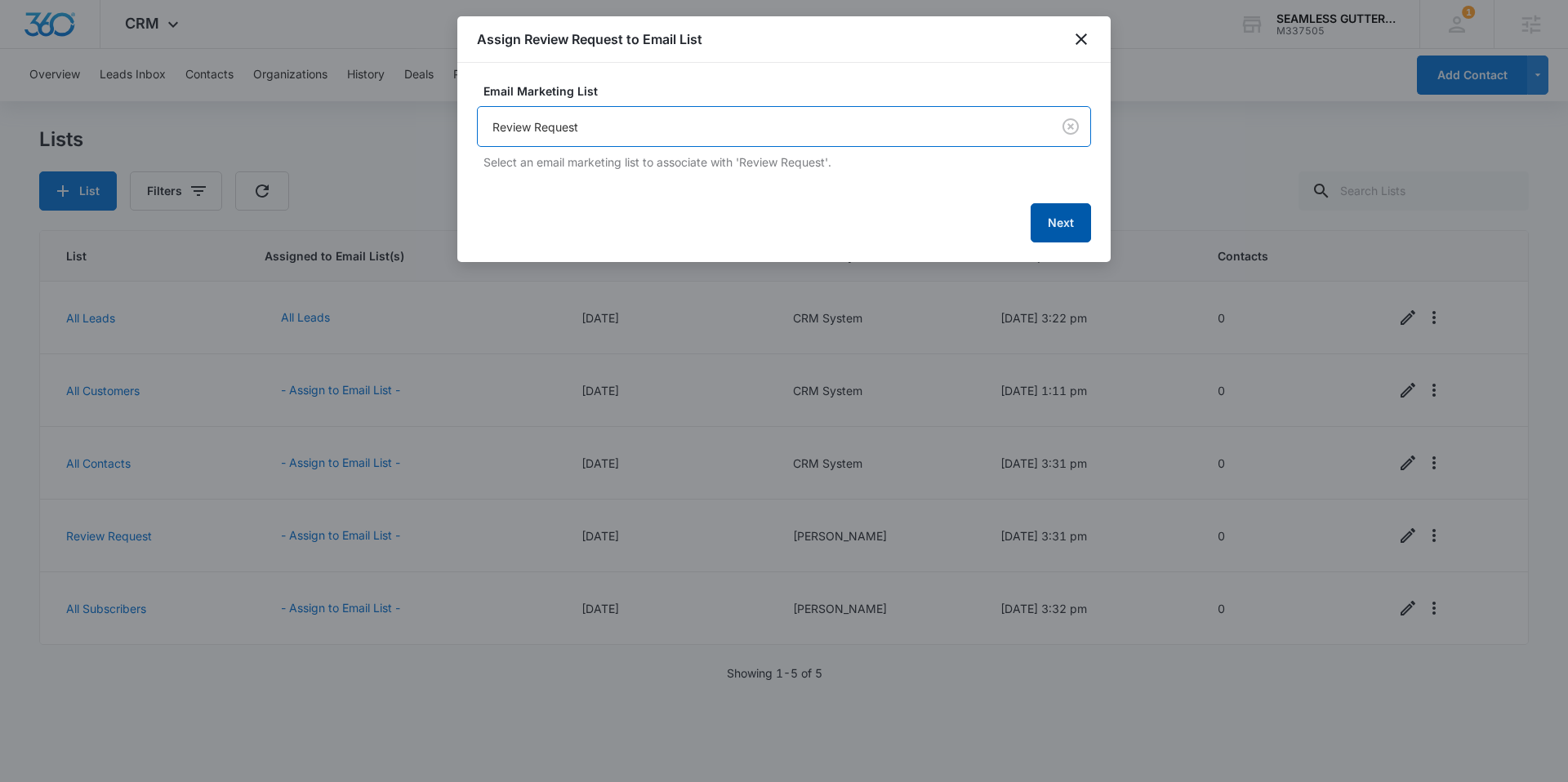
click at [1061, 229] on button "Next" at bounding box center [1060, 223] width 60 height 39
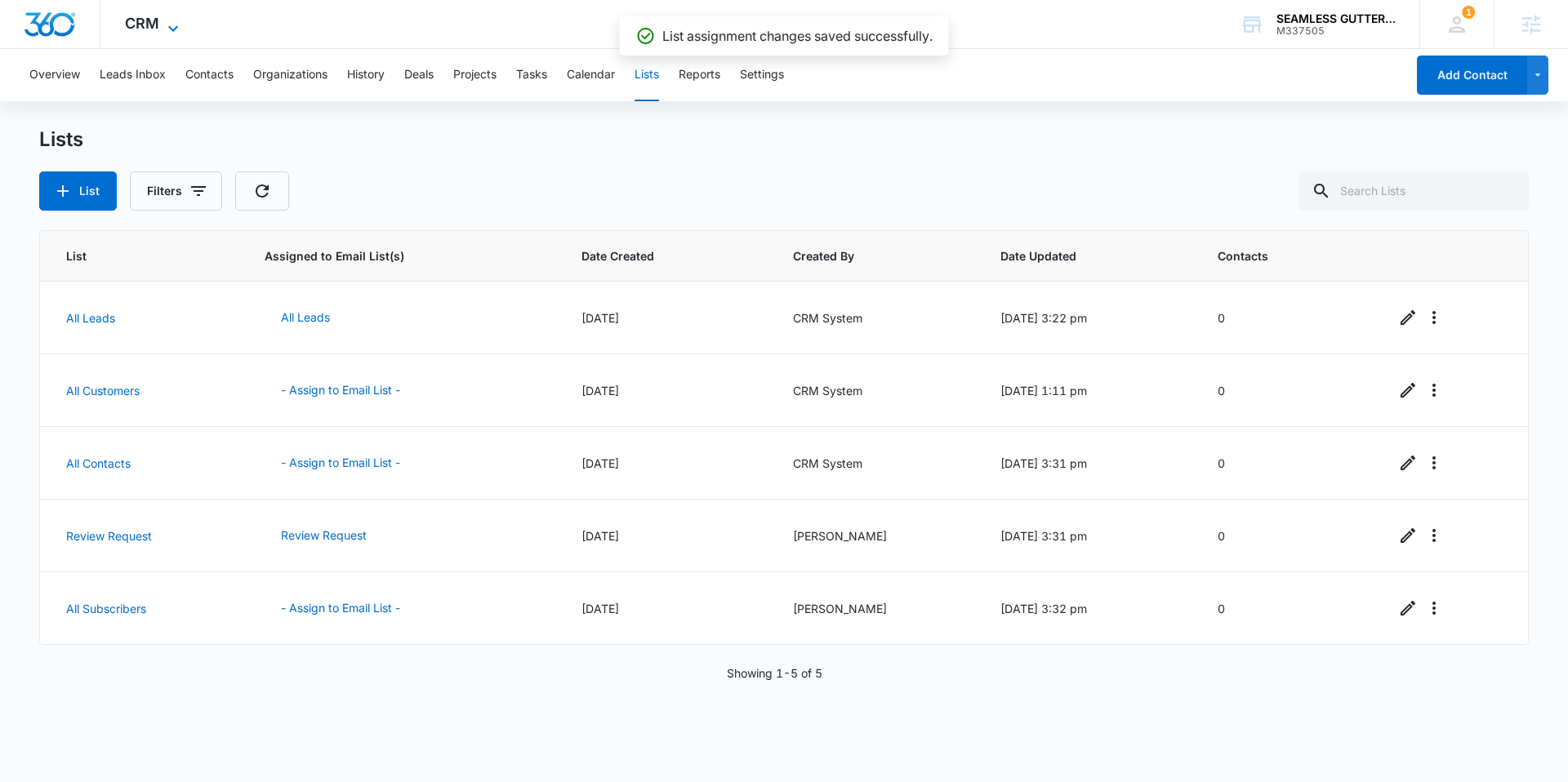
click at [158, 24] on span "CRM" at bounding box center [142, 23] width 34 height 17
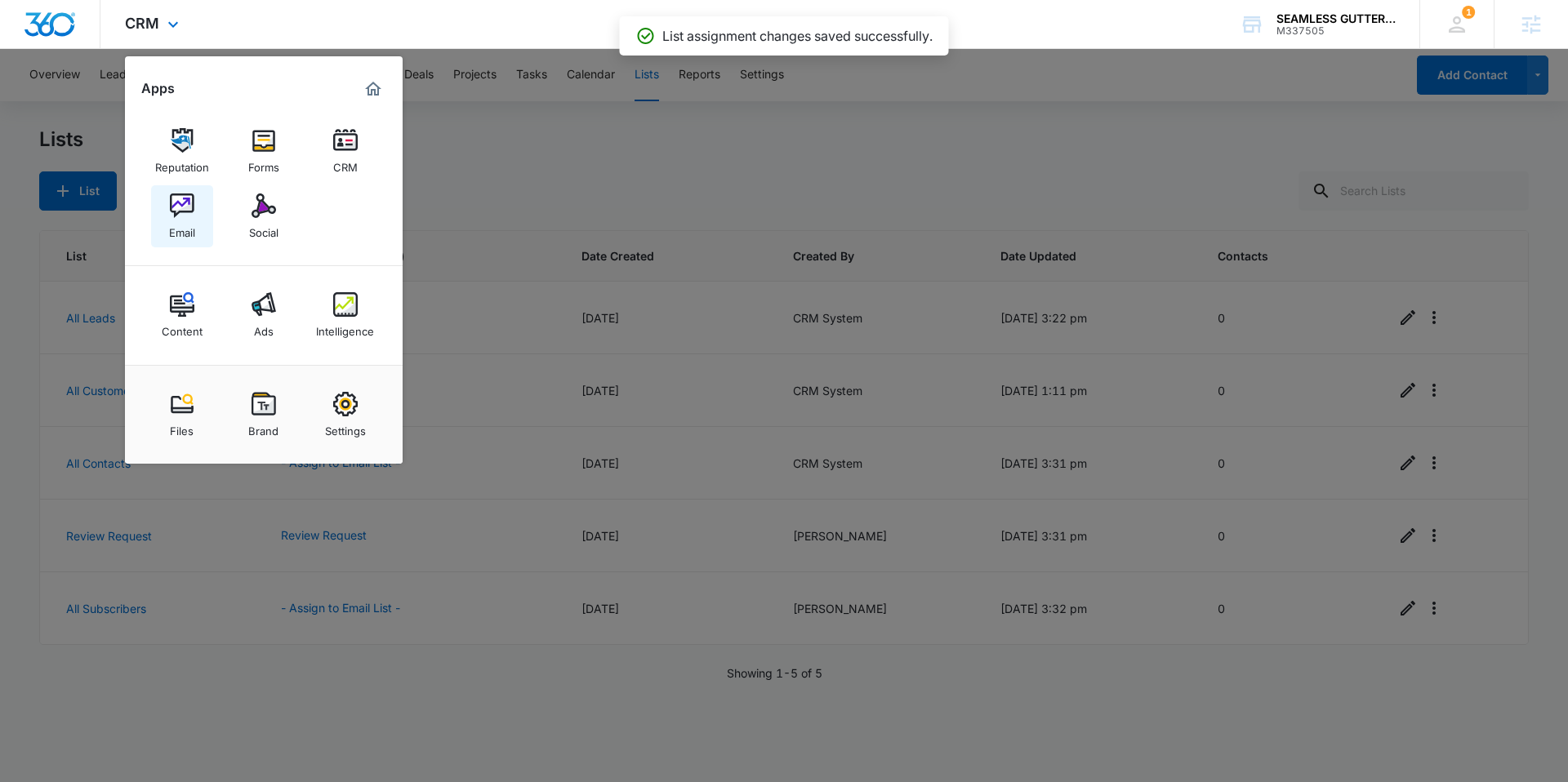
click at [175, 209] on img at bounding box center [181, 205] width 25 height 25
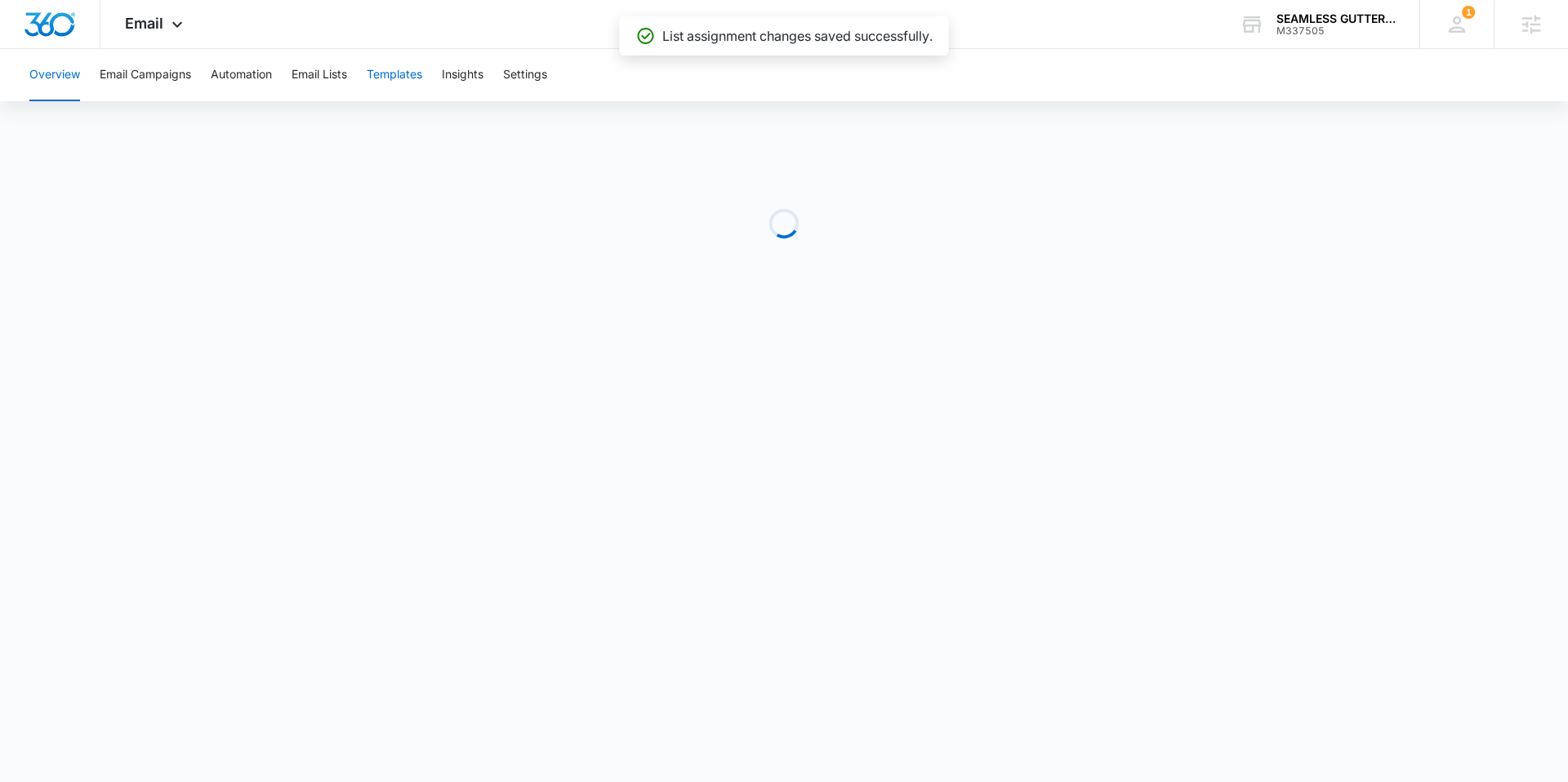
click at [402, 80] on button "Templates" at bounding box center [395, 75] width 56 height 53
click at [247, 73] on button "Automation" at bounding box center [242, 75] width 61 height 53
click at [52, 20] on img "Dashboard" at bounding box center [50, 24] width 53 height 25
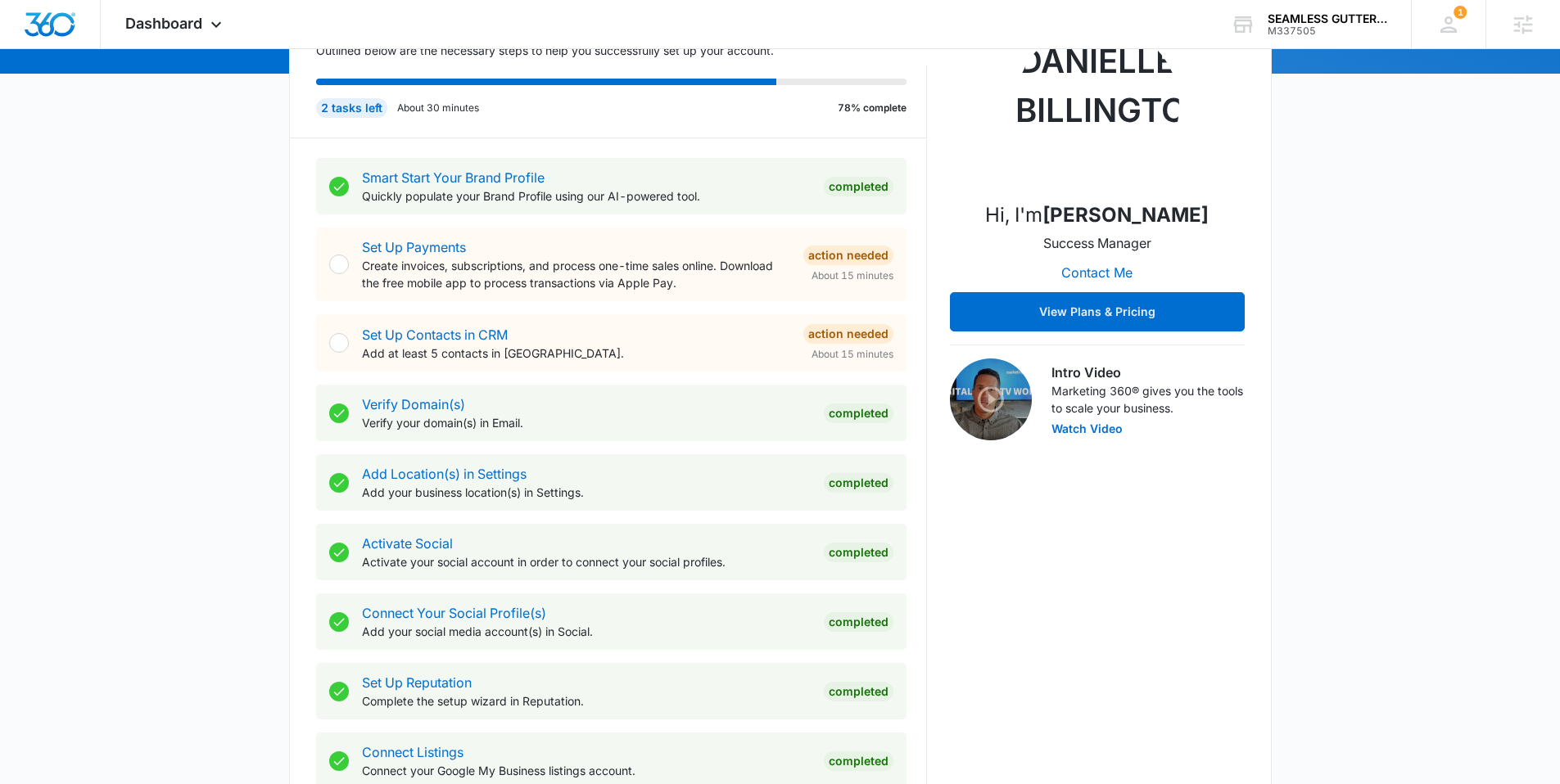
scroll to position [236, 0]
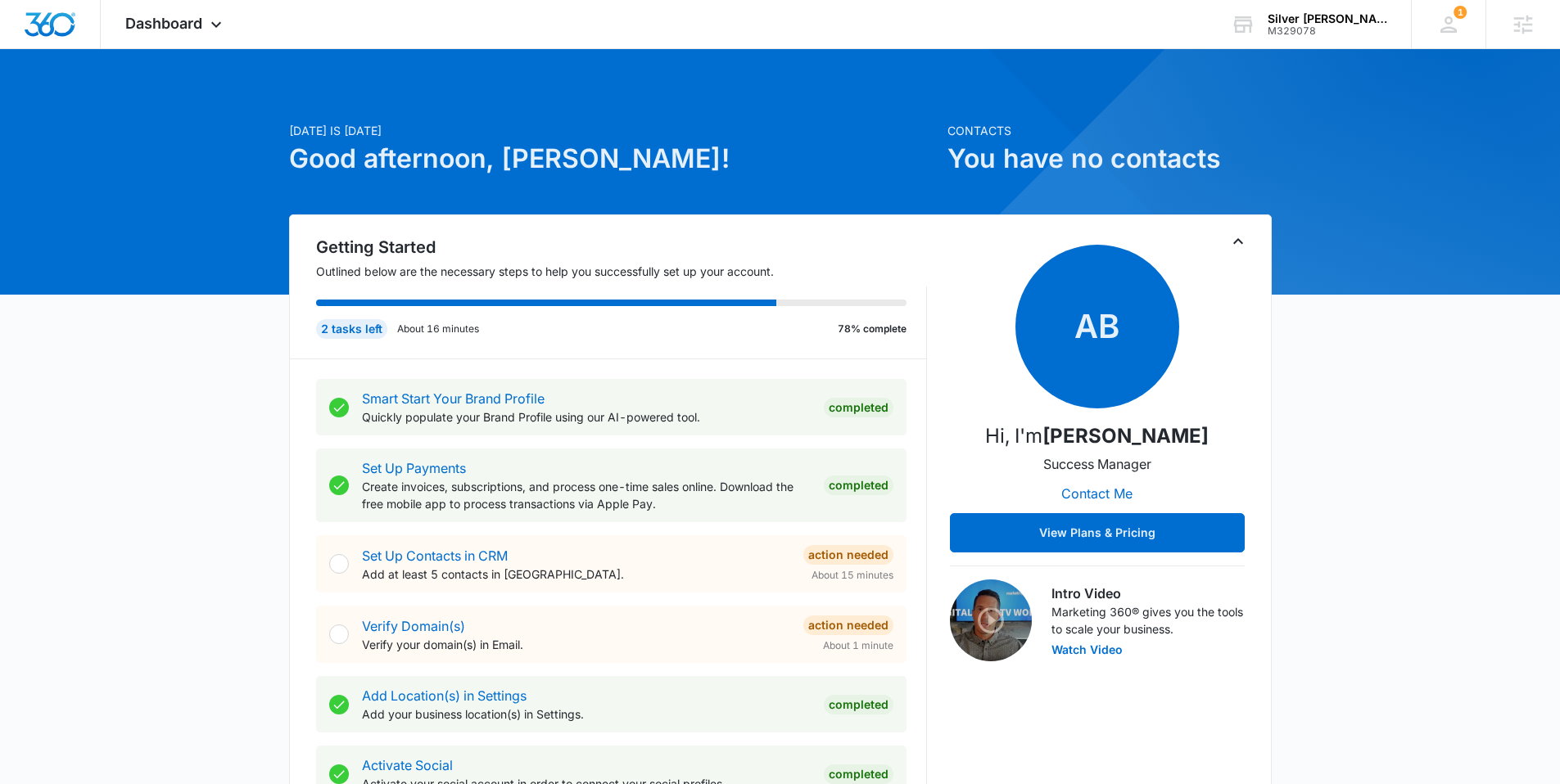
click at [544, 282] on div "Getting Started Outlined below are the necessary steps to help you successfully…" at bounding box center [608, 297] width 637 height 124
click at [184, 20] on span "Dashboard" at bounding box center [163, 23] width 77 height 17
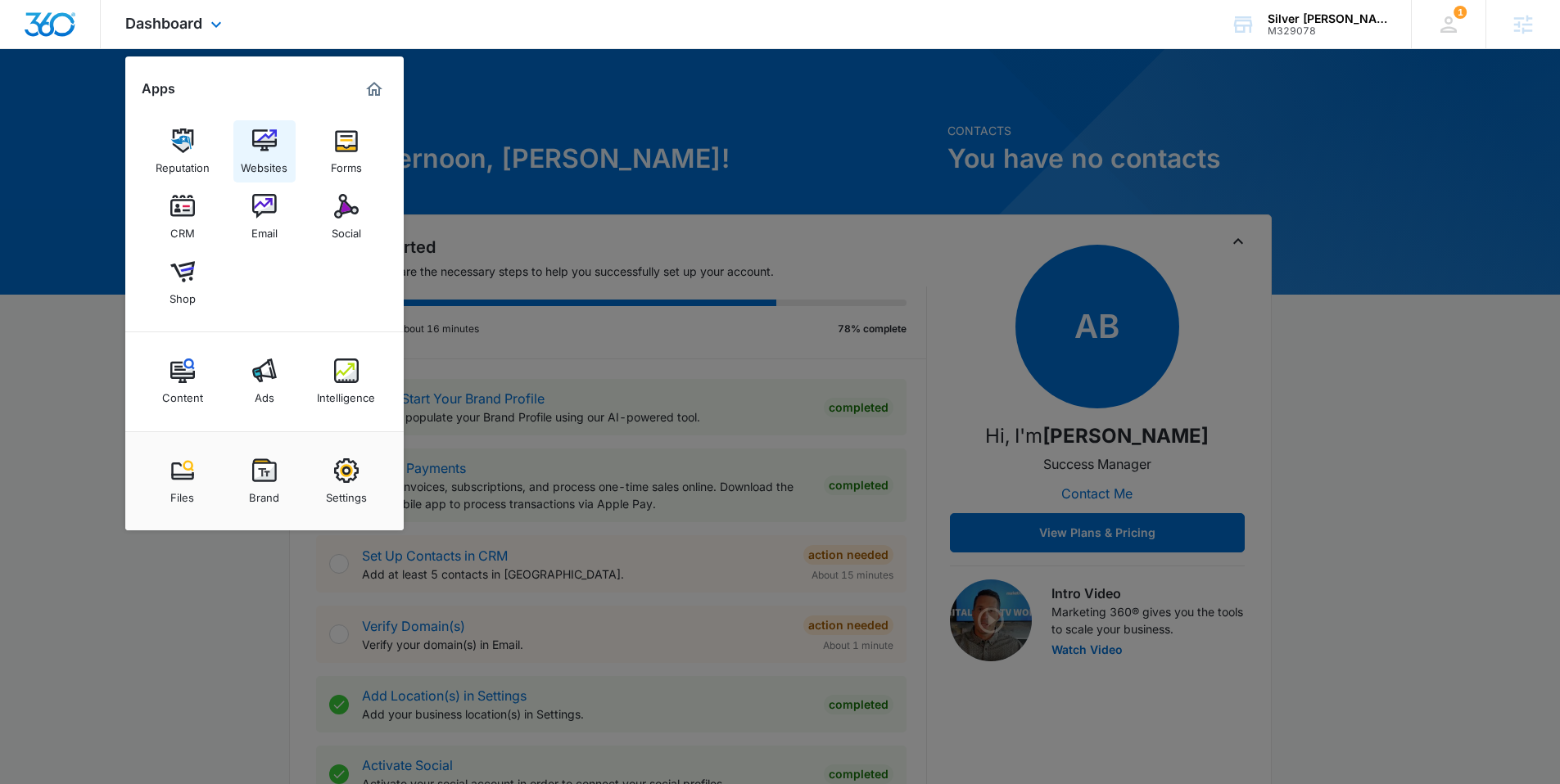
click at [274, 145] on img at bounding box center [264, 140] width 25 height 25
